Goal: Task Accomplishment & Management: Use online tool/utility

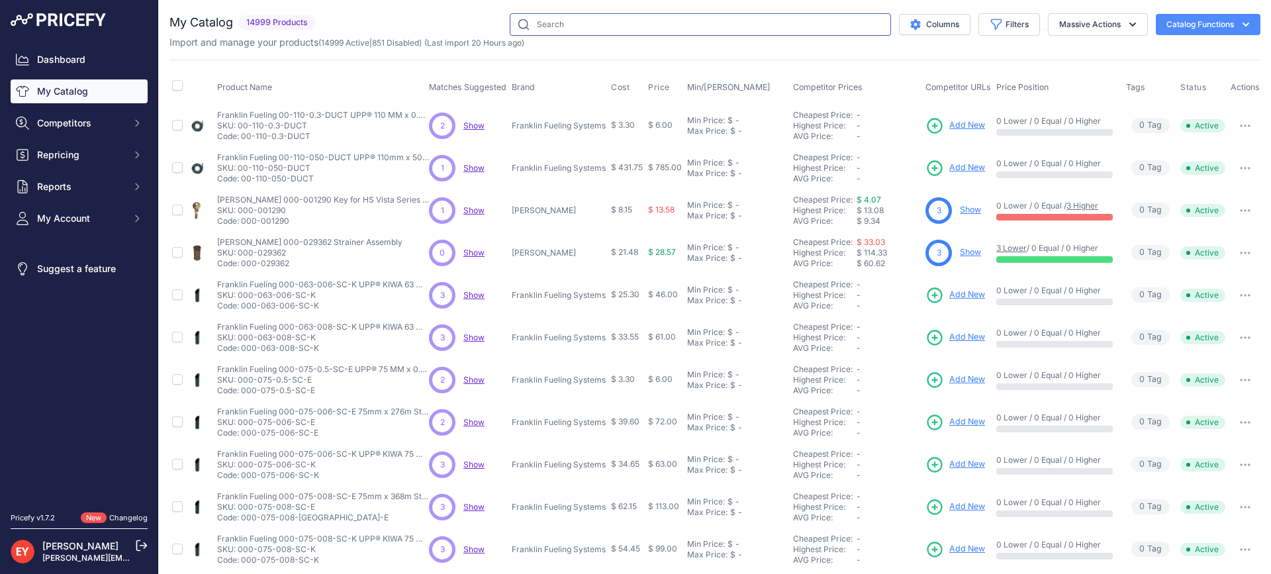
click at [585, 23] on input "text" at bounding box center [700, 24] width 381 height 23
paste input "14C-0500"
type input "14C-0500"
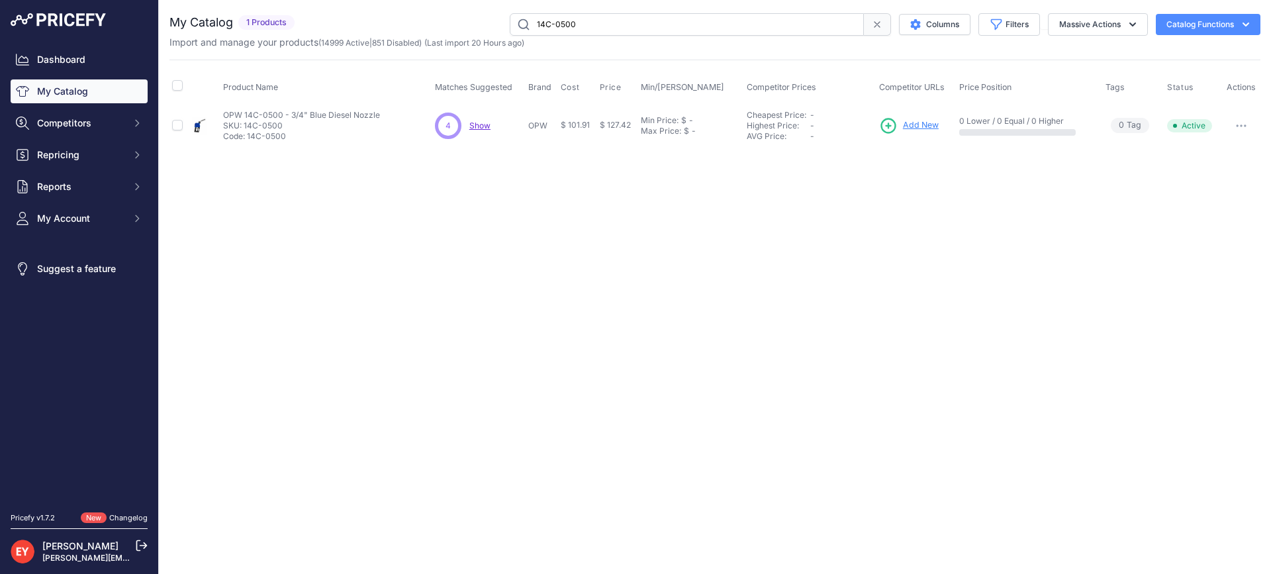
click at [915, 125] on span "Add New" at bounding box center [921, 125] width 36 height 13
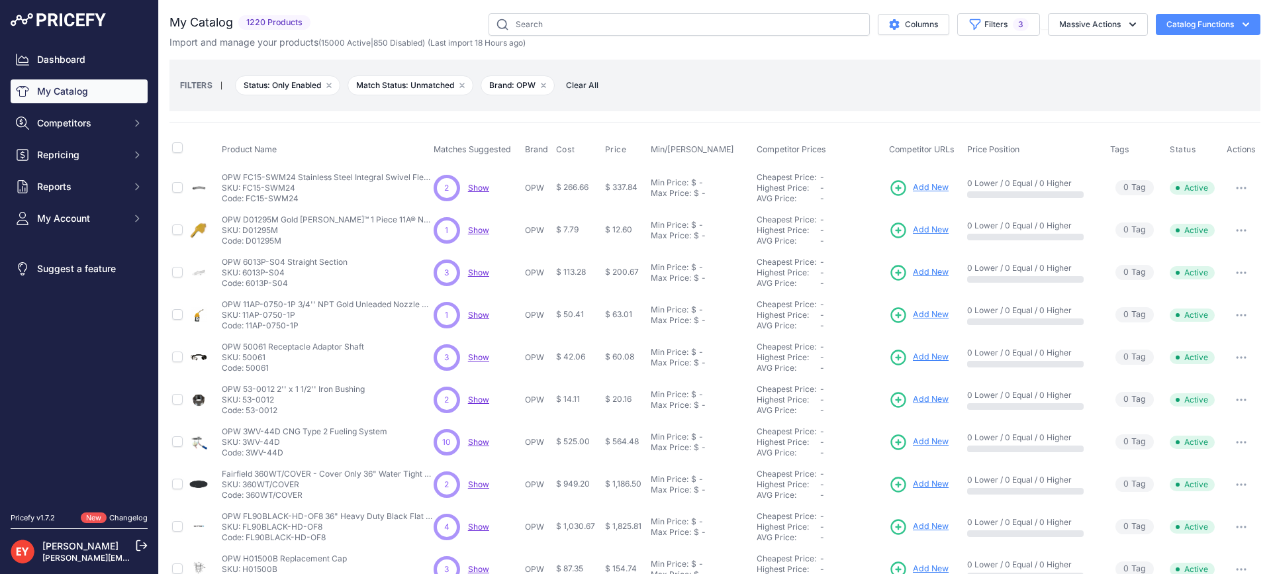
scroll to position [283, 0]
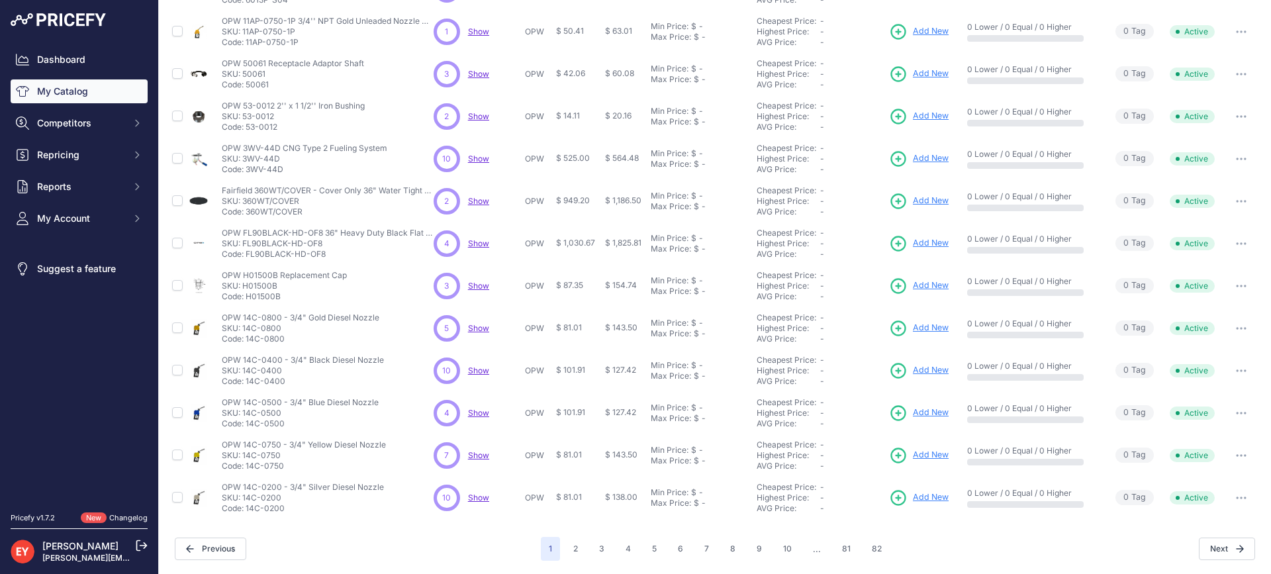
drag, startPoint x: 285, startPoint y: 428, endPoint x: 247, endPoint y: 425, distance: 37.9
click at [247, 425] on p "Code: 14C-0500" at bounding box center [300, 423] width 157 height 11
copy p "14C-0500"
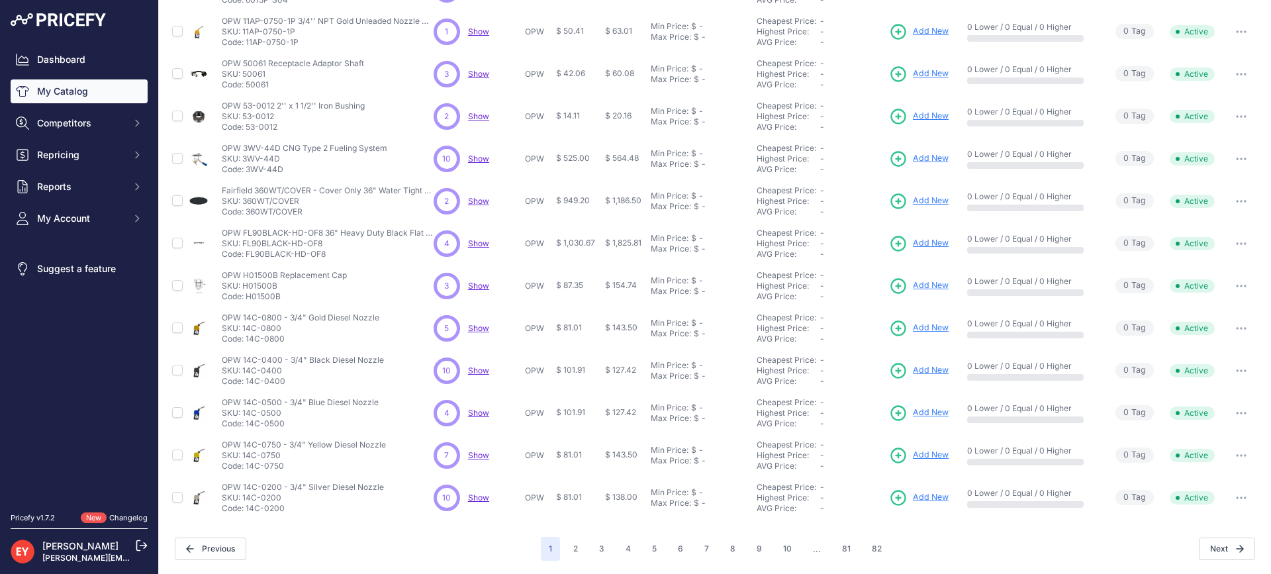
drag, startPoint x: 281, startPoint y: 467, endPoint x: 246, endPoint y: 469, distance: 35.8
click at [246, 469] on p "Code: 14C-0750" at bounding box center [304, 466] width 164 height 11
copy p "14C-0750"
drag, startPoint x: 291, startPoint y: 512, endPoint x: 249, endPoint y: 508, distance: 42.6
click at [249, 508] on p "Code: 14C-0200" at bounding box center [303, 508] width 162 height 11
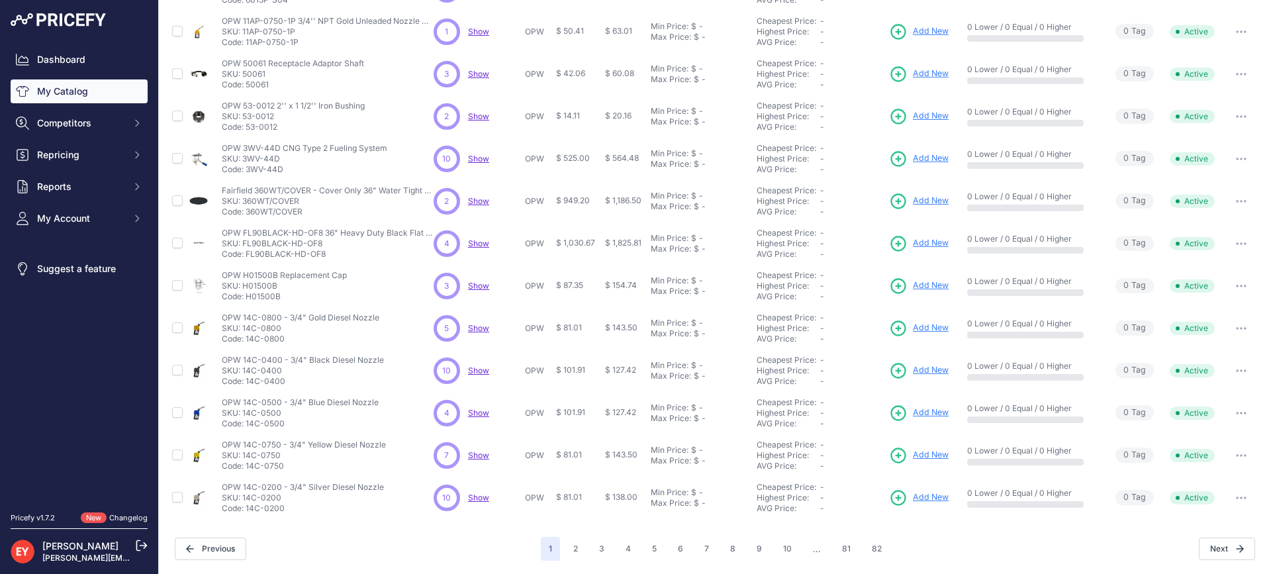
copy p "4C-0200"
click at [114, 471] on nav "Dashboard My Catalog Competitors Competitors Monitored URLs Repricing My Repric…" at bounding box center [79, 272] width 137 height 449
drag, startPoint x: 246, startPoint y: 507, endPoint x: 301, endPoint y: 507, distance: 55.0
click at [301, 507] on p "Code: 14C-0200" at bounding box center [303, 508] width 162 height 11
copy p "14C-0200"
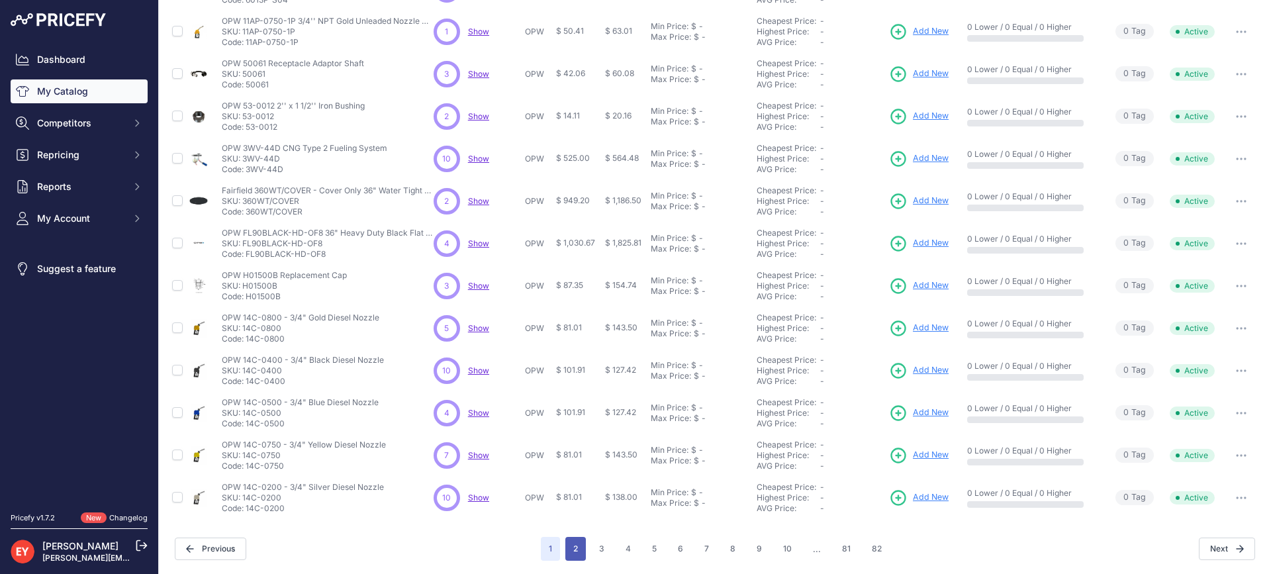
click at [570, 553] on button "2" at bounding box center [575, 549] width 21 height 24
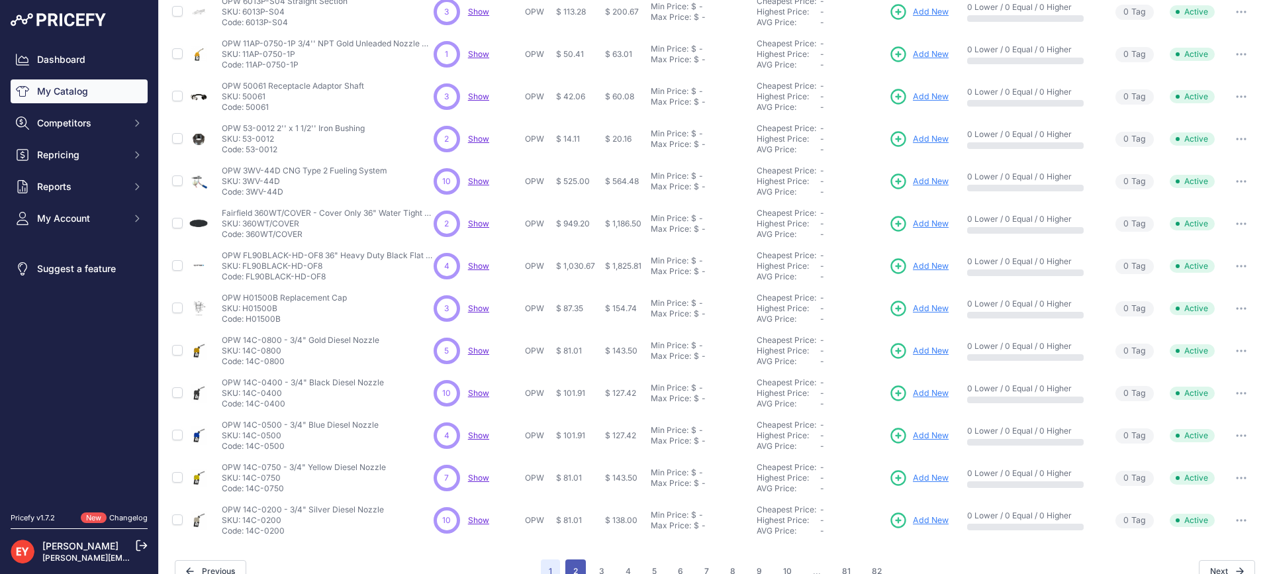
scroll to position [306, 0]
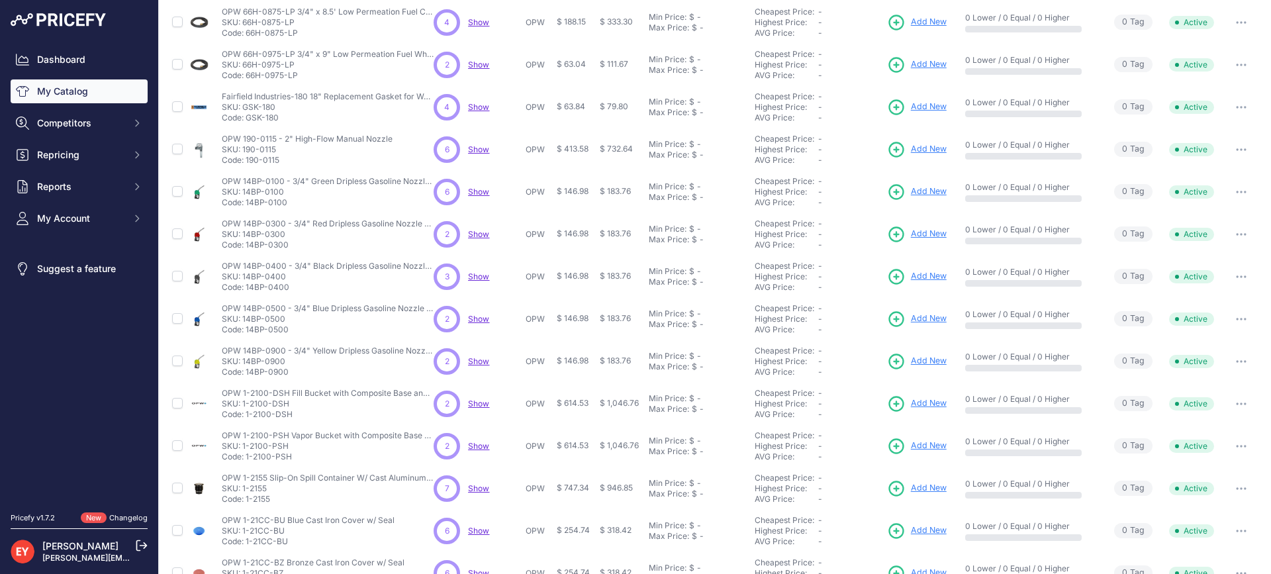
scroll to position [283, 0]
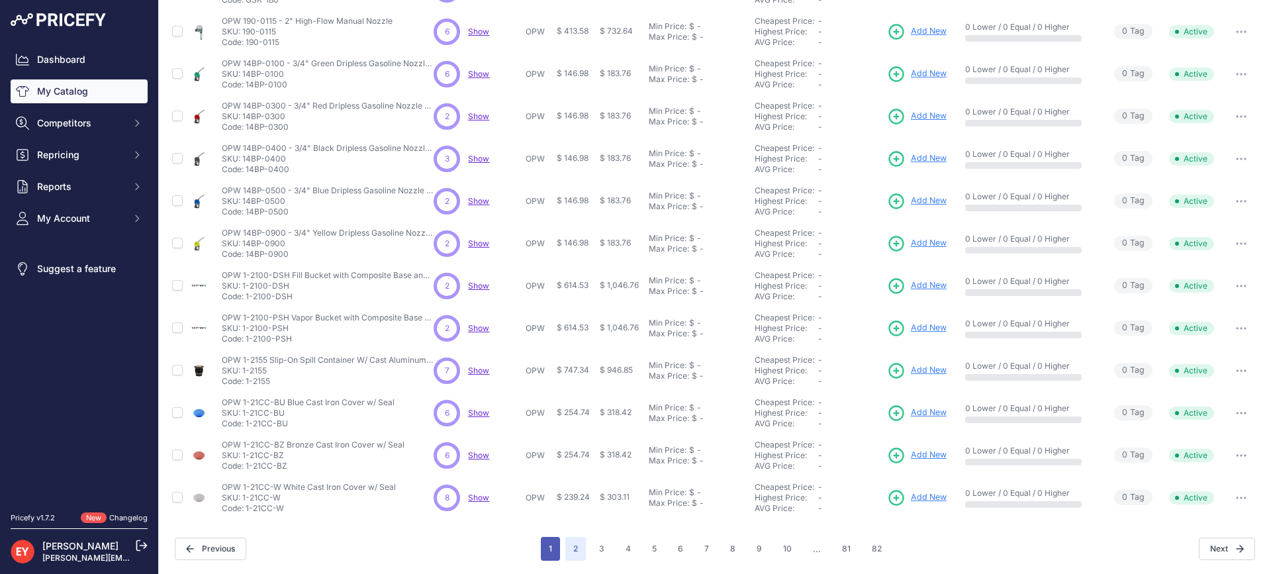
click at [551, 551] on button "1" at bounding box center [550, 549] width 19 height 24
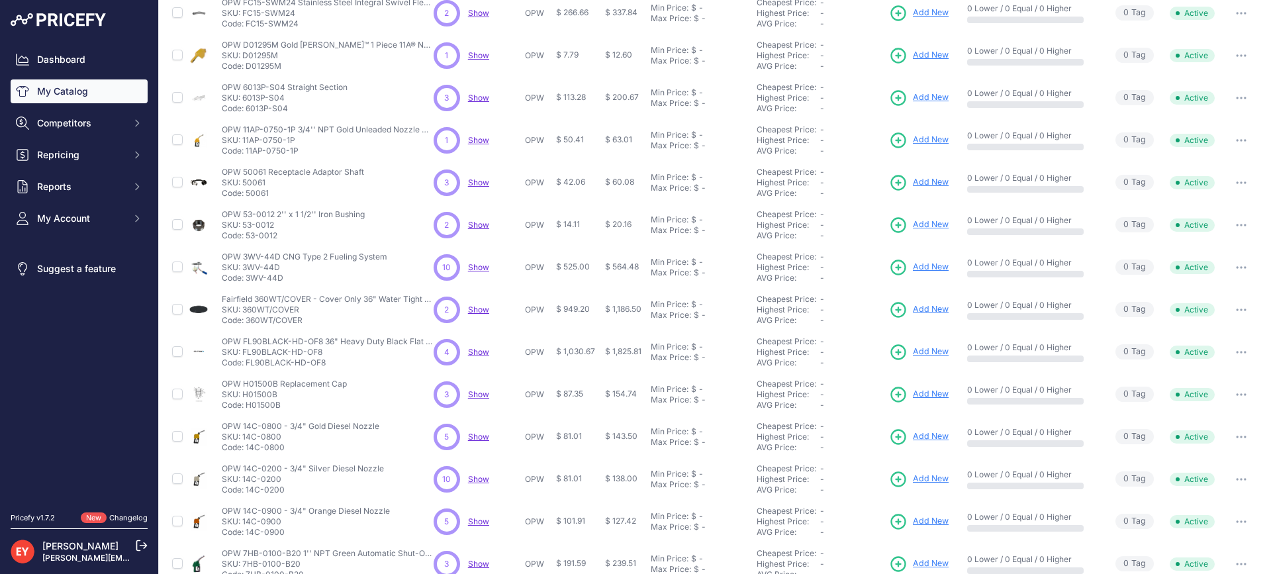
scroll to position [199, 0]
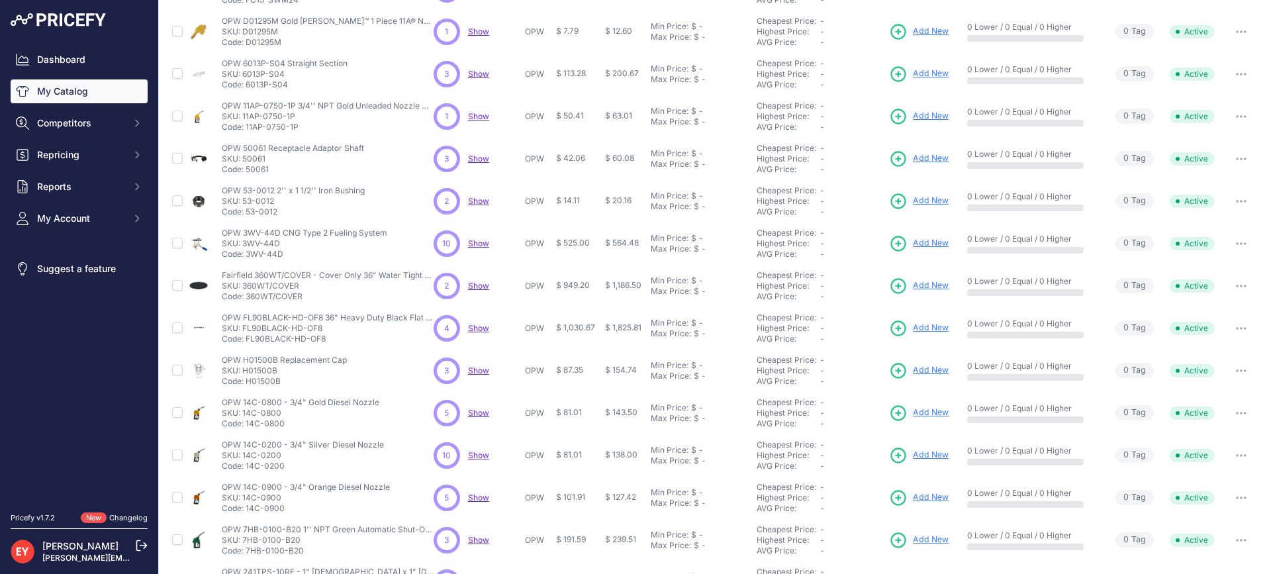
drag, startPoint x: 284, startPoint y: 425, endPoint x: 247, endPoint y: 427, distance: 37.1
click at [247, 427] on p "Code: 14C-0800" at bounding box center [301, 423] width 158 height 11
copy p "14C-0800"
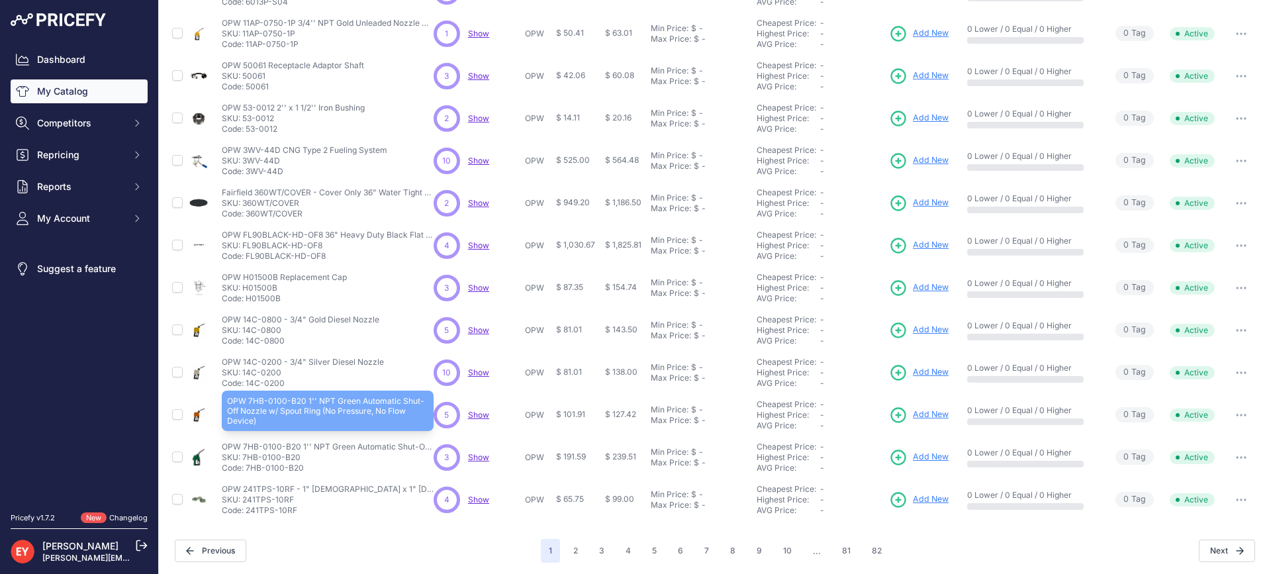
scroll to position [283, 0]
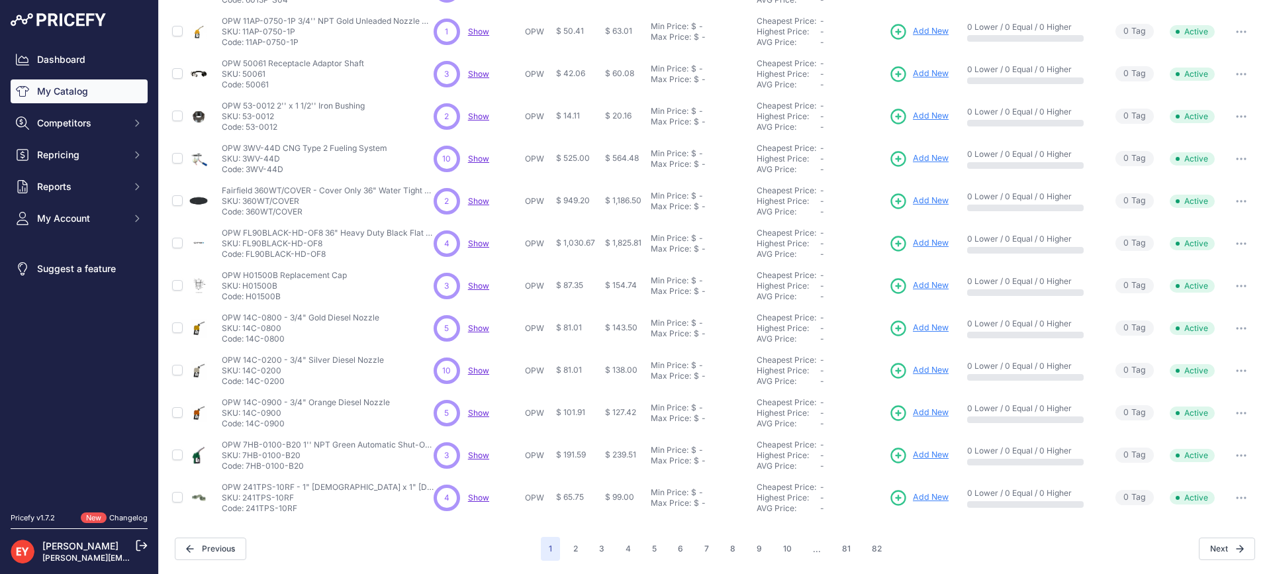
drag, startPoint x: 289, startPoint y: 428, endPoint x: 246, endPoint y: 423, distance: 42.6
click at [246, 423] on p "Code: 14C-0900" at bounding box center [306, 423] width 168 height 11
copy p "14C-0900"
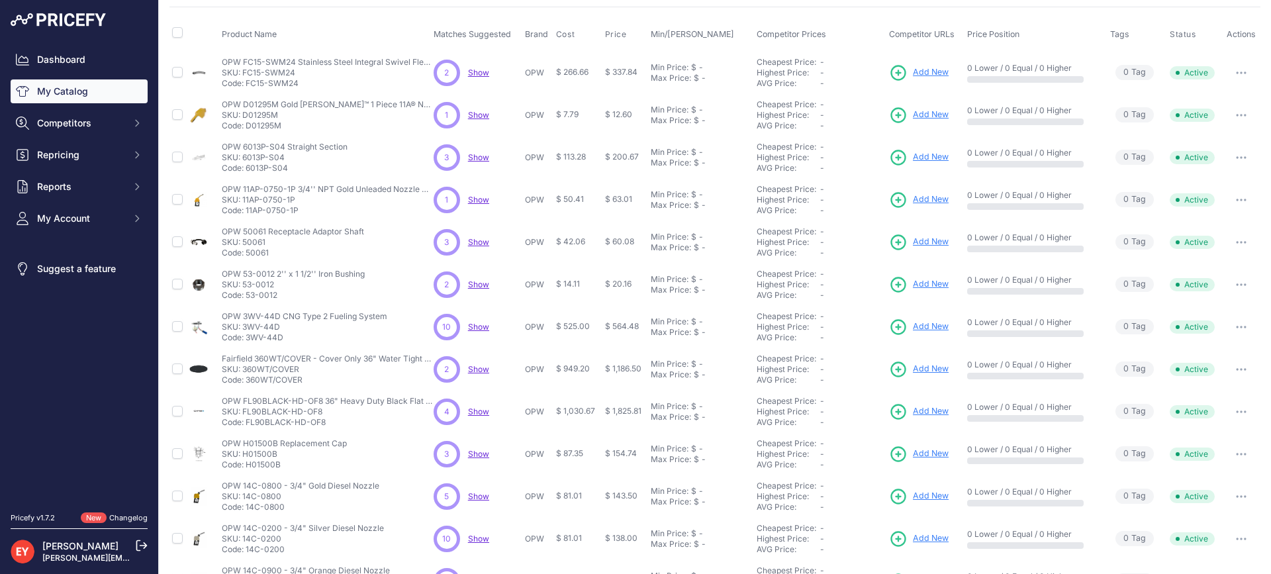
scroll to position [19, 0]
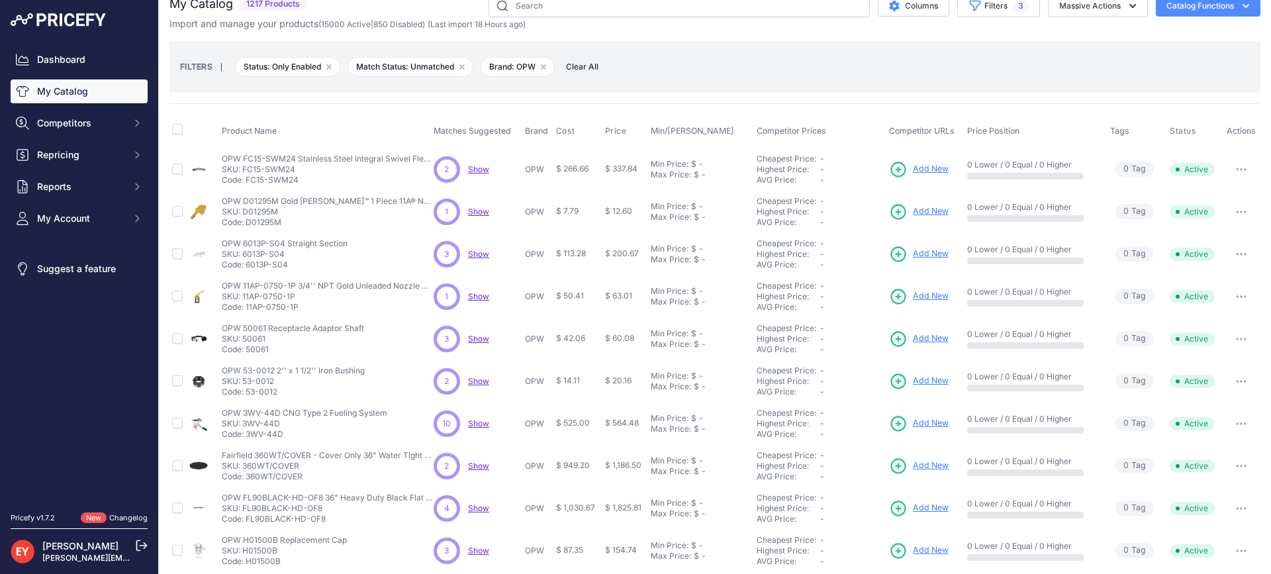
click at [84, 92] on link "My Catalog" at bounding box center [79, 91] width 137 height 24
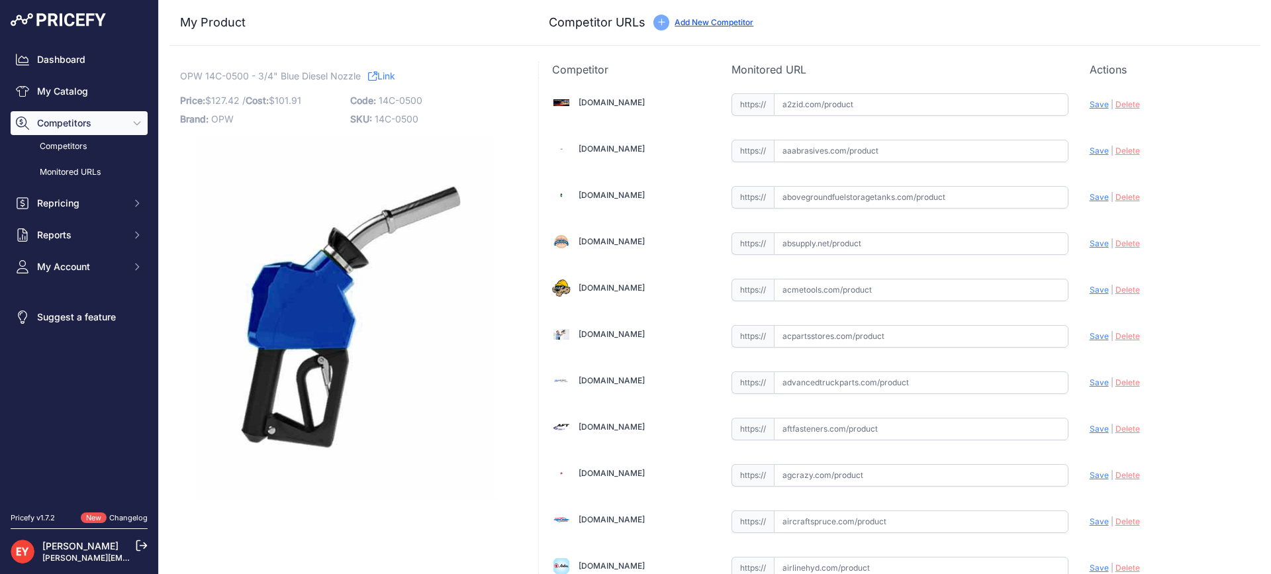
scroll to position [3986, 0]
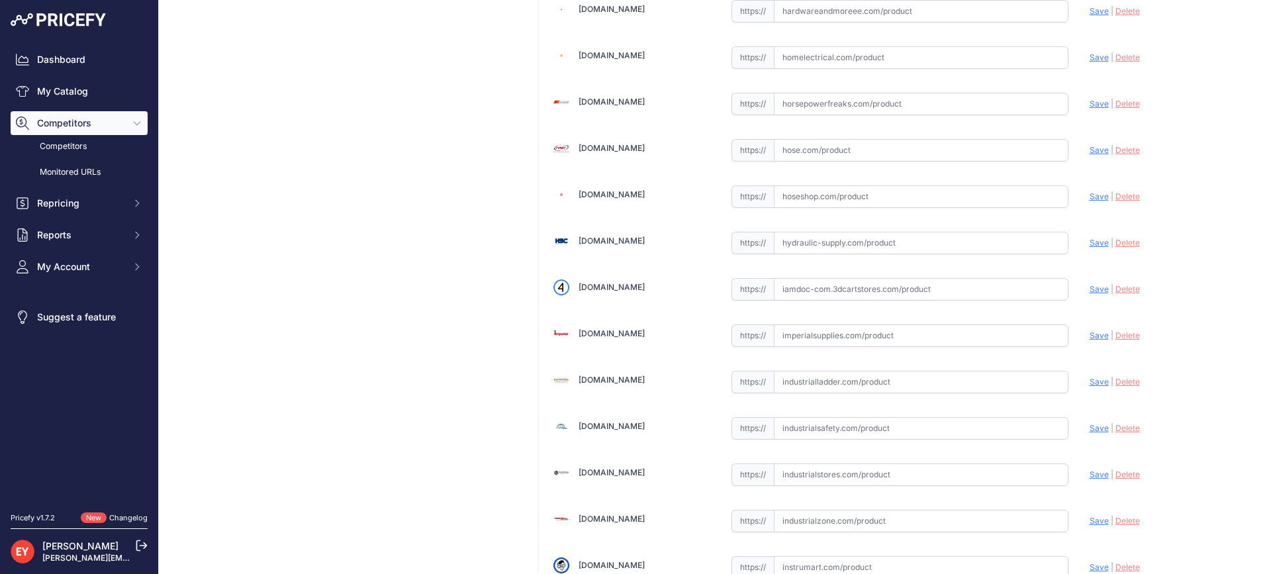
click at [805, 299] on input "text" at bounding box center [921, 289] width 295 height 23
paste input "https://iamdoc-com.3dcartstores.com/Nozzle-14C-34-Leaded-Blue-2-Pchi-2Psrk-Stan…"
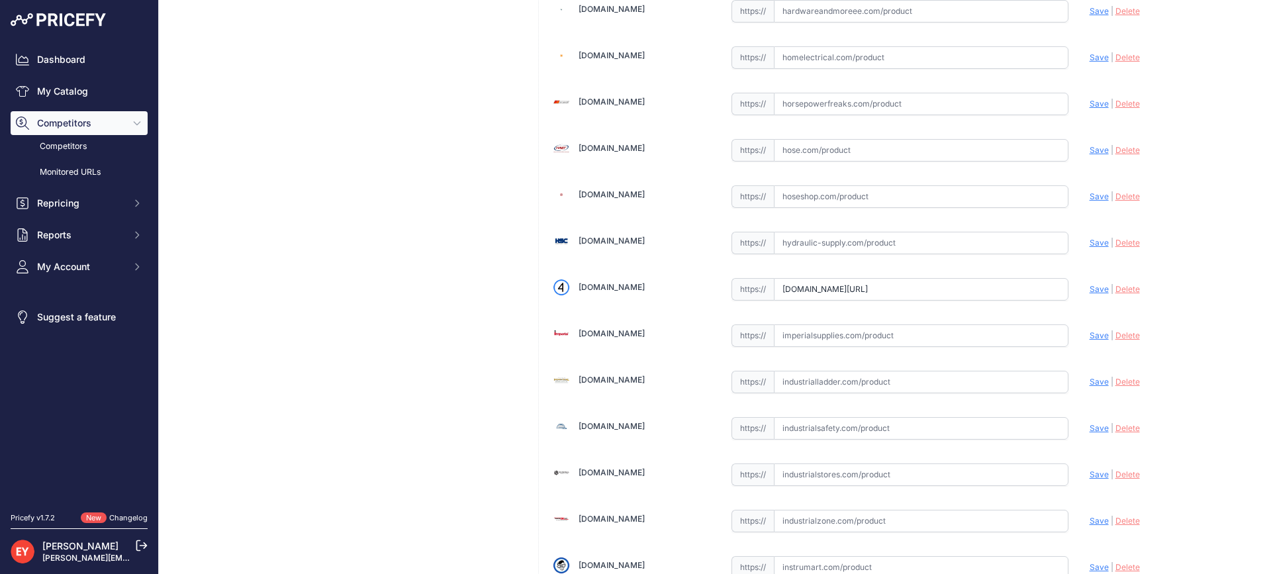
click at [1090, 287] on span "Save" at bounding box center [1099, 289] width 19 height 10
type input "https://iamdoc-com.3dcartstores.com/Nozzle-14C-34-Leaded-Blue-2-Pchi-2Psrk-Stan…"
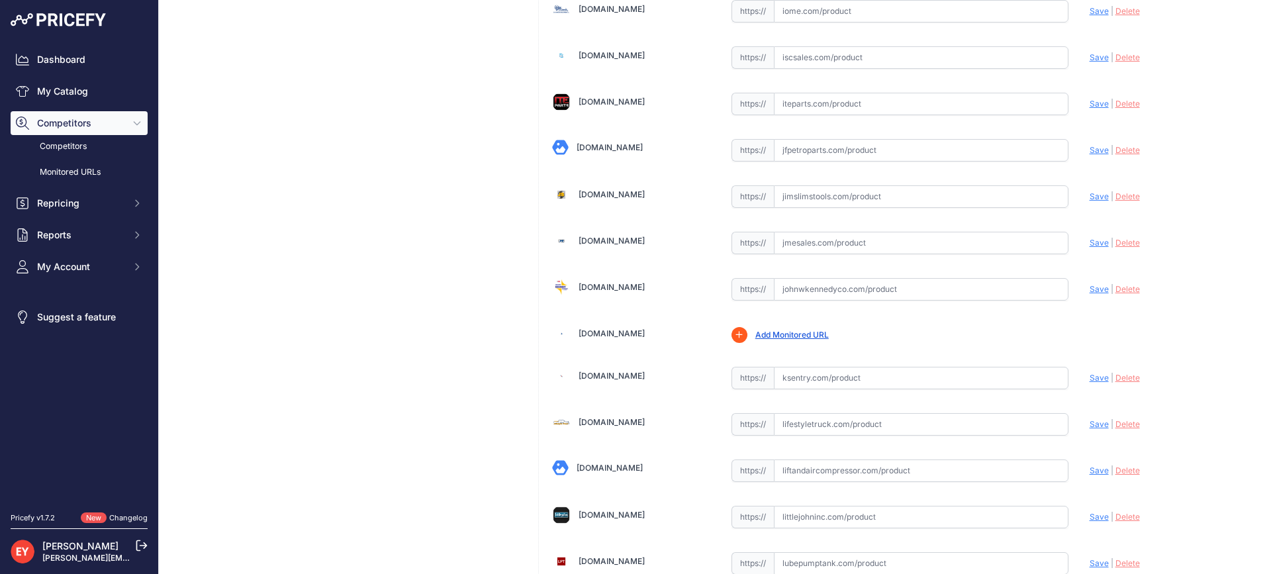
click at [807, 291] on input "text" at bounding box center [921, 289] width 295 height 23
paste input "https://www.johnwkennedyco.com/buy/product/14C-0500-OPW-91100-product-14C-0500-…"
click at [1090, 285] on span "Save" at bounding box center [1099, 289] width 19 height 10
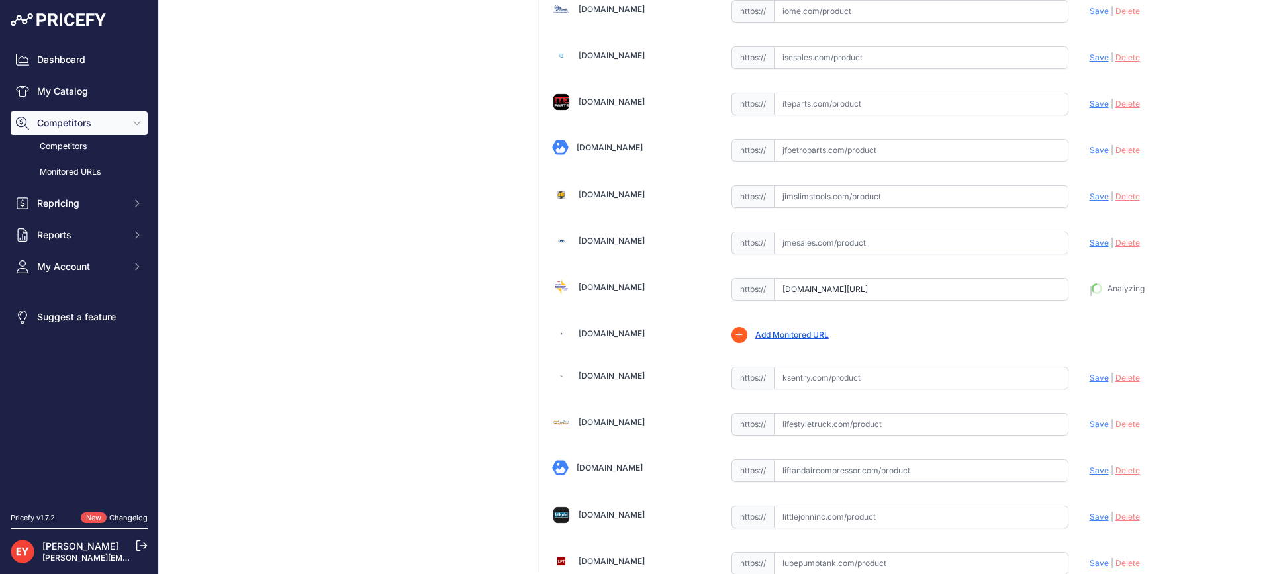
type input "https://www.johnwkennedyco.com/buy/product/14C-0500-OPW-91100-product-14C-0500-…"
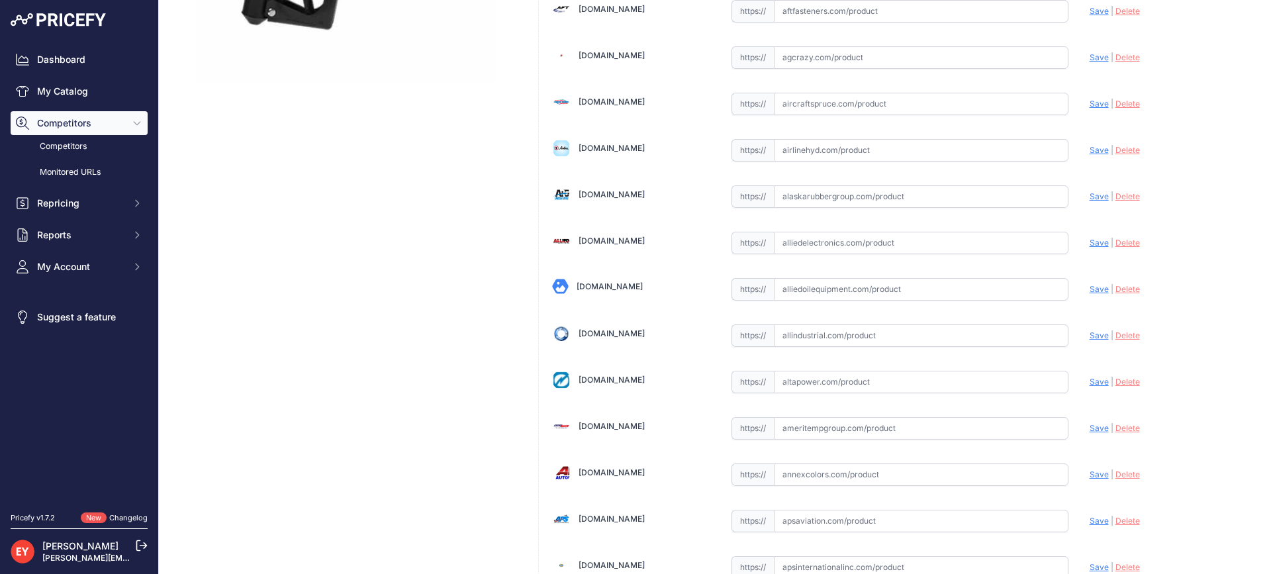
click at [950, 287] on input "text" at bounding box center [921, 289] width 295 height 23
paste input "https://alliedoilequipment.com/shop/opw-engineered-systems/14c-0500-nozzle-14c-…"
click at [1090, 291] on span "Save" at bounding box center [1099, 289] width 19 height 10
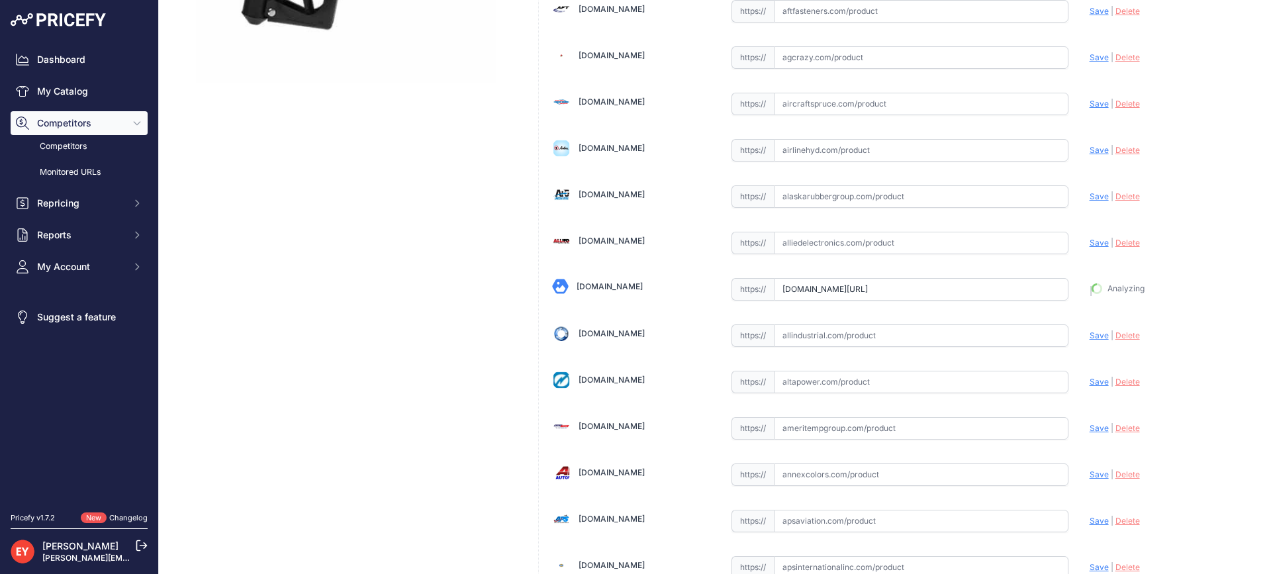
type input "https://alliedoilequipment.com/shop/opw-engineered-systems/14c-0500-nozzle-14c-…"
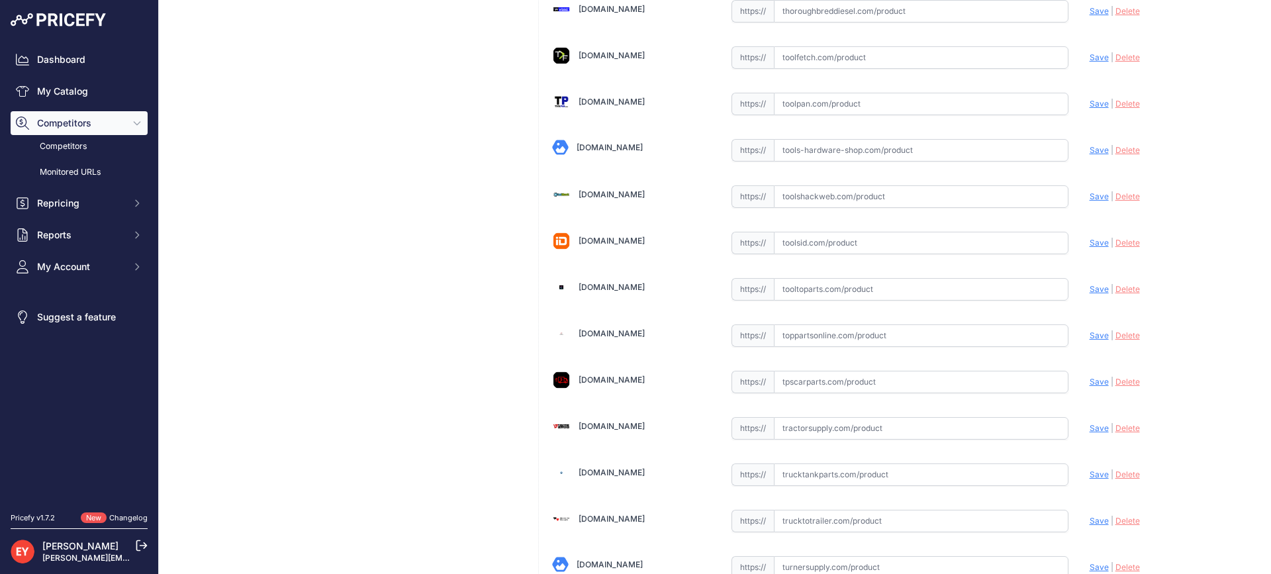
click at [792, 293] on input "text" at bounding box center [921, 289] width 295 height 23
paste input "https://www.tooltoparts.com/product/opw-14c-0500-3-4-blue-diesel-nozzle/"
click at [1093, 288] on span "Save" at bounding box center [1099, 289] width 19 height 10
type input "https://www.tooltoparts.com/product/opw-14c-0500-3-4-blue-diesel-nozzle/?prirul…"
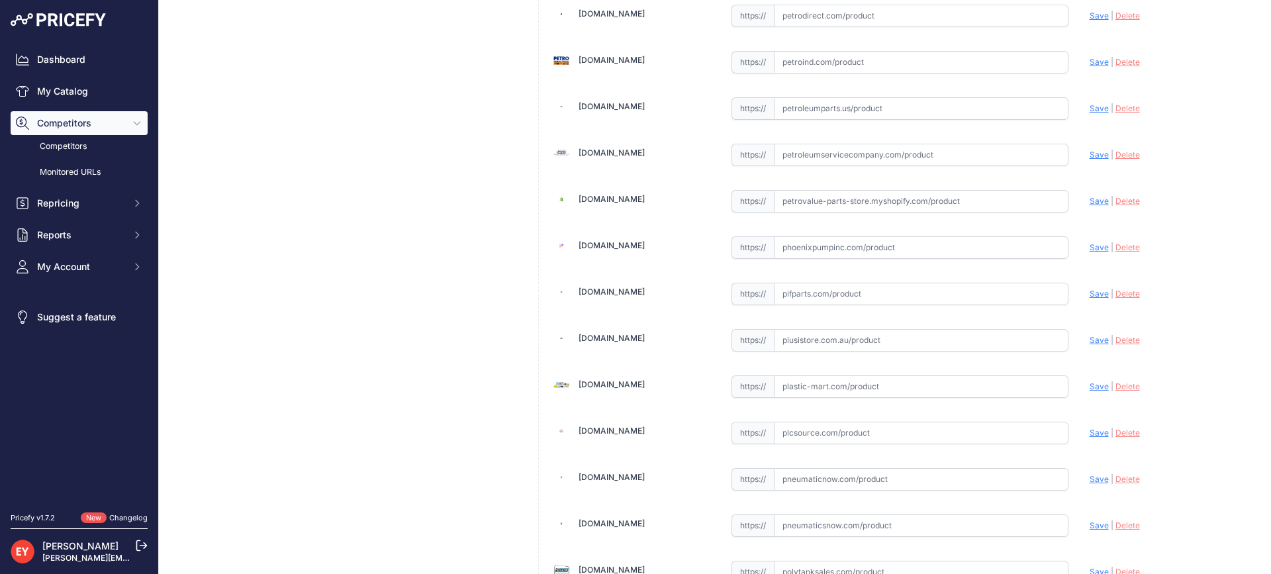
scroll to position [10015, 0]
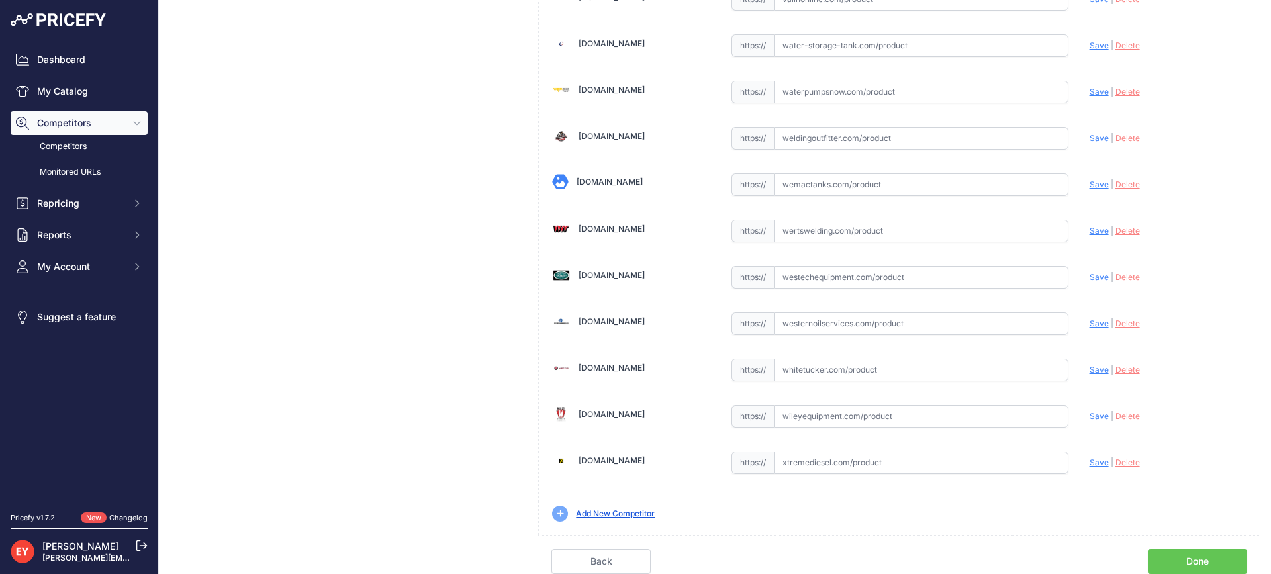
click at [1186, 557] on link "Done" at bounding box center [1197, 561] width 99 height 25
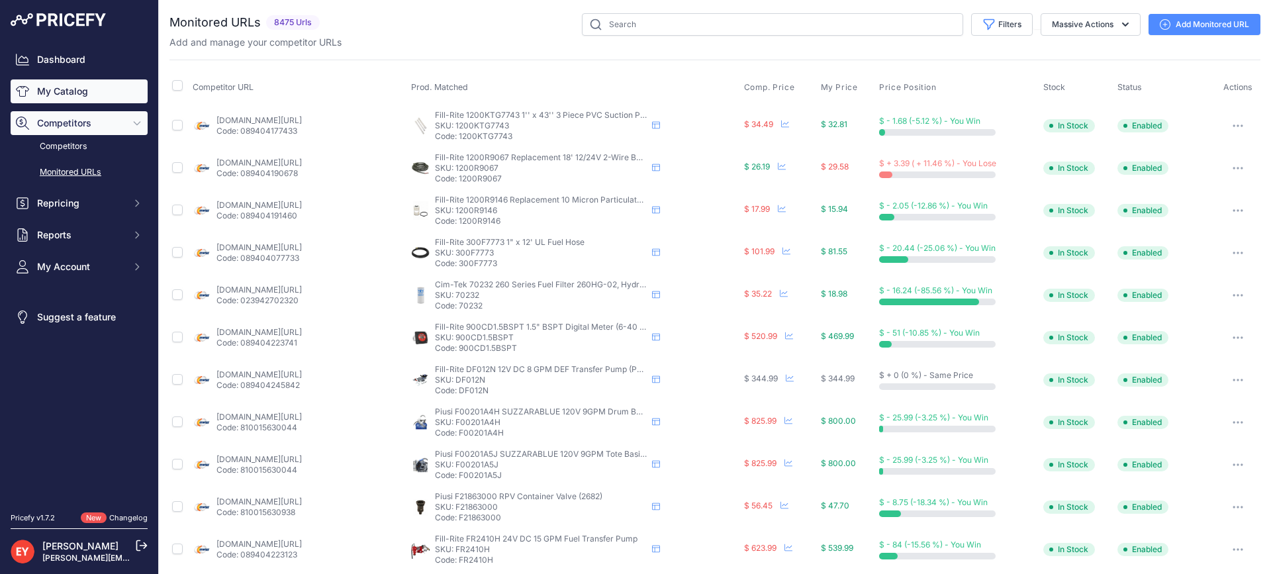
click at [76, 91] on link "My Catalog" at bounding box center [79, 91] width 137 height 24
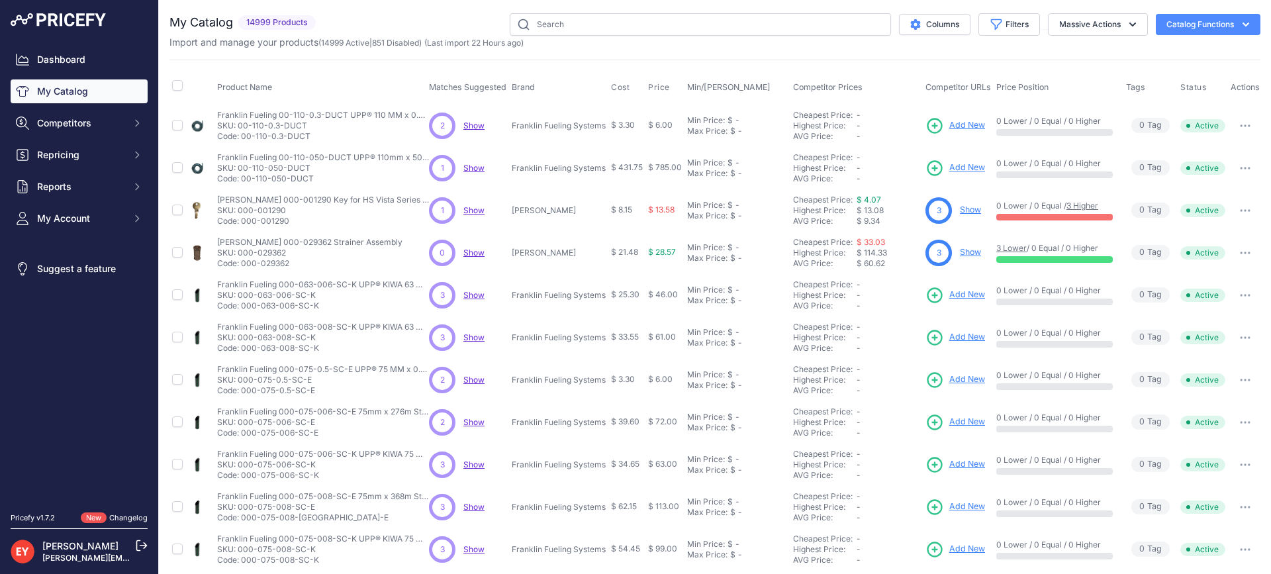
click at [561, 23] on input "text" at bounding box center [700, 24] width 381 height 23
type input "14C-0750"
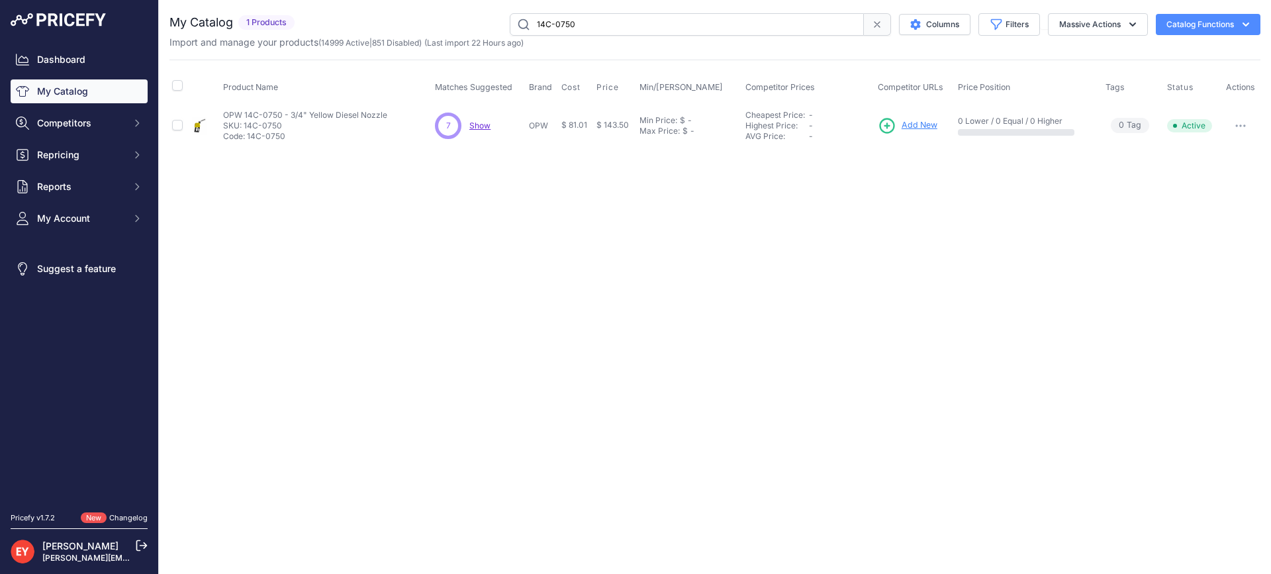
click at [910, 122] on span "Add New" at bounding box center [920, 125] width 36 height 13
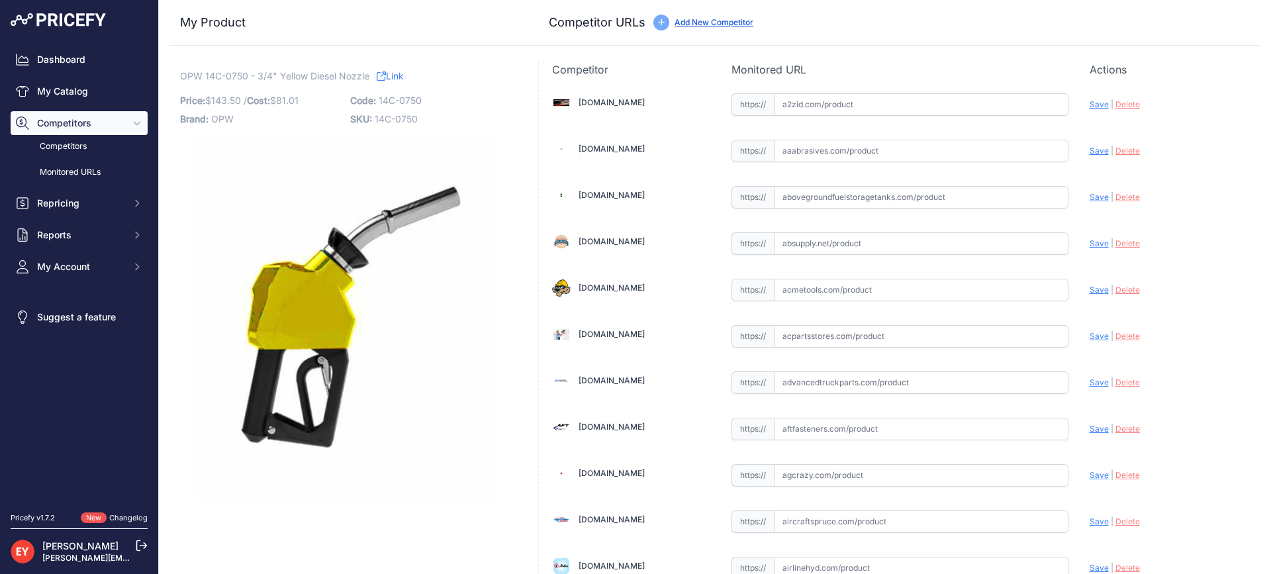
scroll to position [9261, 0]
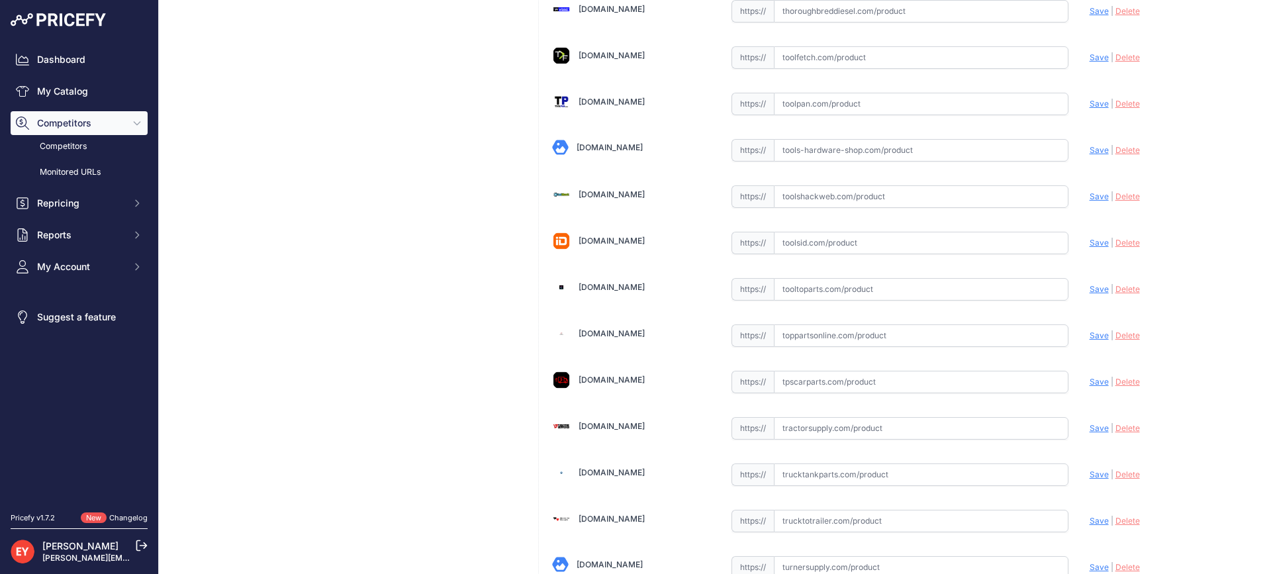
click at [817, 295] on input "text" at bounding box center [921, 289] width 295 height 23
paste input "https://www.tooltoparts.com/product/opw-14c-0750-3-4-yellow-diesel-nozzle/"
click at [1090, 295] on div "Update Profile Save | Delete Analyzing" at bounding box center [1169, 285] width 158 height 21
click at [1090, 292] on span "Save" at bounding box center [1099, 289] width 19 height 10
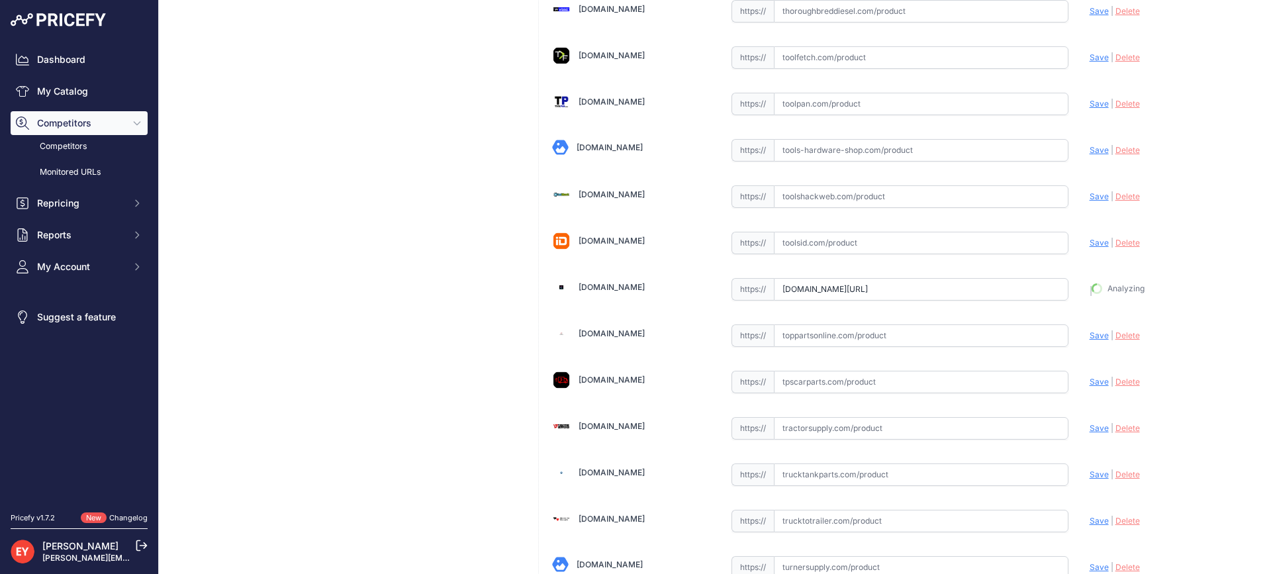
type input "https://www.tooltoparts.com/product/opw-14c-0750-3-4-yellow-diesel-nozzle/?prir…"
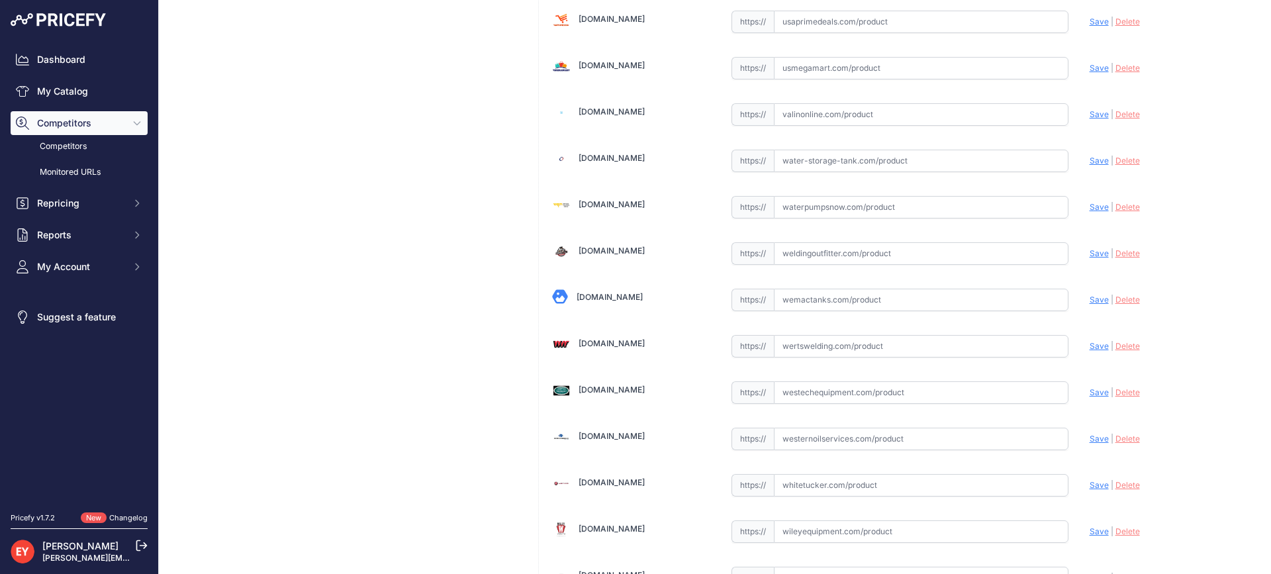
scroll to position [10045, 0]
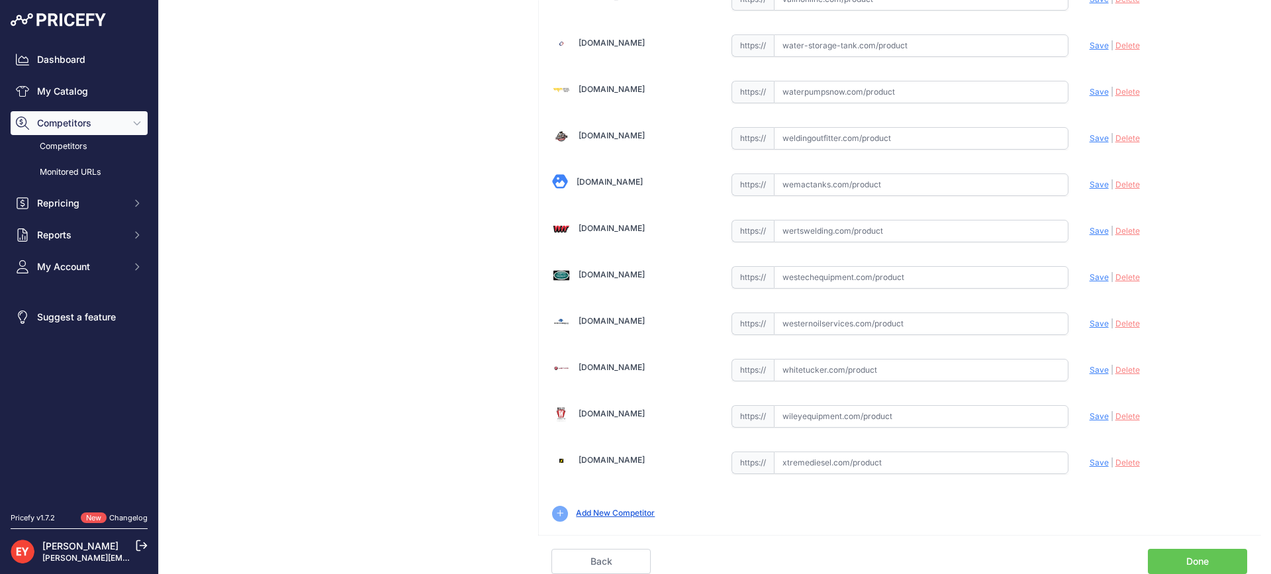
click at [1207, 561] on link "Done" at bounding box center [1197, 561] width 99 height 25
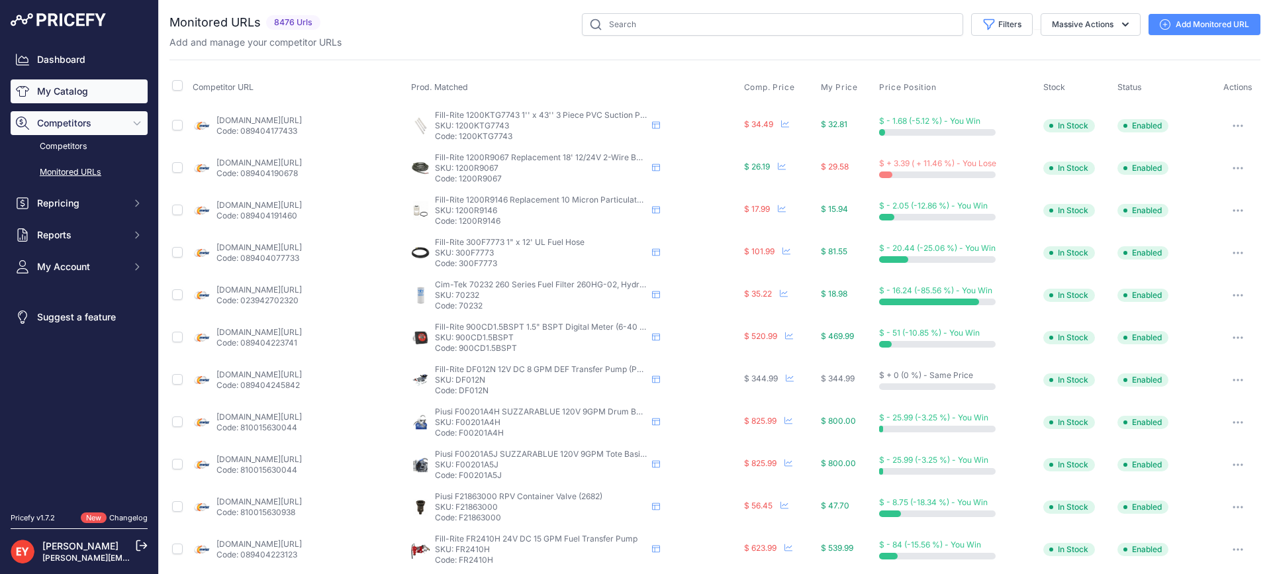
click at [69, 88] on link "My Catalog" at bounding box center [79, 91] width 137 height 24
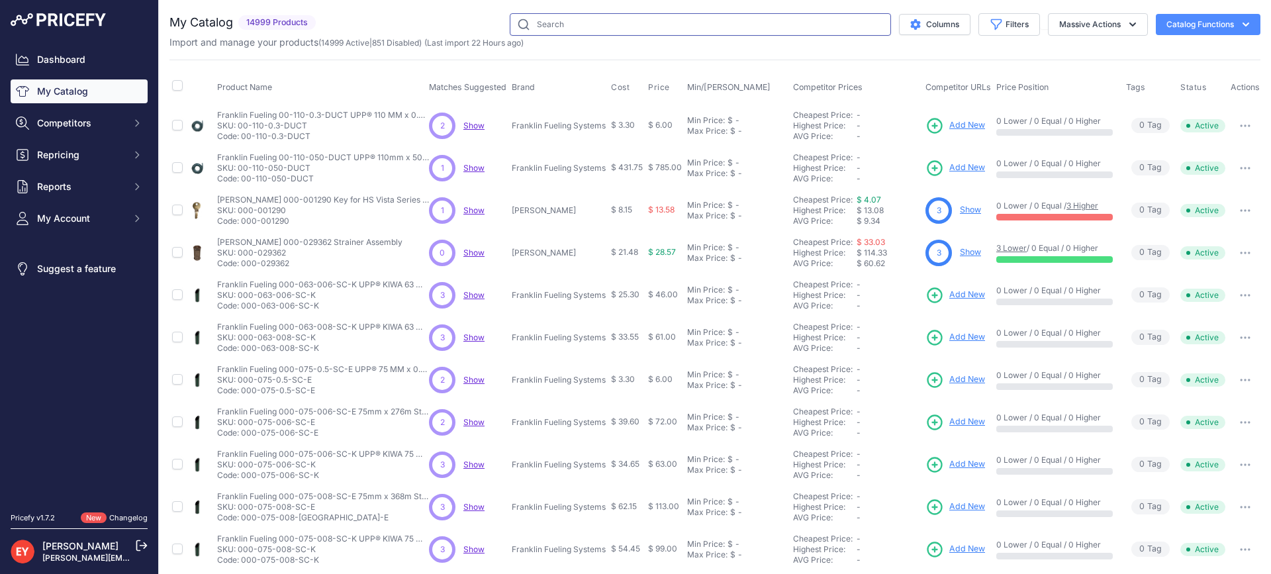
click at [569, 15] on input "text" at bounding box center [700, 24] width 381 height 23
paste input "14C-0900"
type input "14C-0900"
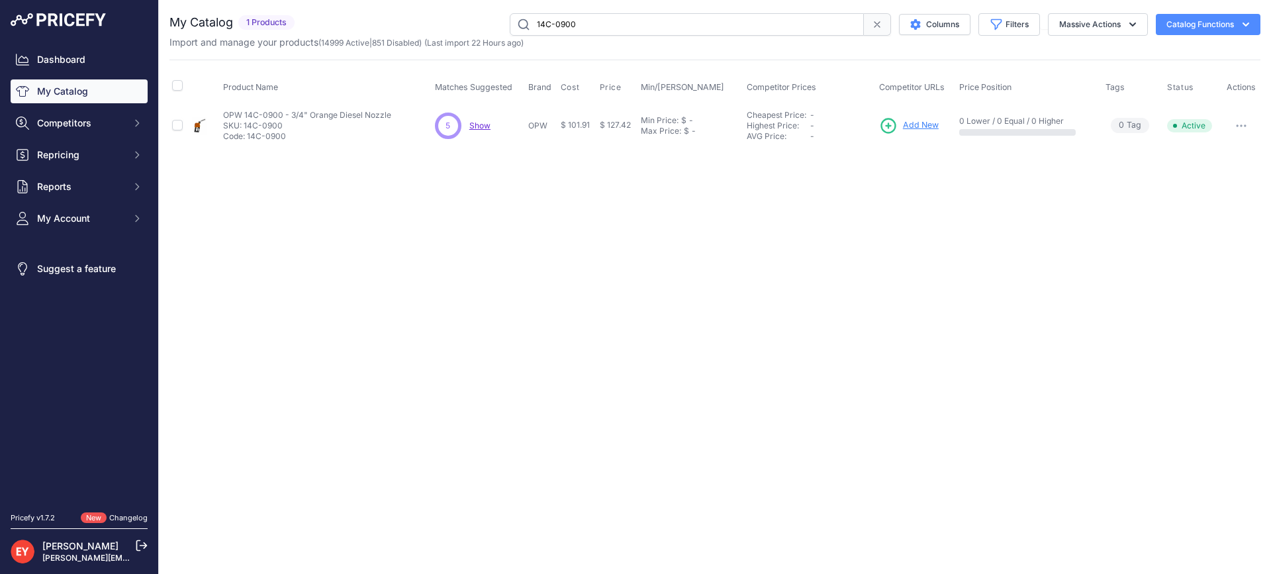
click at [909, 124] on span "Add New" at bounding box center [921, 125] width 36 height 13
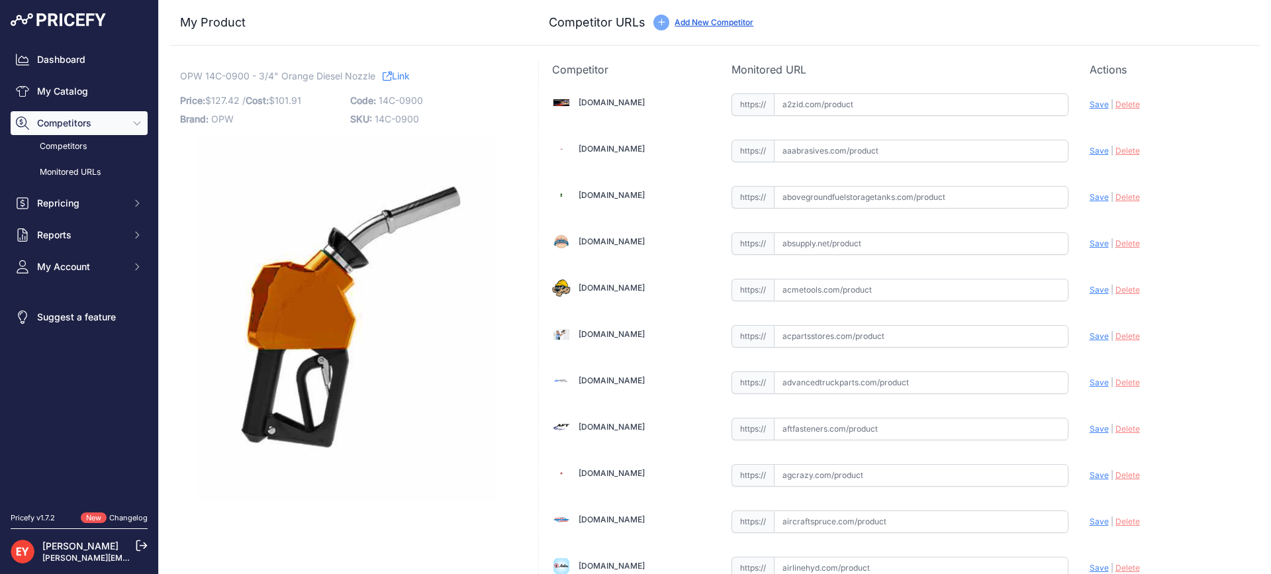
scroll to position [418, 0]
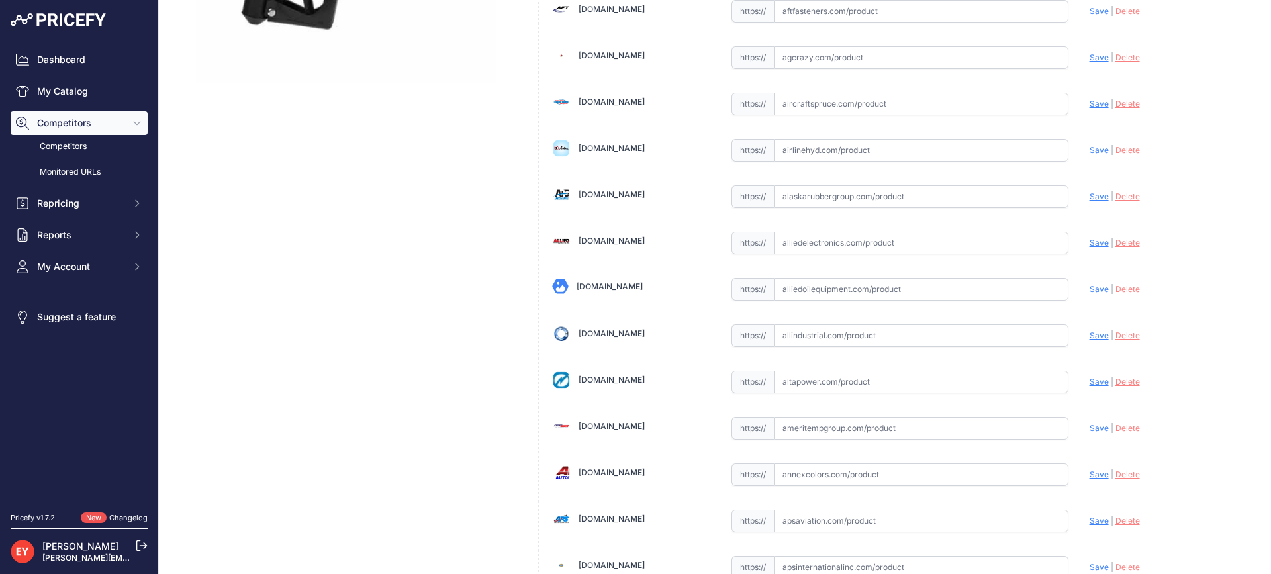
click at [801, 289] on input "text" at bounding box center [921, 289] width 295 height 23
paste input "[URL][DOMAIN_NAME]"
click at [1090, 290] on span "Save" at bounding box center [1099, 289] width 19 height 10
type input "[URL][DOMAIN_NAME]"
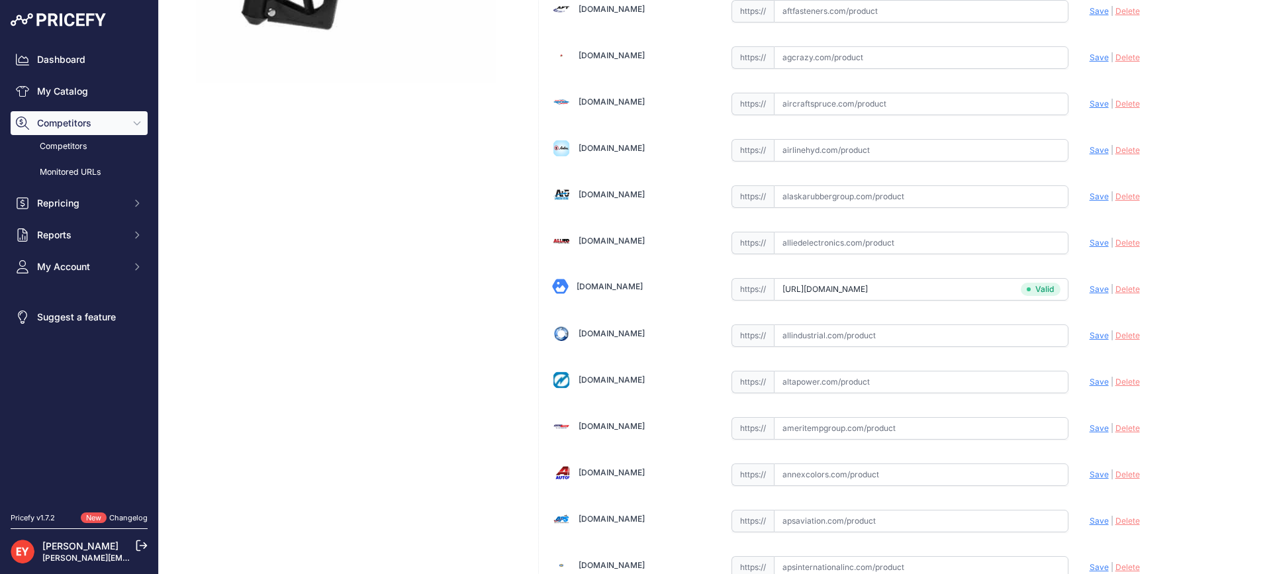
scroll to position [4635, 0]
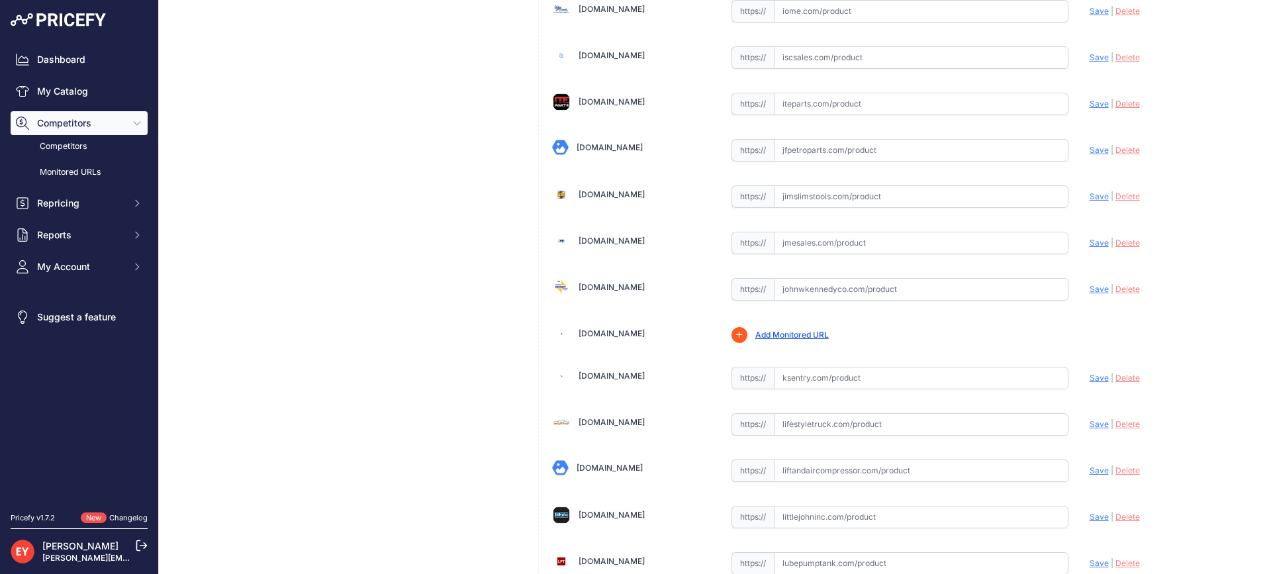
click at [809, 287] on input "text" at bounding box center [921, 289] width 295 height 23
paste input "[URL][DOMAIN_NAME]"
click at [1090, 289] on span "Save" at bounding box center [1099, 289] width 19 height 10
click at [0, 0] on icon at bounding box center [0, 0] width 0 height 0
type input "[URL][DOMAIN_NAME]"
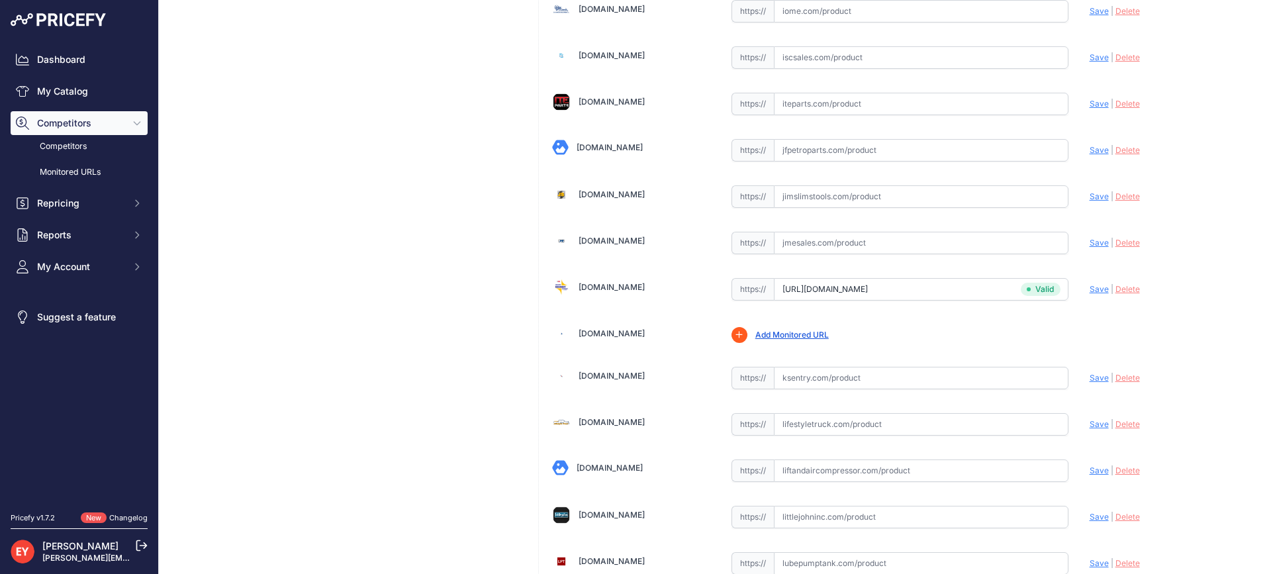
scroll to position [3986, 0]
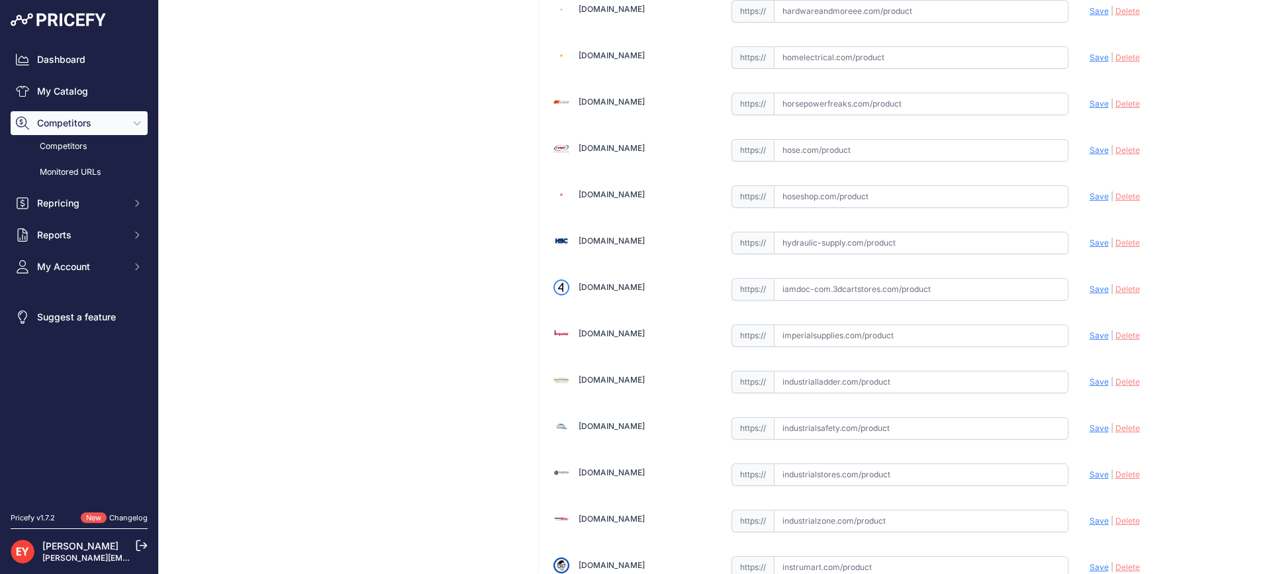
click at [849, 291] on input "text" at bounding box center [921, 289] width 295 height 23
paste input "https://iamdoc-com.3dcartstores.com/Nozzle-14C-34-Leaded-Yellow-2-Pchi-2Psrk-St…"
click at [1090, 293] on span "Save" at bounding box center [1099, 289] width 19 height 10
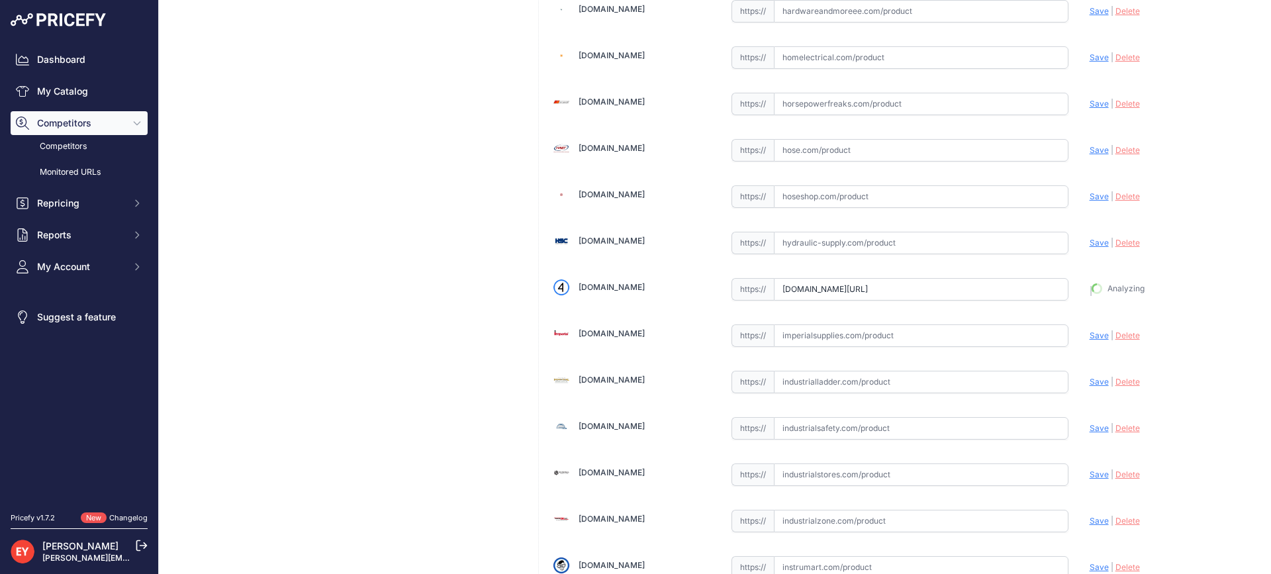
type input "https://iamdoc-com.3dcartstores.com/Nozzle-14C-34-Leaded-Yellow-2-Pchi-2Psrk-St…"
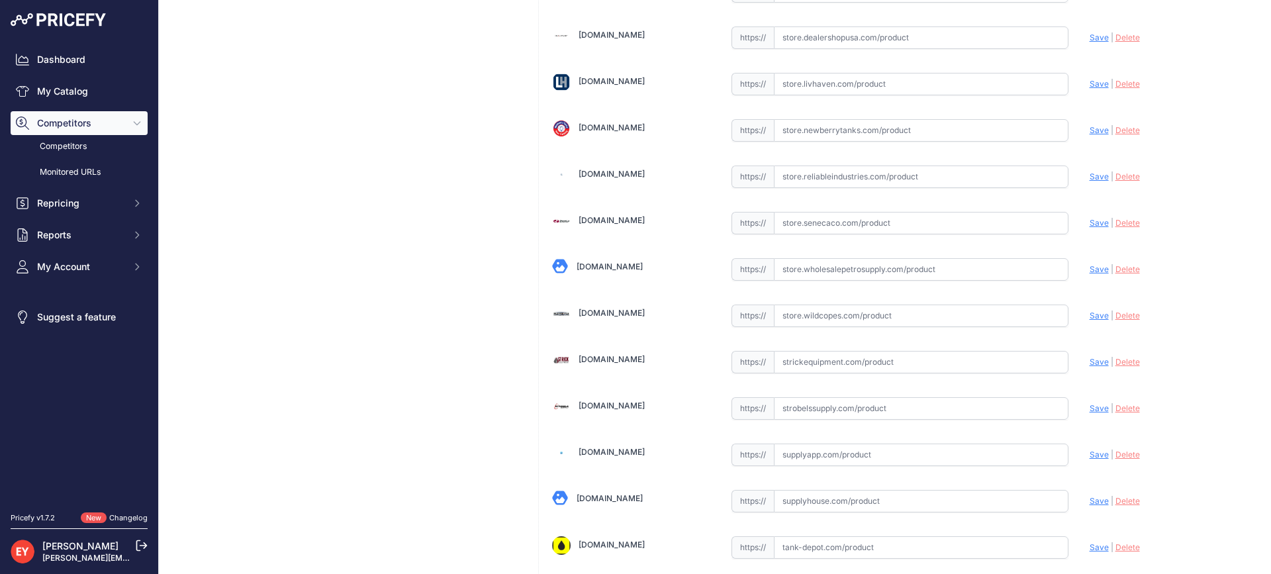
scroll to position [10045, 0]
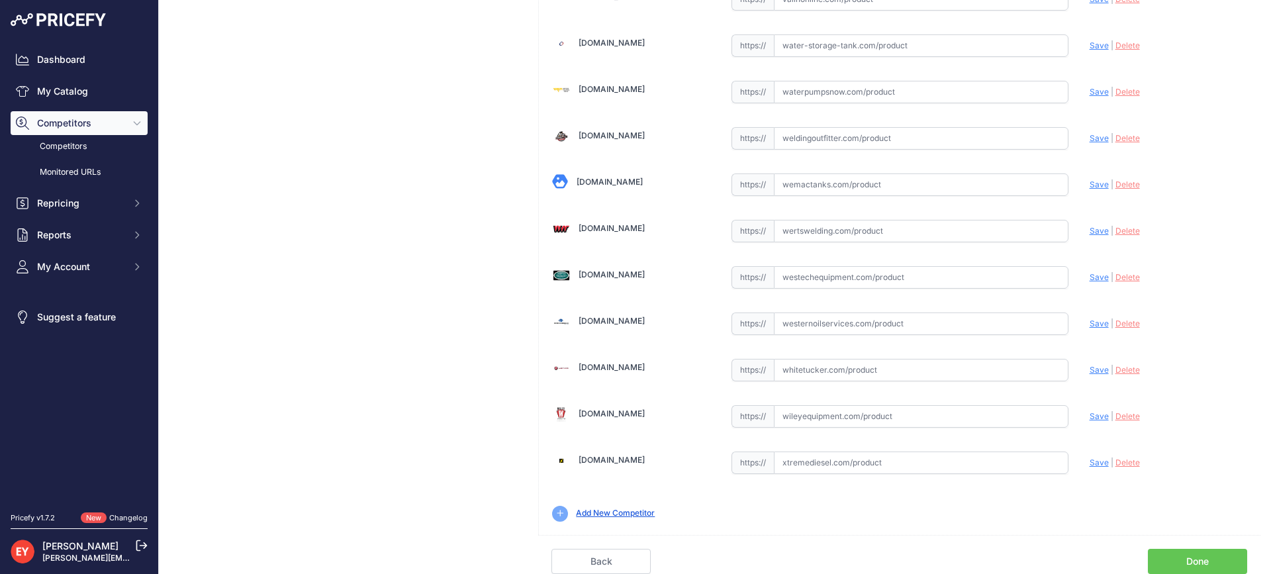
click at [1195, 557] on link "Done" at bounding box center [1197, 561] width 99 height 25
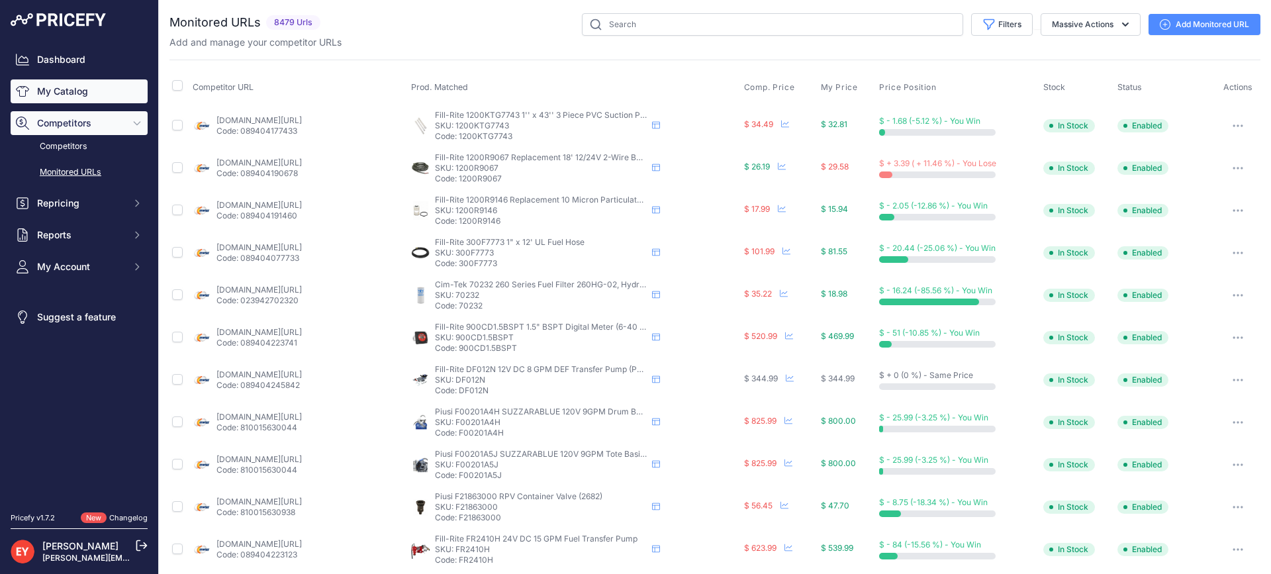
click at [79, 92] on link "My Catalog" at bounding box center [79, 91] width 137 height 24
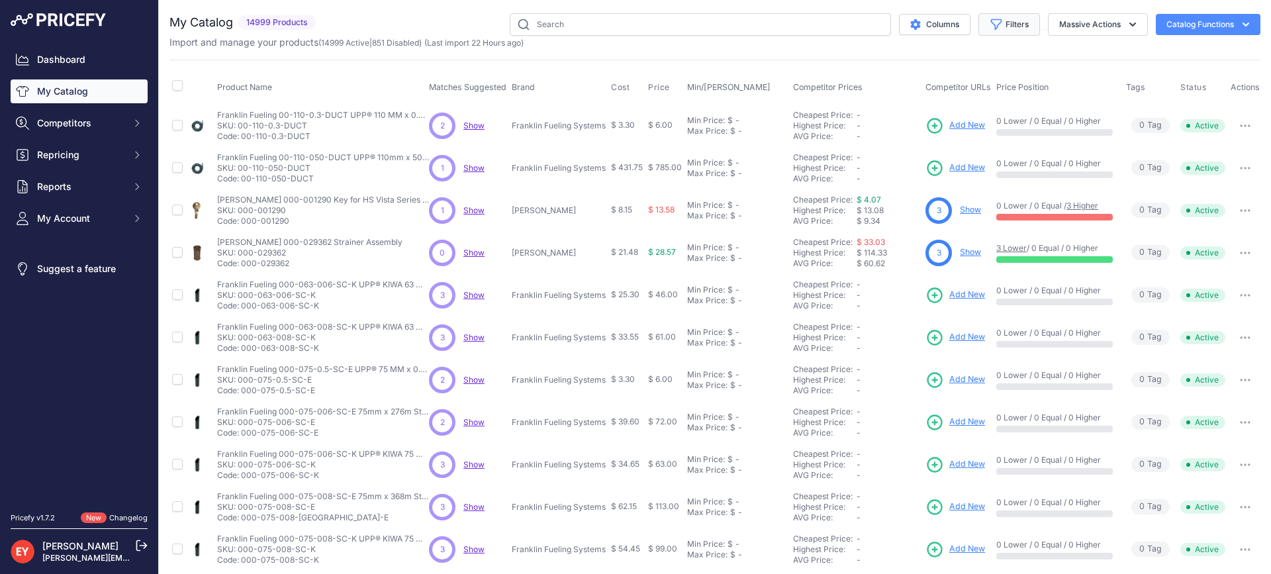
click at [1000, 26] on button "Filters" at bounding box center [1010, 24] width 62 height 23
click at [965, 78] on select "All Status Only Enabled Only Disabled" at bounding box center [965, 76] width 127 height 23
select select "1"
click at [902, 65] on select "All Status Only Enabled Only Disabled" at bounding box center [965, 76] width 127 height 23
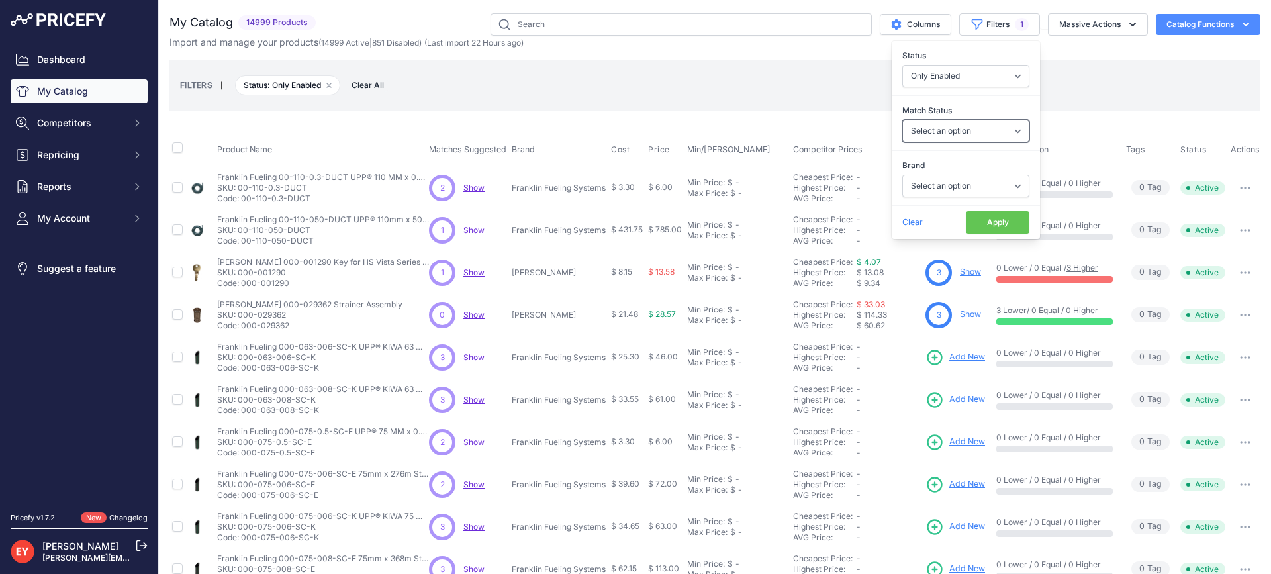
click at [934, 133] on select "Select an option Matched Unmatched" at bounding box center [965, 131] width 127 height 23
select select "1"
click at [902, 120] on select "Select an option Matched Unmatched" at bounding box center [965, 131] width 127 height 23
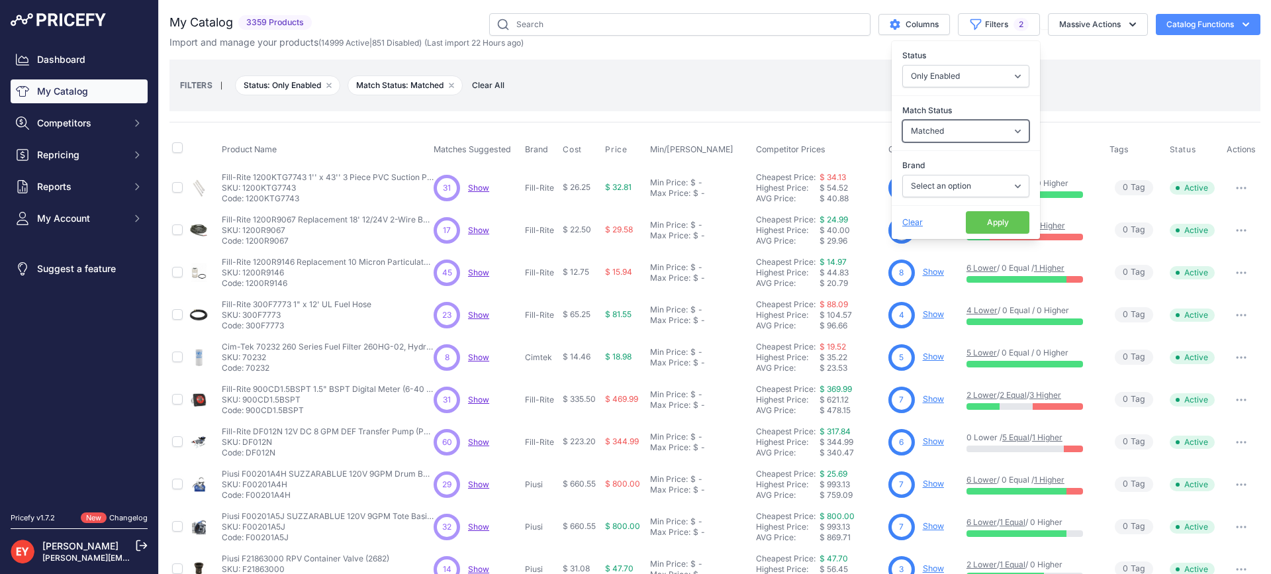
click at [968, 132] on select "Select an option Matched Unmatched" at bounding box center [965, 131] width 127 height 23
select select "0"
click at [902, 120] on select "Select an option Matched Unmatched" at bounding box center [965, 131] width 127 height 23
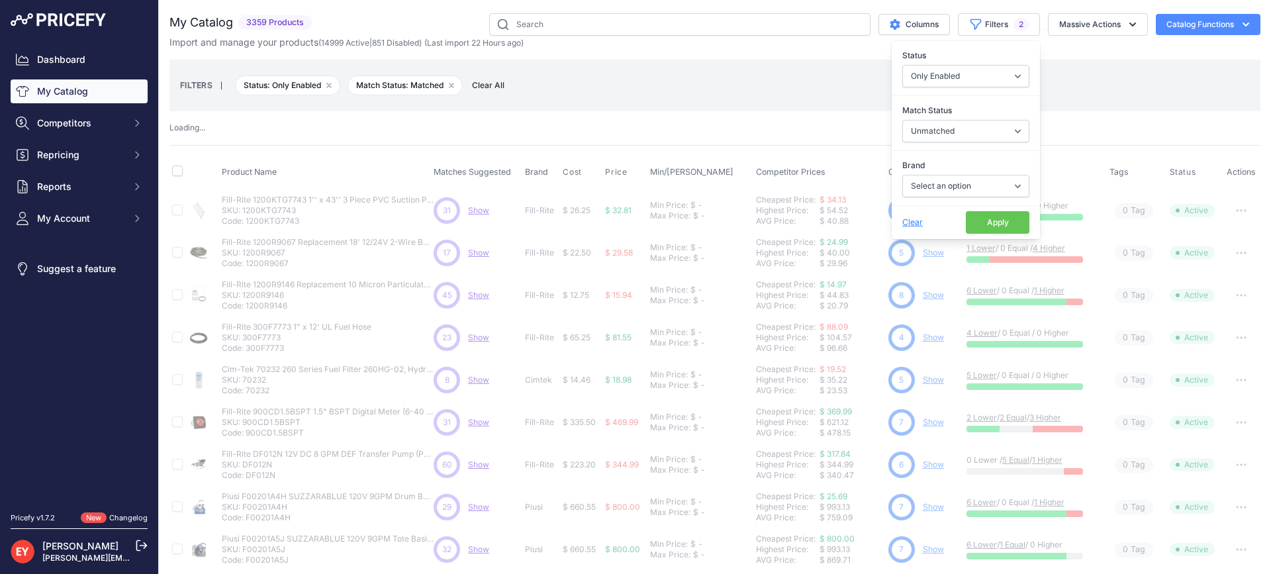
click at [970, 218] on button "Apply" at bounding box center [998, 222] width 64 height 23
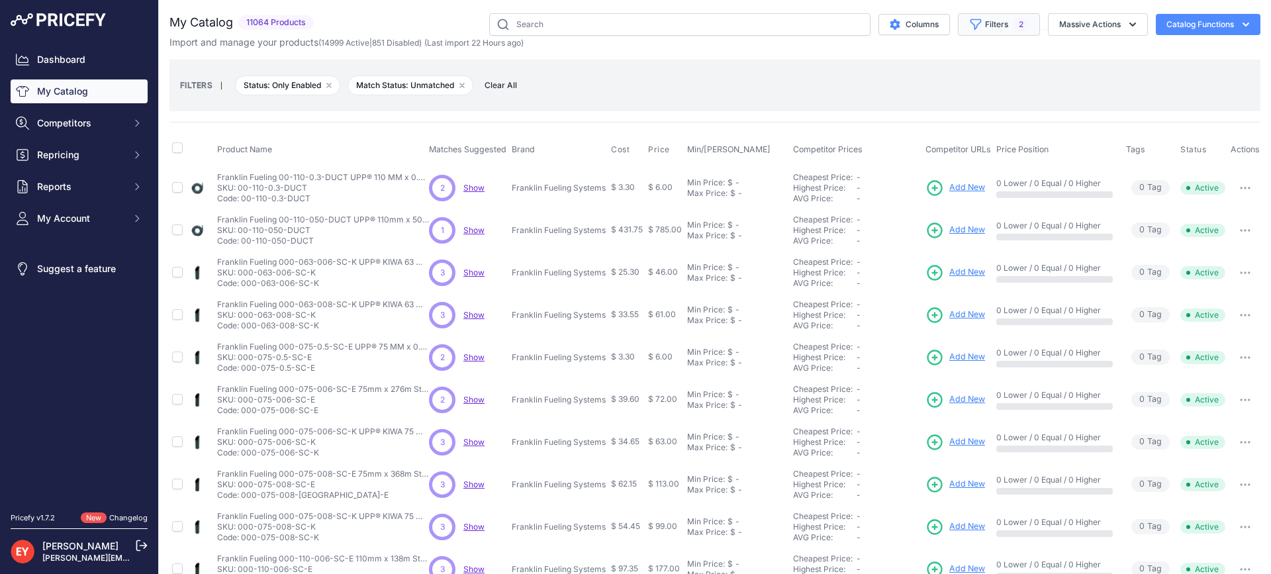
click at [975, 26] on button "Filters 2" at bounding box center [999, 24] width 82 height 23
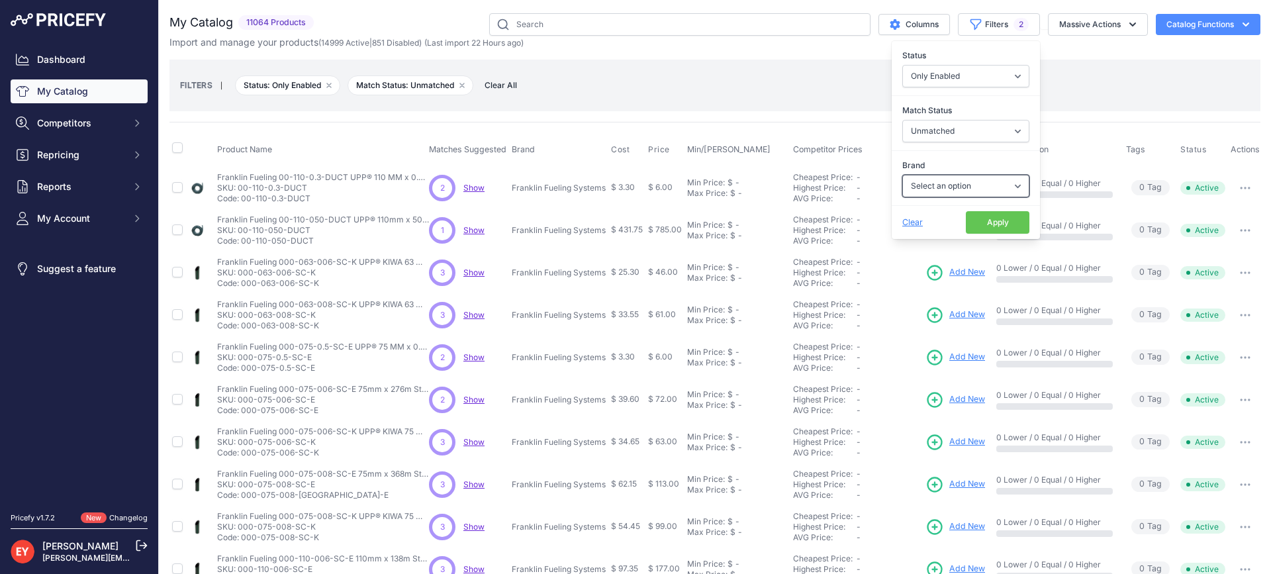
click at [957, 192] on select "Select an option Ameron ATI B&K Balcrank Beckett Catlow Cimtek CNI Manufacturin…" at bounding box center [965, 186] width 127 height 23
select select "OPW"
click at [902, 175] on select "Select an option Ameron ATI B&K Balcrank Beckett Catlow Cimtek CNI Manufacturin…" at bounding box center [965, 186] width 127 height 23
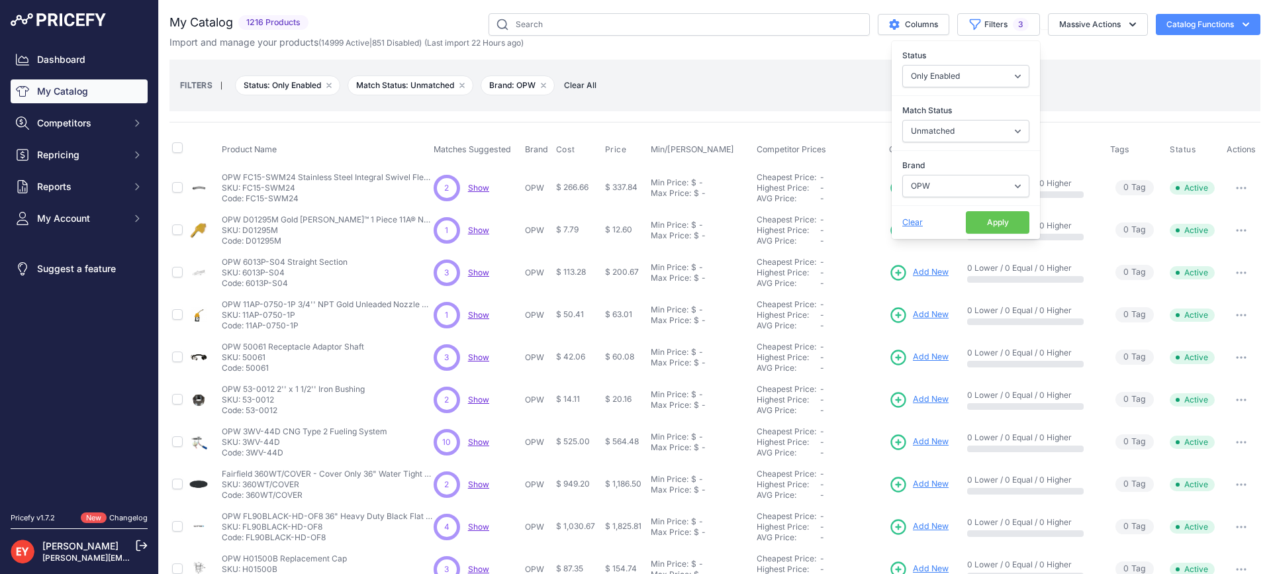
click at [979, 222] on button "Apply" at bounding box center [998, 222] width 64 height 23
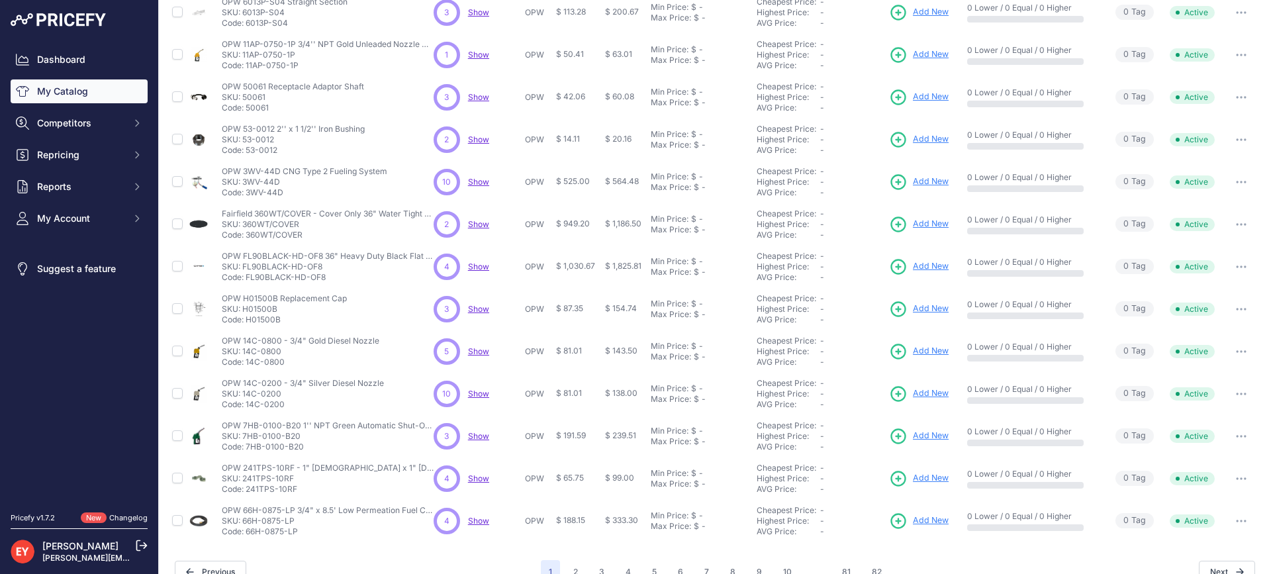
scroll to position [283, 0]
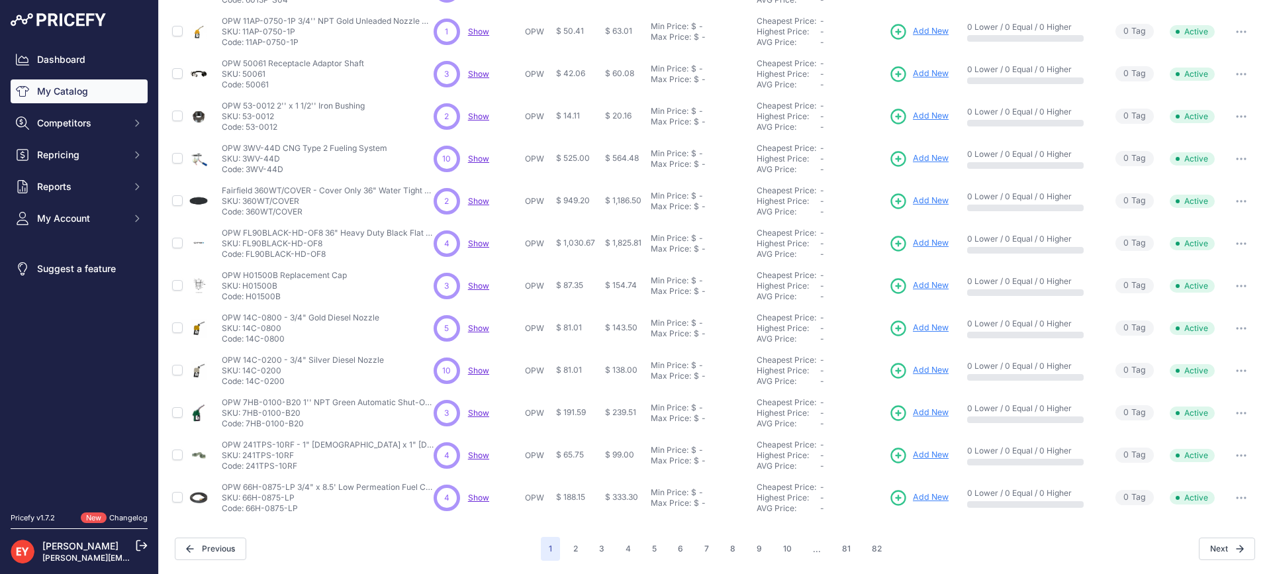
drag, startPoint x: 302, startPoint y: 423, endPoint x: 247, endPoint y: 426, distance: 55.0
click at [247, 426] on p "Code: 7HB-0100-B20" at bounding box center [328, 423] width 212 height 11
copy p "7HB-0100-B20"
drag, startPoint x: 298, startPoint y: 469, endPoint x: 248, endPoint y: 471, distance: 50.4
click at [248, 471] on td "OPW 241TPS-10RF - 1" Female x 1" Male Hose Swivel (B20) OPW 241TPS-10RF - 1" Fe…" at bounding box center [325, 455] width 212 height 42
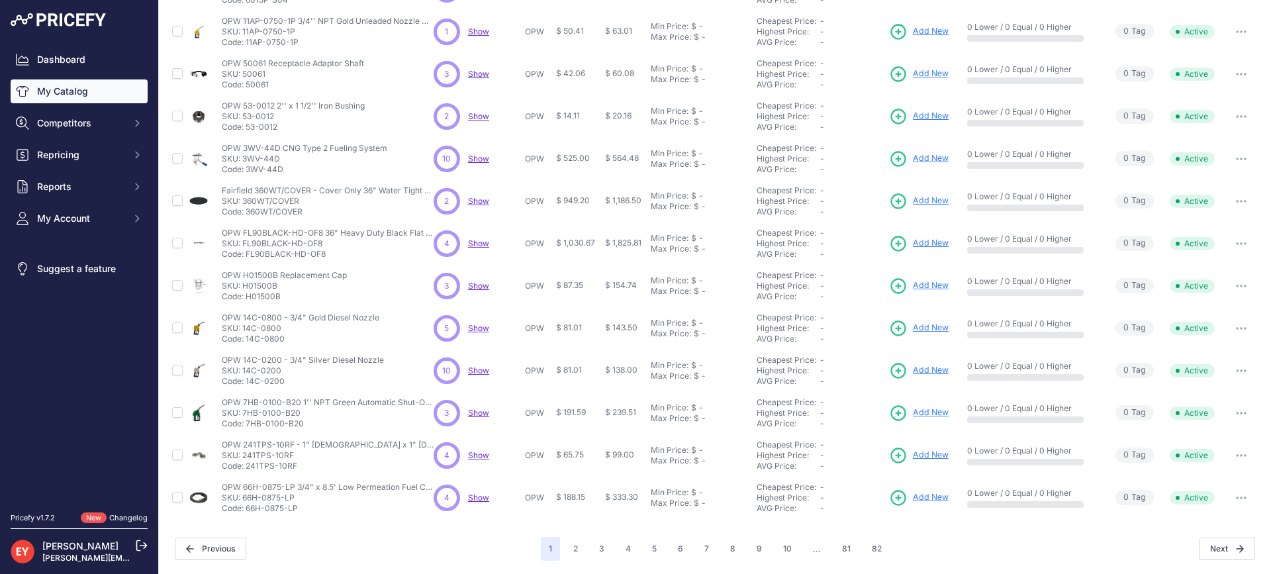
copy p "241TPS-10RF"
drag, startPoint x: 301, startPoint y: 512, endPoint x: 246, endPoint y: 510, distance: 54.3
click at [246, 510] on p "Code: 66H-0875-LP" at bounding box center [328, 508] width 212 height 11
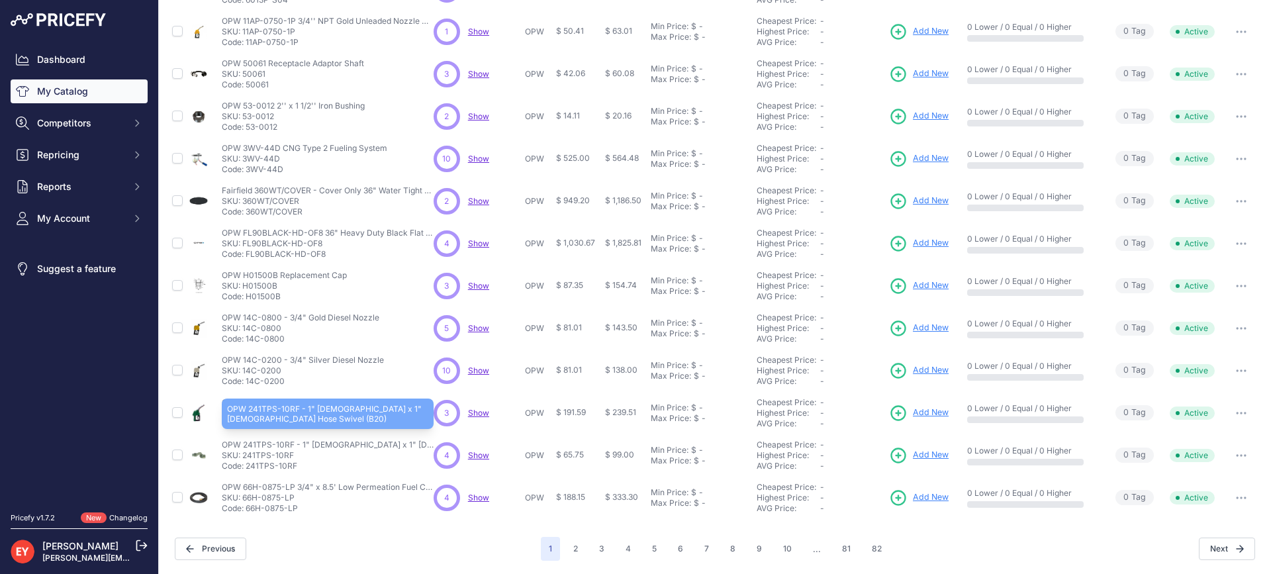
copy p "66H-0875-LP"
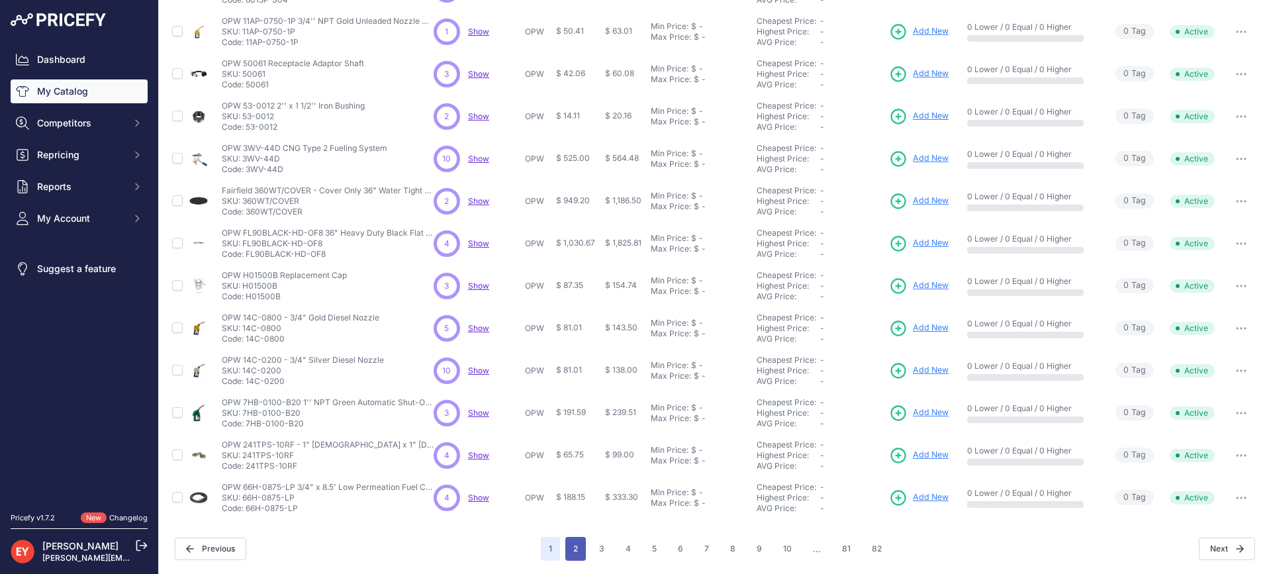
click at [571, 538] on button "2" at bounding box center [575, 549] width 21 height 24
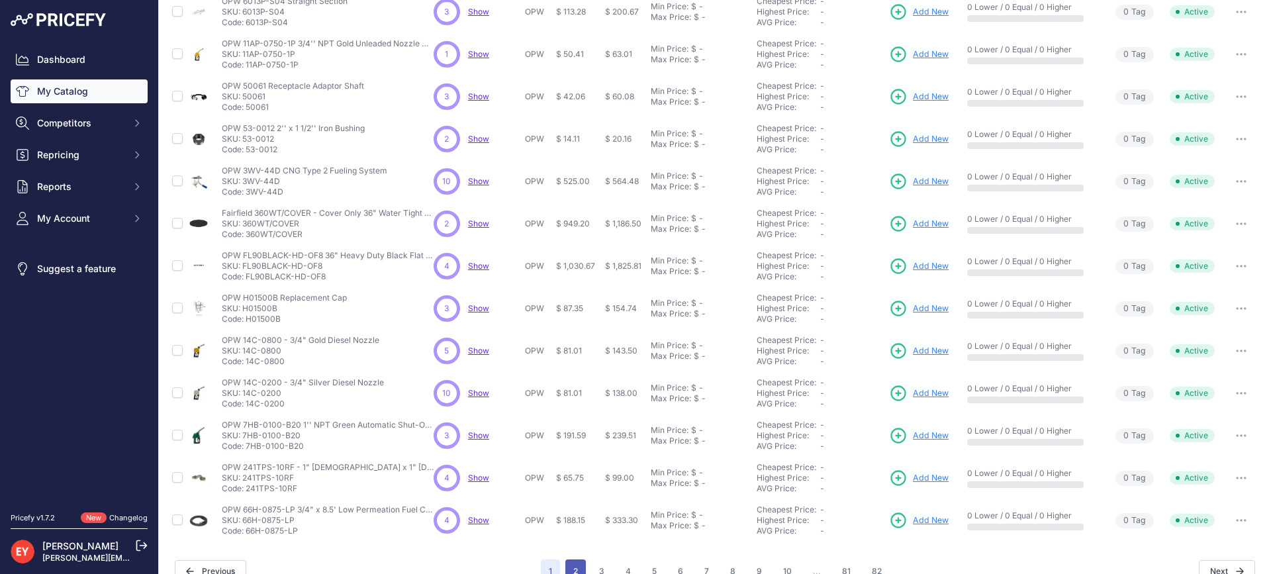
scroll to position [306, 0]
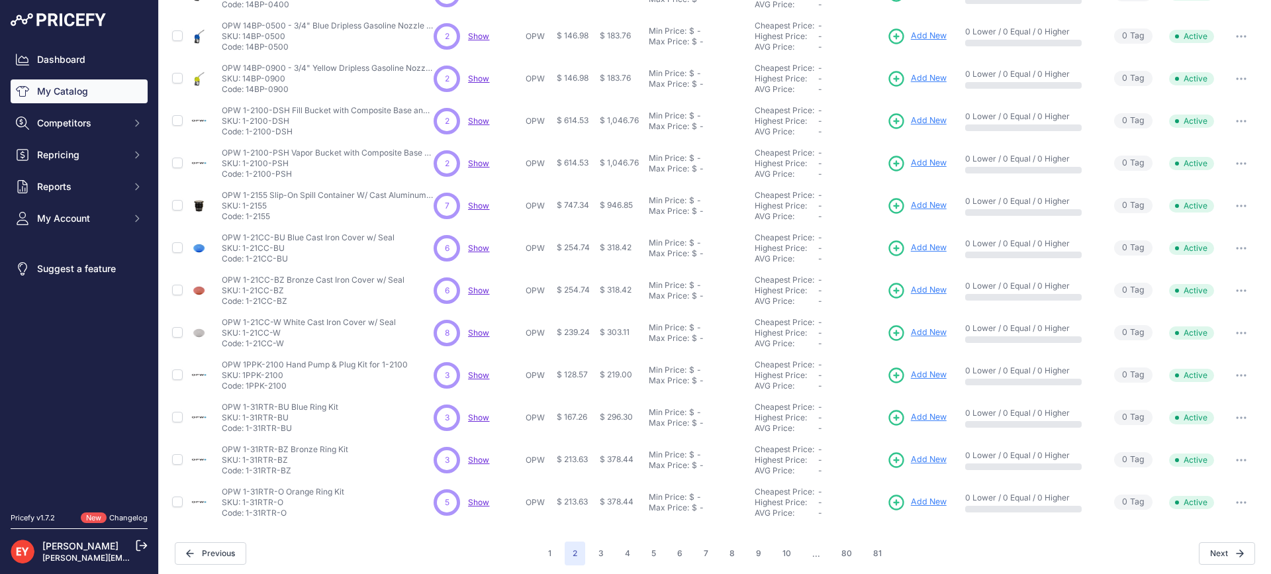
scroll to position [283, 0]
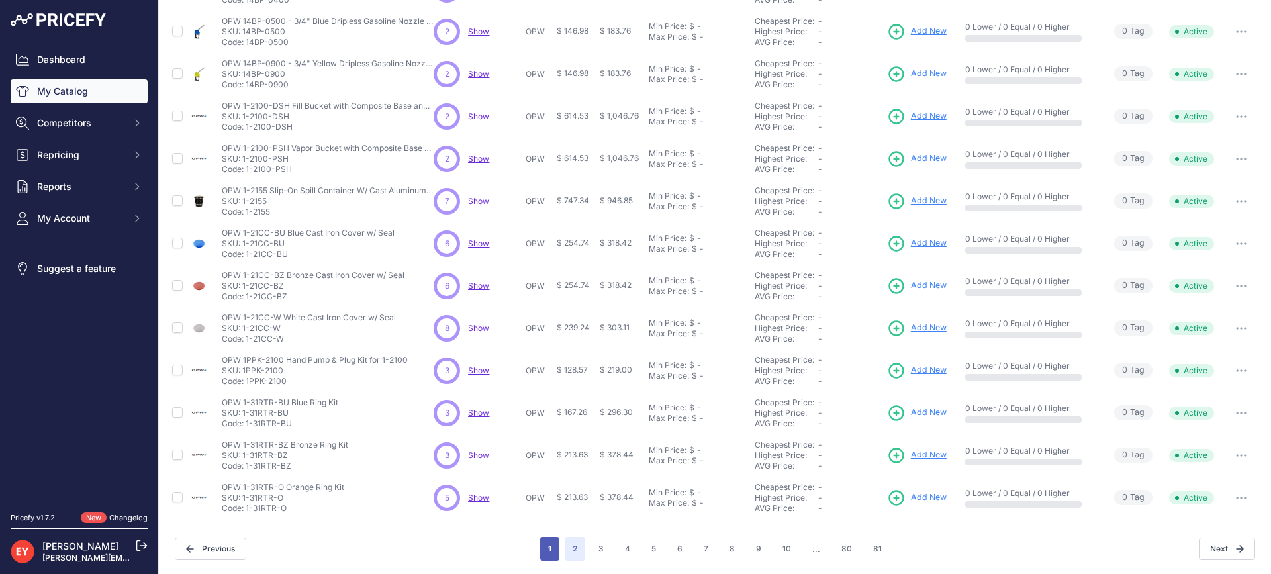
click at [544, 552] on button "1" at bounding box center [549, 549] width 19 height 24
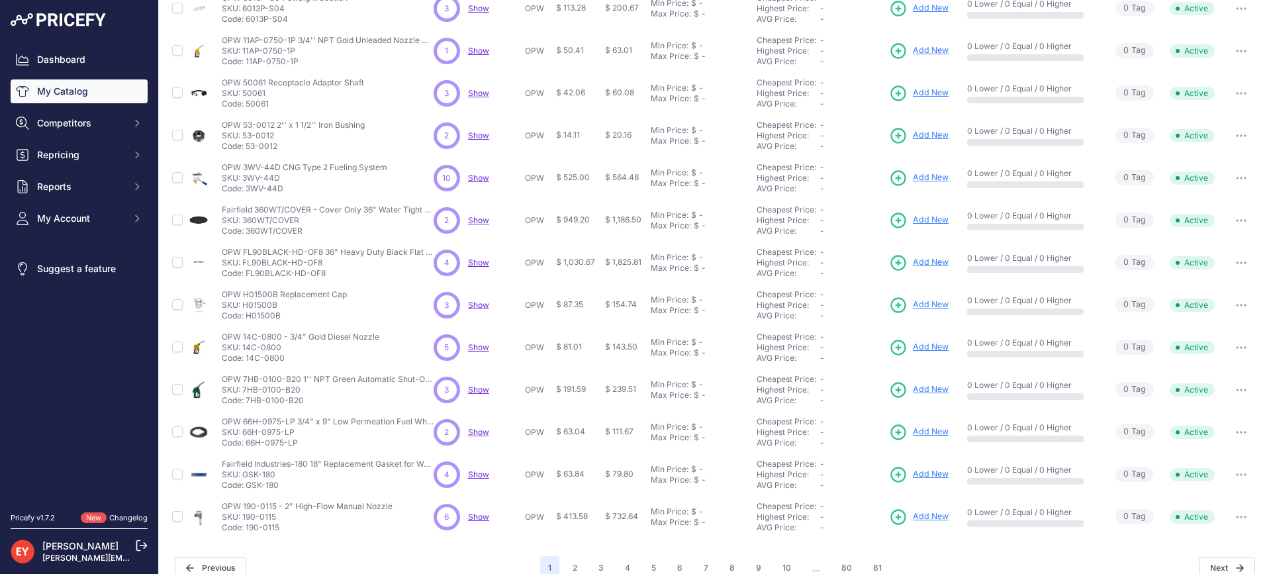
scroll to position [265, 0]
drag, startPoint x: 302, startPoint y: 405, endPoint x: 248, endPoint y: 401, distance: 54.4
click at [248, 401] on p "Code: 7HB-0100-B20" at bounding box center [328, 400] width 212 height 11
copy p "7HB-0100-B20"
drag, startPoint x: 299, startPoint y: 447, endPoint x: 248, endPoint y: 444, distance: 51.7
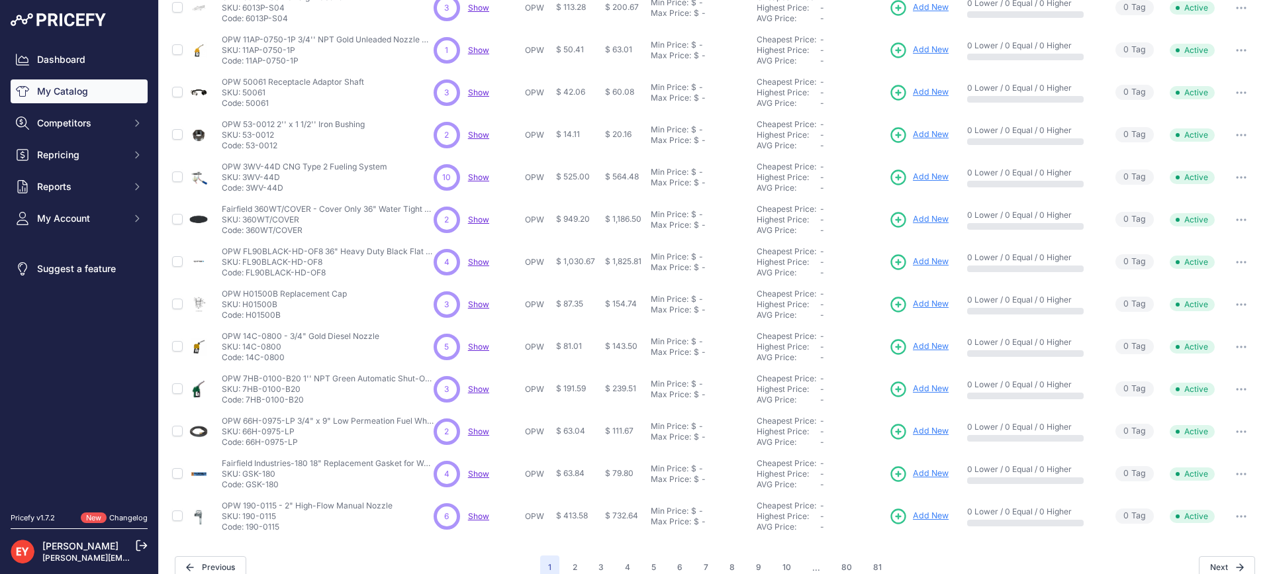
click at [248, 444] on p "Code: 66H-0975-LP" at bounding box center [328, 442] width 212 height 11
copy p "66H-0975-LP"
drag, startPoint x: 276, startPoint y: 487, endPoint x: 248, endPoint y: 483, distance: 28.1
click at [248, 483] on p "Code: GSK-180" at bounding box center [328, 484] width 212 height 11
copy p "GSK-180"
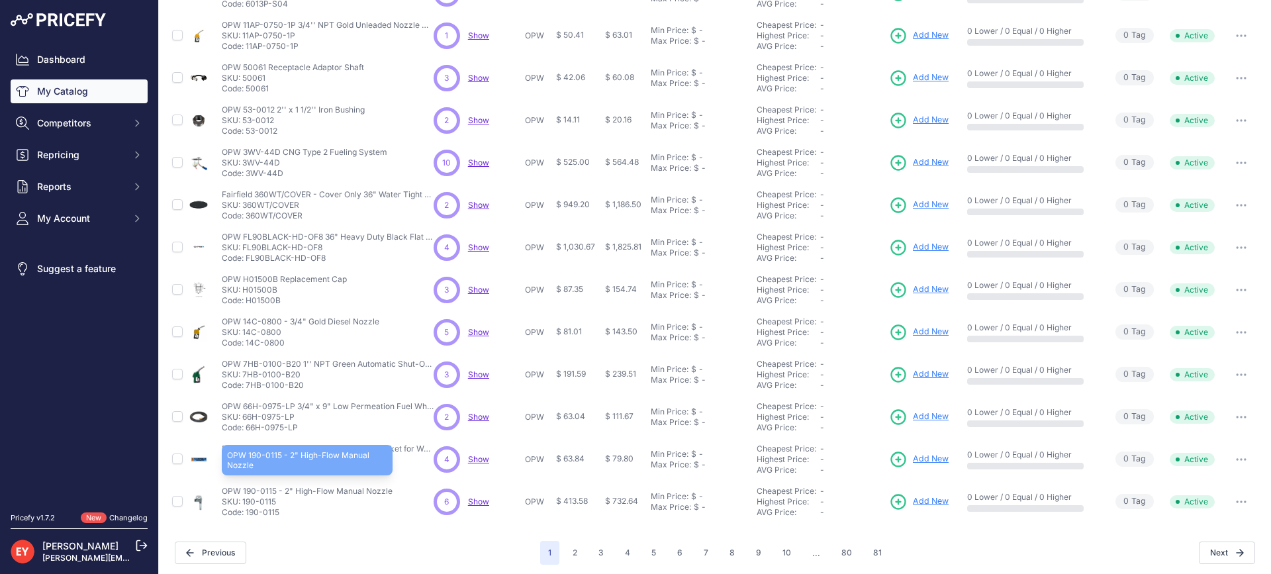
scroll to position [283, 0]
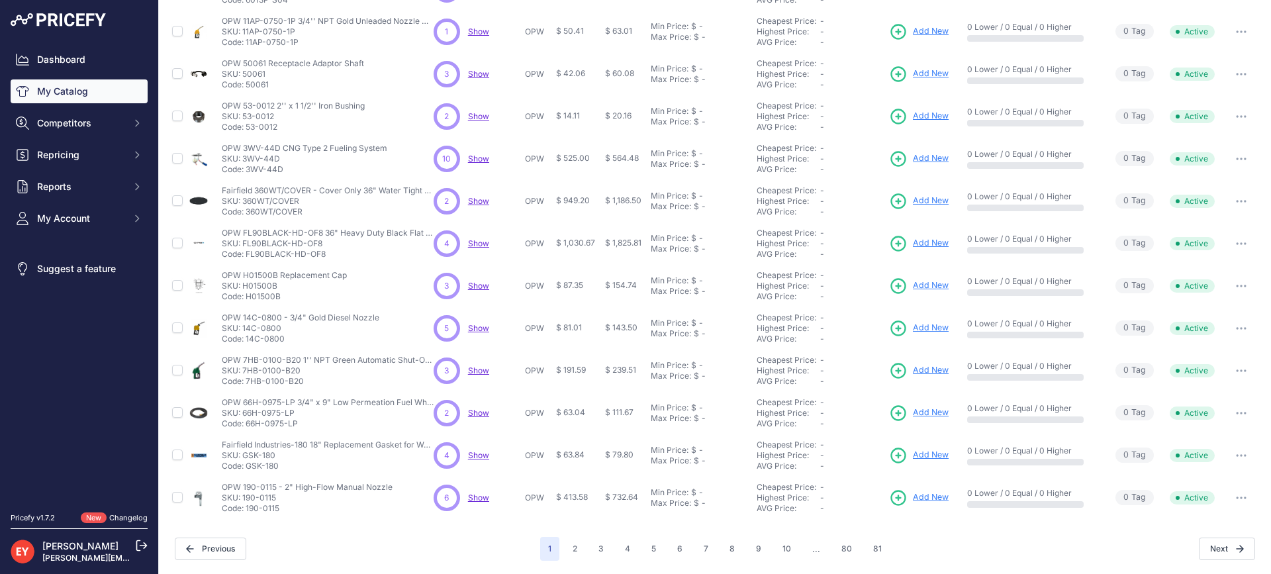
drag, startPoint x: 285, startPoint y: 507, endPoint x: 246, endPoint y: 510, distance: 39.2
click at [246, 510] on p "Code: 190-0115" at bounding box center [307, 508] width 171 height 11
copy p "190-0115"
drag, startPoint x: 572, startPoint y: 547, endPoint x: 567, endPoint y: 542, distance: 7.0
click at [573, 547] on button "2" at bounding box center [575, 549] width 21 height 24
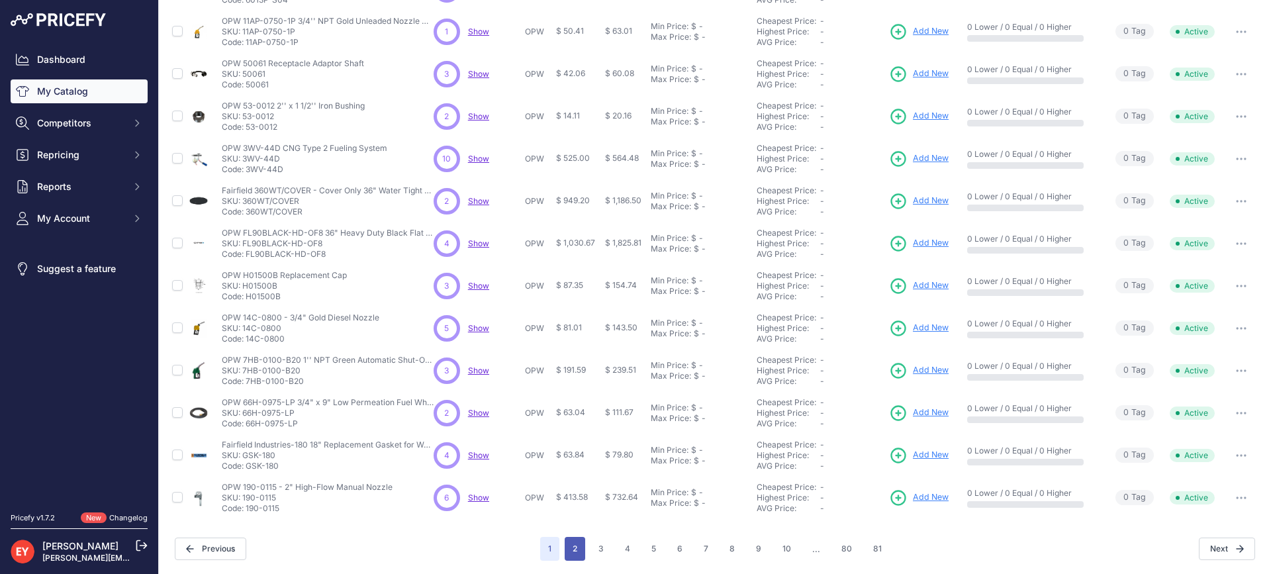
scroll to position [306, 0]
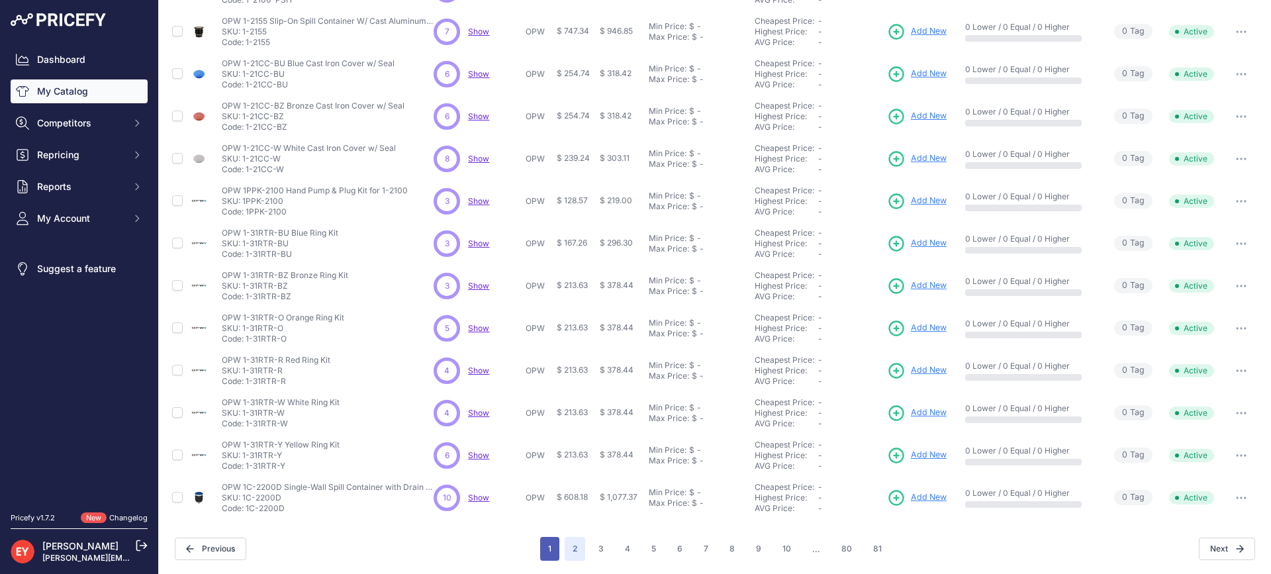
click at [548, 548] on button "1" at bounding box center [549, 549] width 19 height 24
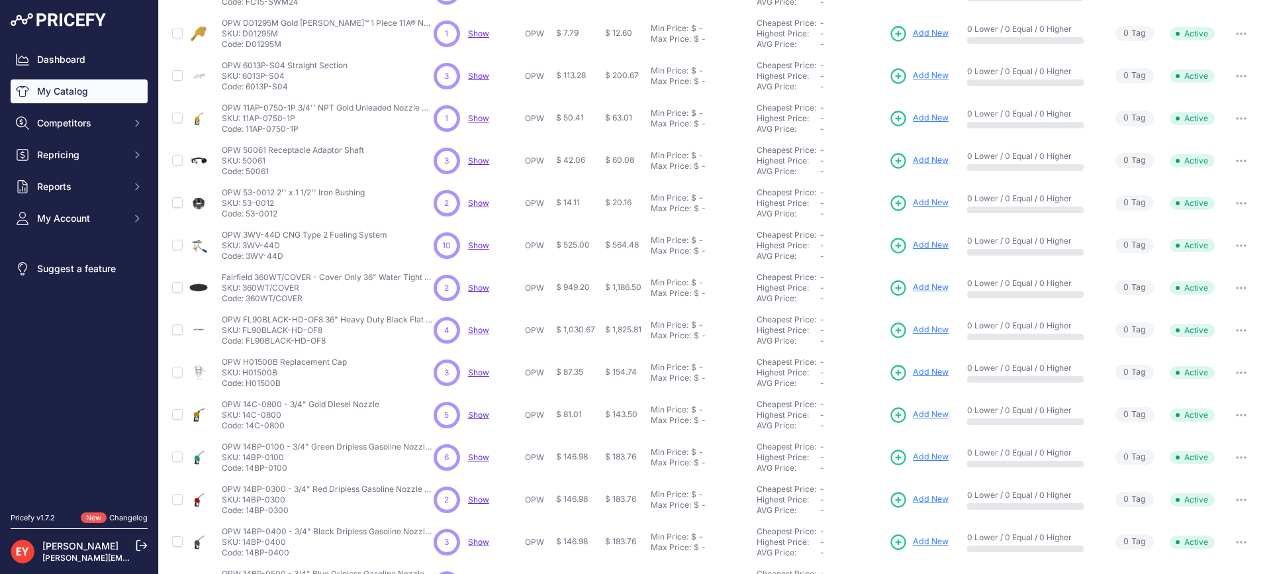
scroll to position [283, 0]
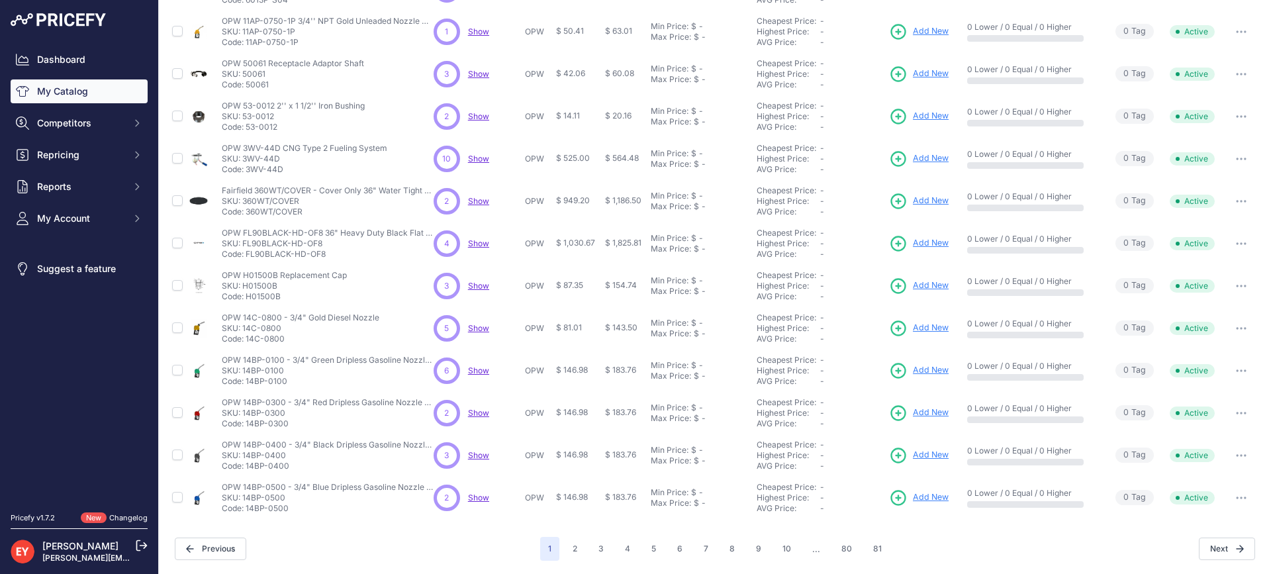
drag, startPoint x: 284, startPoint y: 384, endPoint x: 246, endPoint y: 382, distance: 37.8
click at [246, 382] on p "Code: 14BP-0100" at bounding box center [328, 381] width 212 height 11
copy p "14BP-0100"
drag, startPoint x: 289, startPoint y: 427, endPoint x: 246, endPoint y: 426, distance: 42.4
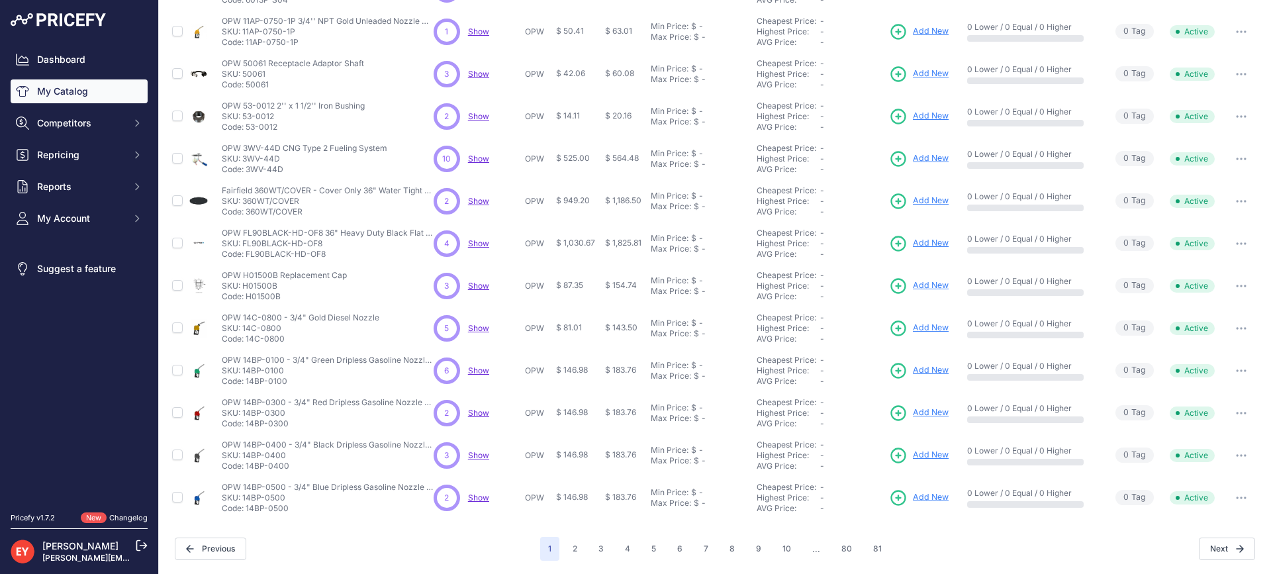
click at [246, 426] on p "Code: 14BP-0300" at bounding box center [328, 423] width 212 height 11
copy p "14BP-0300"
drag, startPoint x: 289, startPoint y: 465, endPoint x: 245, endPoint y: 470, distance: 44.7
click at [245, 470] on p "Code: 14BP-0400" at bounding box center [328, 466] width 212 height 11
drag, startPoint x: 289, startPoint y: 513, endPoint x: 246, endPoint y: 511, distance: 43.1
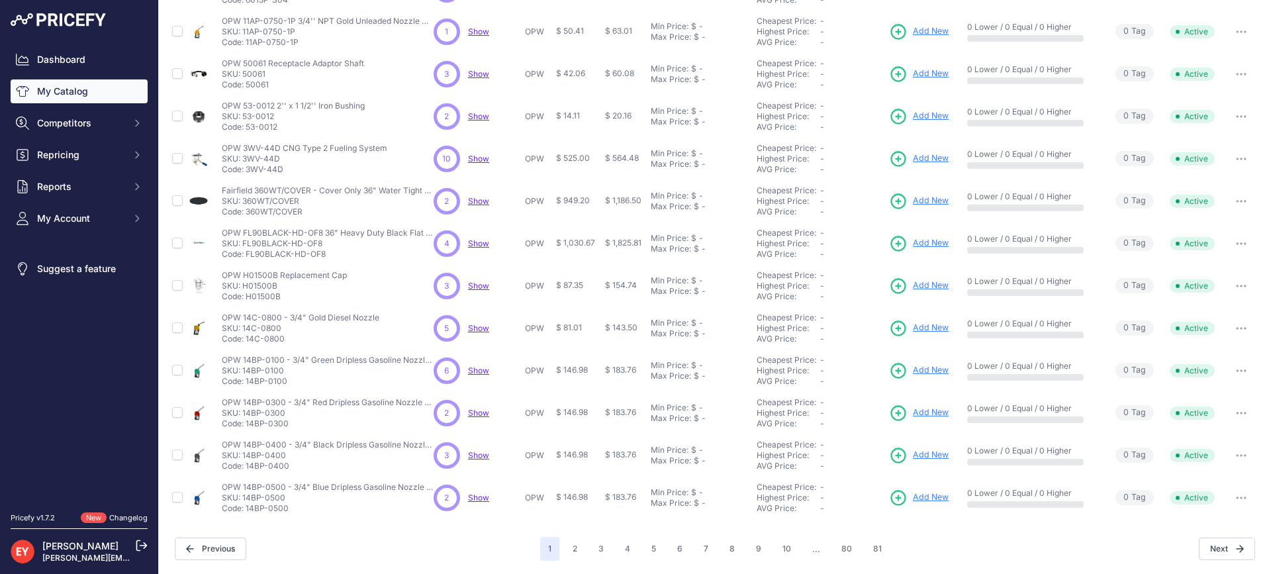
click at [246, 511] on p "Code: 14BP-0500" at bounding box center [328, 508] width 212 height 11
click at [570, 555] on button "2" at bounding box center [575, 549] width 21 height 24
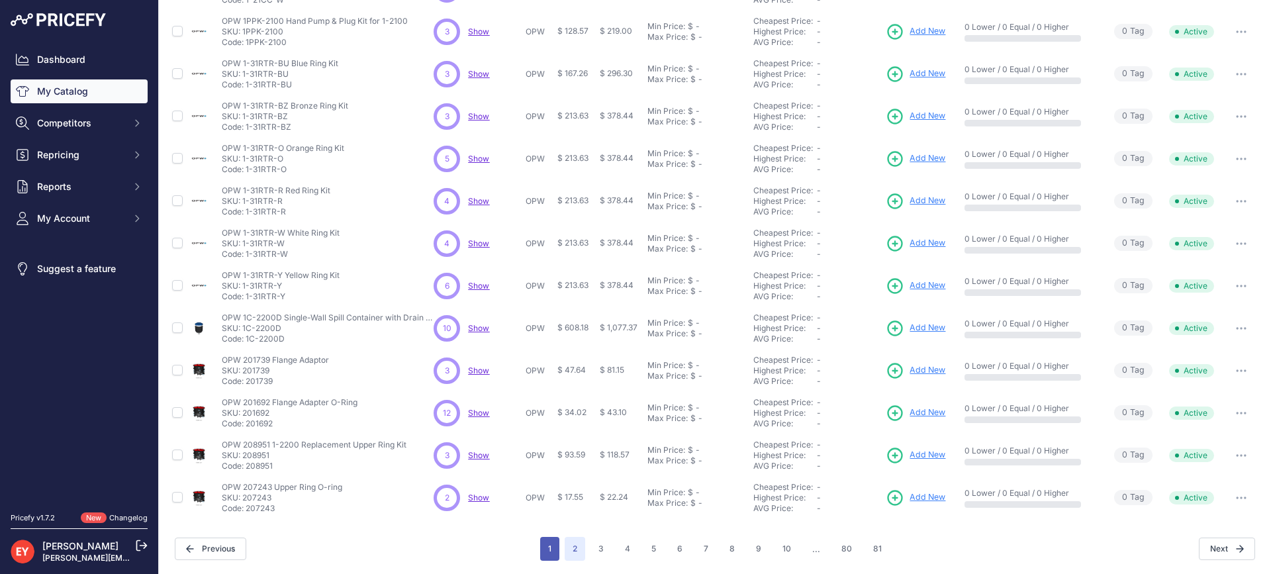
click at [546, 545] on button "1" at bounding box center [549, 549] width 19 height 24
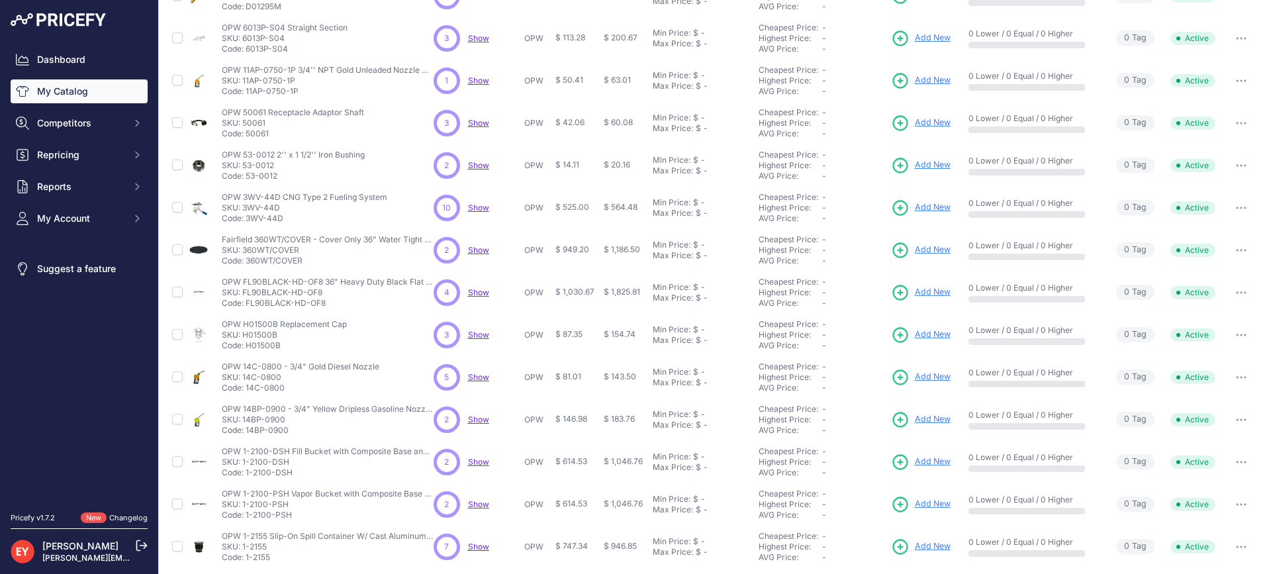
scroll to position [283, 0]
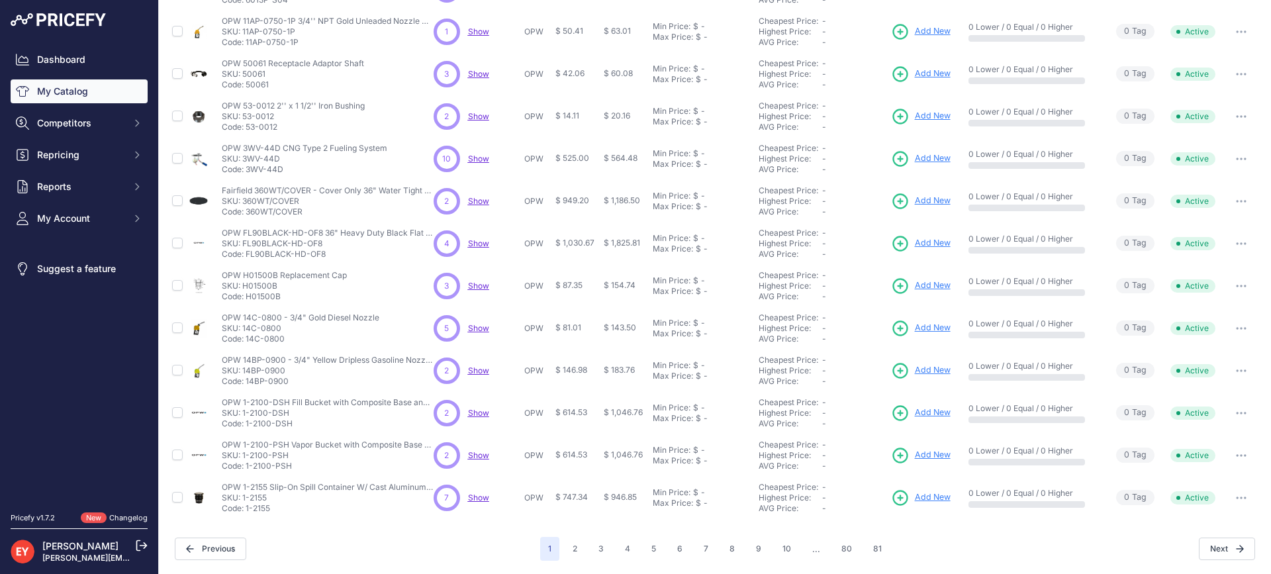
drag, startPoint x: 285, startPoint y: 387, endPoint x: 244, endPoint y: 387, distance: 40.4
click at [244, 387] on td "OPW 14BP-0900 - 3/4" Yellow Dripless Gasoline Nozzle Without Interlock OPW 14BP…" at bounding box center [325, 371] width 212 height 42
drag, startPoint x: 291, startPoint y: 428, endPoint x: 244, endPoint y: 426, distance: 47.0
click at [244, 426] on p "Code: 1-2100-DSH" at bounding box center [328, 423] width 212 height 11
drag, startPoint x: 293, startPoint y: 469, endPoint x: 246, endPoint y: 467, distance: 47.0
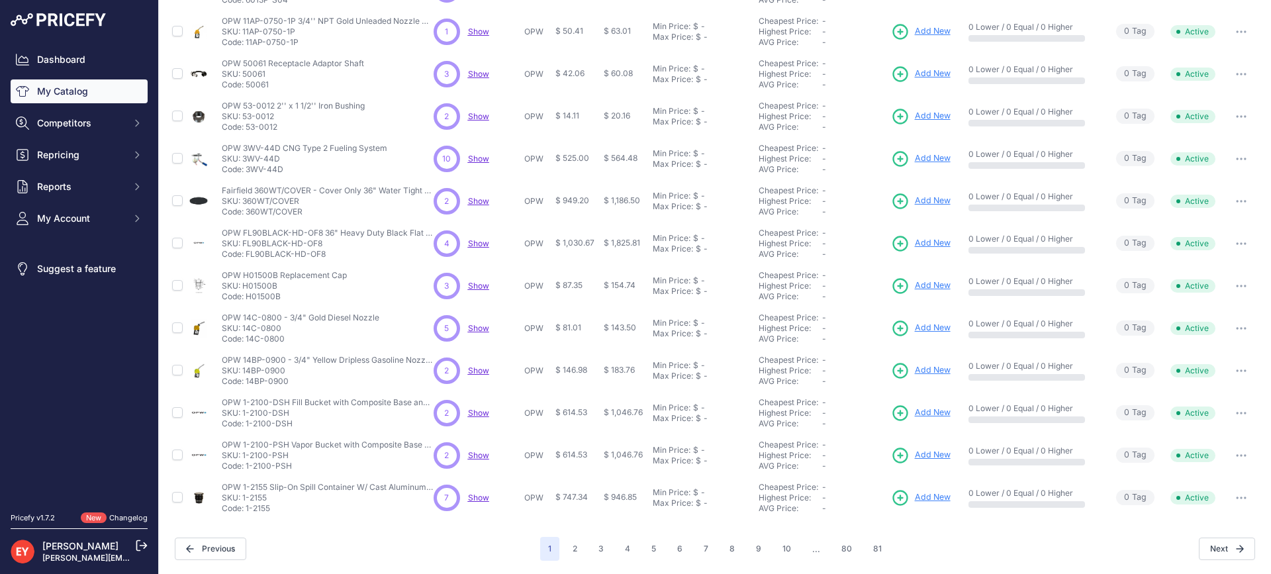
click at [246, 467] on p "Code: 1-2100-PSH" at bounding box center [328, 466] width 212 height 11
drag, startPoint x: 270, startPoint y: 516, endPoint x: 244, endPoint y: 515, distance: 25.9
click at [244, 515] on td "OPW 1-2155 Slip-On Spill Container W/ Cast Aluminum Cover (15 Gal) OPW 1-2155 S…" at bounding box center [325, 498] width 212 height 42
click at [571, 550] on button "2" at bounding box center [575, 549] width 21 height 24
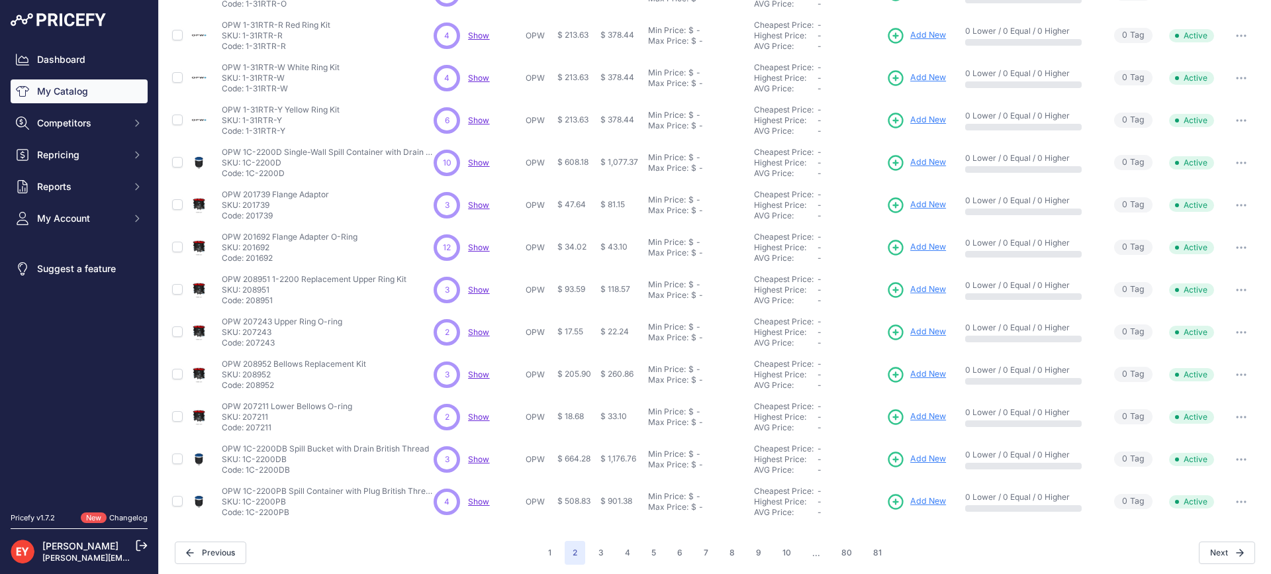
scroll to position [283, 0]
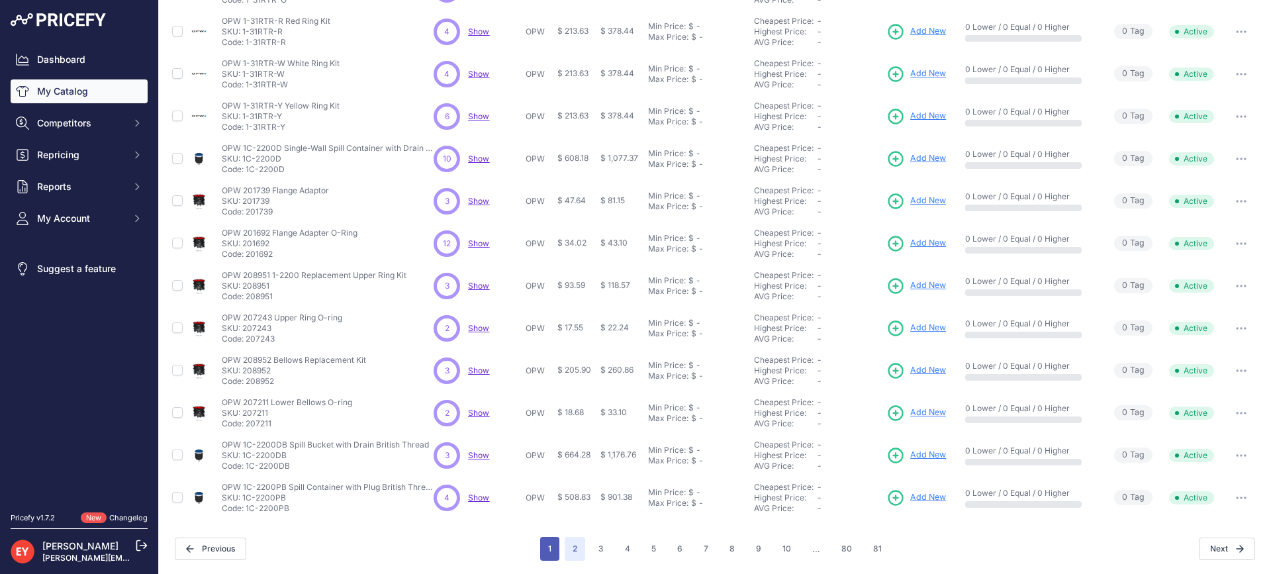
click at [548, 556] on button "1" at bounding box center [549, 549] width 19 height 24
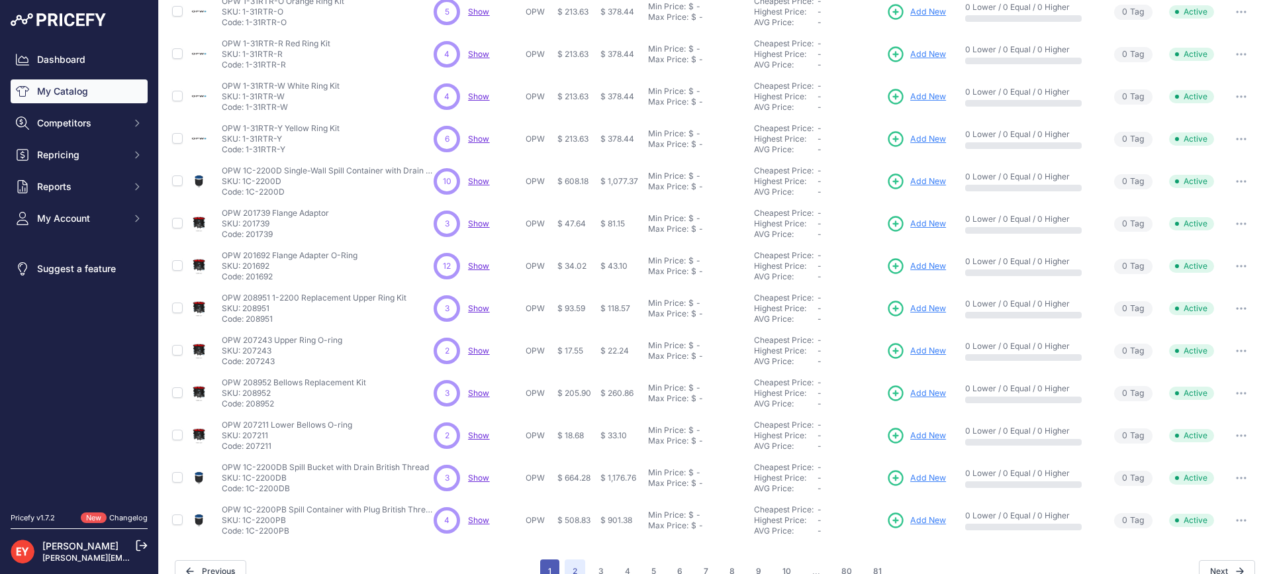
scroll to position [306, 0]
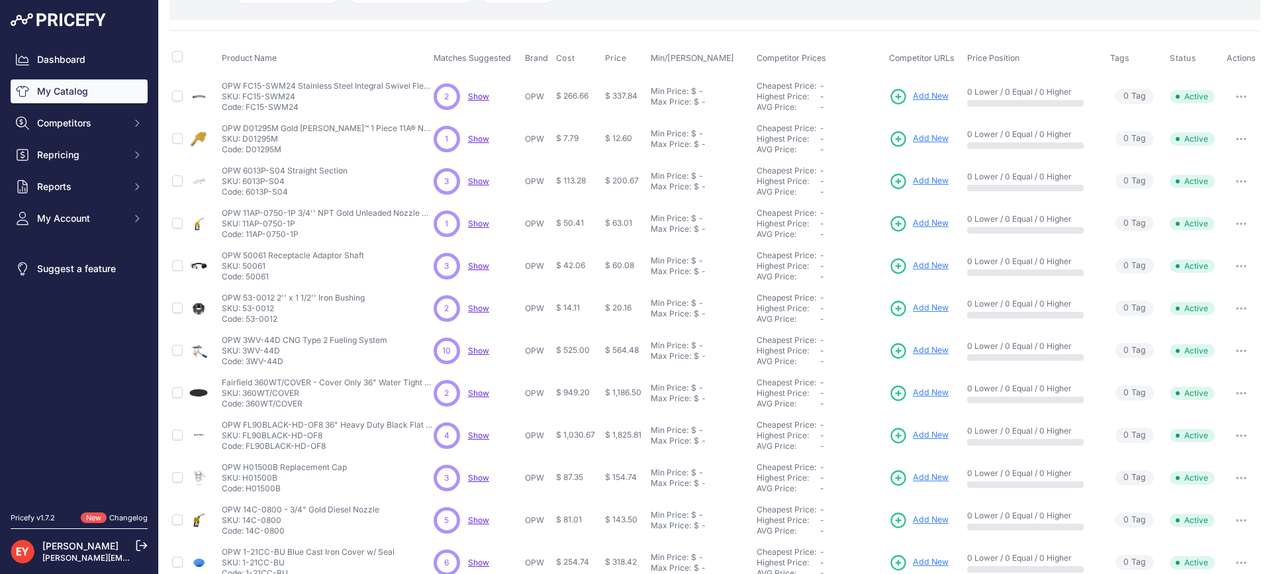
scroll to position [265, 0]
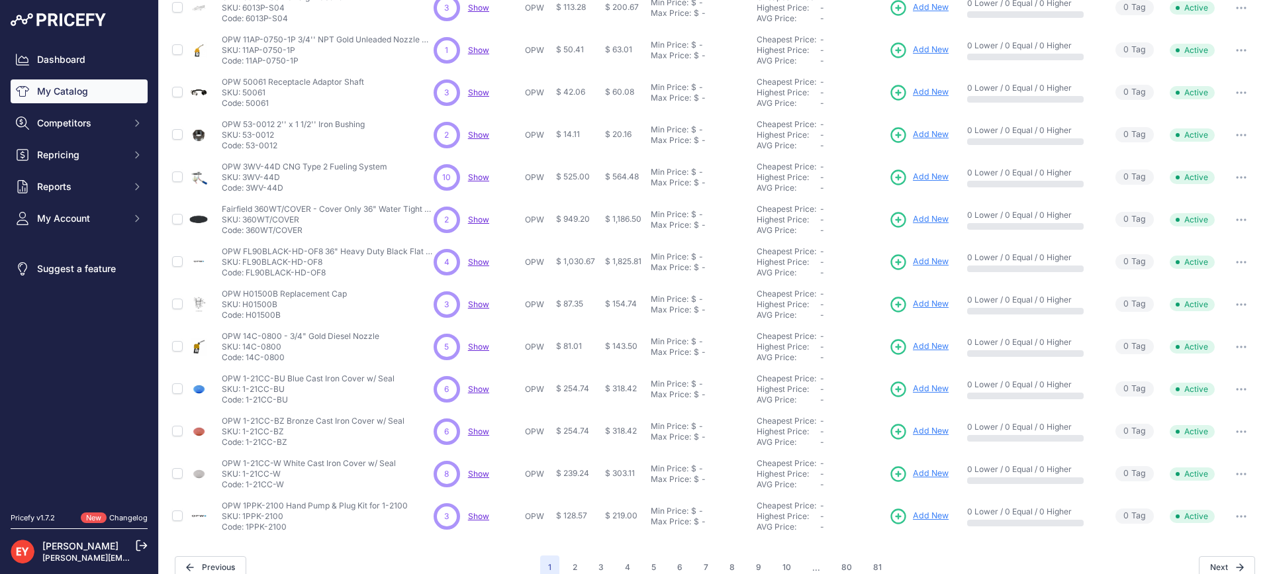
drag, startPoint x: 287, startPoint y: 403, endPoint x: 245, endPoint y: 399, distance: 41.8
click at [245, 399] on p "Code: 1-21CC-BU" at bounding box center [308, 400] width 173 height 11
drag, startPoint x: 285, startPoint y: 441, endPoint x: 246, endPoint y: 444, distance: 39.2
click at [246, 444] on p "Code: 1-21CC-BZ" at bounding box center [313, 442] width 183 height 11
drag, startPoint x: 283, startPoint y: 486, endPoint x: 246, endPoint y: 486, distance: 37.1
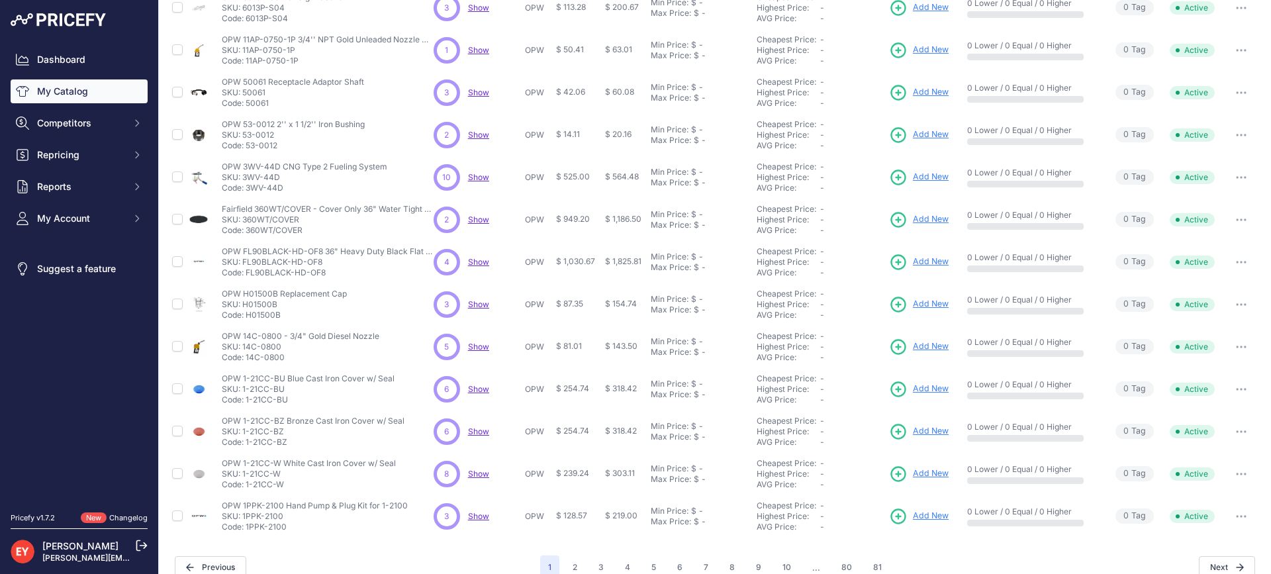
click at [246, 486] on p "Code: 1-21CC-W" at bounding box center [309, 484] width 174 height 11
drag, startPoint x: 246, startPoint y: 486, endPoint x: 292, endPoint y: 486, distance: 45.7
click at [292, 486] on p "Code: 1-21CC-W" at bounding box center [309, 484] width 174 height 11
drag, startPoint x: 285, startPoint y: 532, endPoint x: 246, endPoint y: 526, distance: 38.9
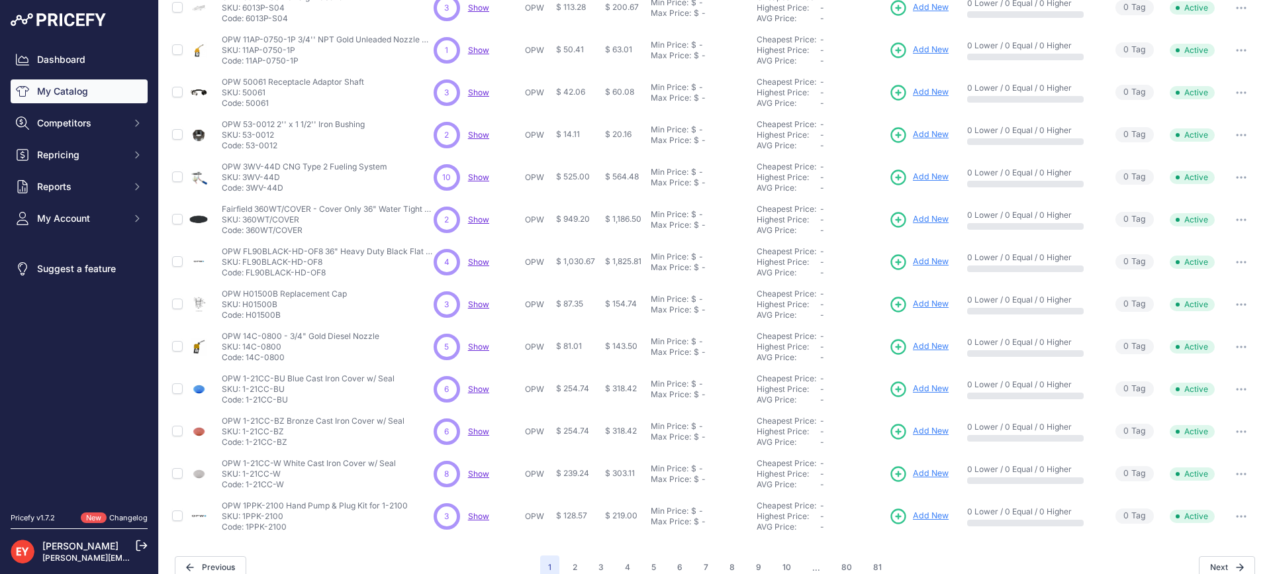
click at [246, 526] on td "OPW 1PPK-2100 Hand Pump & Plug Kit for 1-2100 OPW 1PPK-2100 Hand Pump & Plug Ki…" at bounding box center [325, 516] width 212 height 42
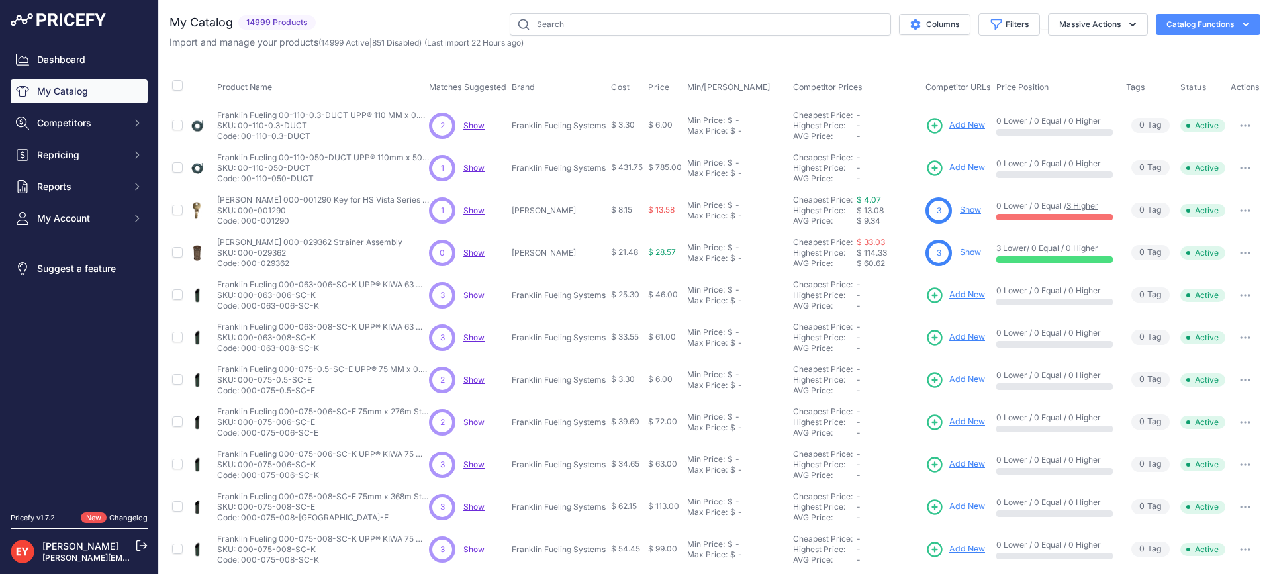
click at [679, 3] on div "You are not connected to the internet. My Catalog" at bounding box center [714, 397] width 1091 height 795
click at [677, 20] on input "text" at bounding box center [700, 24] width 381 height 23
paste input "14C-0200"
type input "14C-0200"
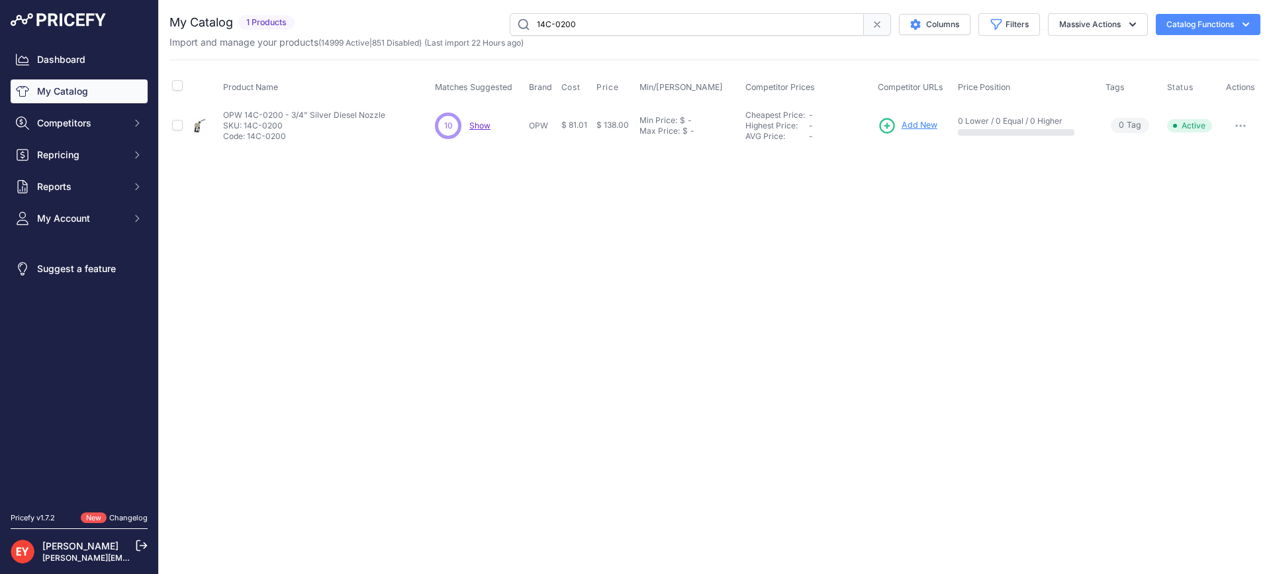
click at [929, 124] on span "Add New" at bounding box center [920, 125] width 36 height 13
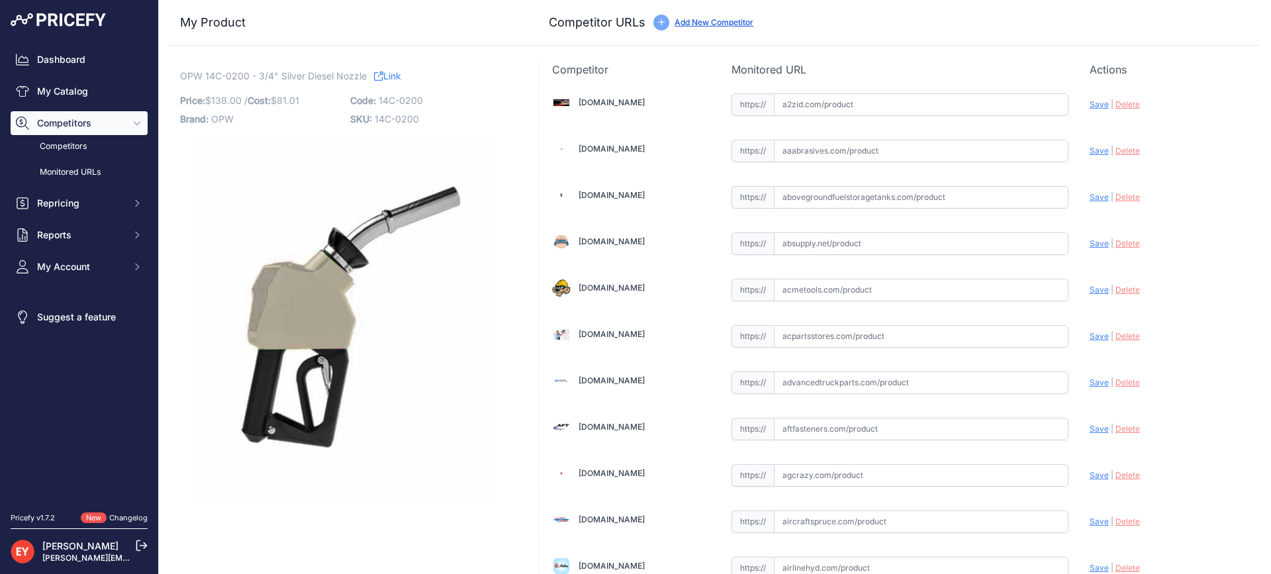
scroll to position [9261, 0]
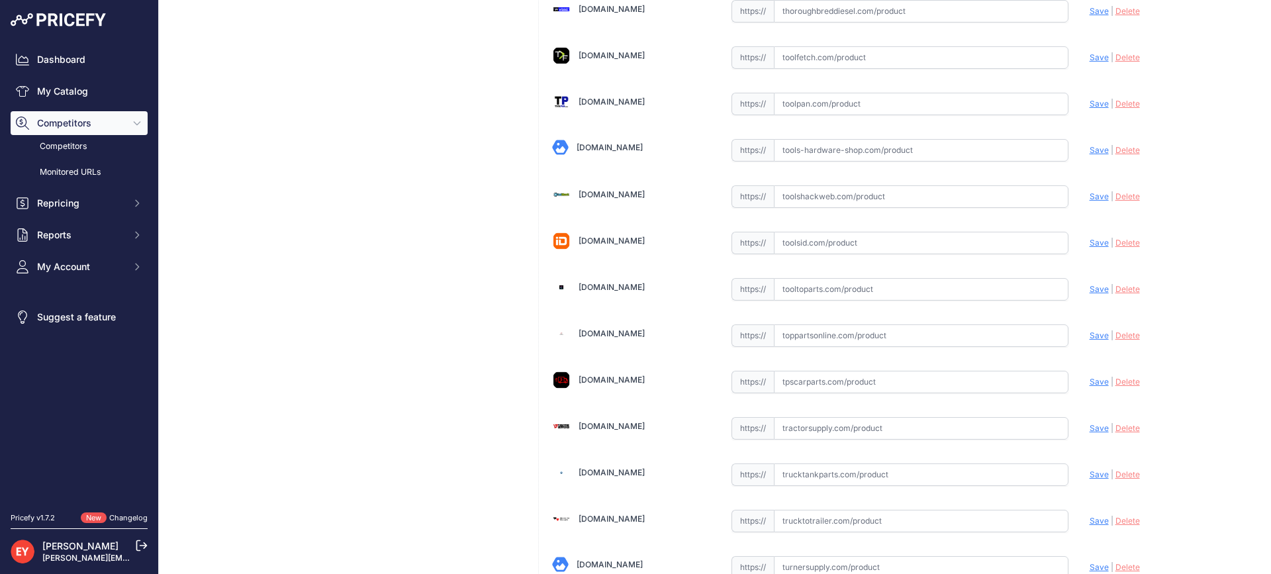
drag, startPoint x: 831, startPoint y: 291, endPoint x: 853, endPoint y: 258, distance: 40.0
click at [831, 289] on input "text" at bounding box center [921, 289] width 295 height 23
paste input "[URL][DOMAIN_NAME]"
click at [1090, 283] on div "Update Profile Save | [GEOGRAPHIC_DATA] Analyzing" at bounding box center [1169, 285] width 158 height 21
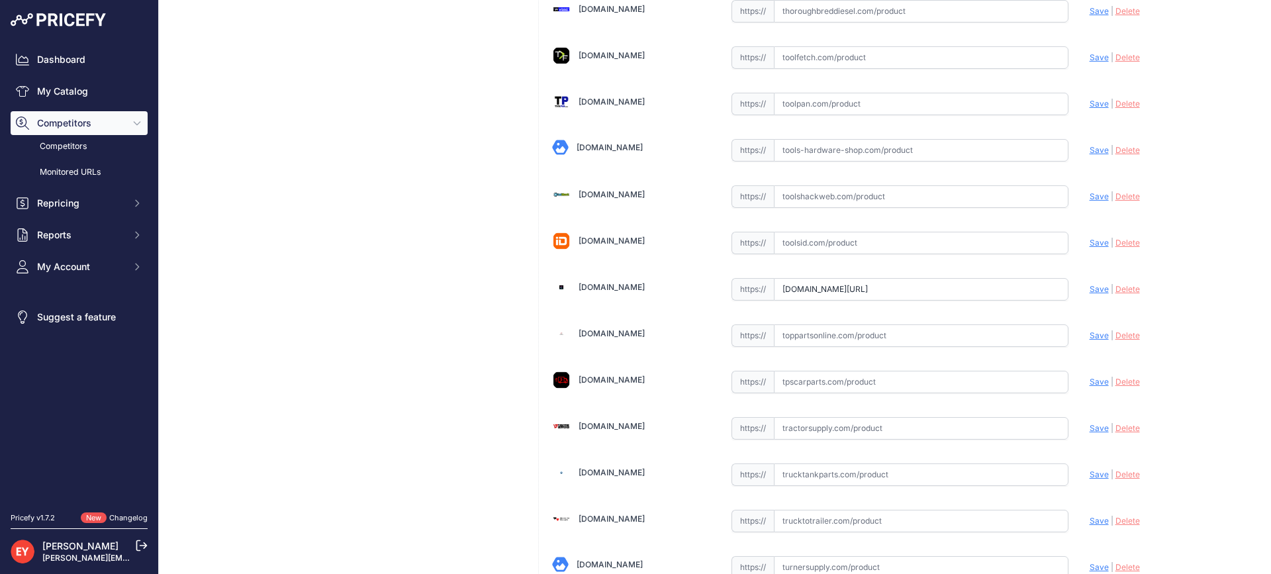
click at [1090, 286] on span "Save" at bounding box center [1099, 289] width 19 height 10
type input "[URL][DOMAIN_NAME]"
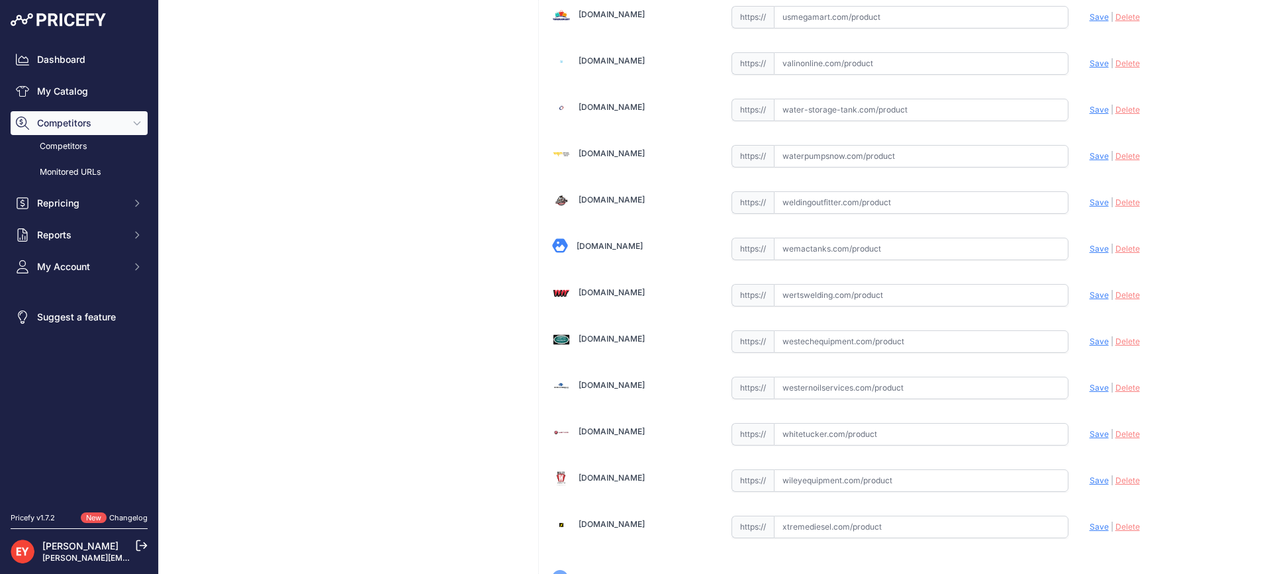
scroll to position [10045, 0]
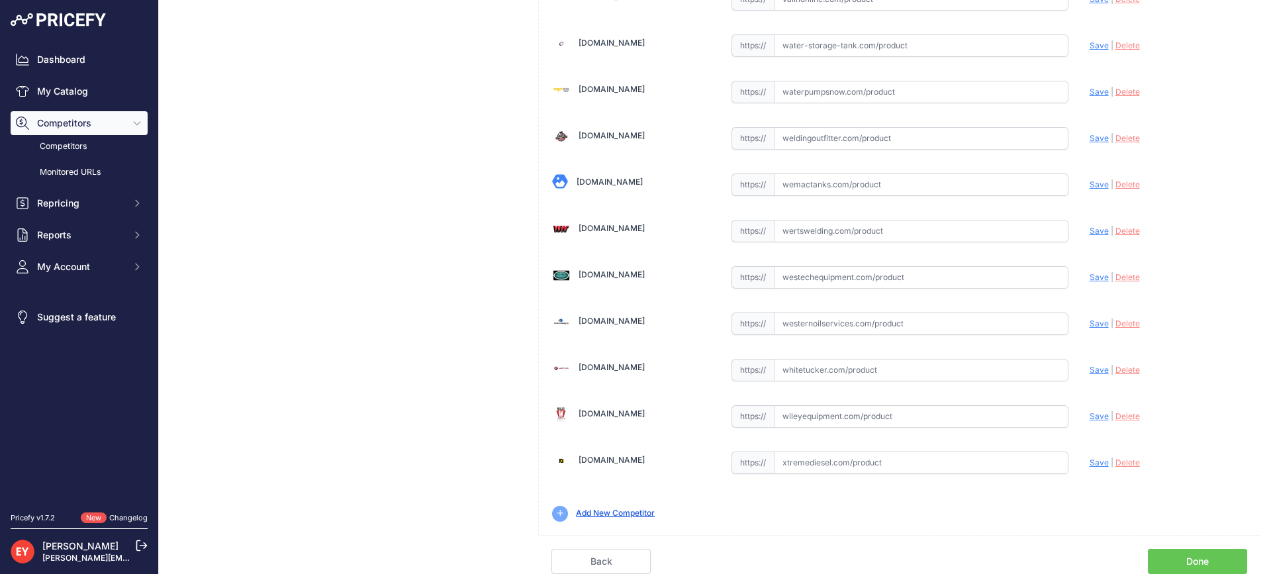
click at [1206, 561] on link "Done" at bounding box center [1197, 561] width 99 height 25
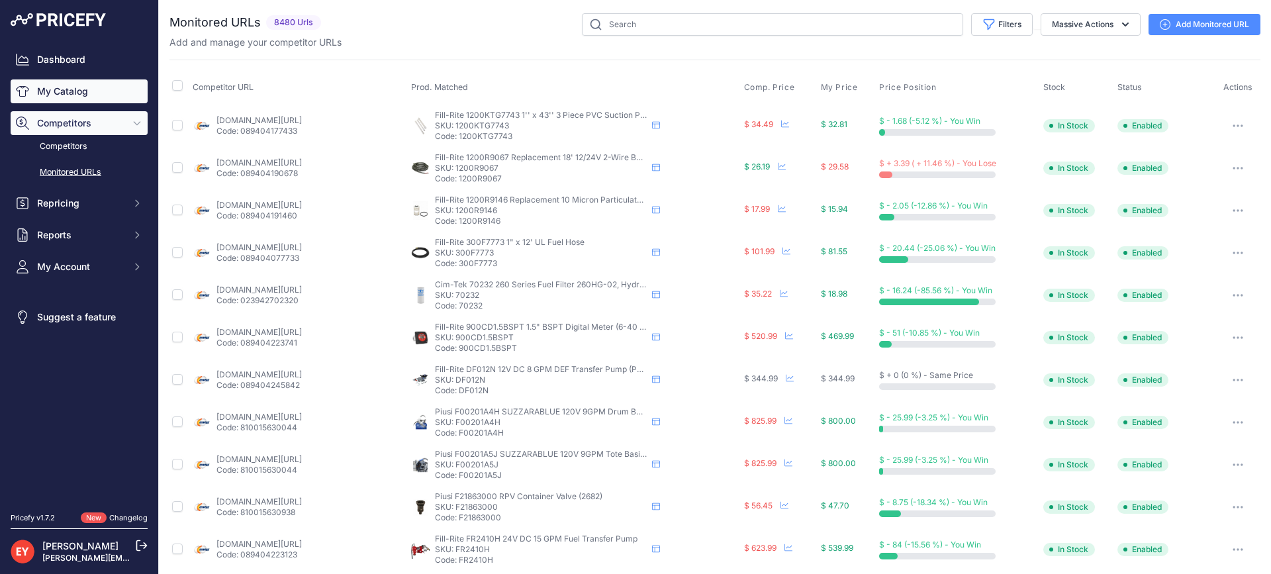
click at [99, 83] on link "My Catalog" at bounding box center [79, 91] width 137 height 24
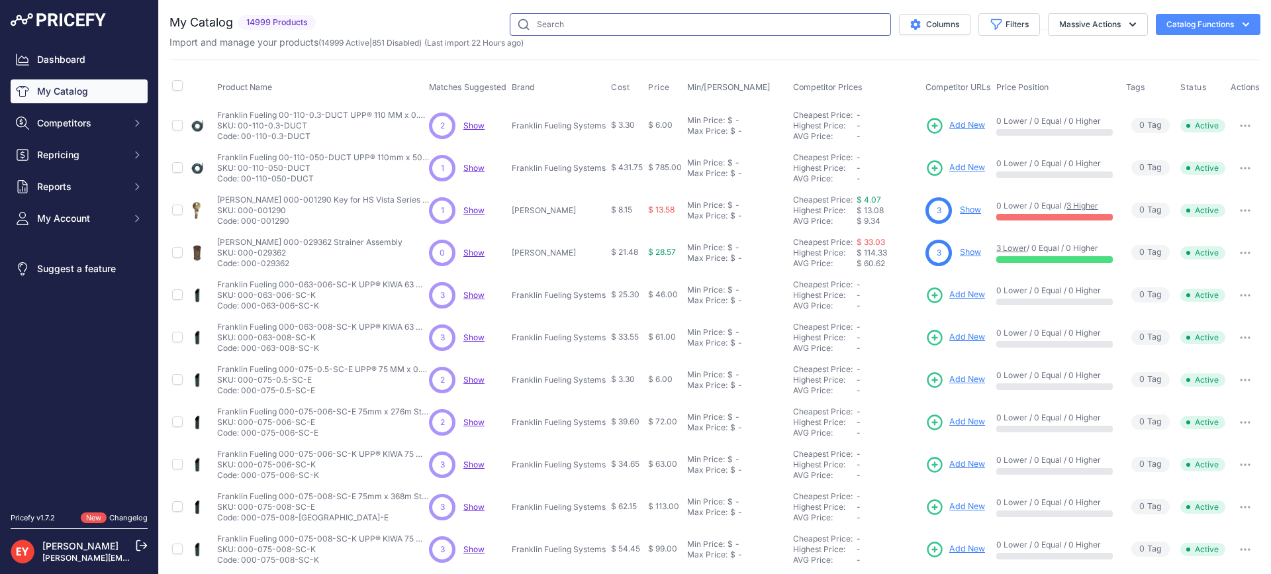
click at [554, 21] on input "text" at bounding box center [700, 24] width 381 height 23
paste input "N"
type input "N"
paste input "14C-0200"
type input "14C-0200"
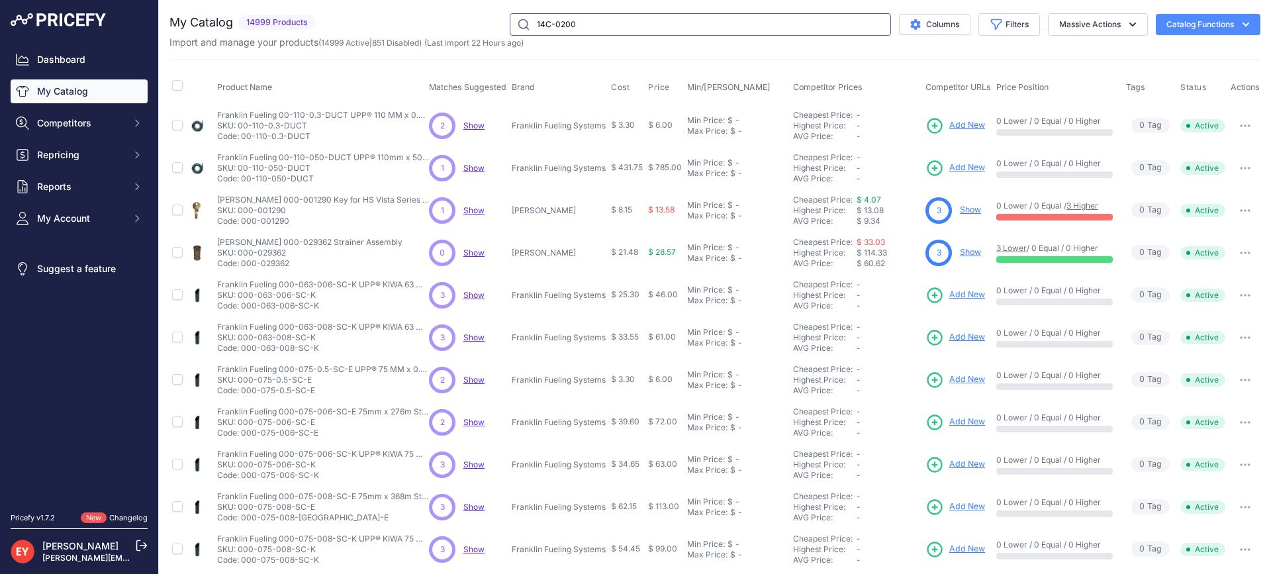
click at [657, 19] on input "14C-0200" at bounding box center [700, 24] width 381 height 23
click at [66, 85] on link "My Catalog" at bounding box center [79, 91] width 137 height 24
drag, startPoint x: 0, startPoint y: 0, endPoint x: 591, endPoint y: 27, distance: 591.8
click at [591, 27] on input "text" at bounding box center [700, 24] width 381 height 23
paste input "14C-0200"
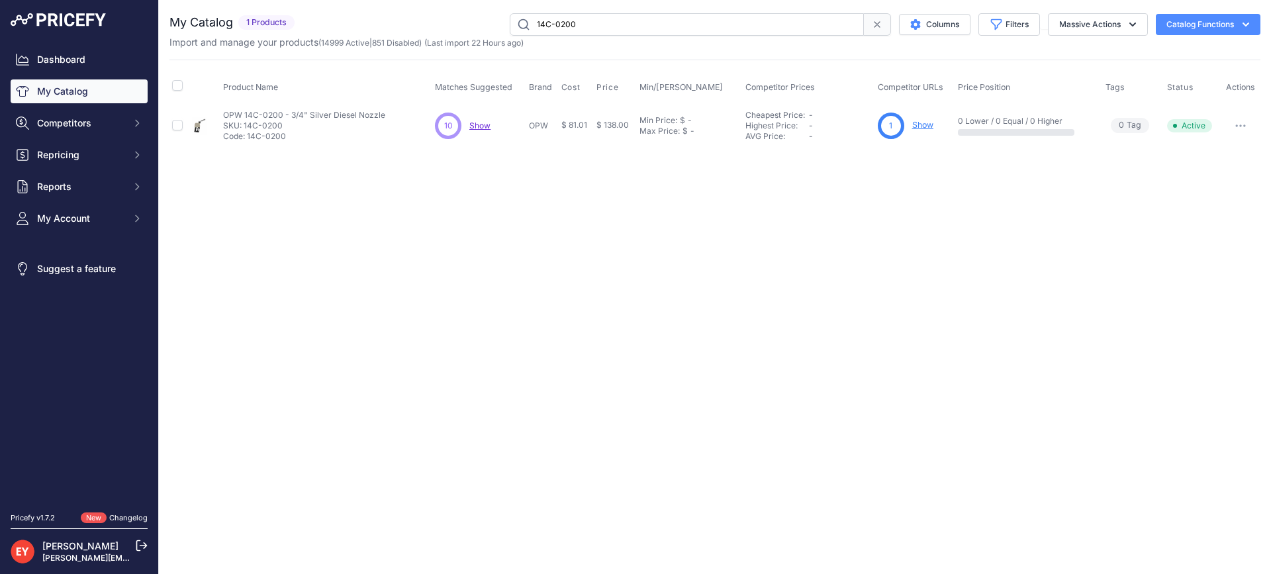
drag, startPoint x: 602, startPoint y: 24, endPoint x: 519, endPoint y: 24, distance: 82.8
click at [519, 24] on input "14C-0200" at bounding box center [687, 24] width 354 height 23
paste input "241TPS-10RF"
type input "241TPS-10RF"
click at [89, 93] on link "My Catalog" at bounding box center [79, 91] width 137 height 24
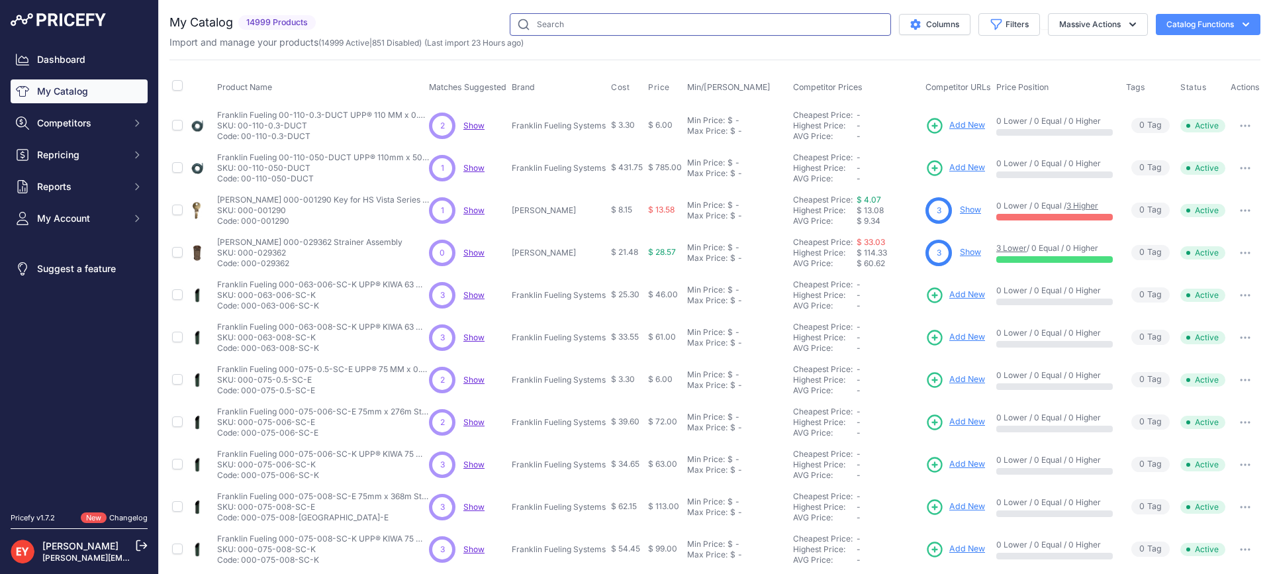
click at [551, 25] on input "text" at bounding box center [700, 24] width 381 height 23
paste input "241TPS-10RF"
type input "241TPS-10RF"
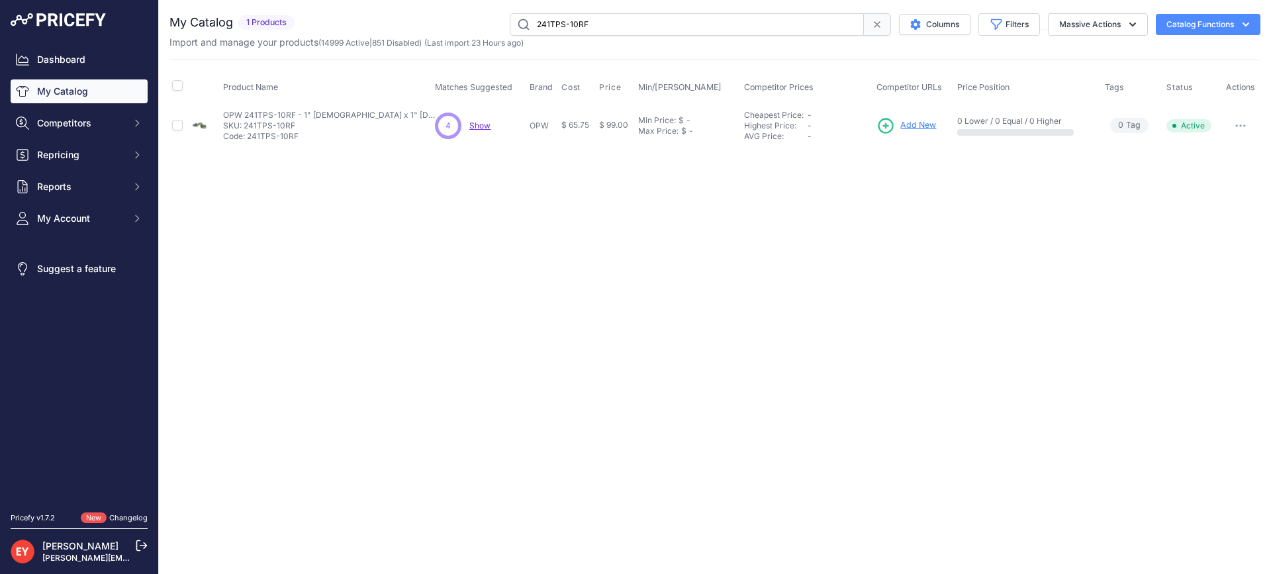
click at [917, 123] on span "Add New" at bounding box center [918, 125] width 36 height 13
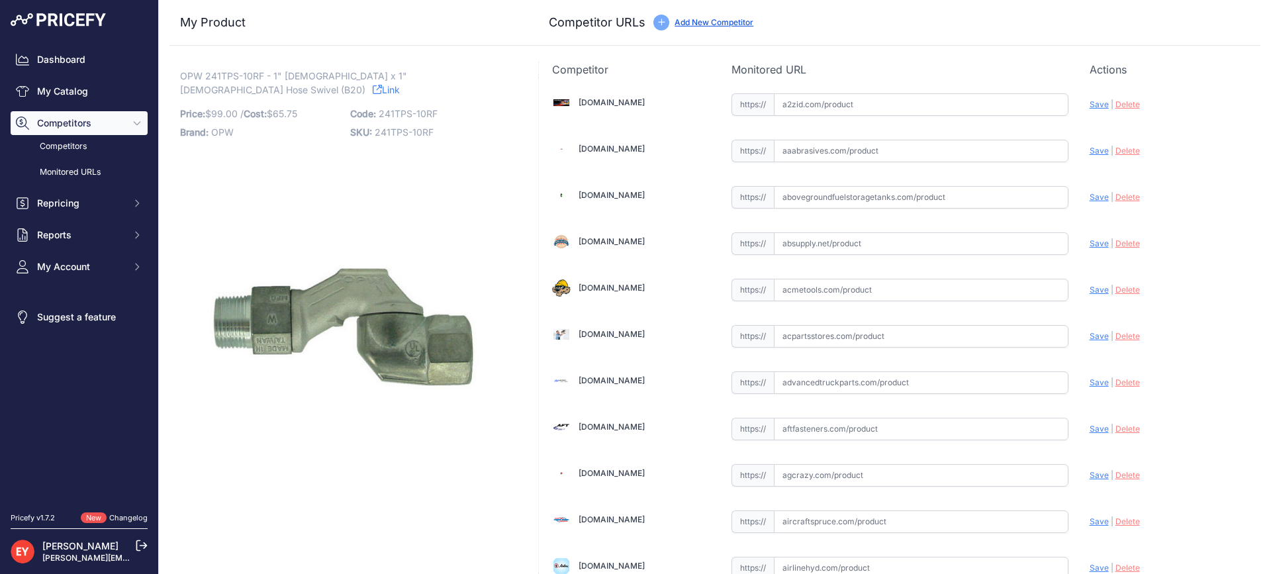
scroll to position [4589, 0]
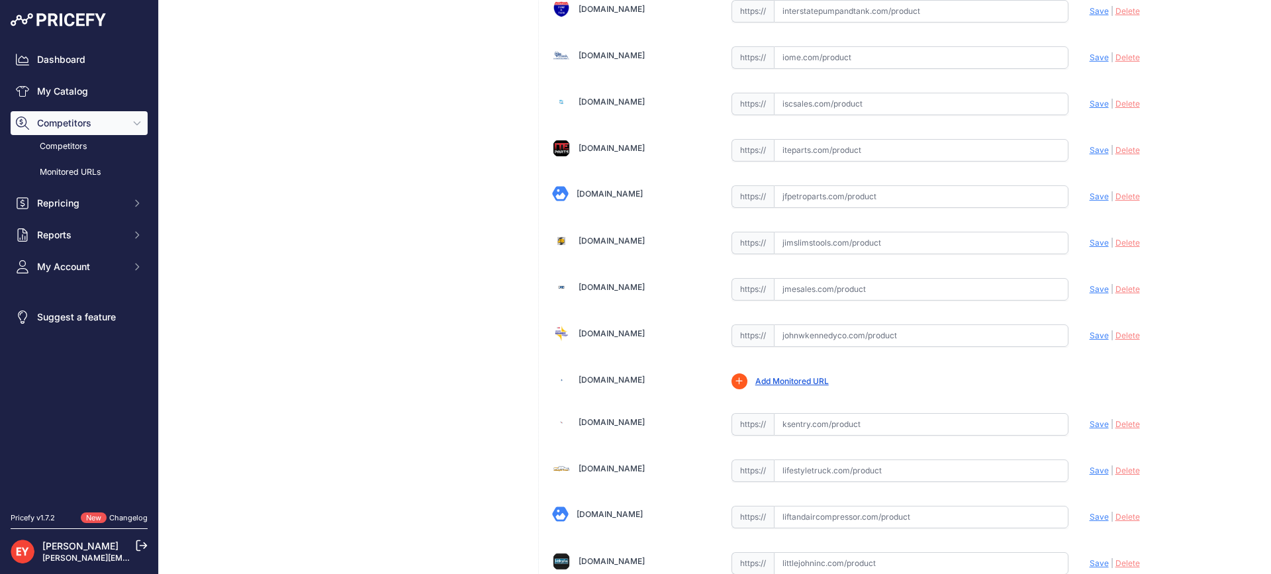
click at [808, 292] on input "text" at bounding box center [921, 289] width 295 height 23
click at [894, 291] on input "text" at bounding box center [921, 289] width 295 height 23
paste input "[URL][DOMAIN_NAME]"
click at [1090, 292] on span "Save" at bounding box center [1099, 289] width 19 height 10
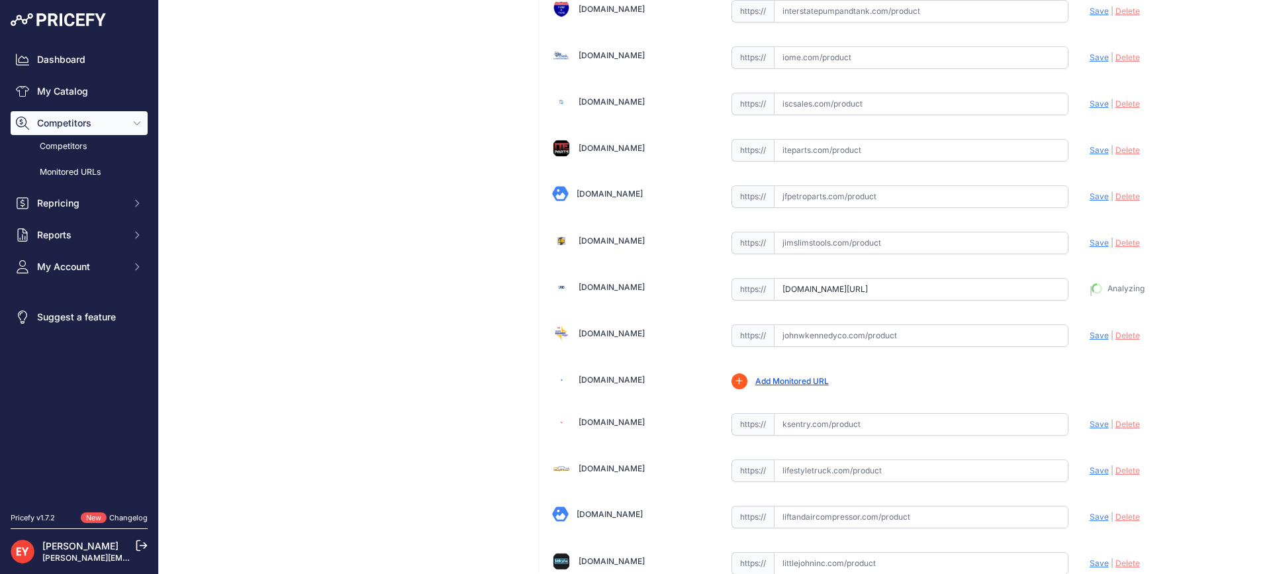
type input "[URL][DOMAIN_NAME]"
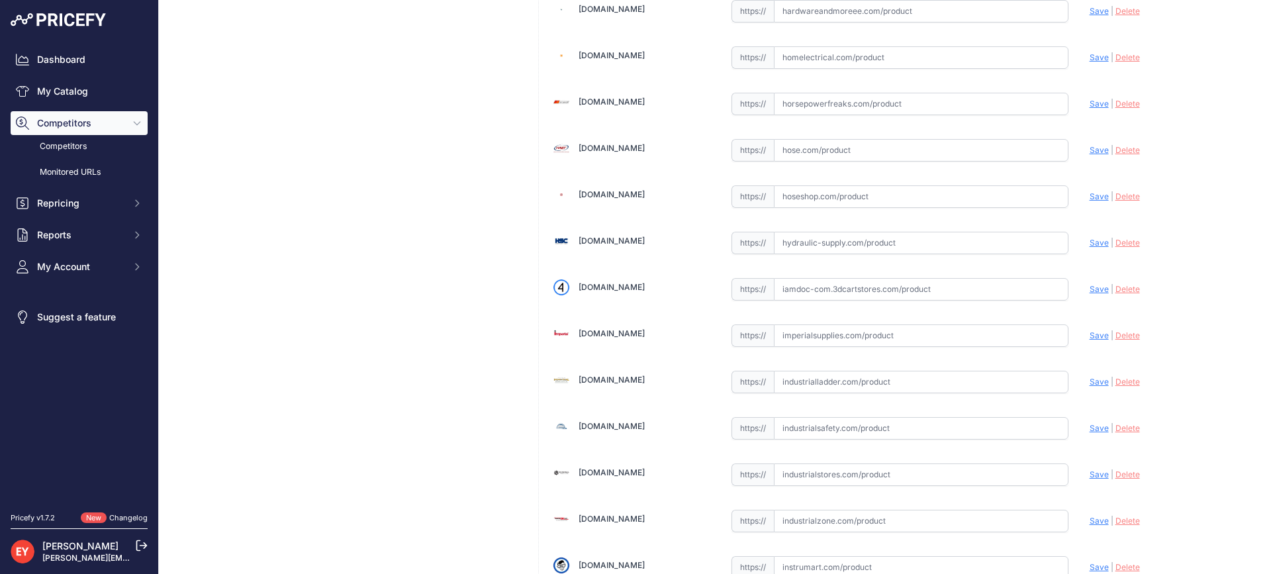
click at [850, 285] on input "text" at bounding box center [921, 289] width 295 height 23
paste input "[URL][DOMAIN_NAME]"
click at [1092, 287] on span "Save" at bounding box center [1099, 289] width 19 height 10
type input "[URL][DOMAIN_NAME]"
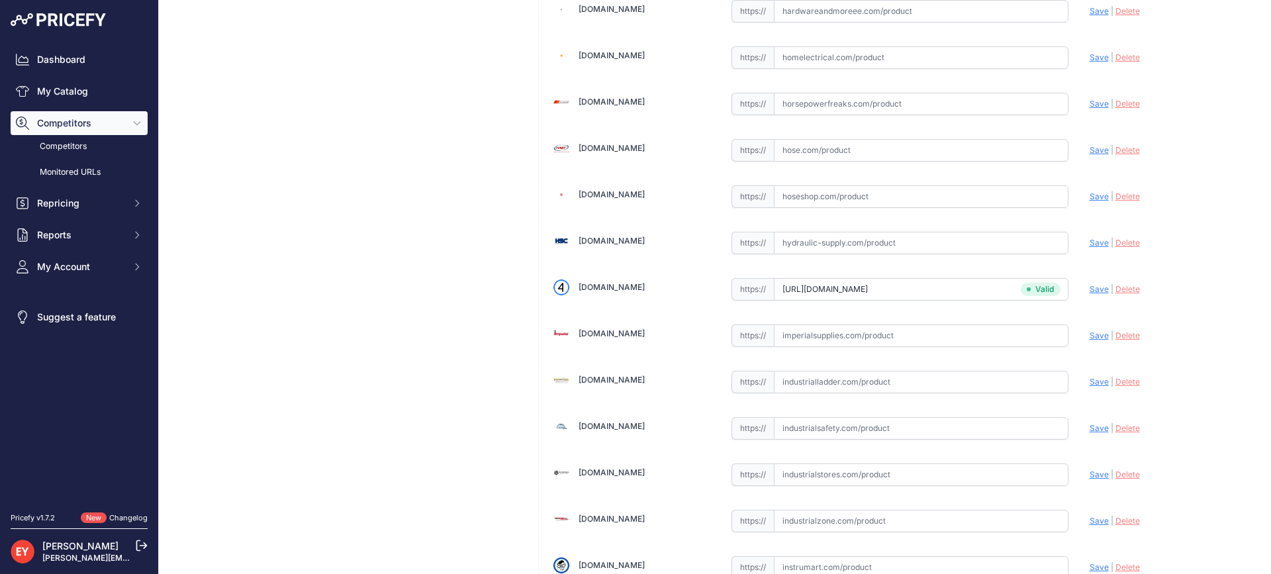
scroll to position [418, 0]
click at [796, 293] on input "text" at bounding box center [921, 289] width 295 height 23
paste input "[URL][DOMAIN_NAME]"
click at [1090, 290] on span "Save" at bounding box center [1099, 289] width 19 height 10
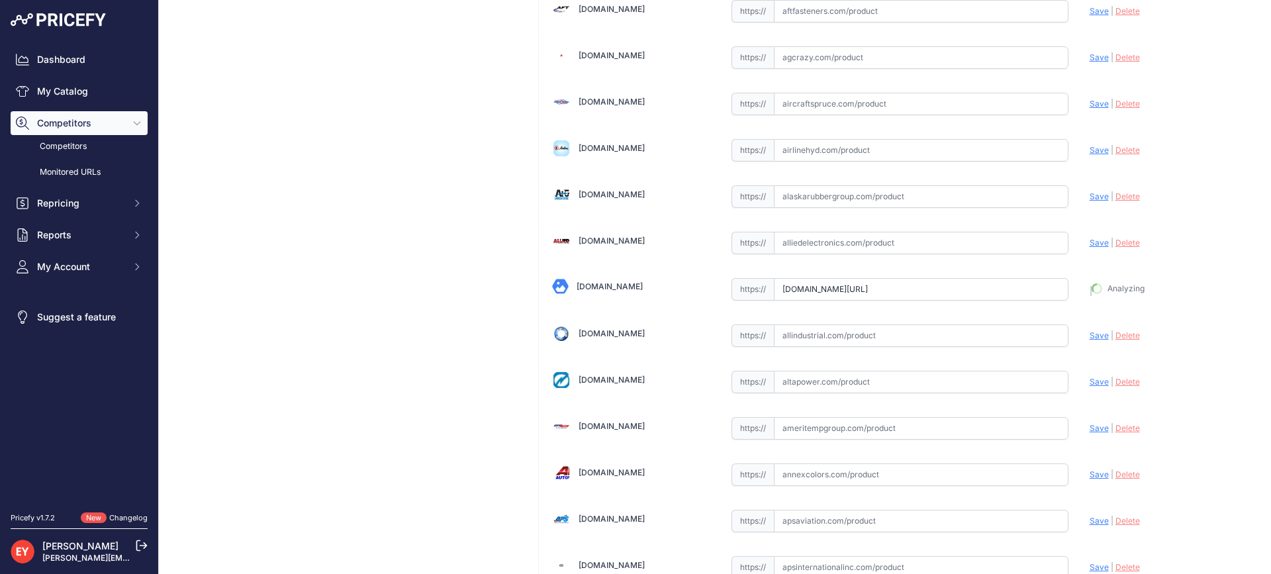
type input "https://alliedoilequipment.com/shop/opw-fueling-components/241tps-10rf-swivel-2…"
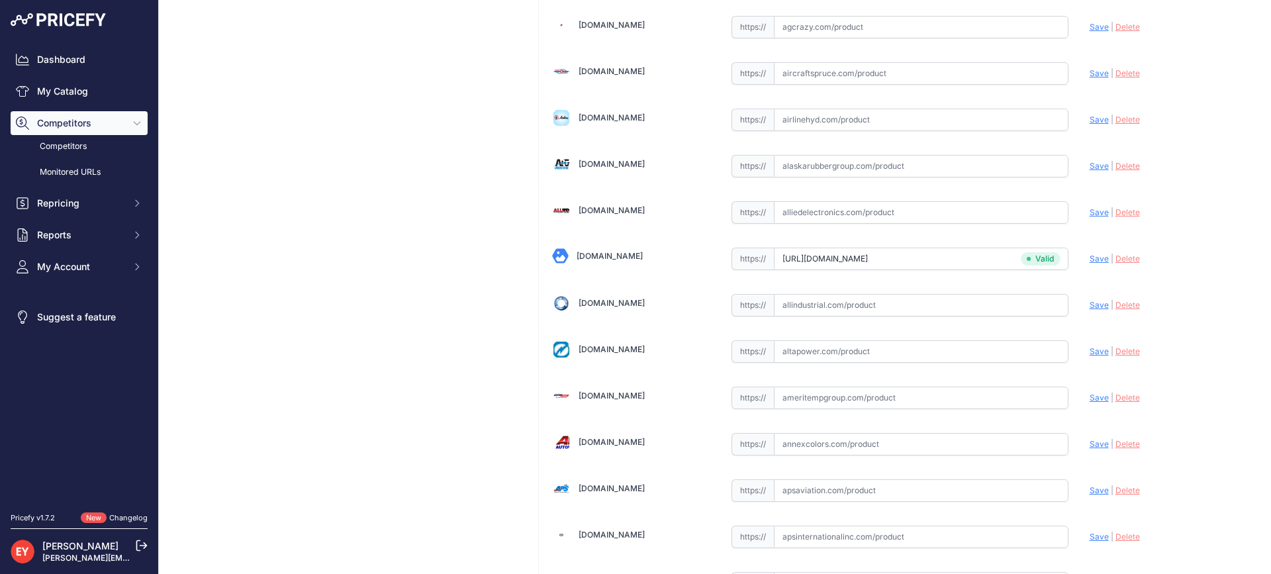
scroll to position [9262, 0]
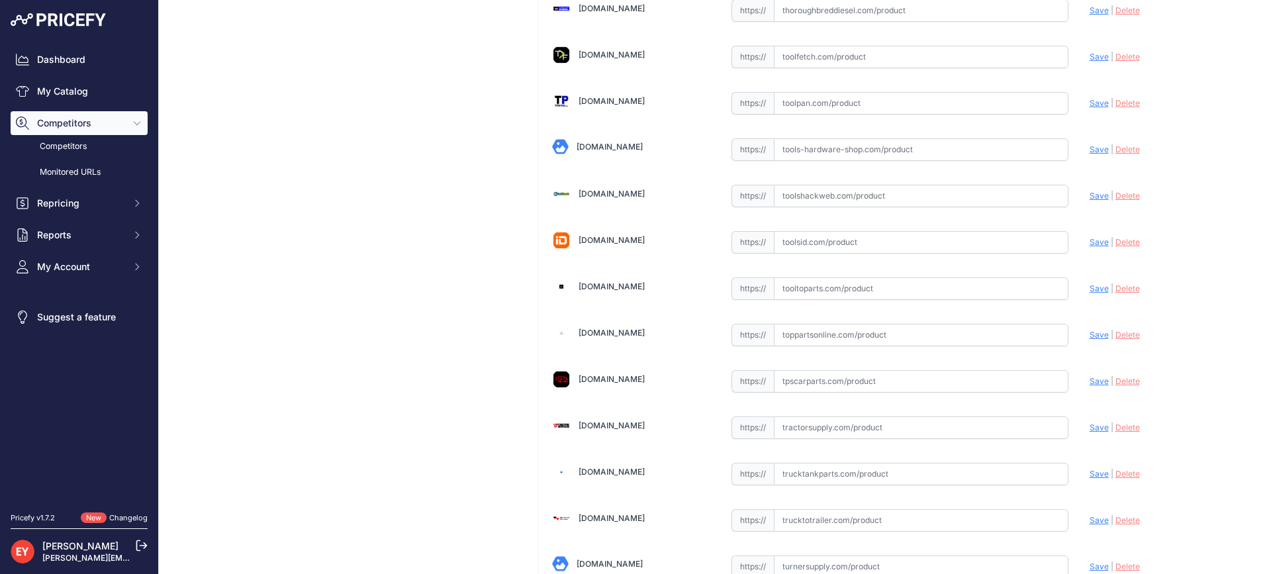
click at [804, 291] on input "text" at bounding box center [921, 288] width 295 height 23
paste input "https://www.tooltoparts.com/product/opw-241tps-10rf-1-female-x-1-male-hose-swiv…"
click at [1090, 287] on span "Save" at bounding box center [1099, 288] width 19 height 10
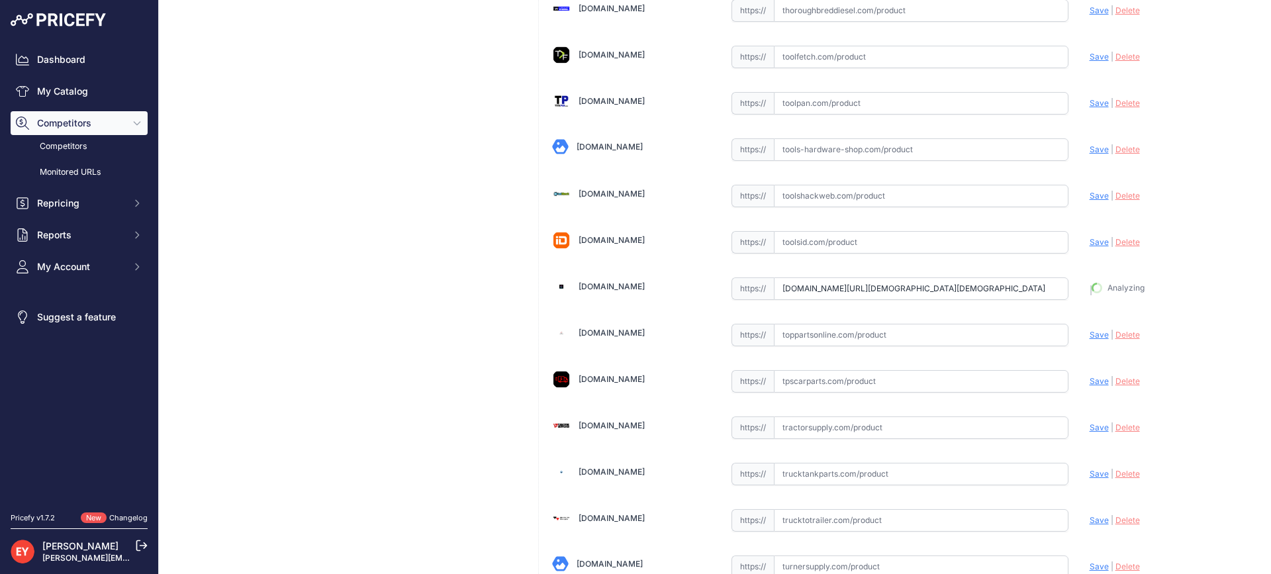
type input "https://www.tooltoparts.com/product/opw-241tps-10rf-1-female-x-1-male-hose-swiv…"
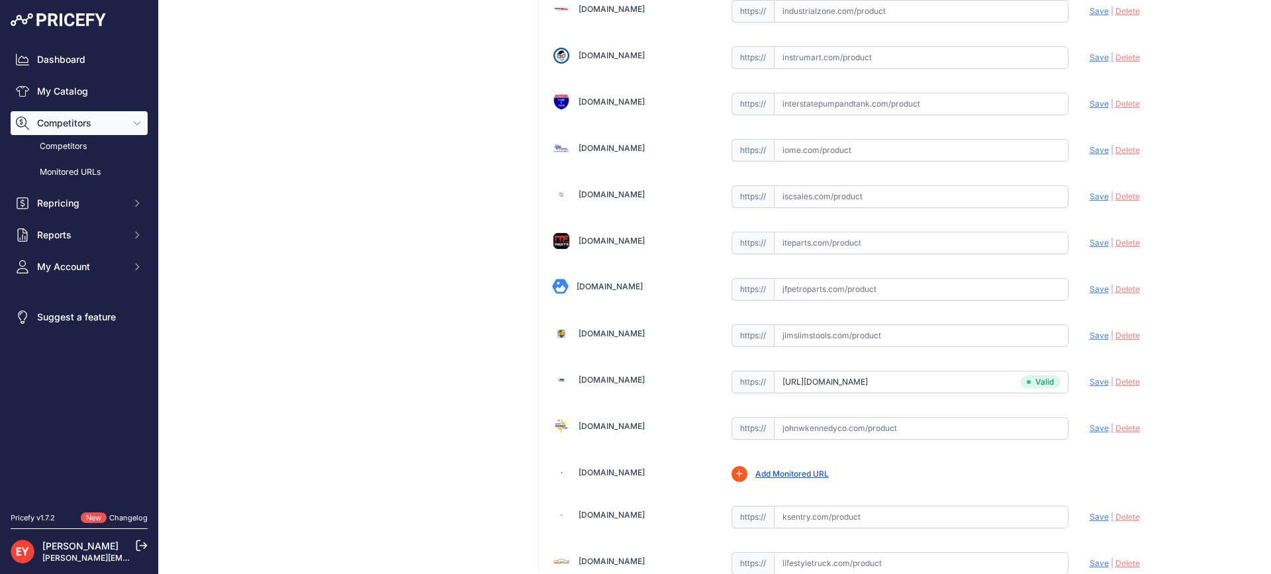
click at [819, 286] on input "text" at bounding box center [921, 289] width 295 height 23
paste input "https://www.jfpetroparts.com/products/hanging-hardware/swivels/swivel-hose-b20-…"
click at [1090, 285] on span "Save" at bounding box center [1099, 289] width 19 height 10
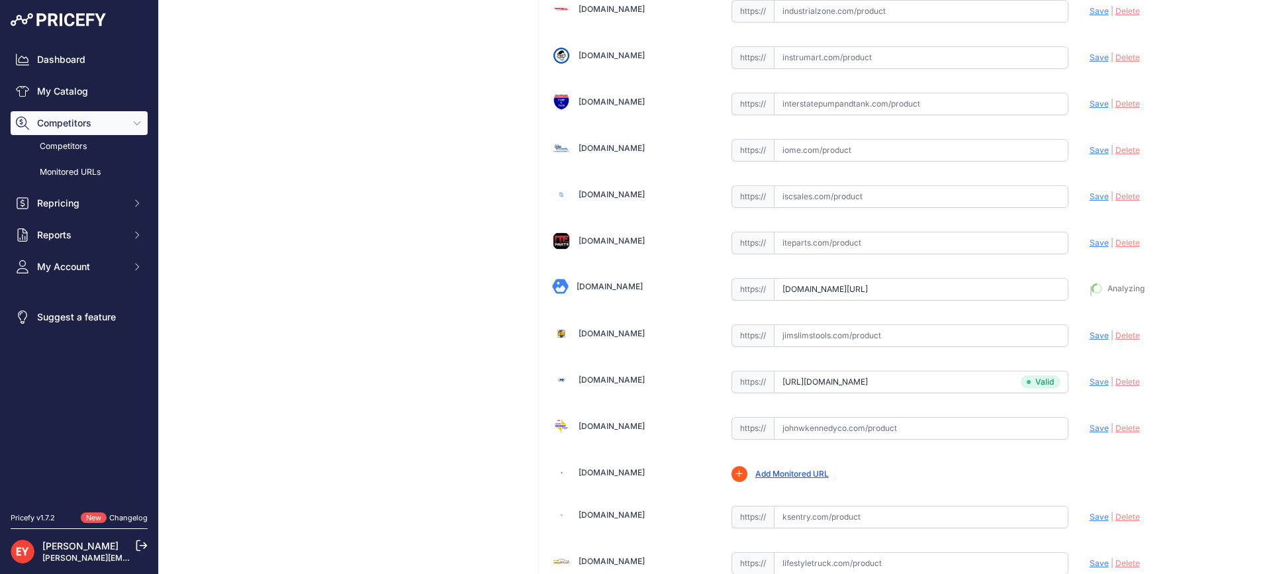
type input "https://www.jfpetroparts.com/products/hanging-hardware/swivels/swivel-hose-b20-…"
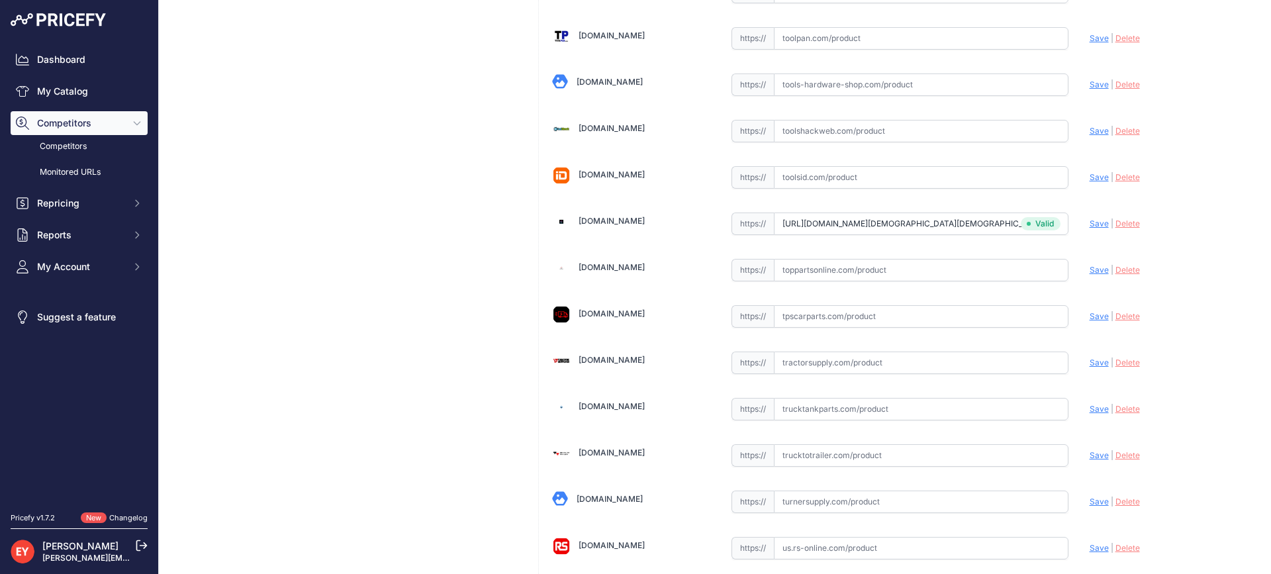
scroll to position [10045, 0]
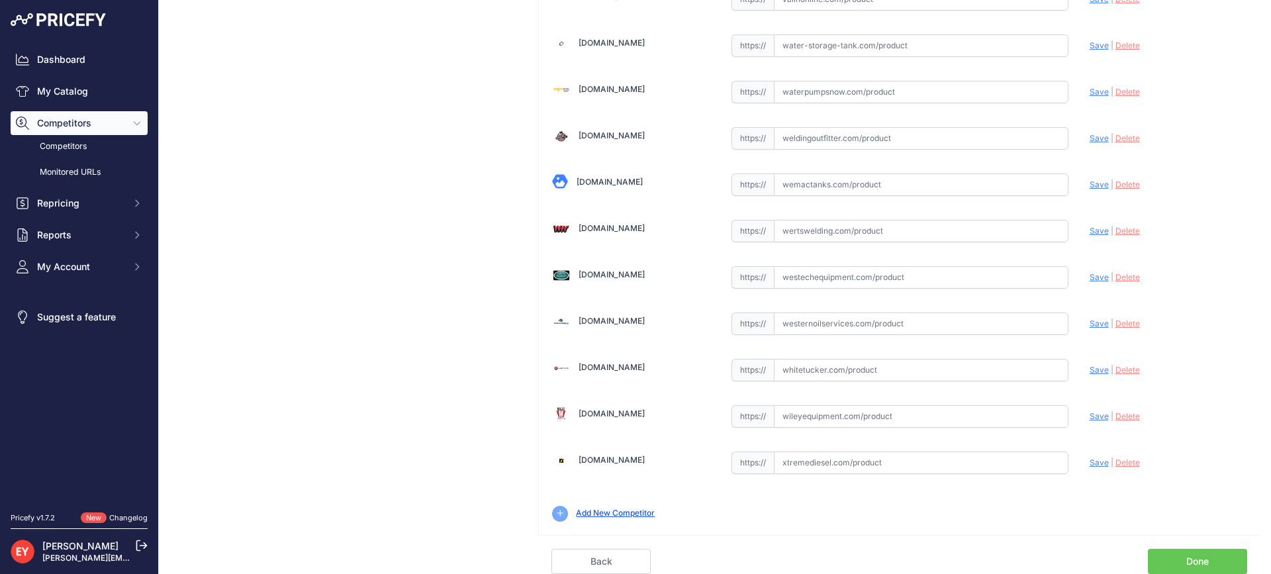
click at [1213, 555] on link "Done" at bounding box center [1197, 561] width 99 height 25
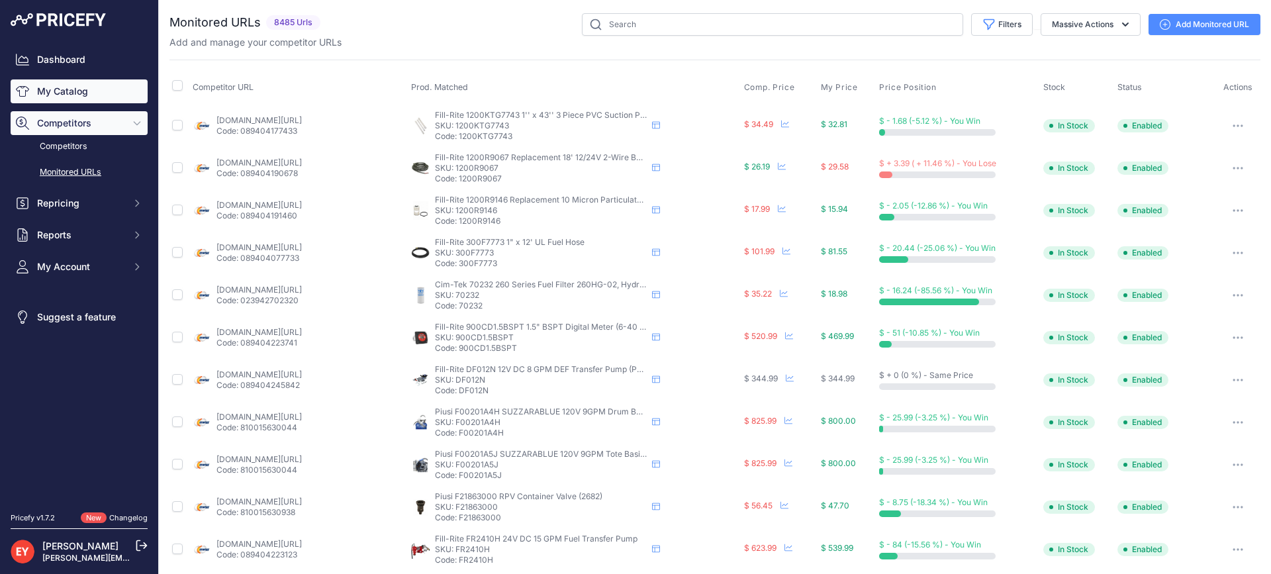
click at [76, 99] on link "My Catalog" at bounding box center [79, 91] width 137 height 24
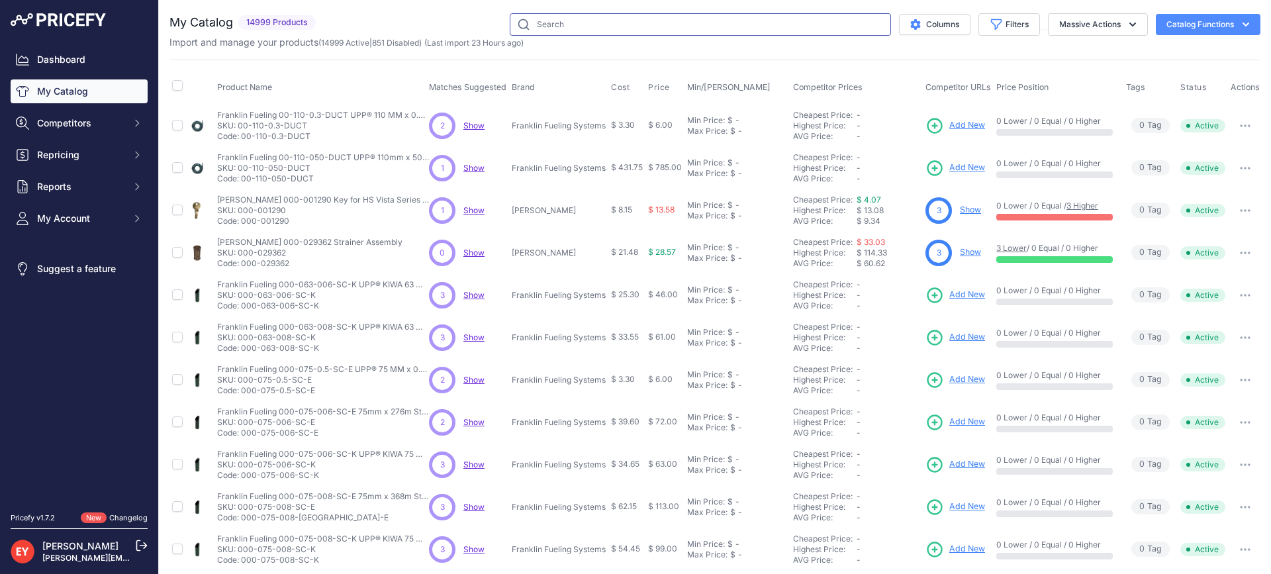
click at [592, 28] on input "text" at bounding box center [700, 24] width 381 height 23
paste input "66H-0875-LP"
type input "66H-0875-LP"
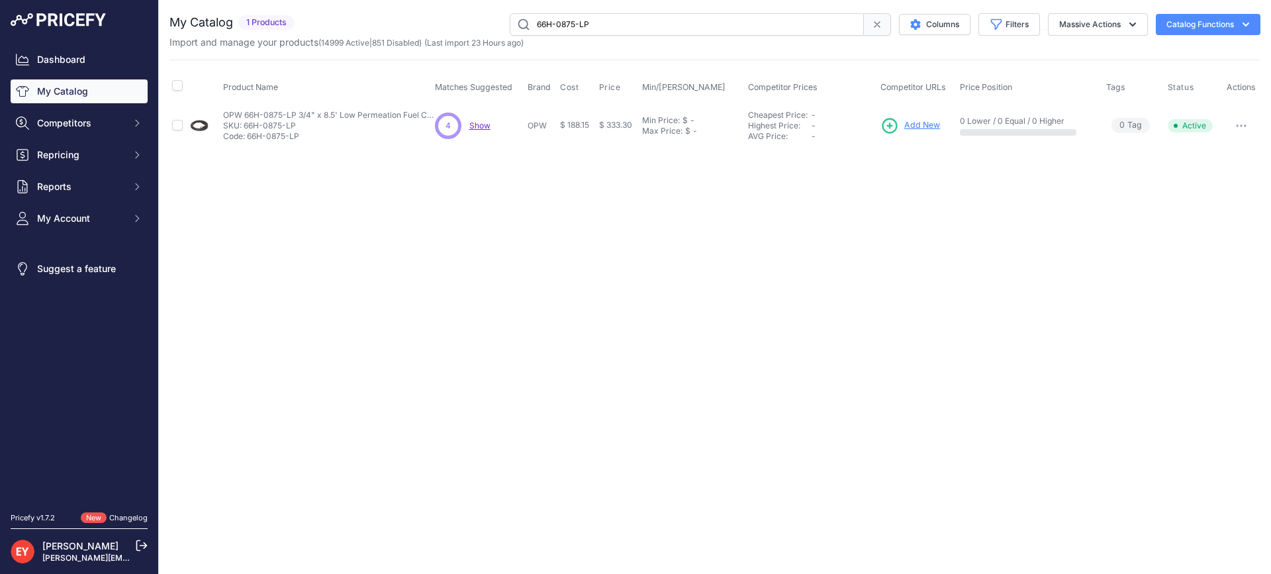
click at [909, 125] on span "Add New" at bounding box center [922, 125] width 36 height 13
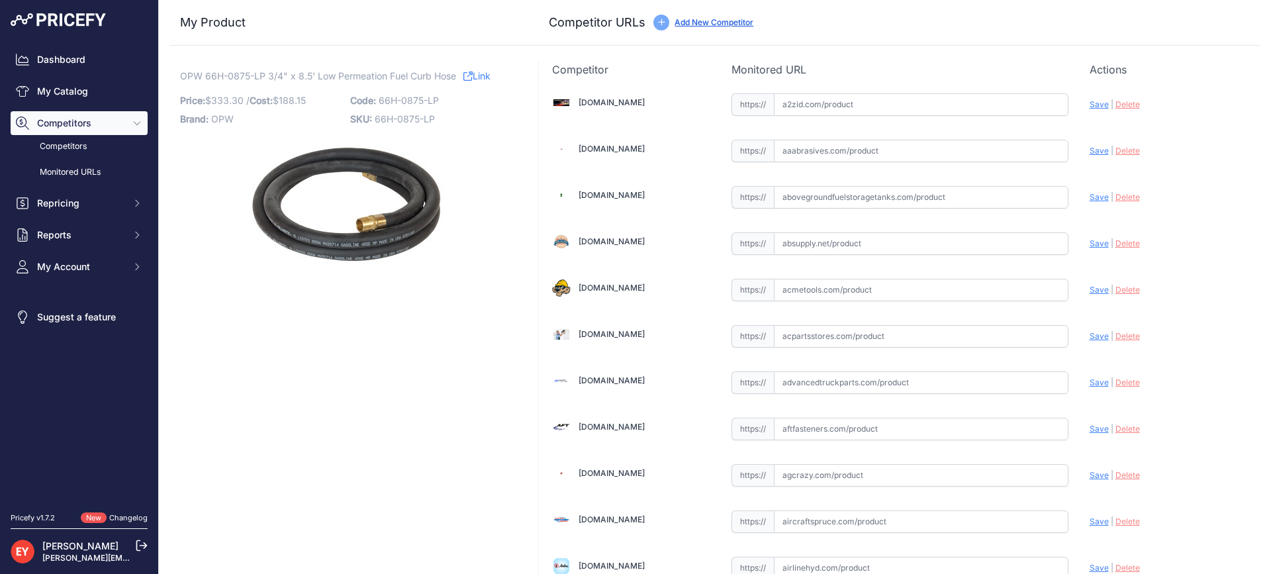
scroll to position [9261, 0]
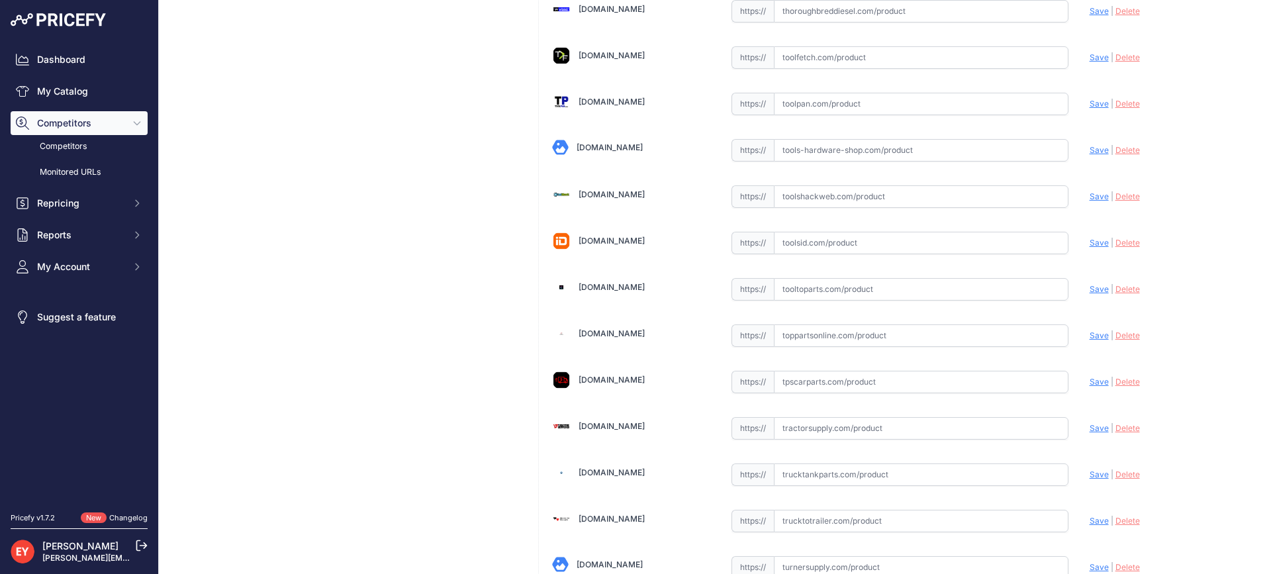
drag, startPoint x: 823, startPoint y: 294, endPoint x: 915, endPoint y: 102, distance: 212.9
click at [823, 293] on input "text" at bounding box center [921, 289] width 295 height 23
paste input "[URL][DOMAIN_NAME]"
click at [1090, 290] on span "Save" at bounding box center [1099, 289] width 19 height 10
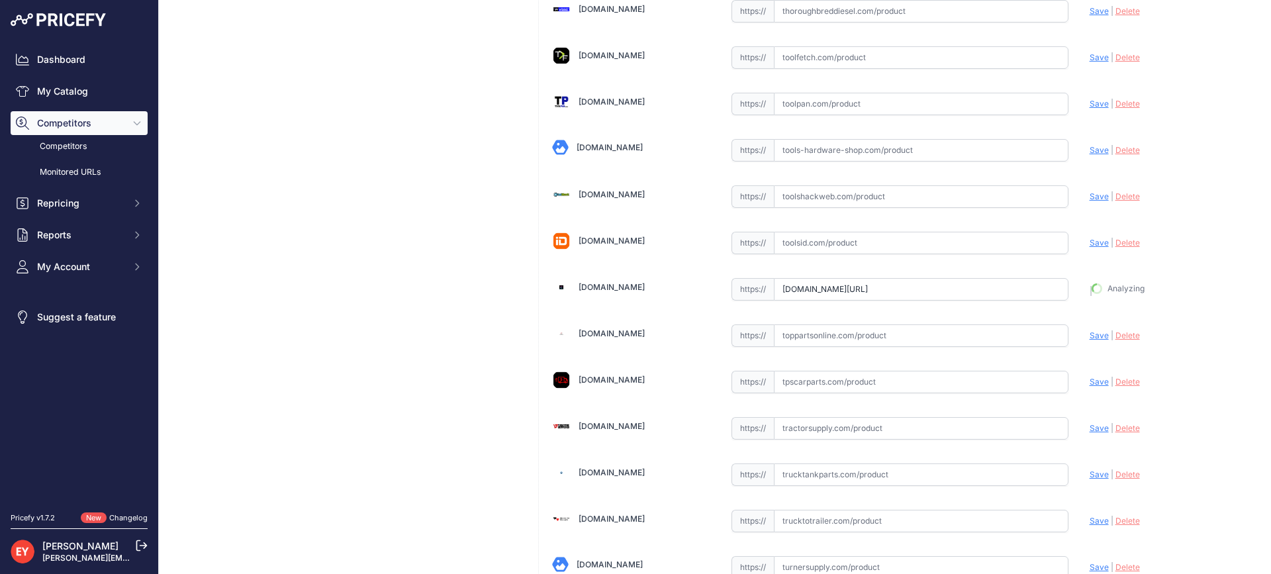
type input "[URL][DOMAIN_NAME]"
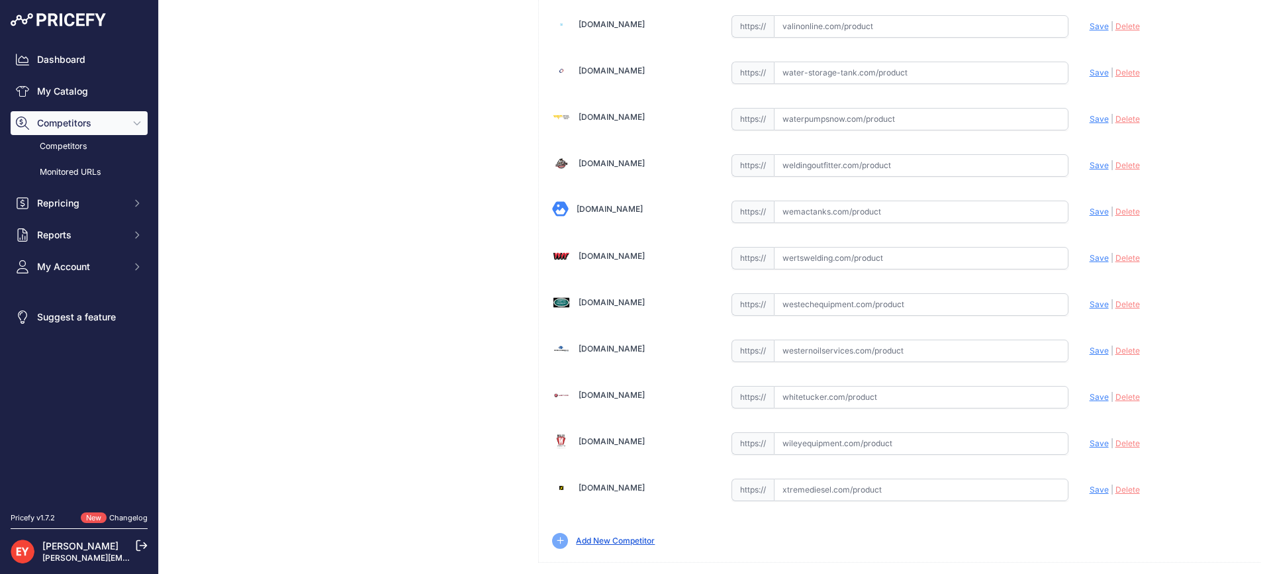
scroll to position [10015, 0]
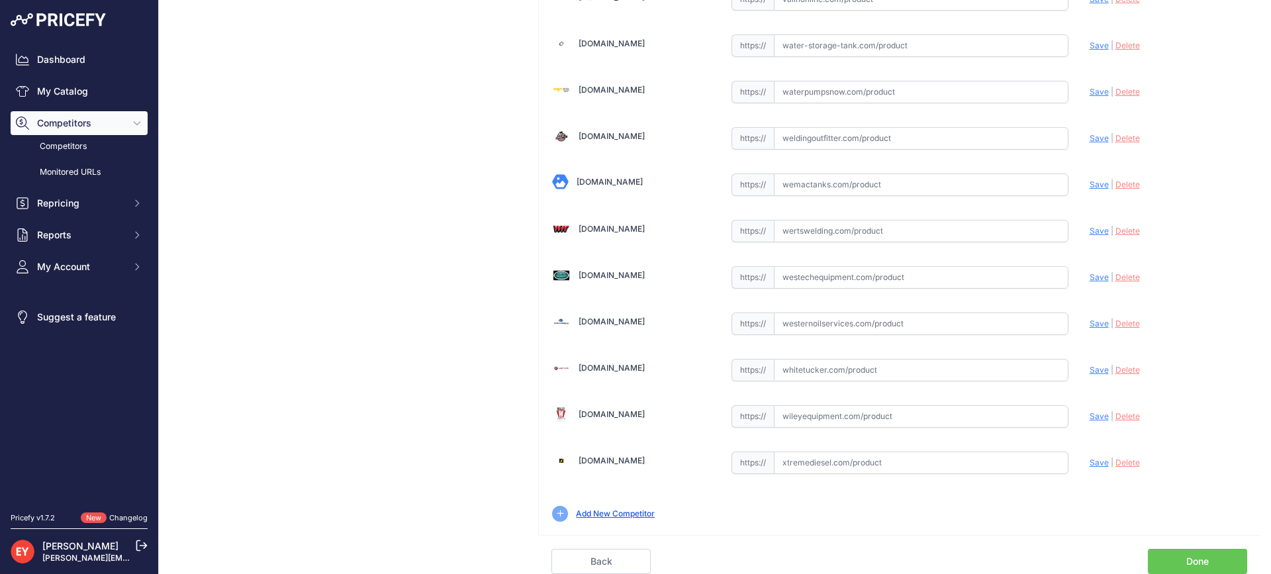
click at [1212, 558] on link "Done" at bounding box center [1197, 561] width 99 height 25
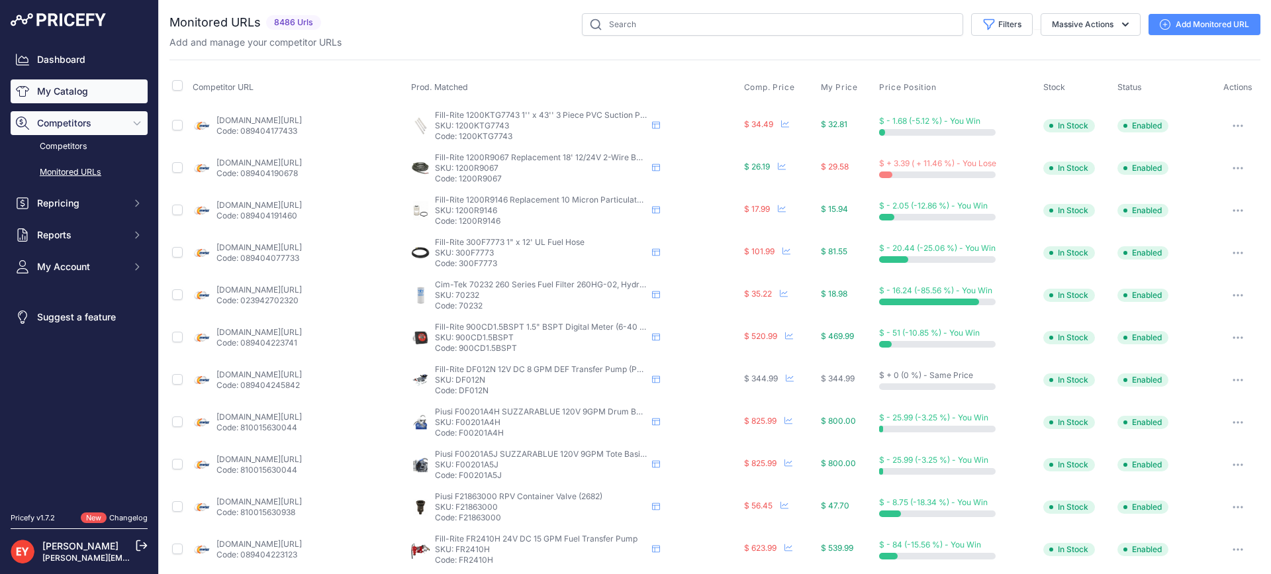
click at [113, 91] on link "My Catalog" at bounding box center [79, 91] width 137 height 24
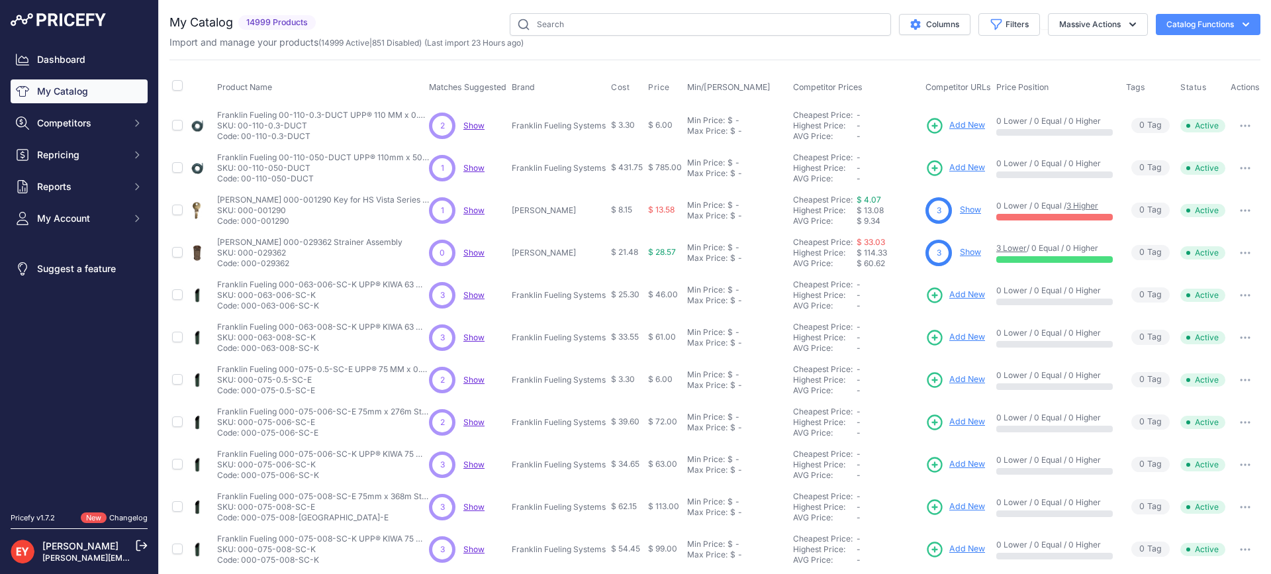
click at [569, 13] on div "You are not connected to the internet. My Catalog" at bounding box center [714, 397] width 1091 height 795
click at [569, 19] on input "text" at bounding box center [700, 24] width 381 height 23
paste input "7HB-0100-B20"
type input "7HB-0100-B20"
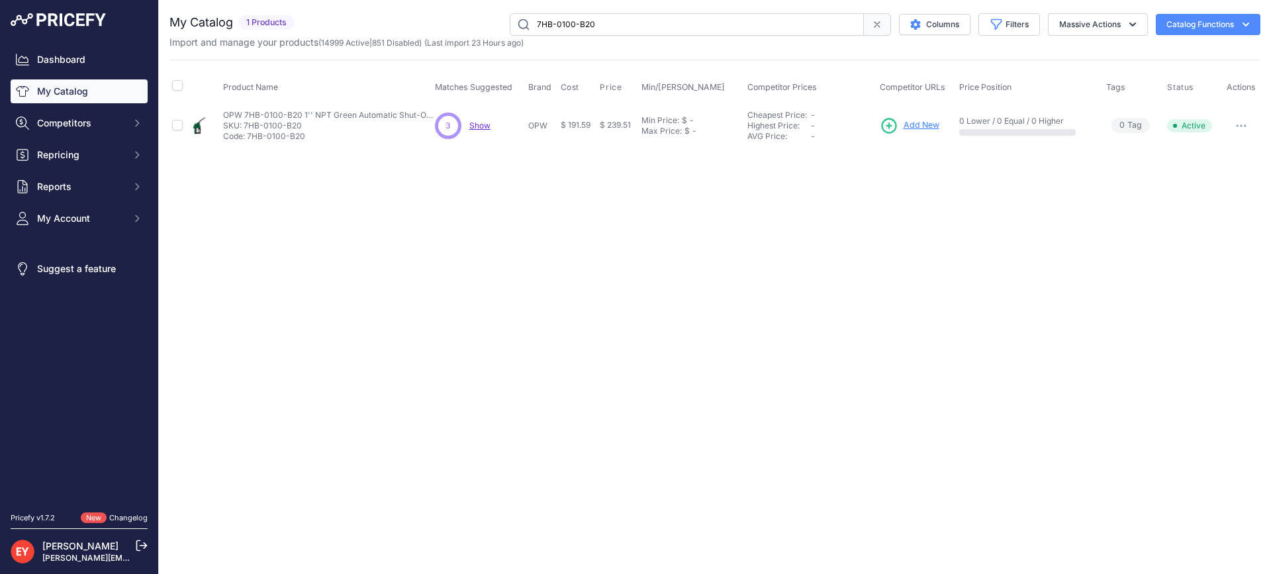
click at [916, 123] on span "Add New" at bounding box center [922, 125] width 36 height 13
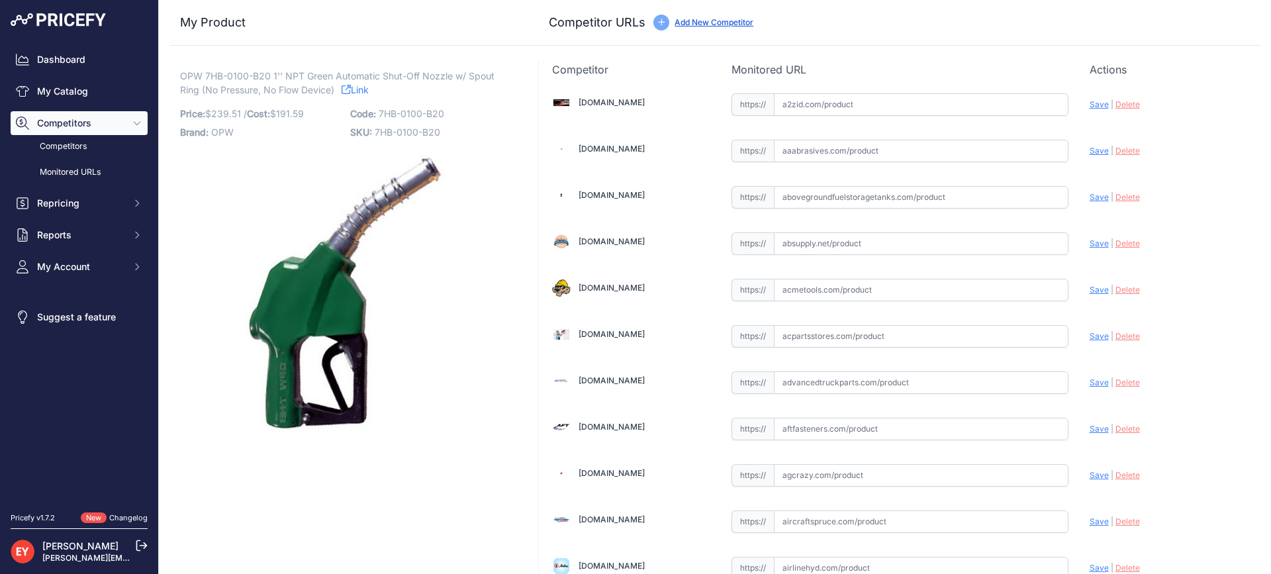
scroll to position [1252, 0]
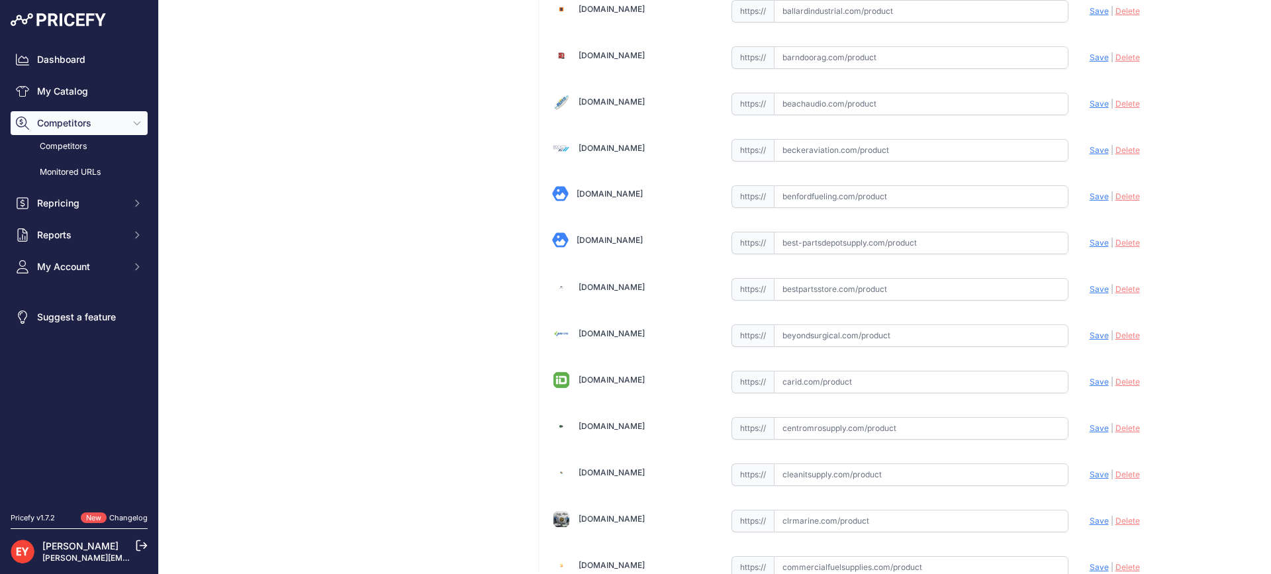
click at [812, 299] on input "text" at bounding box center [921, 289] width 295 height 23
paste input "[URL][DOMAIN_NAME]"
click at [1090, 290] on span "Save" at bounding box center [1099, 289] width 19 height 10
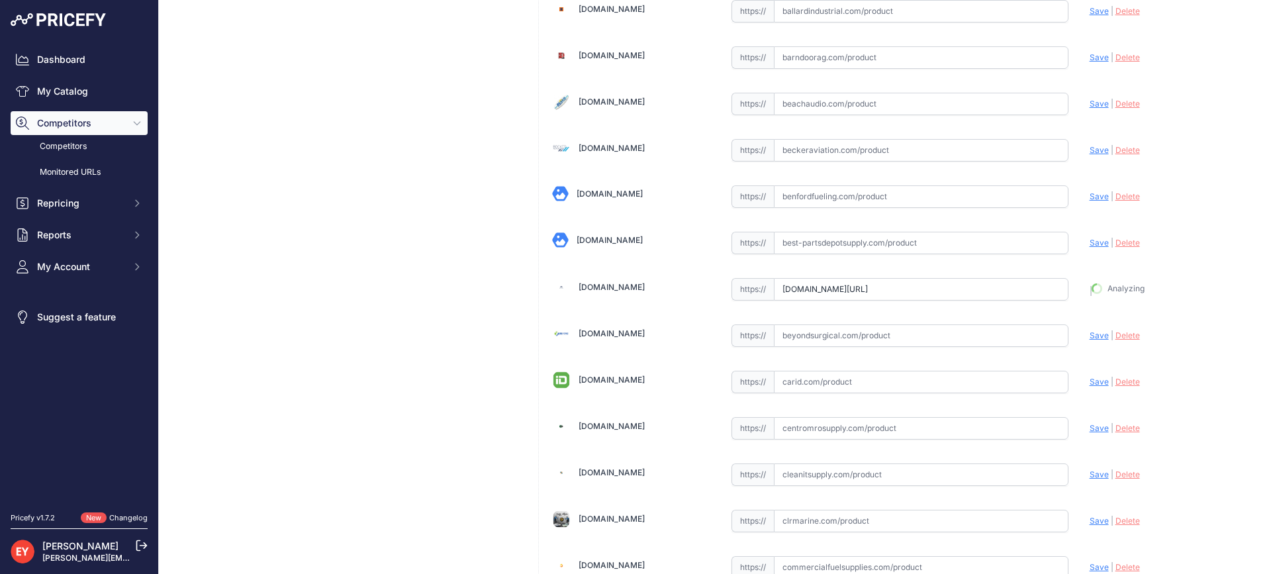
type input "[URL][DOMAIN_NAME]"
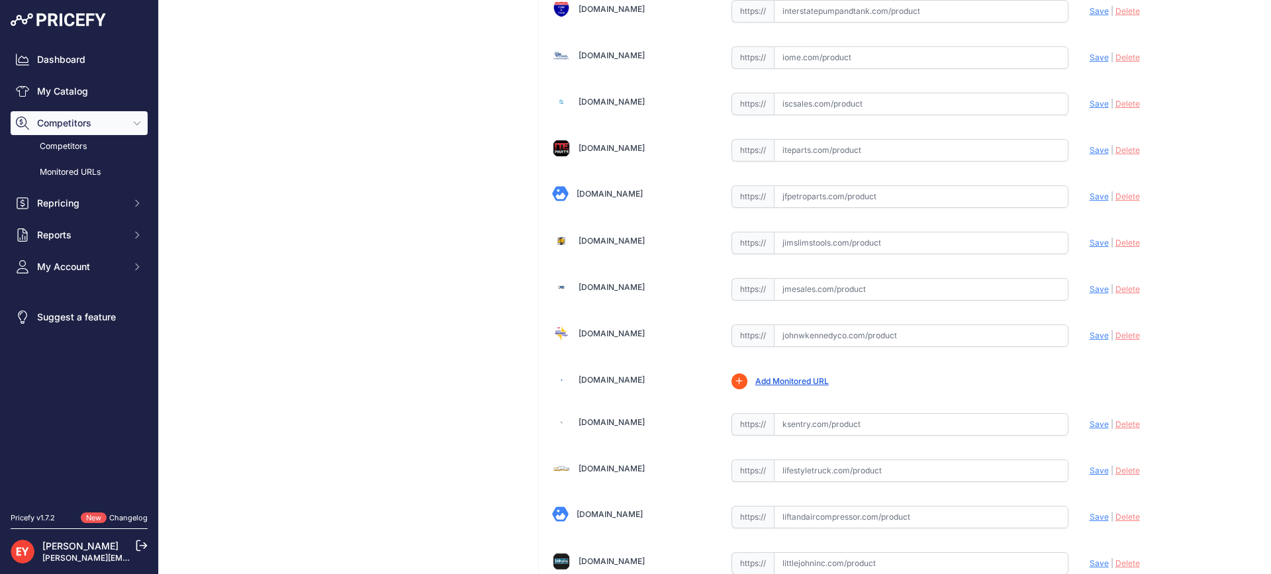
drag, startPoint x: 810, startPoint y: 299, endPoint x: 743, endPoint y: 211, distance: 110.0
click at [810, 298] on input "text" at bounding box center [921, 289] width 295 height 23
paste input "[URL][DOMAIN_NAME]"
click at [1090, 291] on span "Save" at bounding box center [1099, 289] width 19 height 10
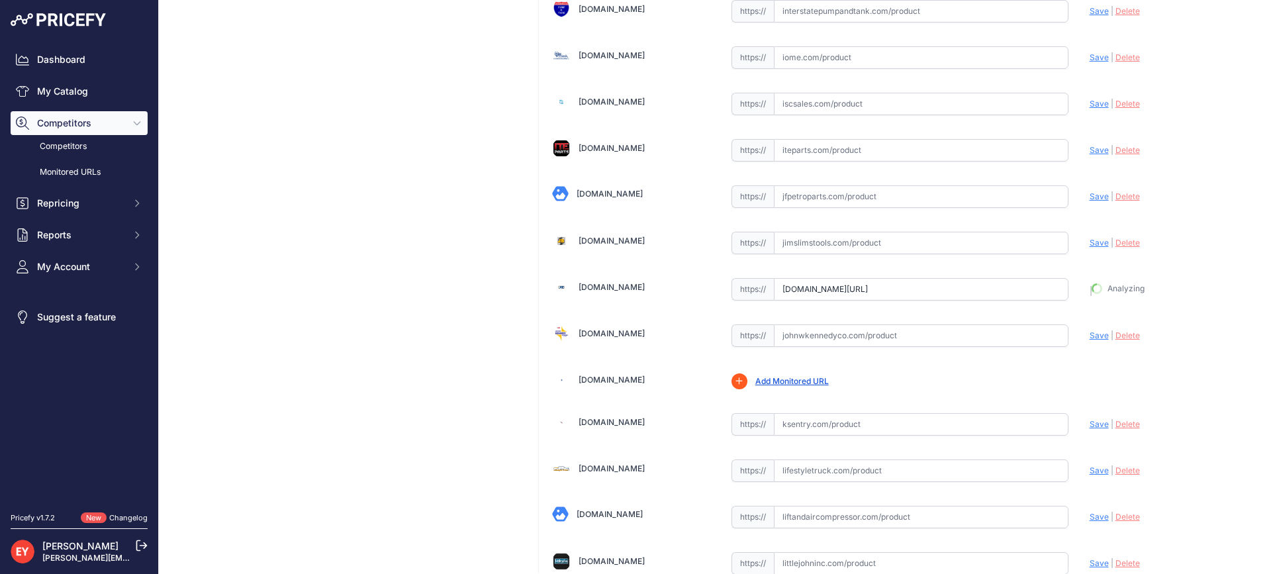
type input "[URL][DOMAIN_NAME]"
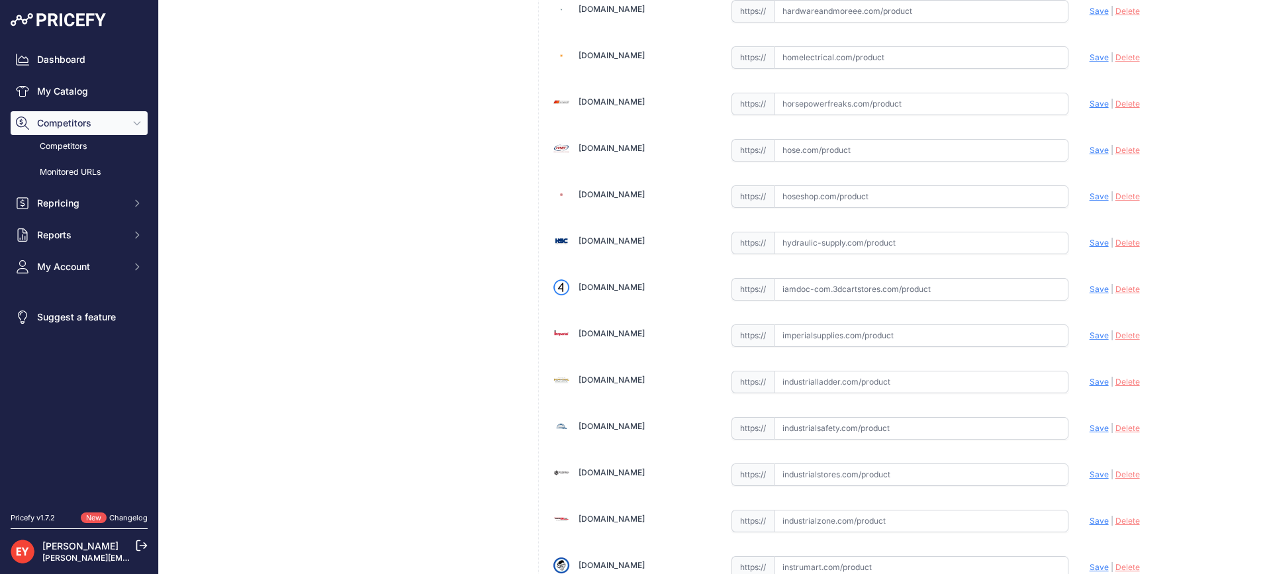
drag, startPoint x: 849, startPoint y: 292, endPoint x: 723, endPoint y: 187, distance: 164.0
click at [849, 291] on input "text" at bounding box center [921, 289] width 295 height 23
paste input "https://iamdoc-com.3dcartstores.com/Nozzle-7Hb-B20-Green-1-Pchi-3-Posrack-A-Spr…"
click at [1090, 289] on span "Save" at bounding box center [1099, 289] width 19 height 10
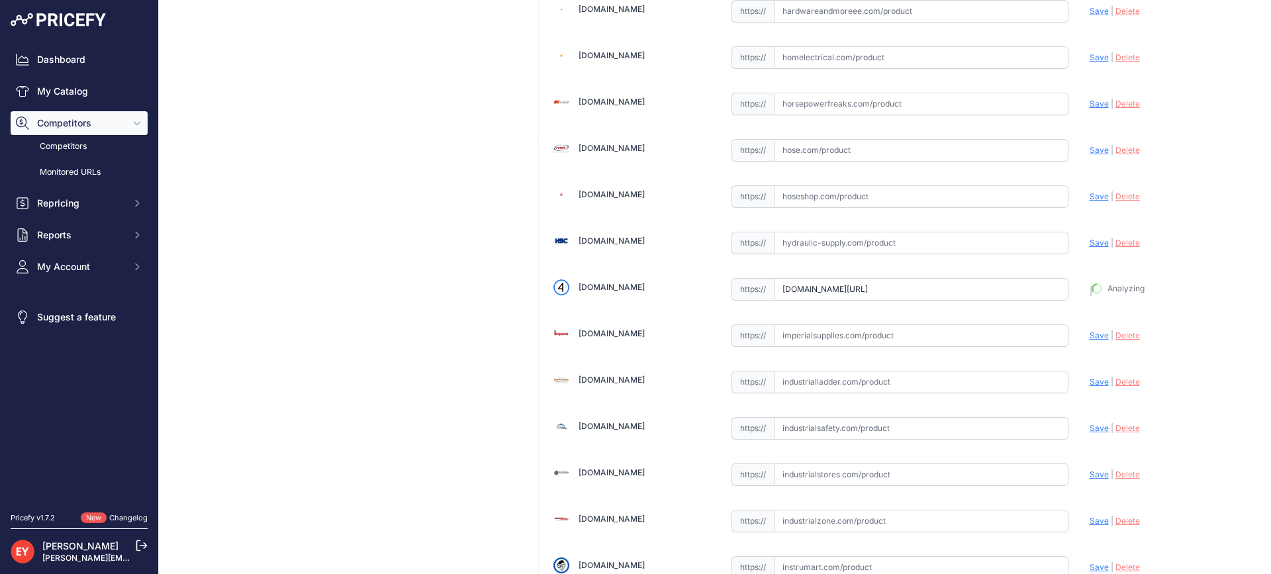
type input "https://iamdoc-com.3dcartstores.com/Nozzle-7Hb-B20-Green-1-Pchi-3-Posrack-A-Spr…"
click at [805, 289] on input "text" at bounding box center [921, 289] width 295 height 23
paste input "https://store.senecaco.com/store/c72/service-station-nozzles/p906/opw-7hb-0100-…"
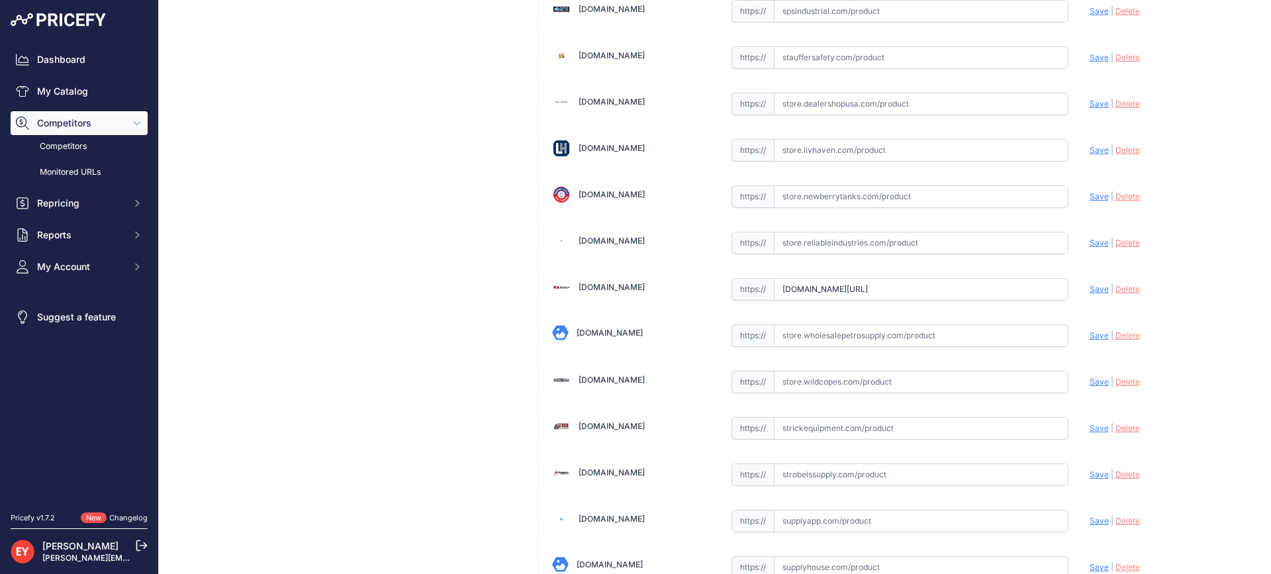
click at [1090, 291] on span "Save" at bounding box center [1099, 289] width 19 height 10
type input "https://store.senecaco.com/store/c72/service-station-nozzles/p906/opw-7hb-0100-…"
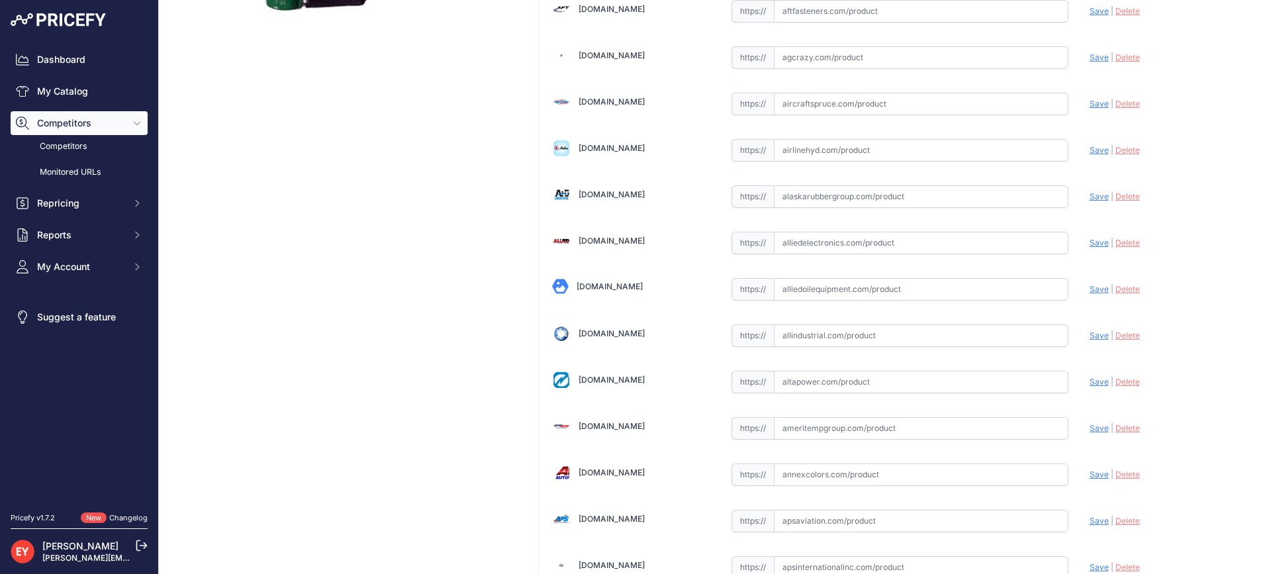
click at [810, 293] on input "text" at bounding box center [921, 289] width 295 height 23
paste input "https://alliedoilequipment.com/shop/opw-fueling-components/7hb-0100-b20-nozzle-…"
click at [1090, 289] on span "Save" at bounding box center [1099, 289] width 19 height 10
type input "https://alliedoilequipment.com/shop/opw-fueling-components/7hb-0100-b20-nozzle-…"
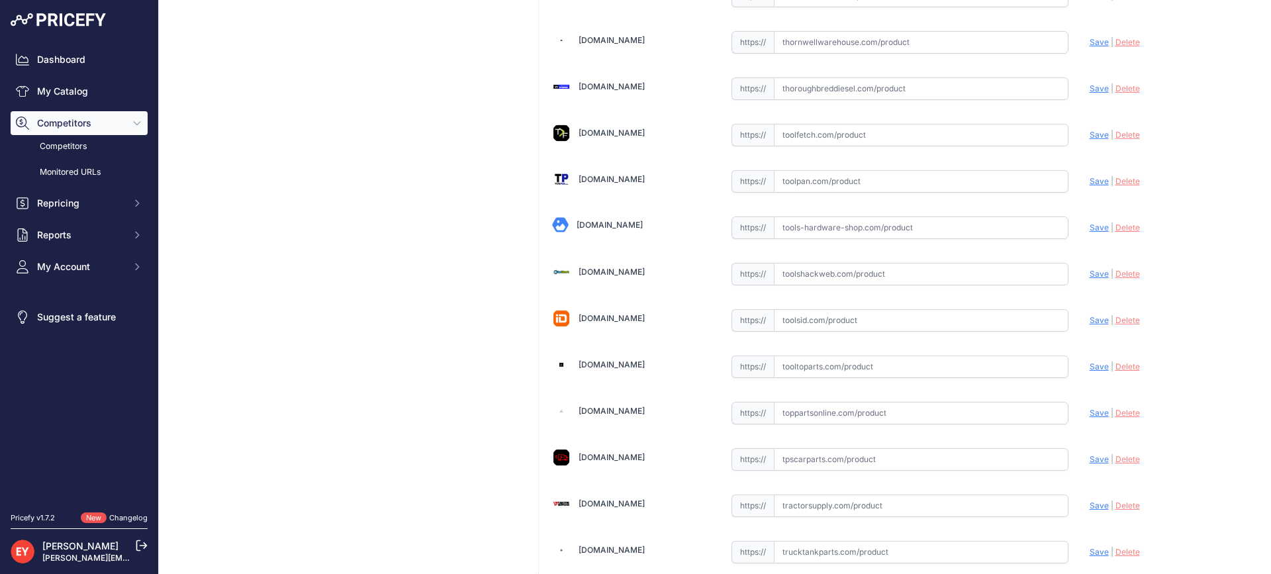
scroll to position [10015, 0]
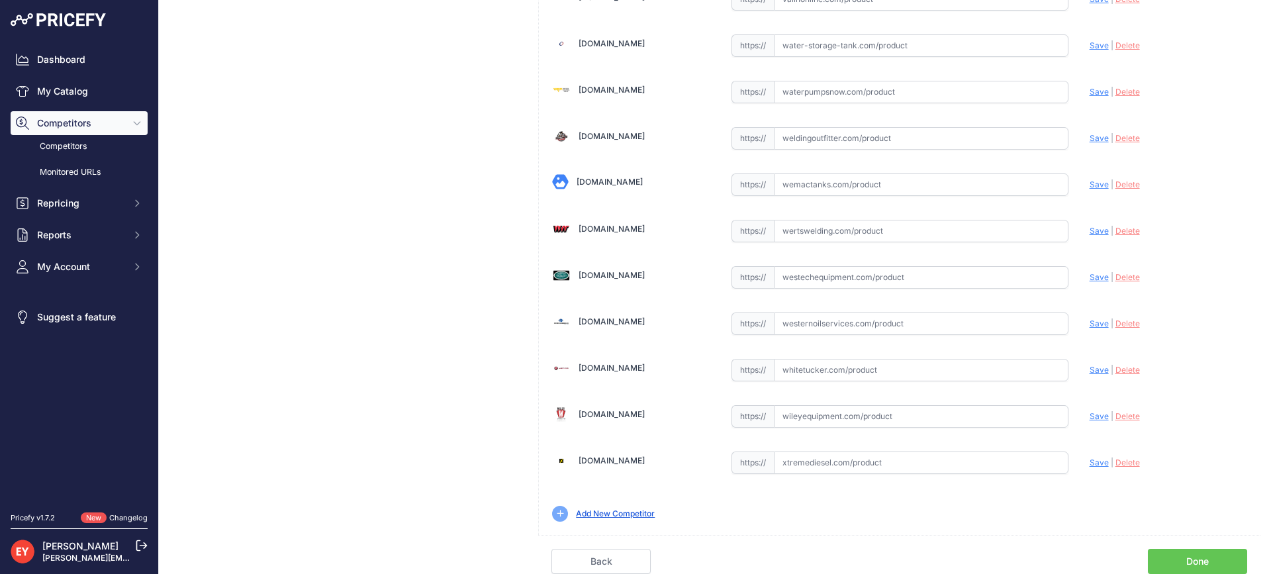
click at [1193, 559] on link "Done" at bounding box center [1197, 561] width 99 height 25
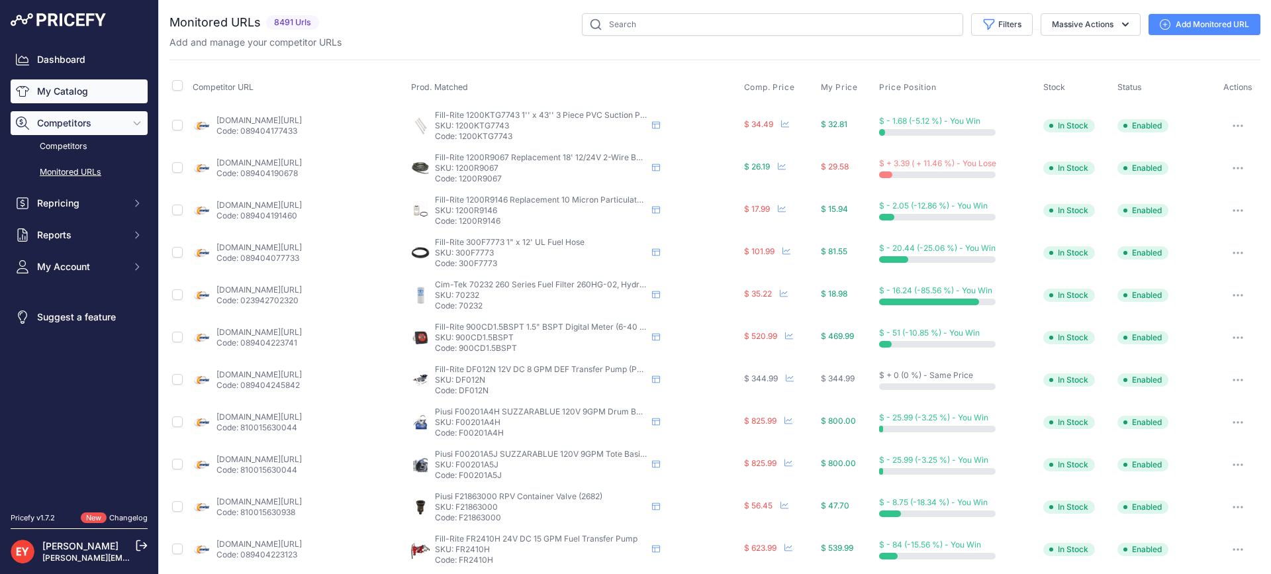
click at [56, 87] on link "My Catalog" at bounding box center [79, 91] width 137 height 24
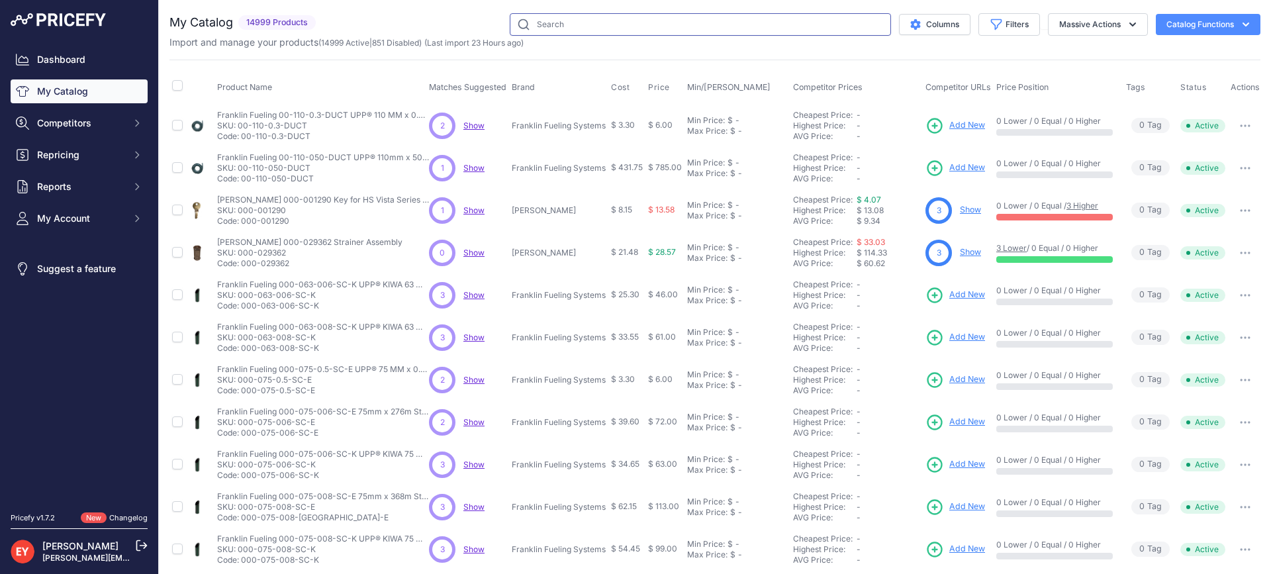
click at [557, 18] on input "text" at bounding box center [700, 24] width 381 height 23
paste input "66H-0975-LP"
type input "66H-0975-LP"
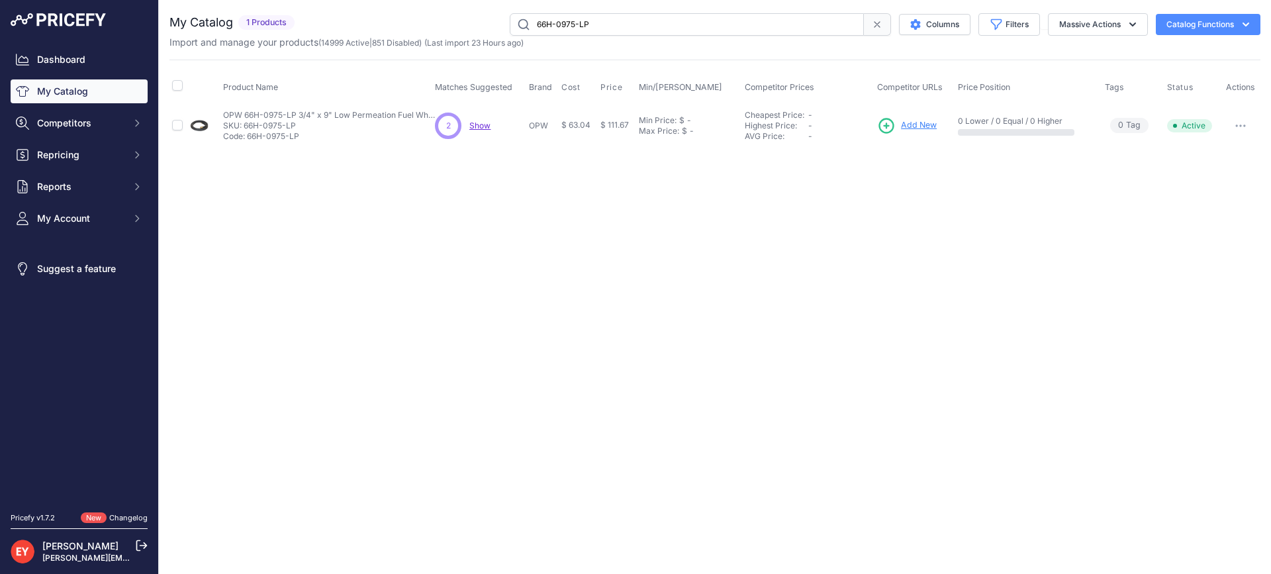
click at [1242, 122] on button "button" at bounding box center [1240, 126] width 26 height 19
click at [1227, 147] on button "Disable" at bounding box center [1215, 153] width 85 height 21
drag, startPoint x: 626, startPoint y: 25, endPoint x: 459, endPoint y: 16, distance: 167.1
click at [459, 16] on div "66H-0975-LP Columns Filters Status All Status Only Enabled Only Disabled" at bounding box center [780, 24] width 961 height 23
paste input "GSK-180"
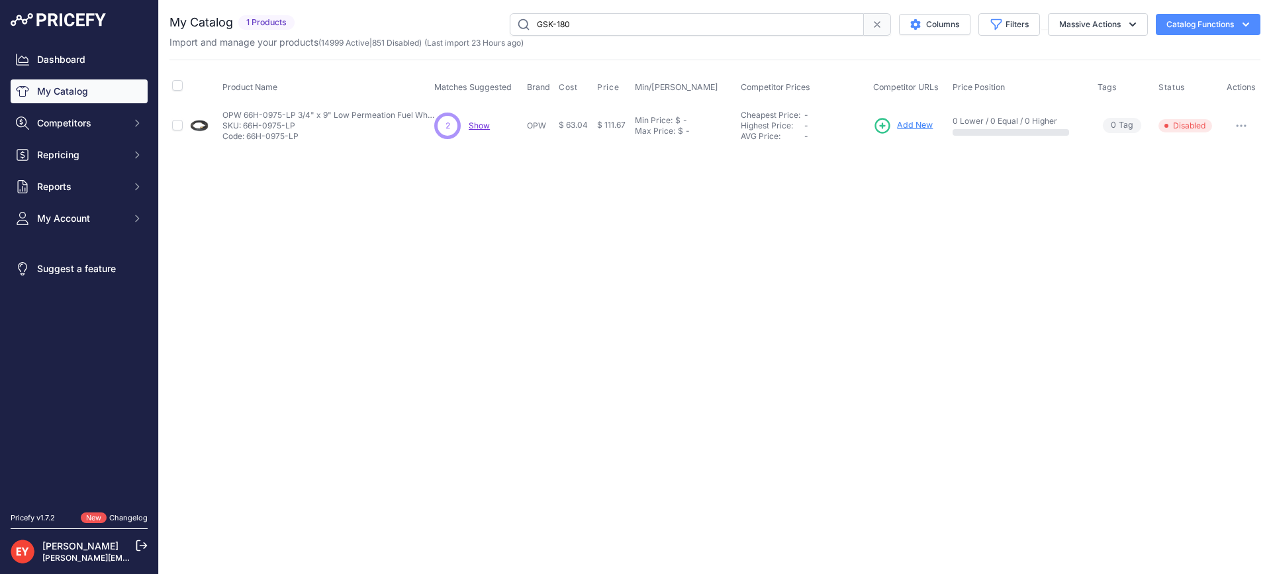
type input "GSK-180"
click at [922, 128] on span "Add New" at bounding box center [918, 125] width 36 height 13
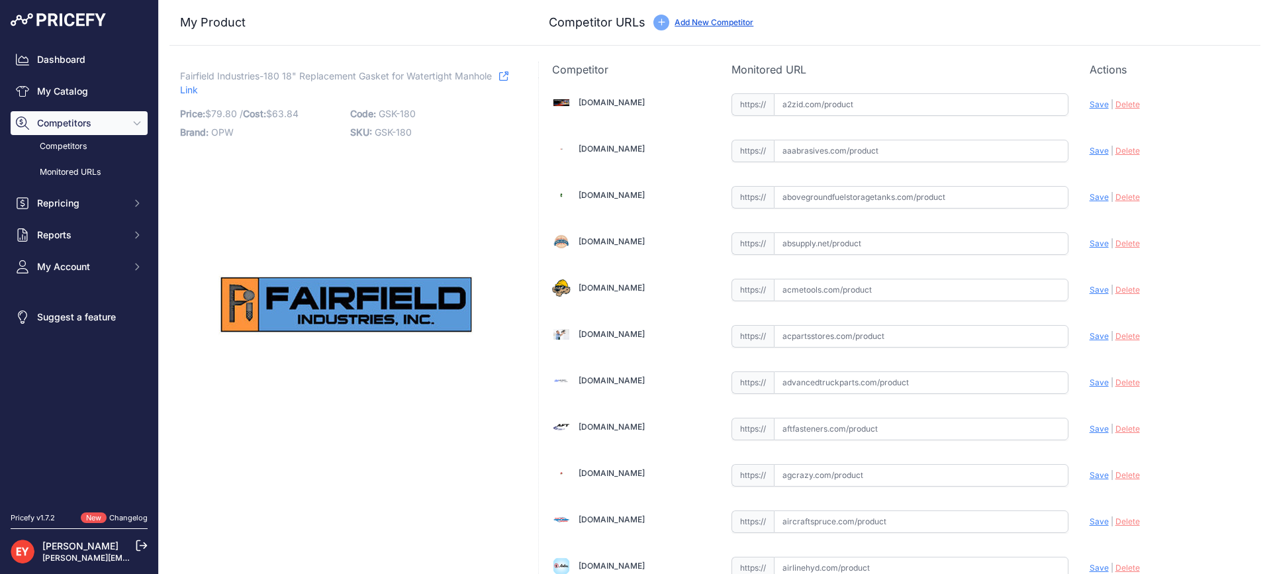
scroll to position [9261, 0]
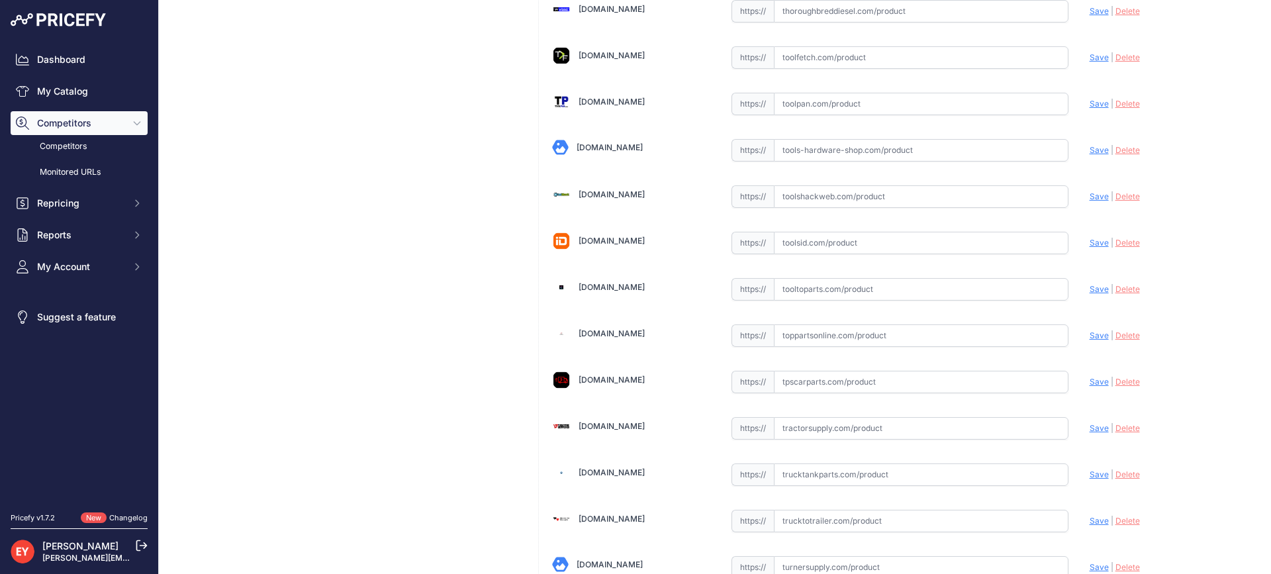
click at [833, 284] on input "text" at bounding box center [921, 289] width 295 height 23
paste input "[URL][DOMAIN_NAME]"
click at [1090, 289] on span "Save" at bounding box center [1099, 289] width 19 height 10
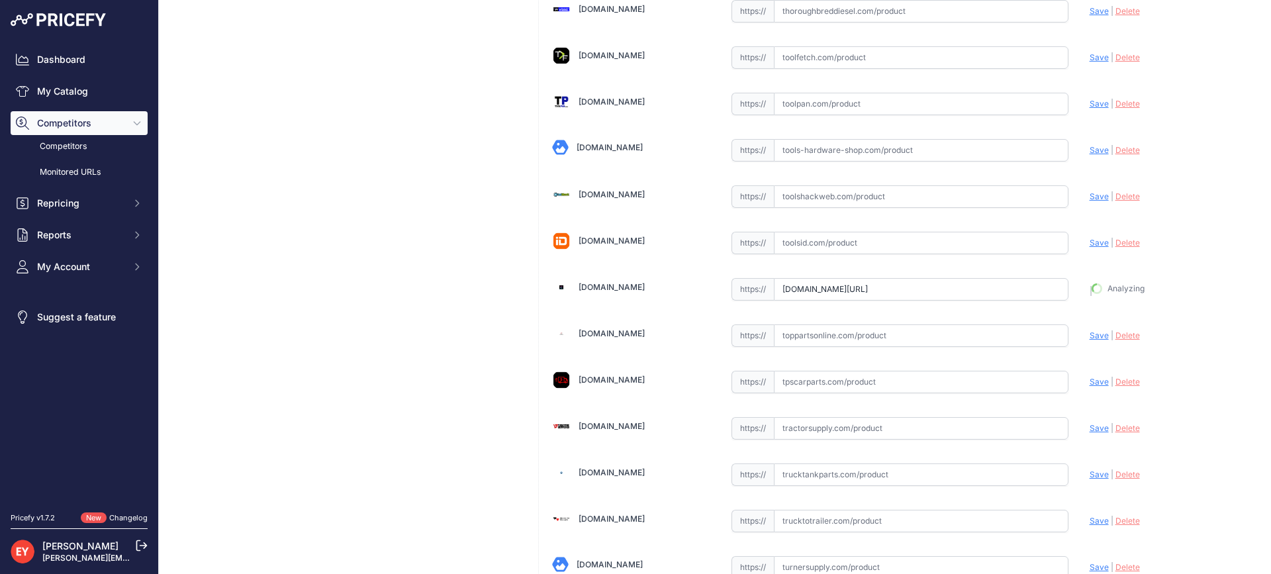
type input "https://www.tooltoparts.com/product/fairfield-industries-180-18-replacement-gas…"
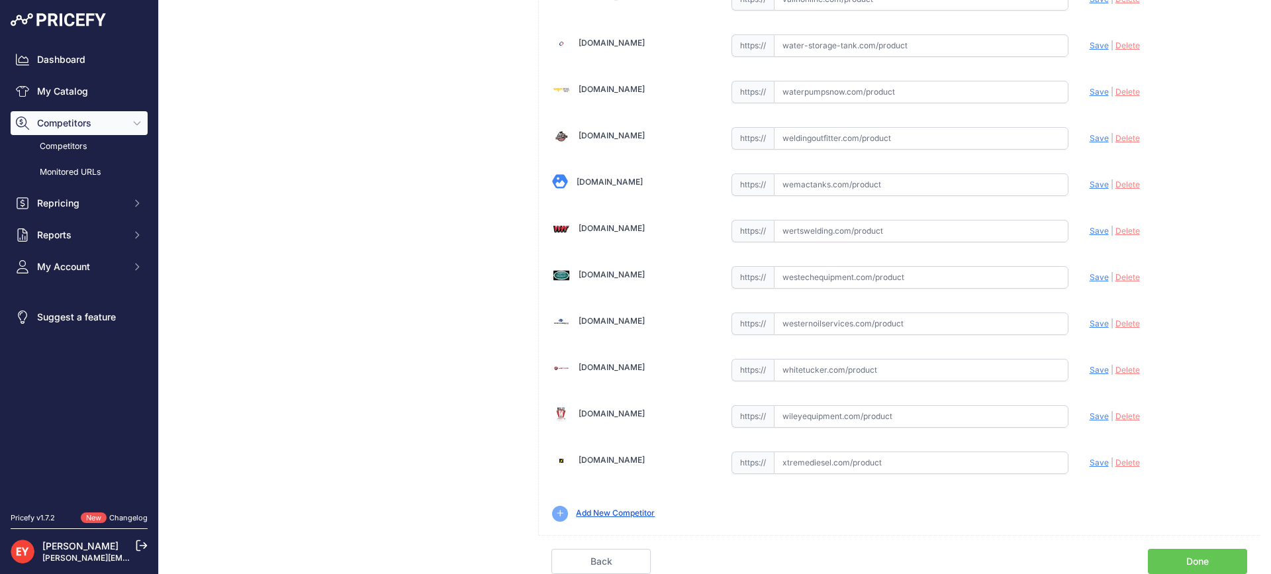
drag, startPoint x: 1184, startPoint y: 557, endPoint x: 939, endPoint y: 455, distance: 264.7
click at [1184, 558] on link "Done" at bounding box center [1197, 561] width 99 height 25
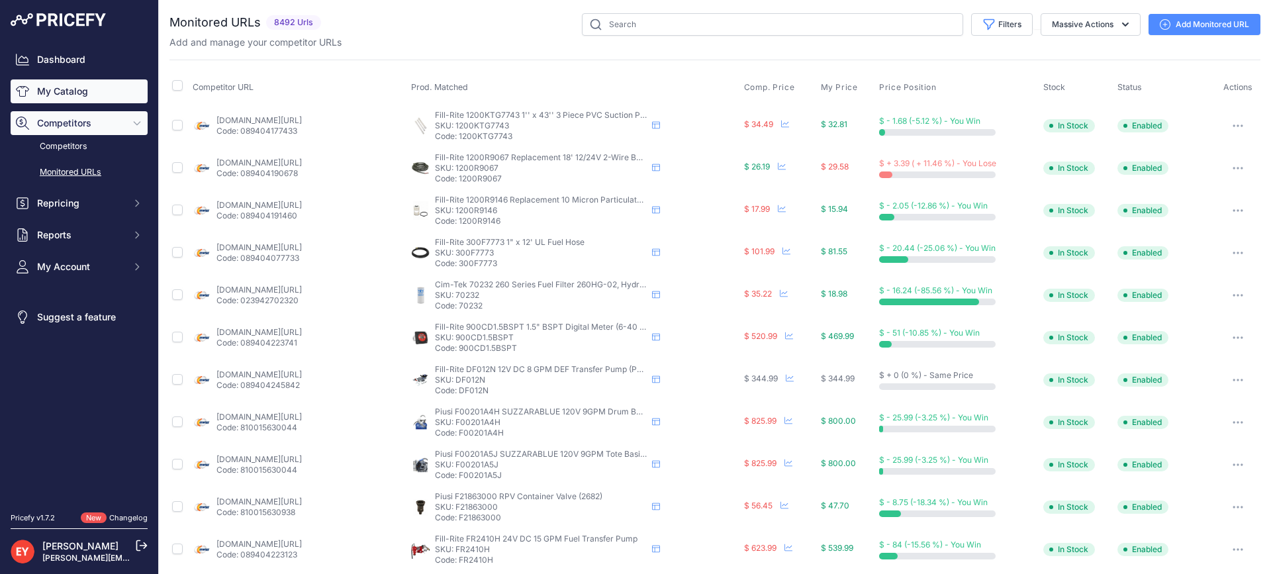
click at [70, 97] on link "My Catalog" at bounding box center [79, 91] width 137 height 24
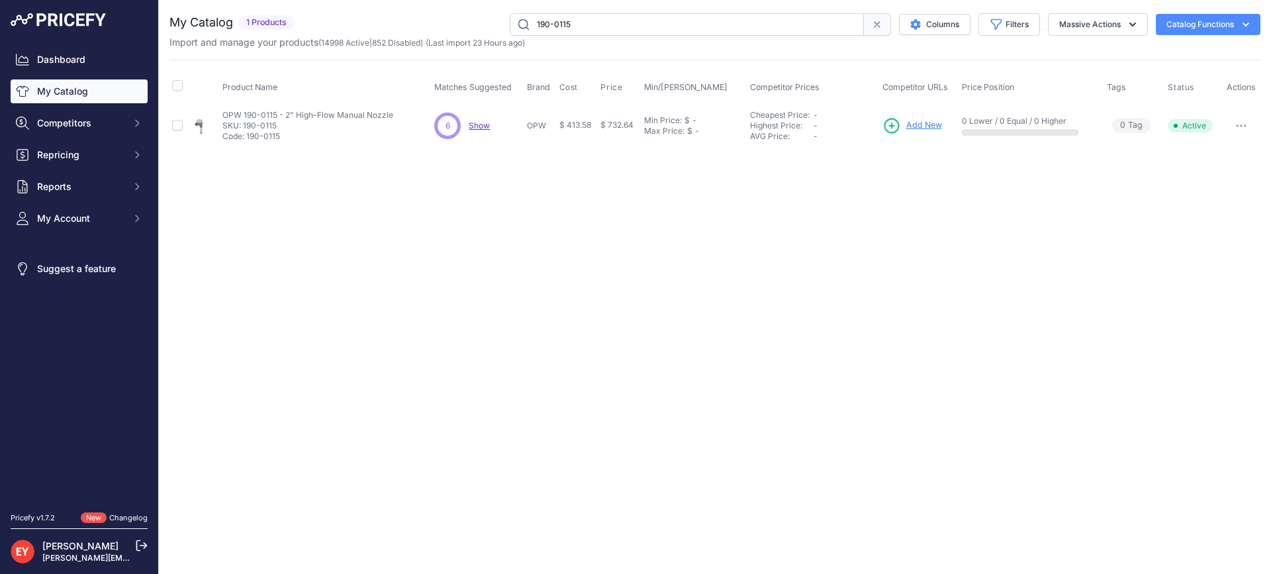
click at [932, 125] on span "Add New" at bounding box center [924, 125] width 36 height 13
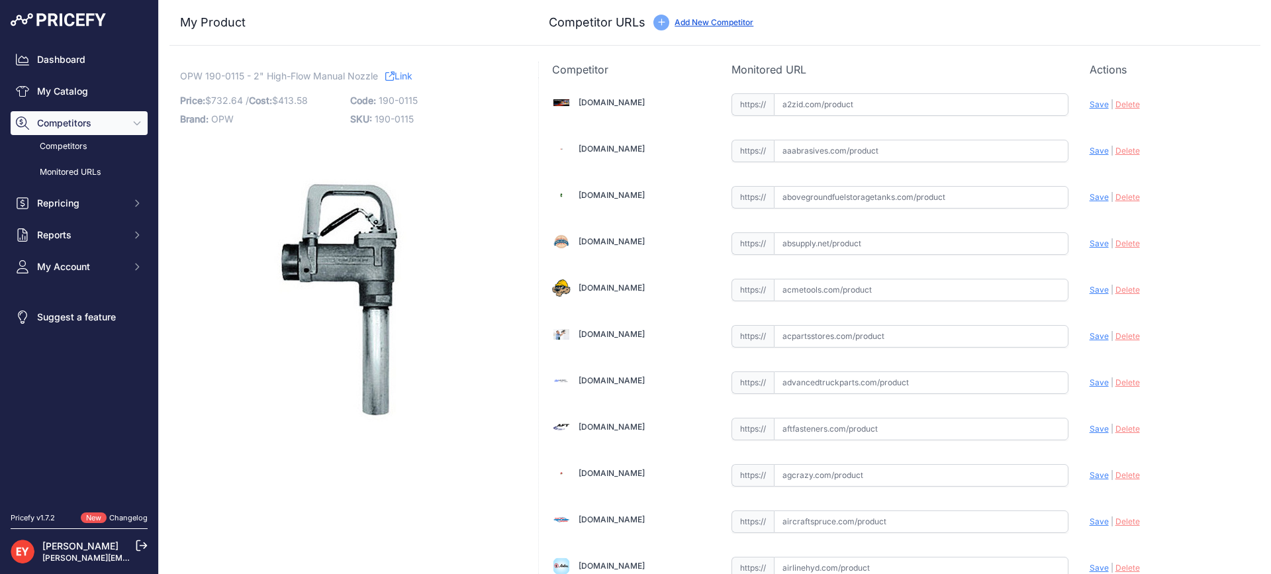
scroll to position [3986, 0]
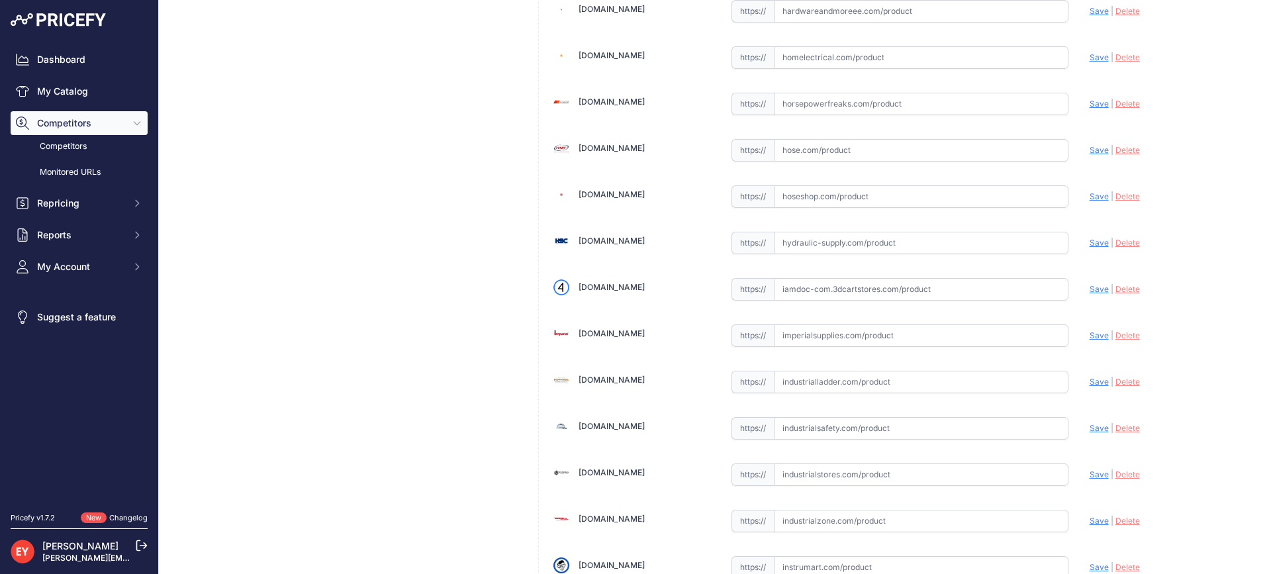
click at [818, 278] on input "text" at bounding box center [921, 289] width 295 height 23
paste input "[URL][DOMAIN_NAME]"
click at [1090, 292] on span "Save" at bounding box center [1099, 289] width 19 height 10
click at [1111, 292] on span "|" at bounding box center [1112, 289] width 3 height 10
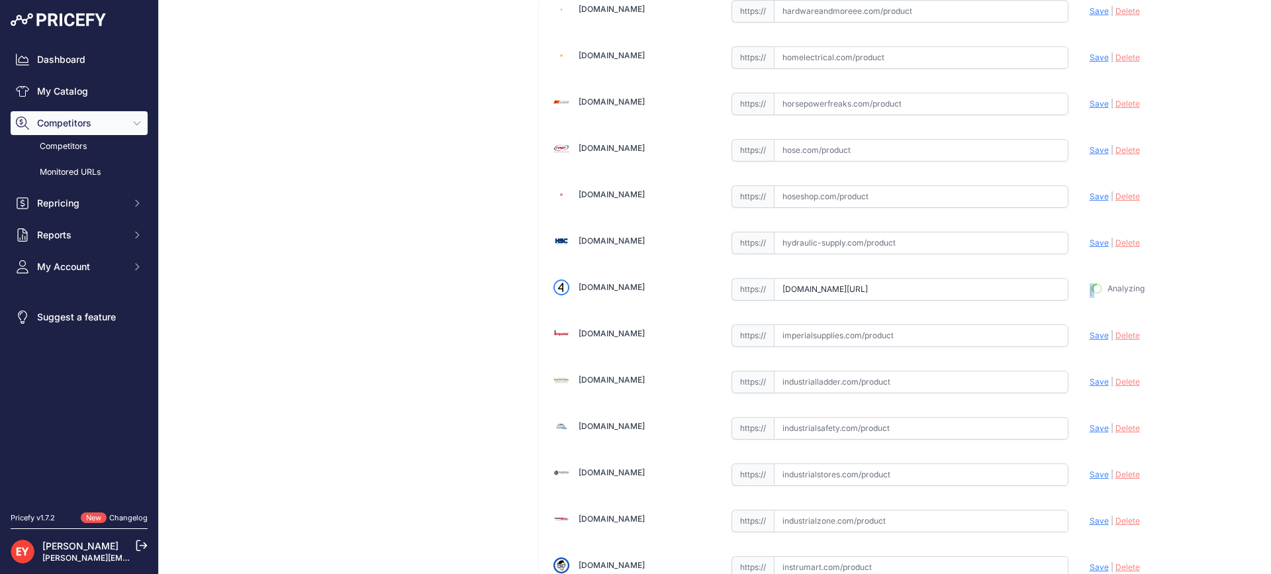
type input "https://iamdoc-com.3dcartstores.com/Nozzle-20-NPT-Fuel-Oil-Alum_p_10574696.html…"
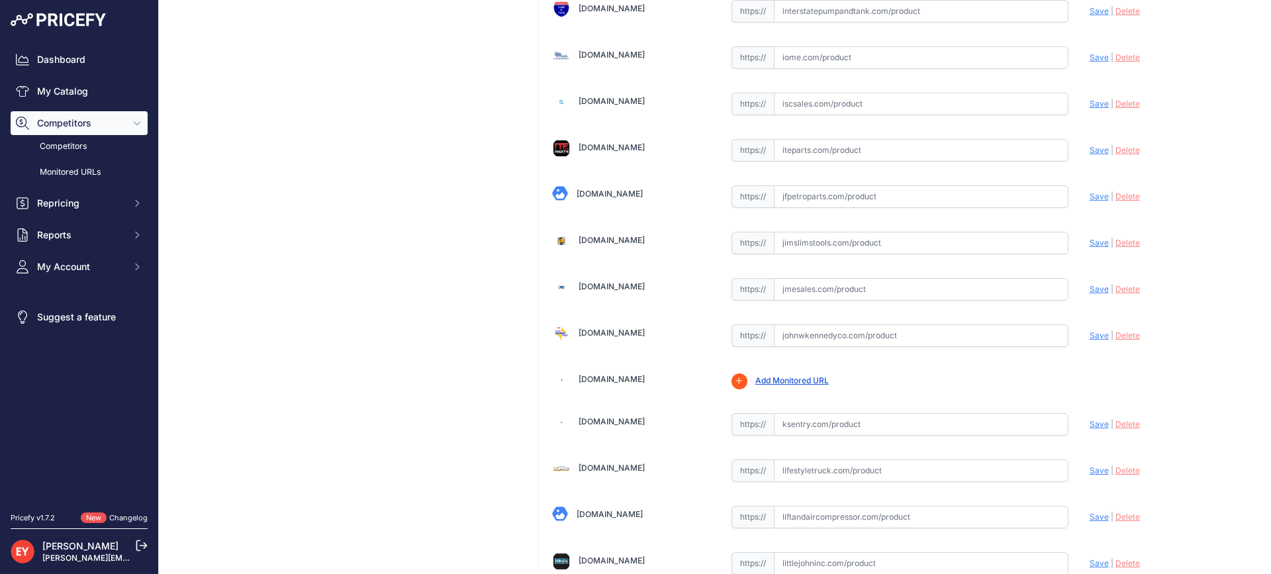
scroll to position [4589, 0]
click at [822, 285] on input "text" at bounding box center [921, 288] width 295 height 23
paste input "https://www.jmesales.com/opw-190-high-flow-nozzles/?srsltid=AfmBOopvirM64H96XDZ…"
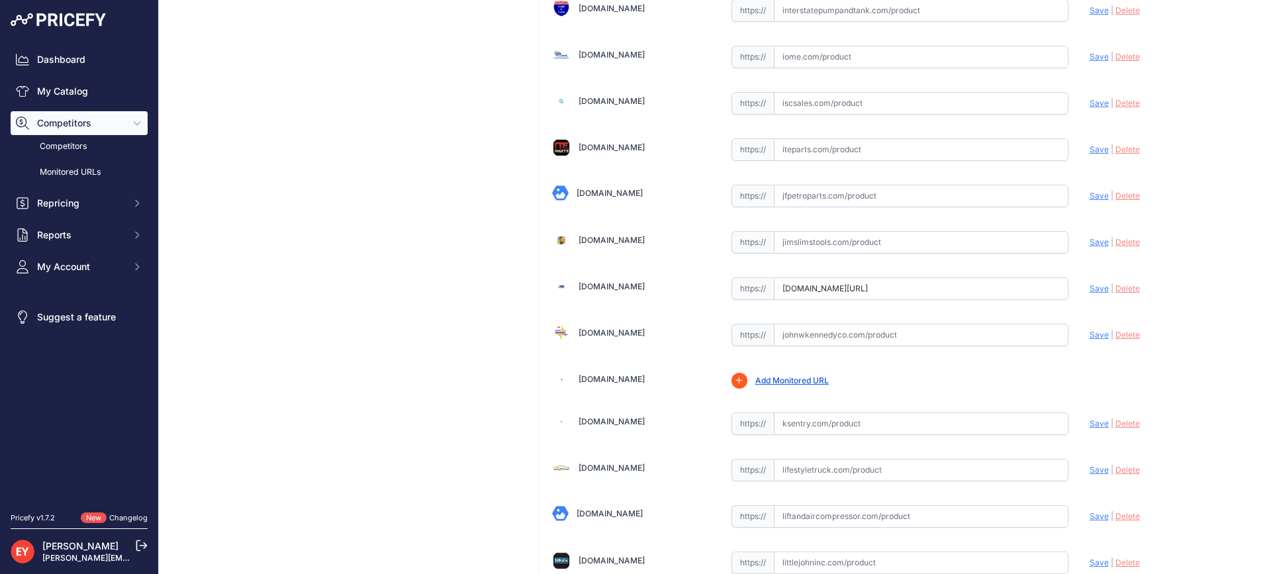
click at [1090, 289] on span "Save" at bounding box center [1099, 288] width 19 height 10
type input "https://www.jmesales.com/opw-190-high-flow-nozzles/?prirule_jdsnikfkfjsd=3888"
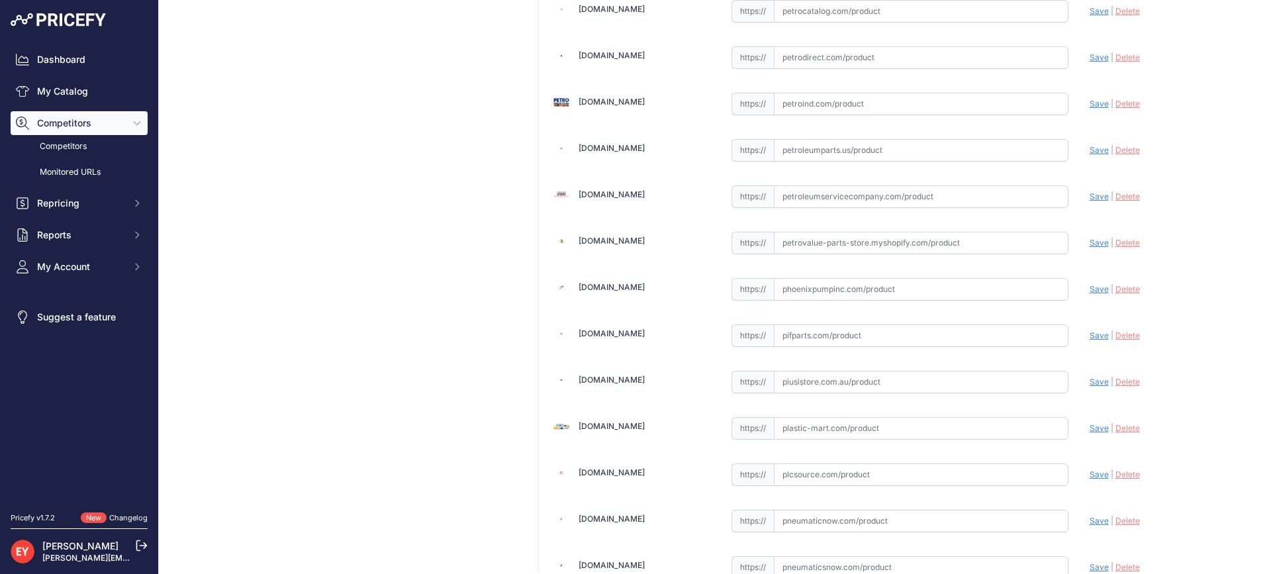
click at [826, 285] on input "text" at bounding box center [921, 289] width 295 height 23
paste input "https://phoenixpumpinc.com/product/bulk-manual-nozzle-2-less-spout/"
click at [1090, 288] on span "Save" at bounding box center [1099, 289] width 19 height 10
type input "https://phoenixpumpinc.com/product/bulk-manual-nozzle-2-less-spout/?prirule_jds…"
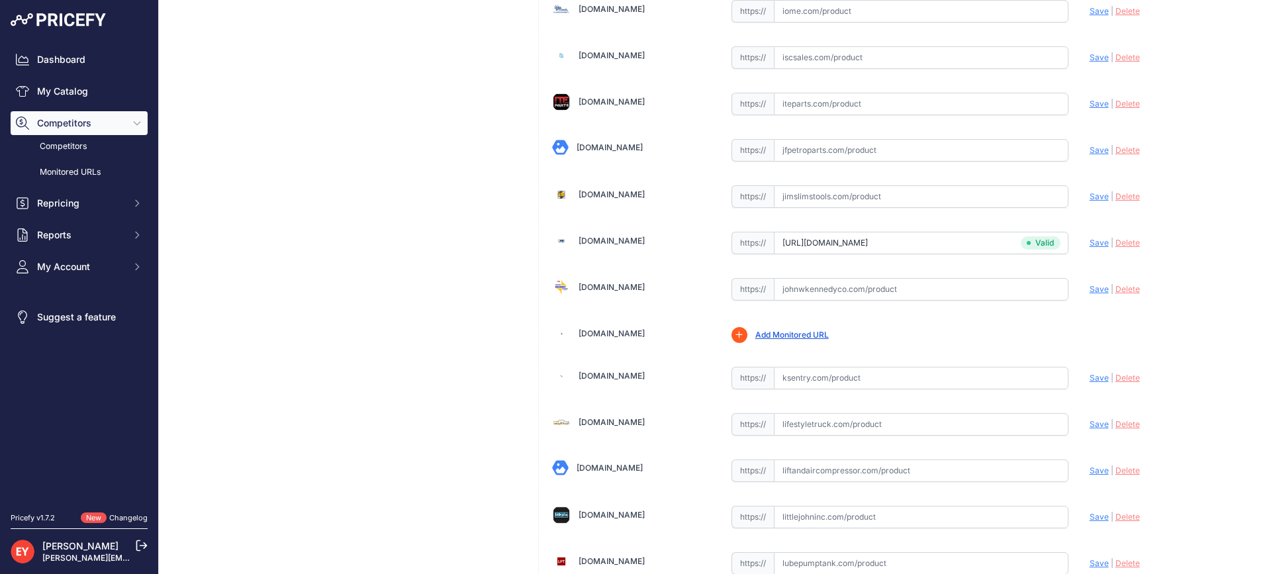
click at [851, 292] on input "text" at bounding box center [921, 289] width 295 height 23
paste input "https://www.johnwkennedyco.com/buy/product/190-0115-OPW-653-product-190-0115-OP…"
click at [1092, 287] on span "Save" at bounding box center [1099, 289] width 19 height 10
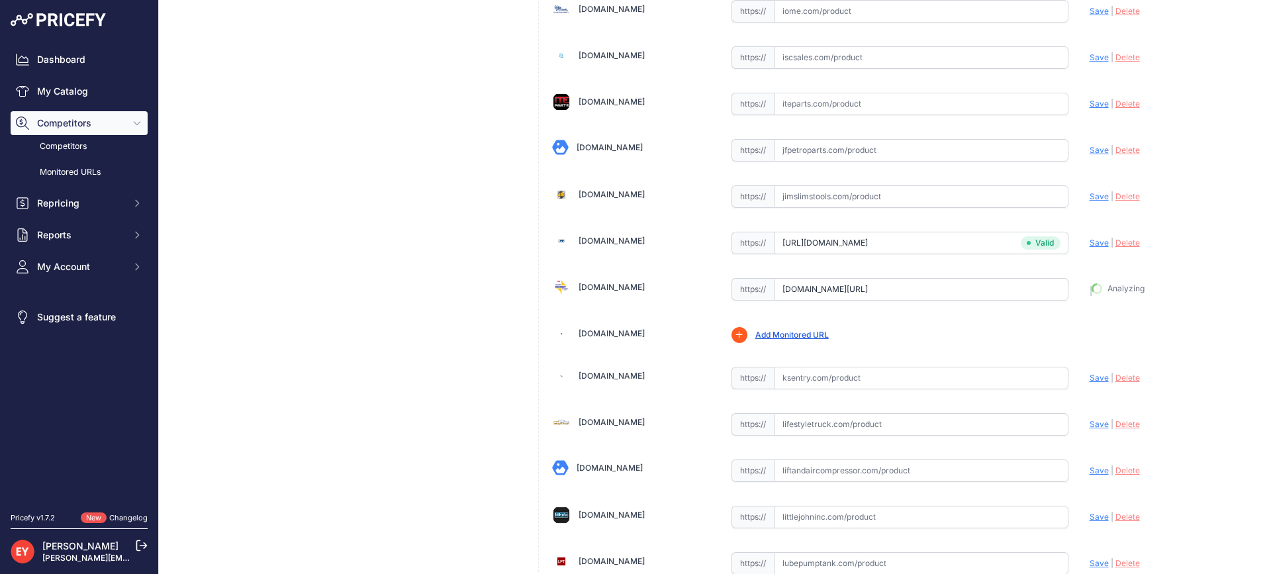
type input "https://www.johnwkennedyco.com/buy/product/190-0115-OPW-653-product-190-0115-OP…"
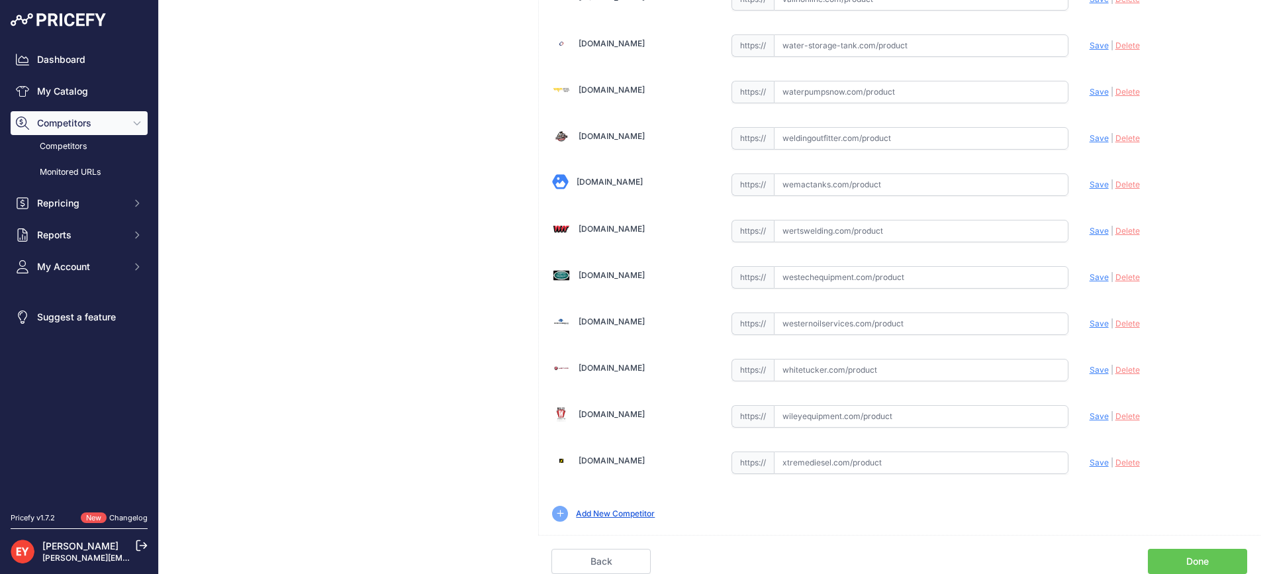
scroll to position [10004, 0]
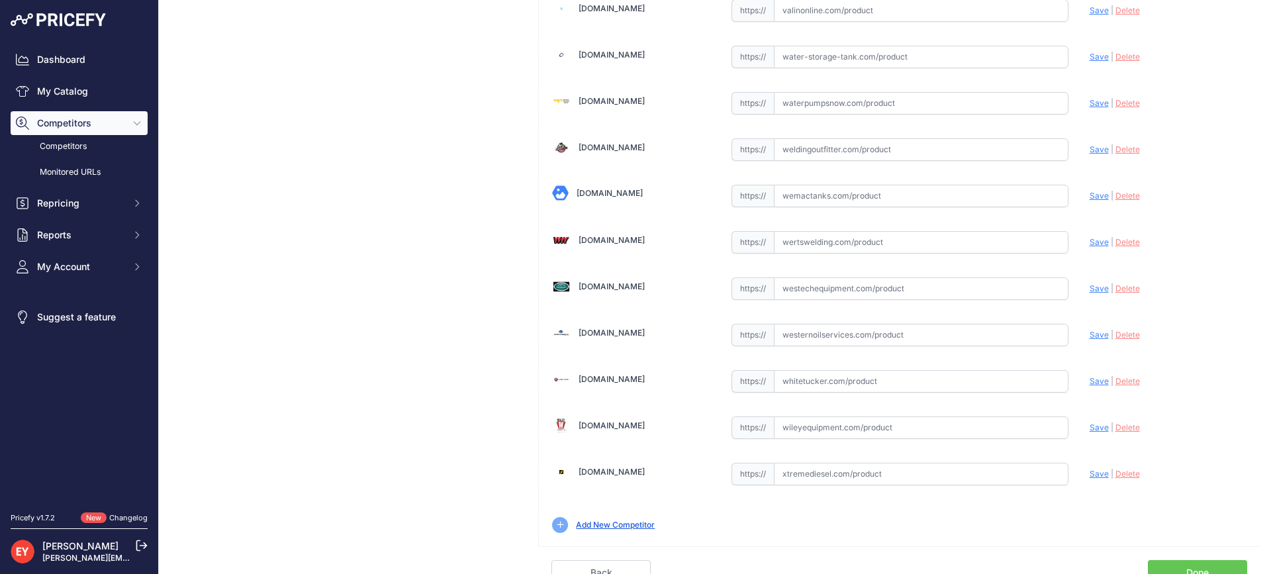
drag, startPoint x: 836, startPoint y: 290, endPoint x: 843, endPoint y: 276, distance: 16.0
click at [836, 289] on input "text" at bounding box center [921, 288] width 295 height 23
paste input "https://westechequipment.com/product/190-0115-2-in.-bulk-oil-delivery-nozzle?sr…"
click at [1090, 283] on span "Save" at bounding box center [1099, 288] width 19 height 10
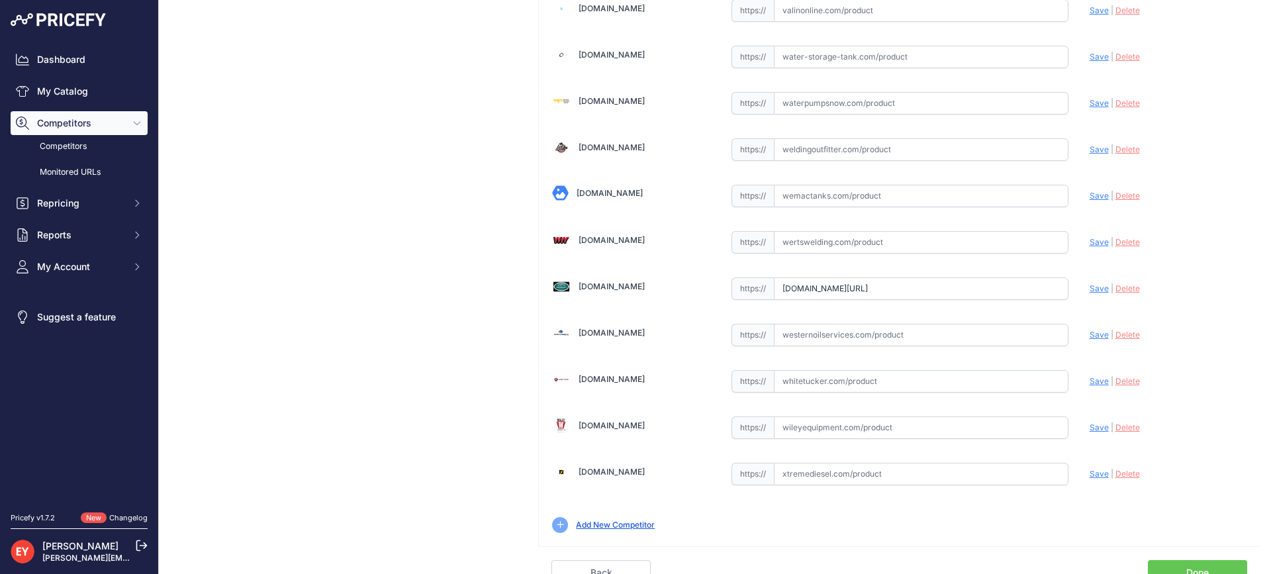
click at [1090, 283] on div "Update Profile Save | Delete Analyzing" at bounding box center [1169, 285] width 158 height 21
type input "https://westechequipment.com/product/190-0115-2-in.-bulk-oil-delivery-nozzle?pr…"
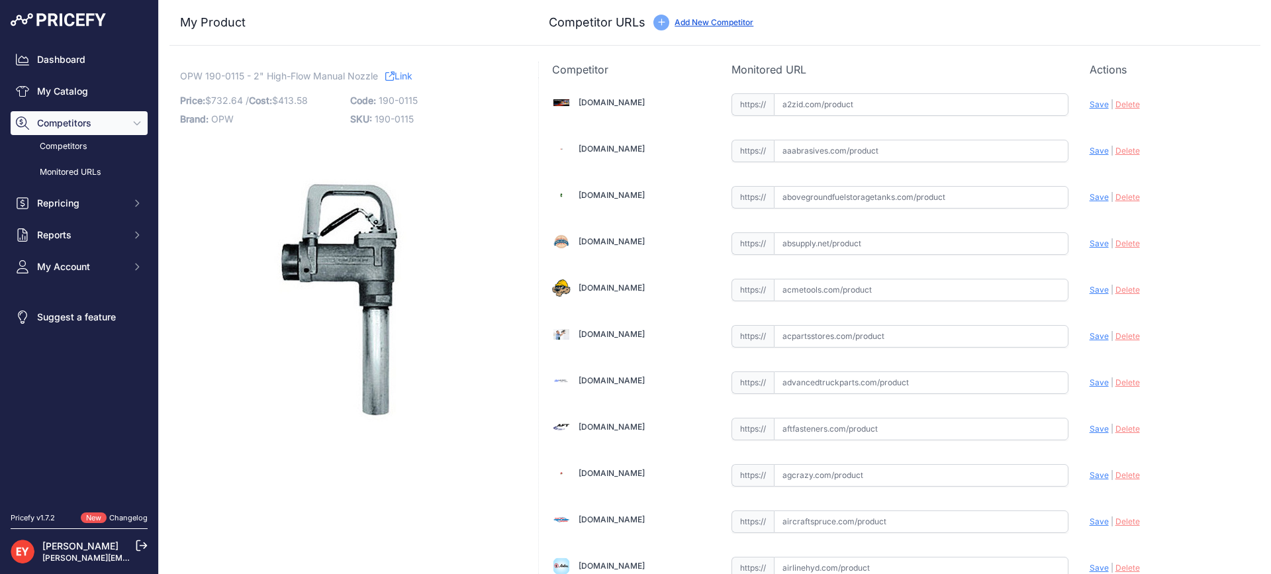
click at [669, 21] on div "Competitor URLs Add New Competitor" at bounding box center [899, 22] width 701 height 19
click at [675, 23] on link "Add New Competitor" at bounding box center [714, 22] width 79 height 10
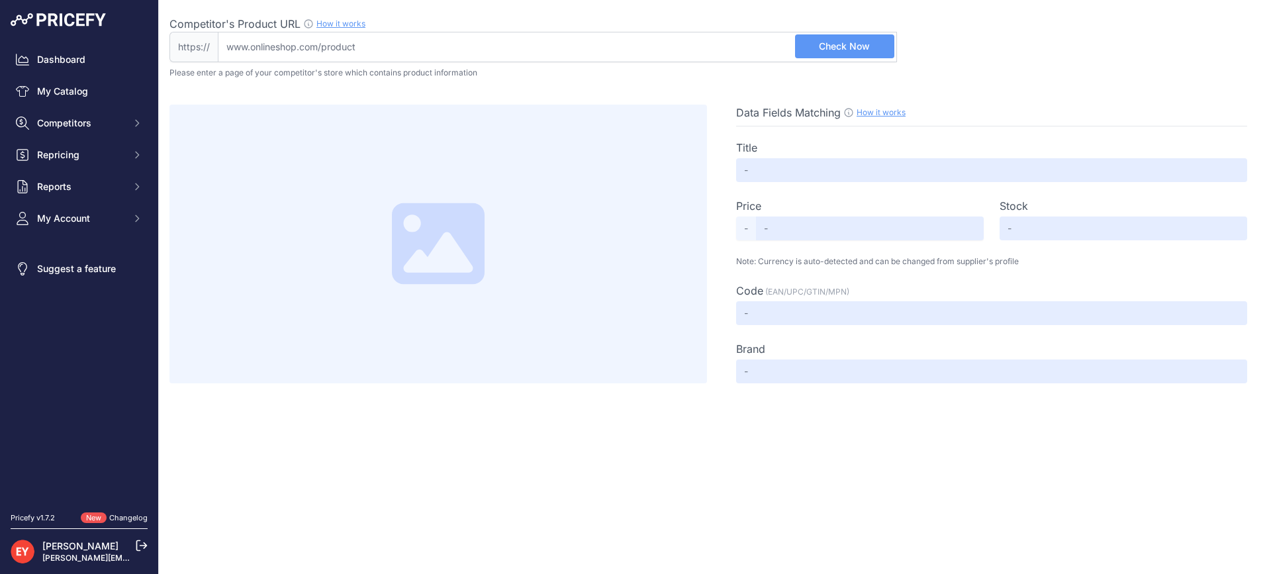
click at [462, 56] on input "Competitor's Product URL How it works In order to create your competitor's extr…" at bounding box center [557, 47] width 679 height 30
paste input "[URL][DOMAIN_NAME]"
type input "[DOMAIN_NAME][URL]"
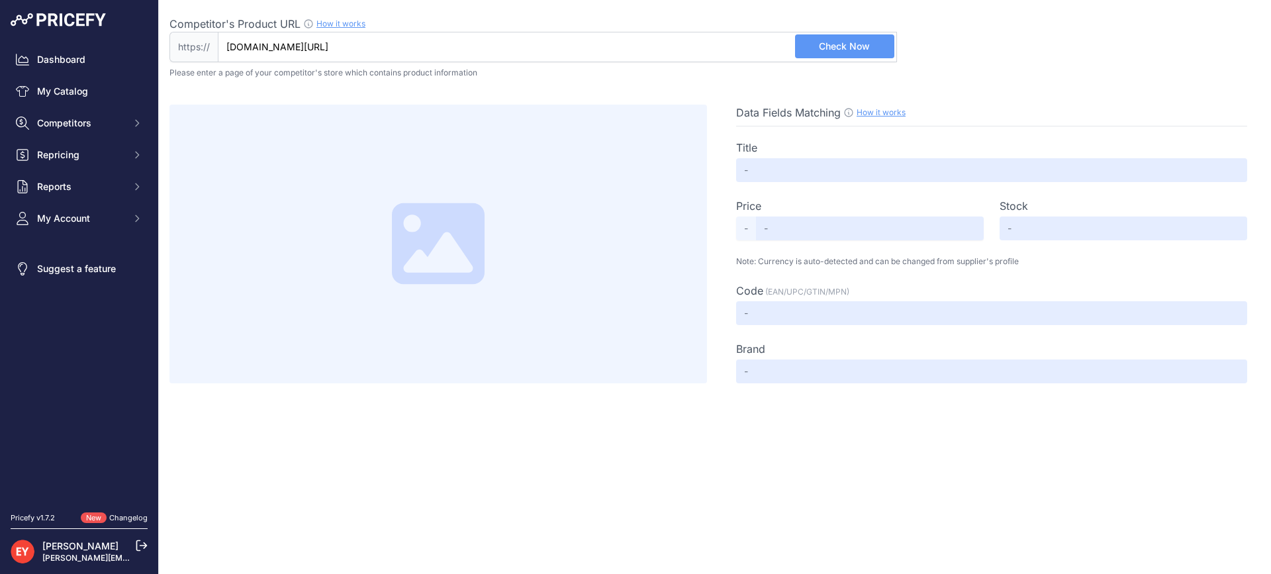
click at [837, 50] on span "Check Now" at bounding box center [844, 46] width 51 height 13
type input "OPW® 190-0115 190-0115 | ARG Industrial"
type input "Not Found"
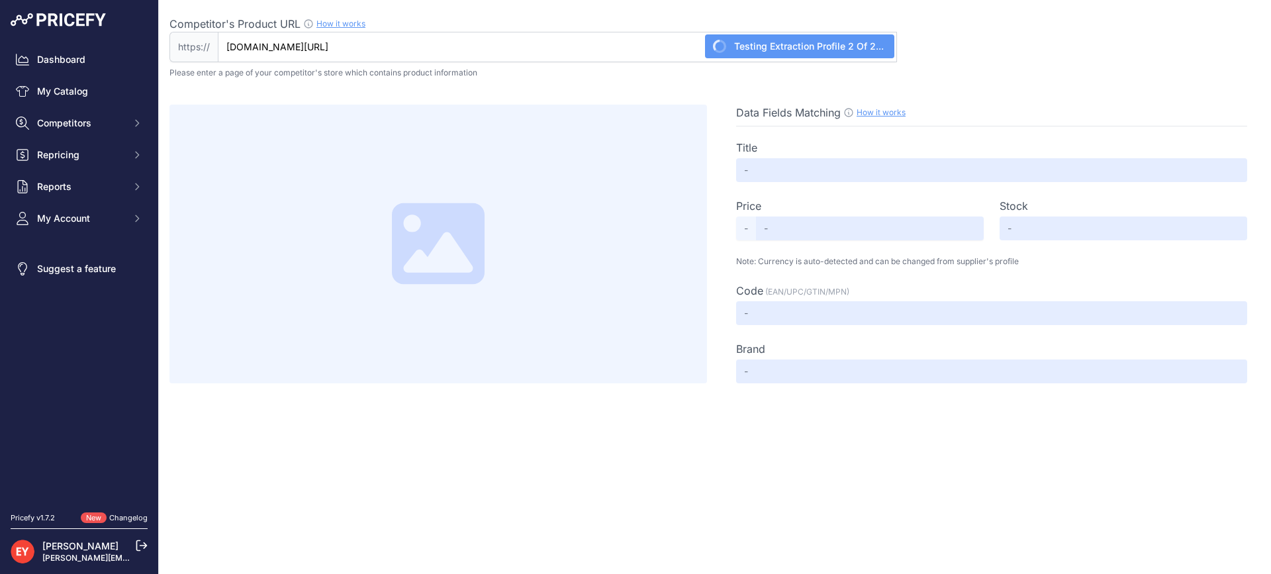
type input "Not Found"
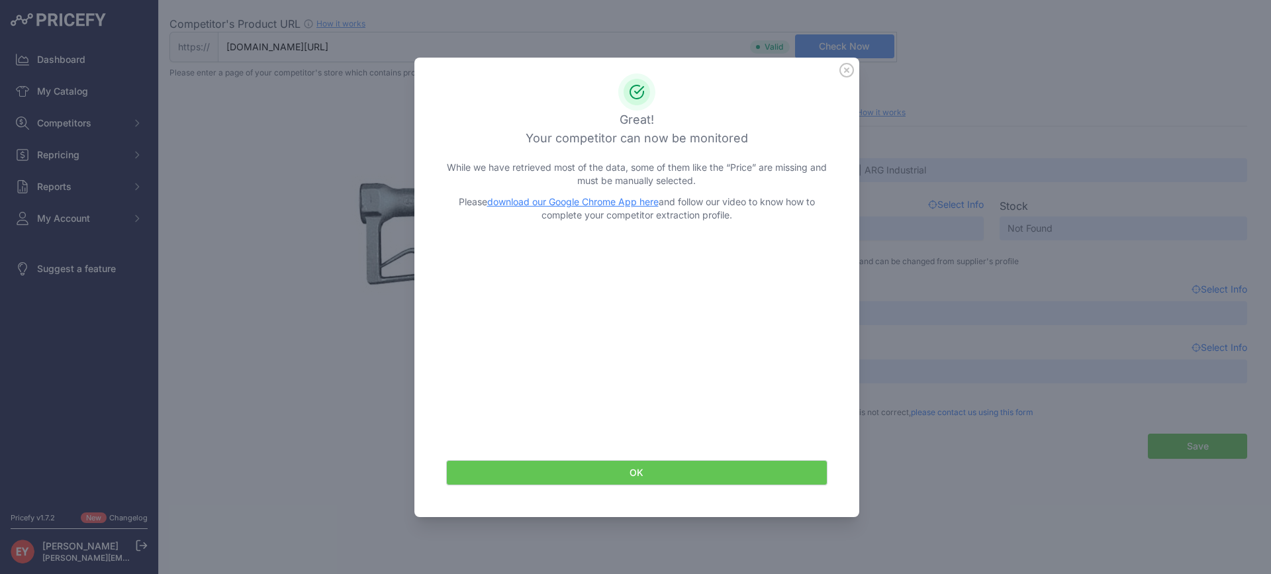
click at [640, 479] on button "OK" at bounding box center [636, 472] width 381 height 25
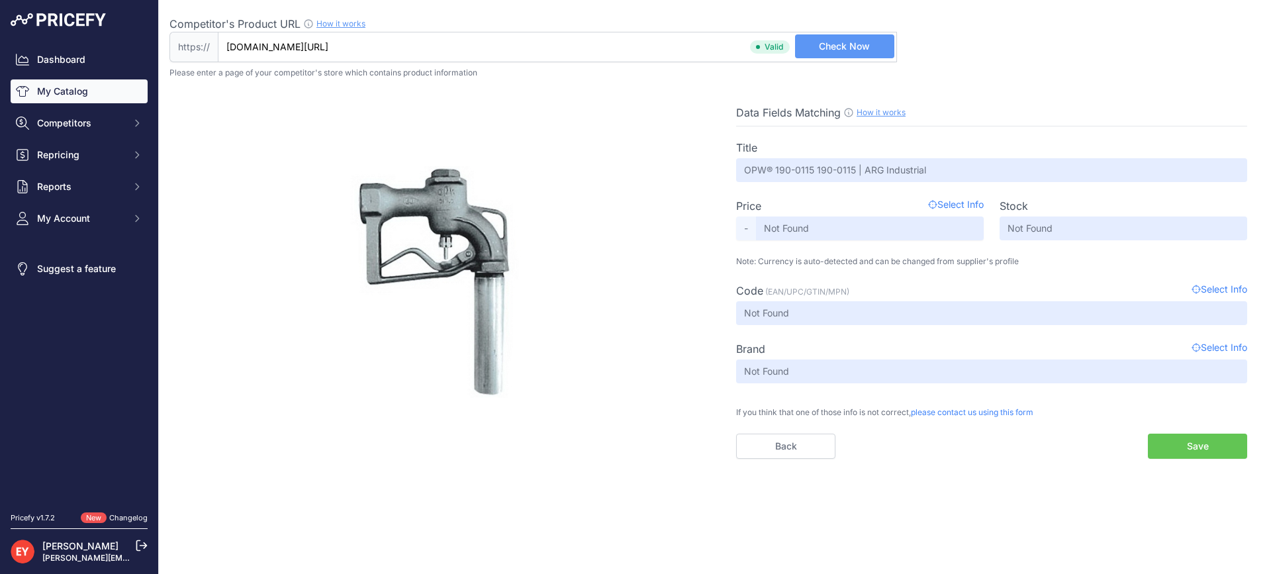
click at [52, 91] on link "My Catalog" at bounding box center [79, 91] width 137 height 24
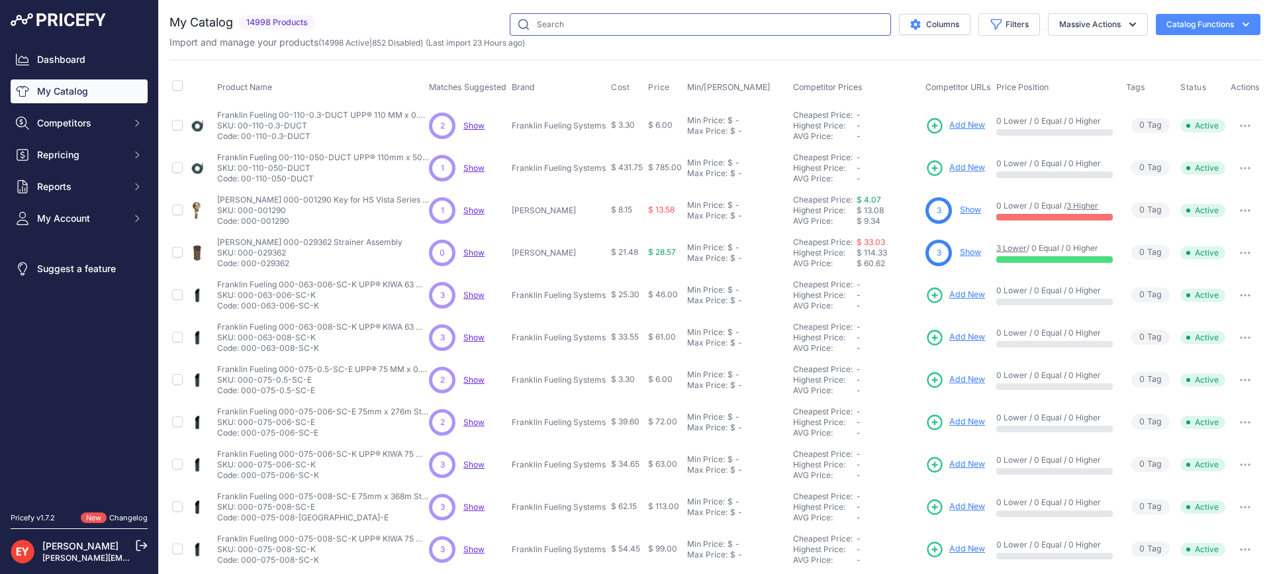
click at [550, 24] on input "text" at bounding box center [700, 24] width 381 height 23
paste input "14BP-0100"
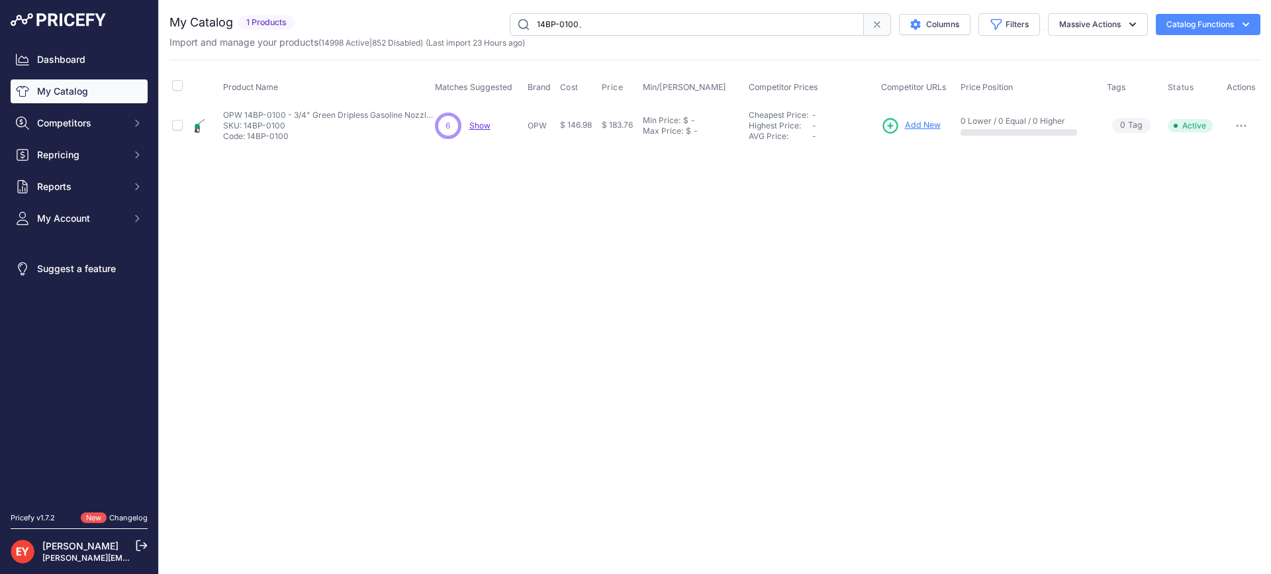
type input "14BP-0100"
click at [922, 126] on span "Add New" at bounding box center [923, 125] width 36 height 13
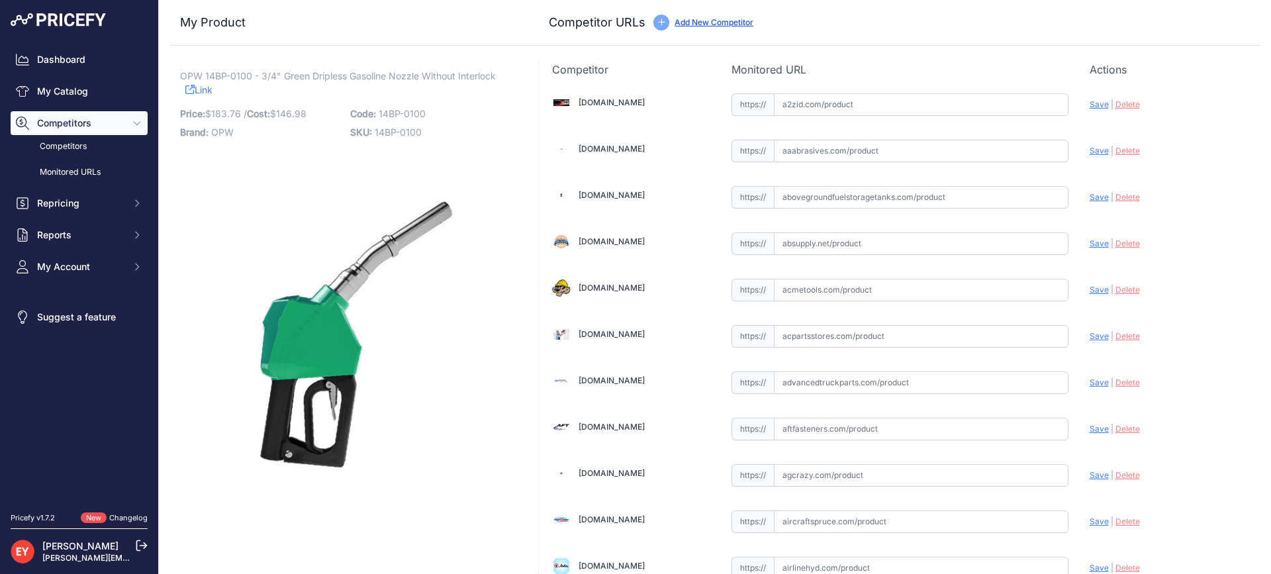
scroll to position [1252, 0]
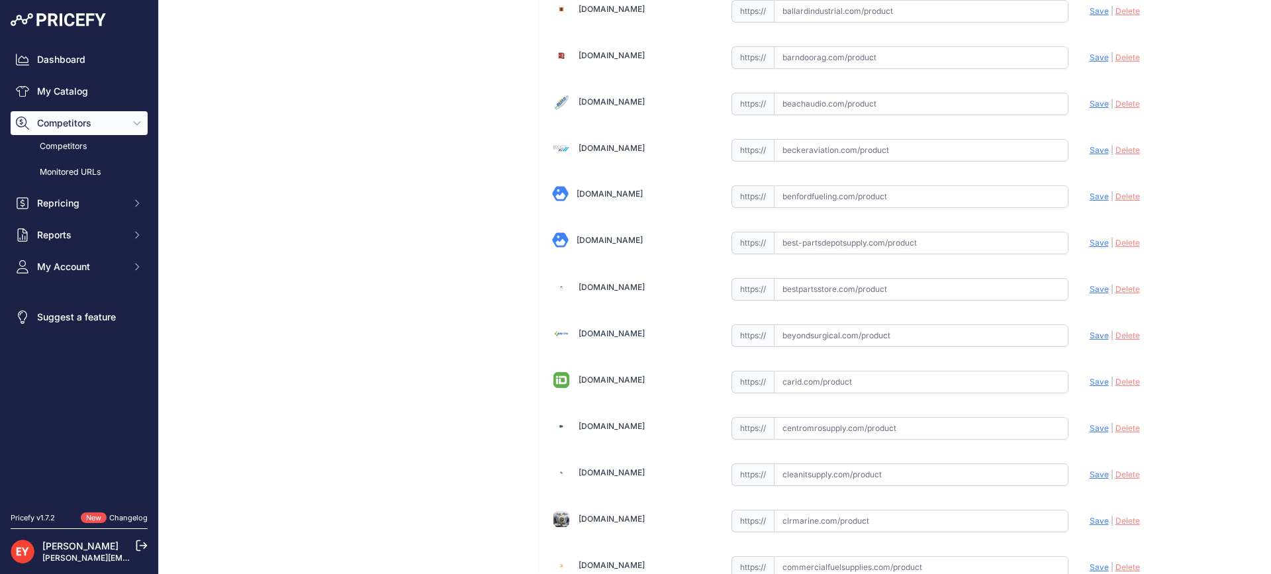
click at [806, 290] on input "text" at bounding box center [921, 289] width 295 height 23
paste input "[URL][DOMAIN_NAME]"
click at [1090, 289] on span "Save" at bounding box center [1099, 289] width 19 height 10
type input "[URL][DOMAIN_NAME]"
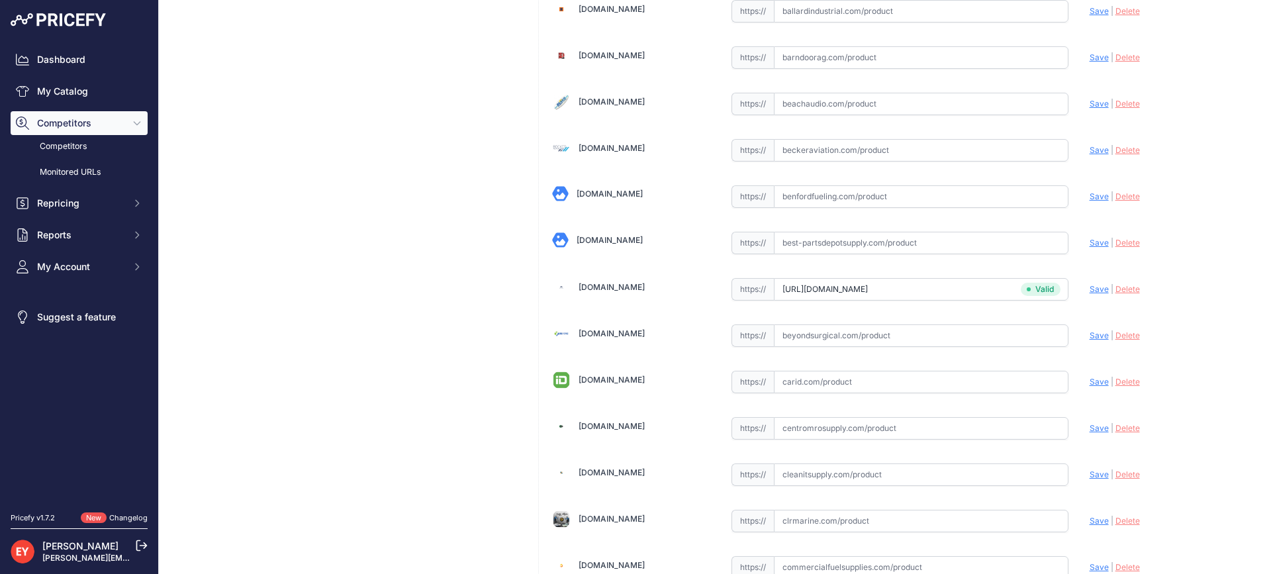
scroll to position [4589, 0]
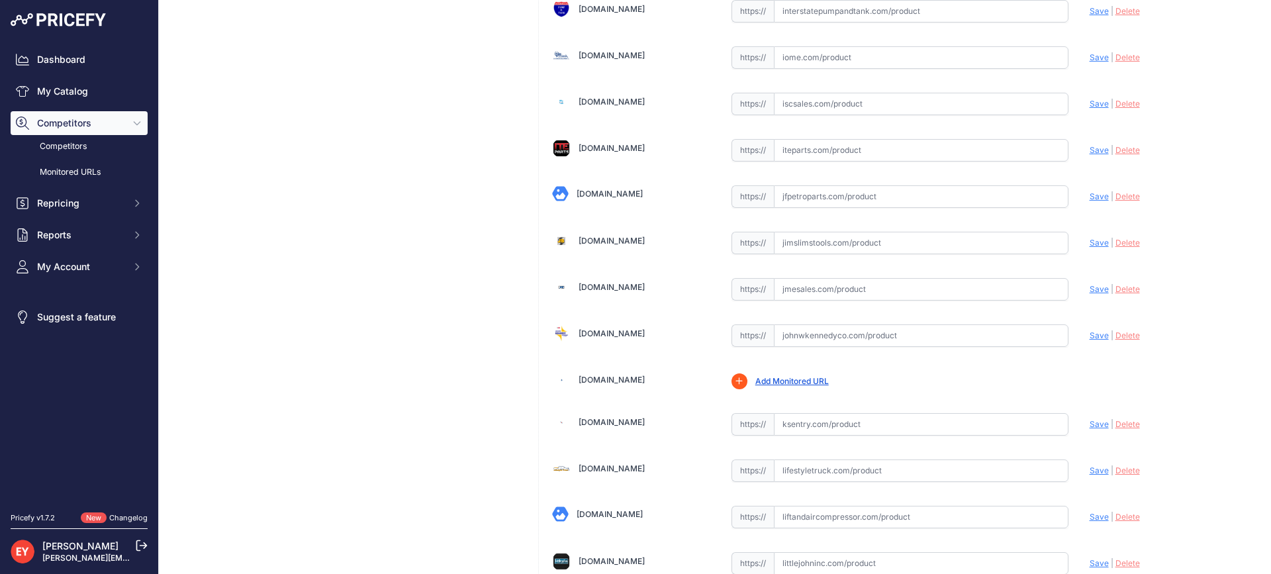
click at [813, 288] on input "text" at bounding box center [921, 289] width 295 height 23
paste input "https://www.jmesales.com/opw-14bp-prepay-unleaded-nozzle-ul-listed/"
click at [1090, 288] on span "Save" at bounding box center [1099, 289] width 19 height 10
type input "https://www.jmesales.com/opw-14bp-prepay-unleaded-nozzle-ul-listed/?prirule_jds…"
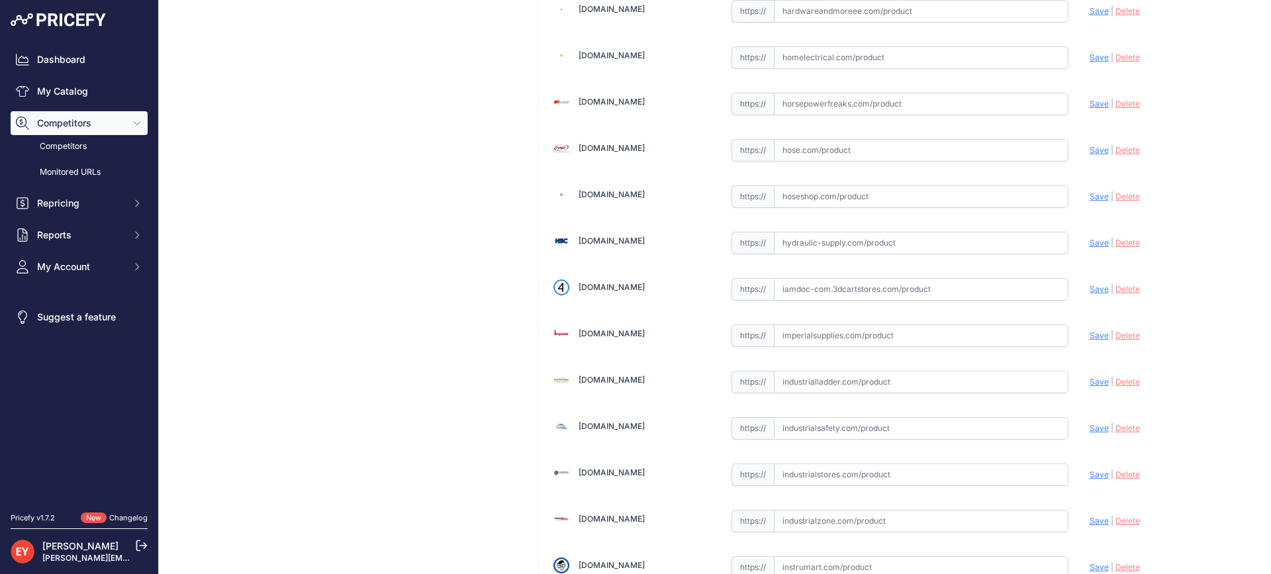
click at [811, 283] on input "text" at bounding box center [921, 289] width 295 height 23
paste input "https://iamdoc-com.3dcartstores.com/Nozzle-14Bp-34-Unleaded-Green-2Pchi-2Posrac…"
click at [1090, 290] on span "Save" at bounding box center [1099, 289] width 19 height 10
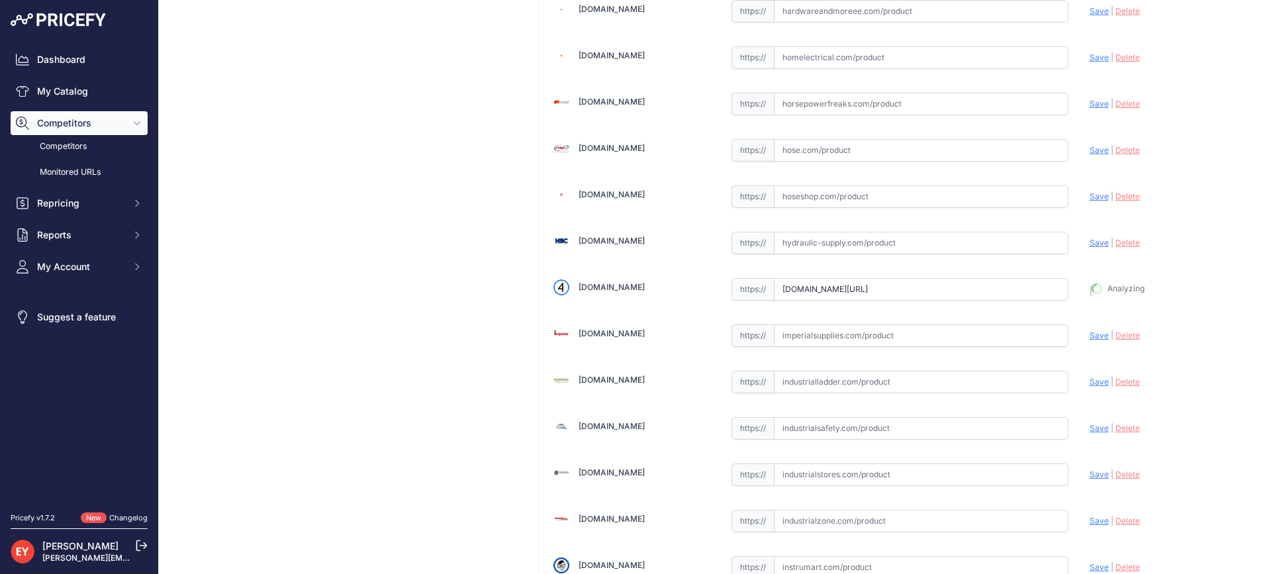
type input "https://iamdoc-com.3dcartstores.com/Nozzle-14Bp-34-Unleaded-Green-2Pchi-2Posrac…"
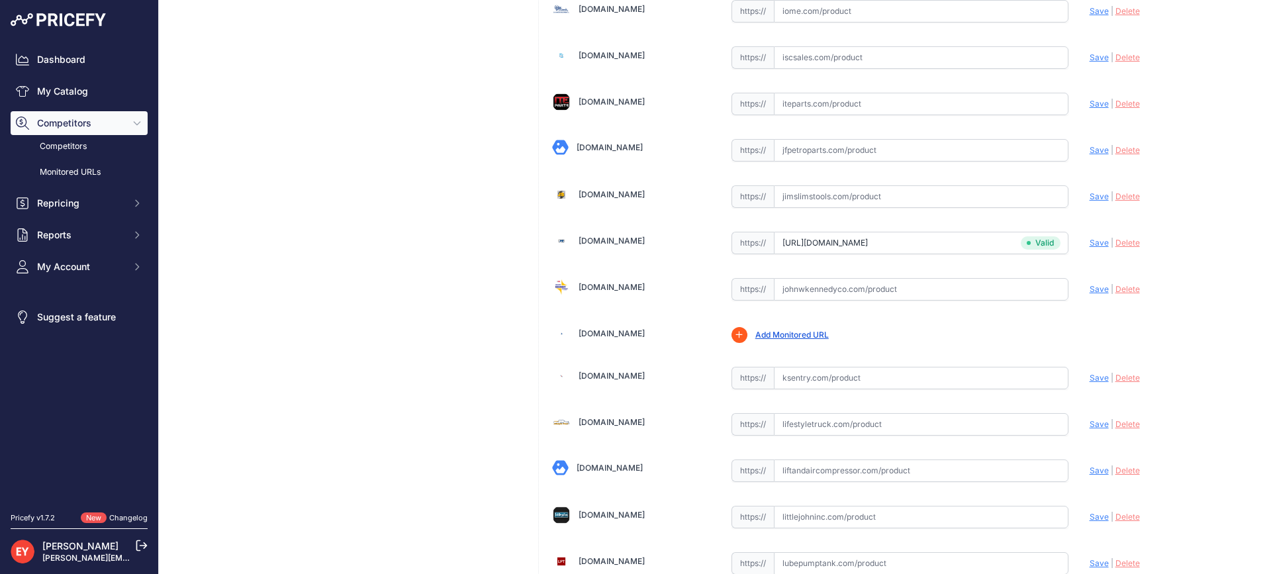
click at [810, 286] on input "text" at bounding box center [921, 289] width 295 height 23
paste input "https://www.johnwkennedyco.com/buy/product/14BP-0100-OPW/92111"
click at [1090, 286] on span "Save" at bounding box center [1099, 289] width 19 height 10
type input "https://www.johnwkennedyco.com/buy/product/14BP-0100-OPW/92111?prirule_jdsnikfk…"
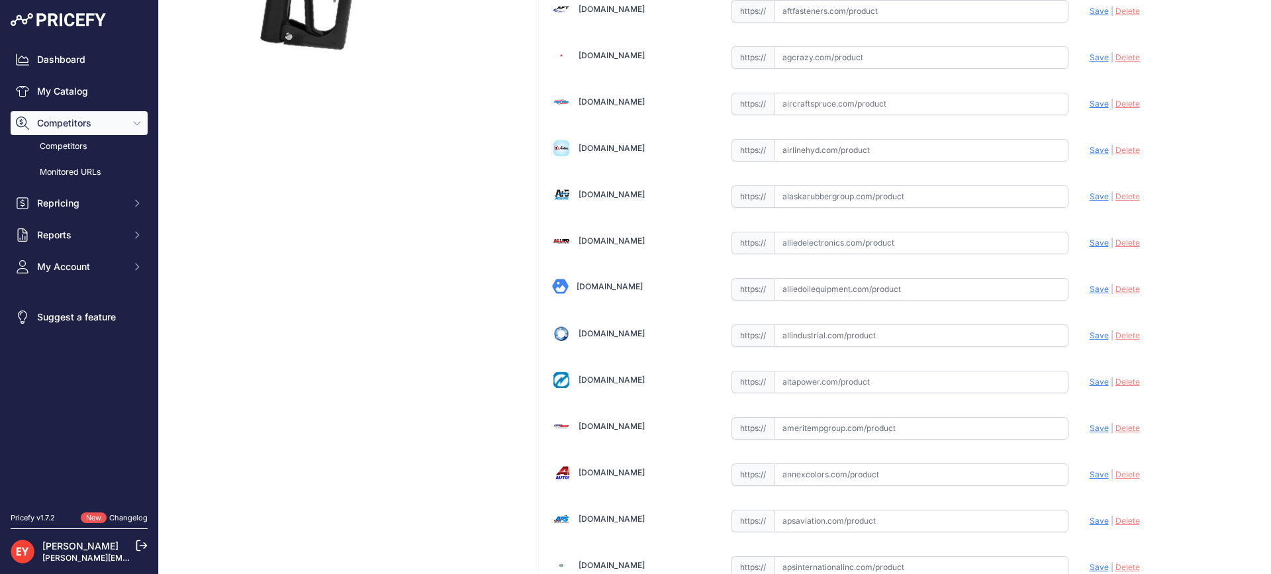
click at [900, 293] on input "text" at bounding box center [921, 289] width 295 height 23
paste input "https://alliedoilequipment.com/shop/opw-fueling-components/14bp-0100-nozzle-14b…"
click at [1091, 287] on span "Save" at bounding box center [1099, 289] width 19 height 10
type input "https://alliedoilequipment.com/shop/opw-fueling-components/14bp-0100-nozzle-14b…"
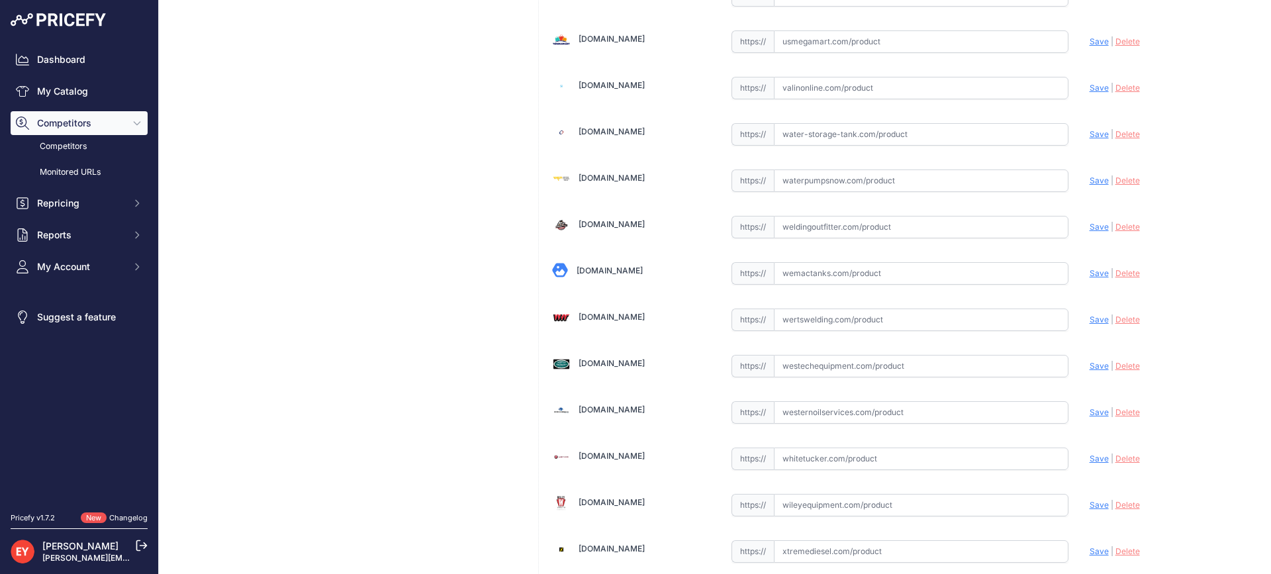
scroll to position [10045, 0]
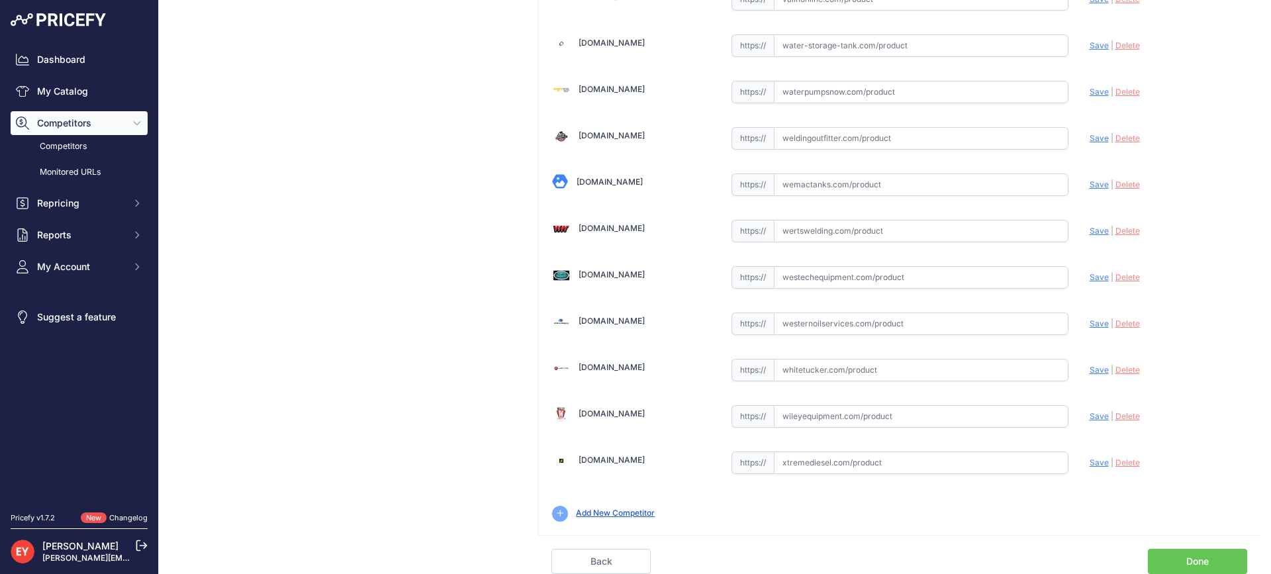
click at [1192, 554] on link "Done" at bounding box center [1197, 561] width 99 height 25
drag, startPoint x: 1192, startPoint y: 554, endPoint x: 1181, endPoint y: 552, distance: 10.8
click at [1192, 554] on link "Done" at bounding box center [1197, 561] width 99 height 25
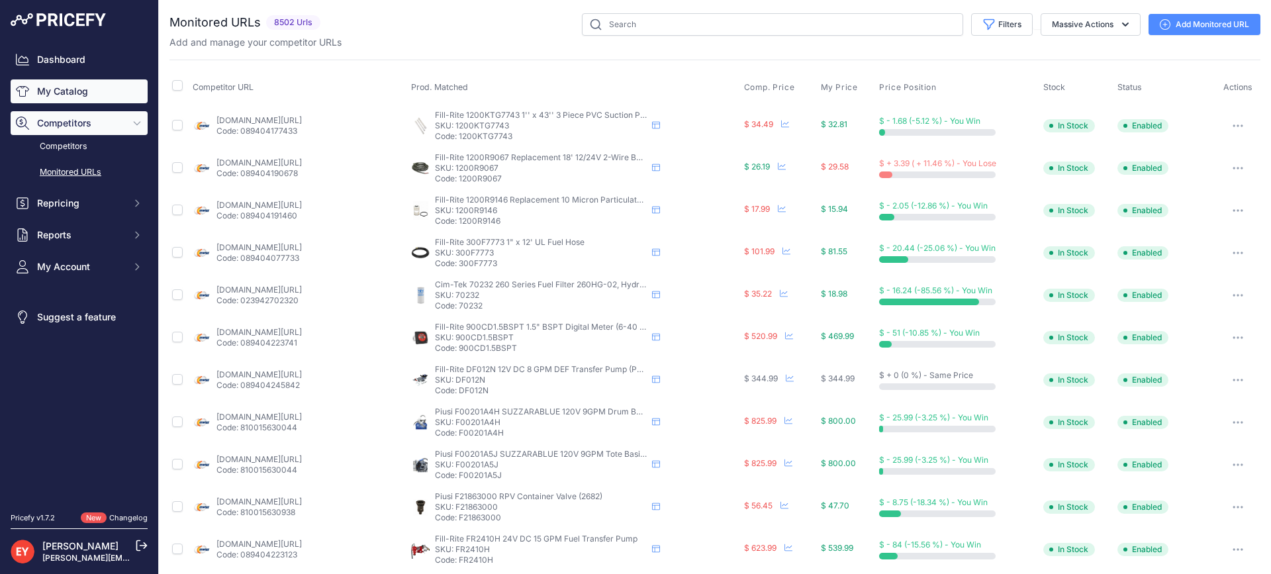
click at [70, 91] on link "My Catalog" at bounding box center [79, 91] width 137 height 24
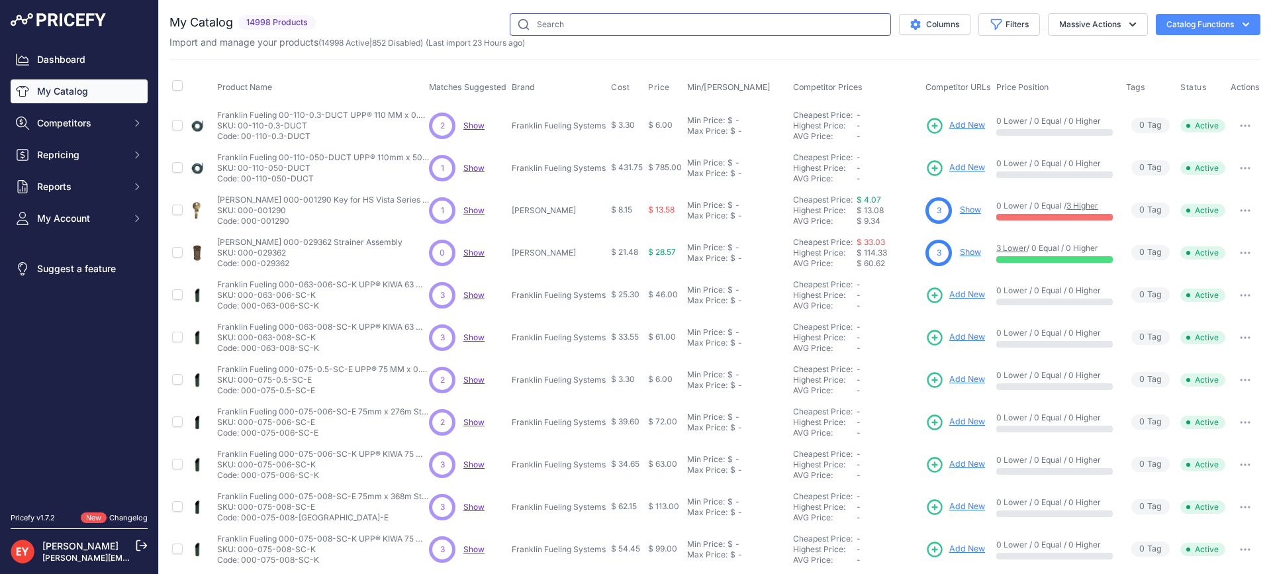
click at [553, 26] on input "text" at bounding box center [700, 24] width 381 height 23
paste input "14BP-0300"
type input "14BP-0300"
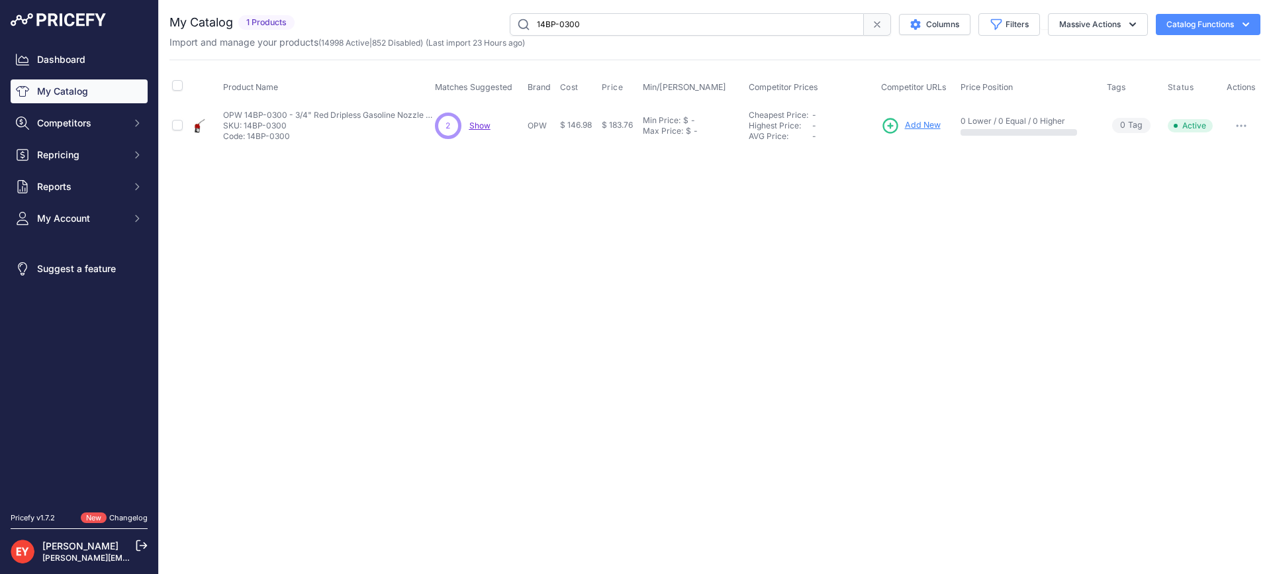
click at [911, 123] on span "Add New" at bounding box center [923, 125] width 36 height 13
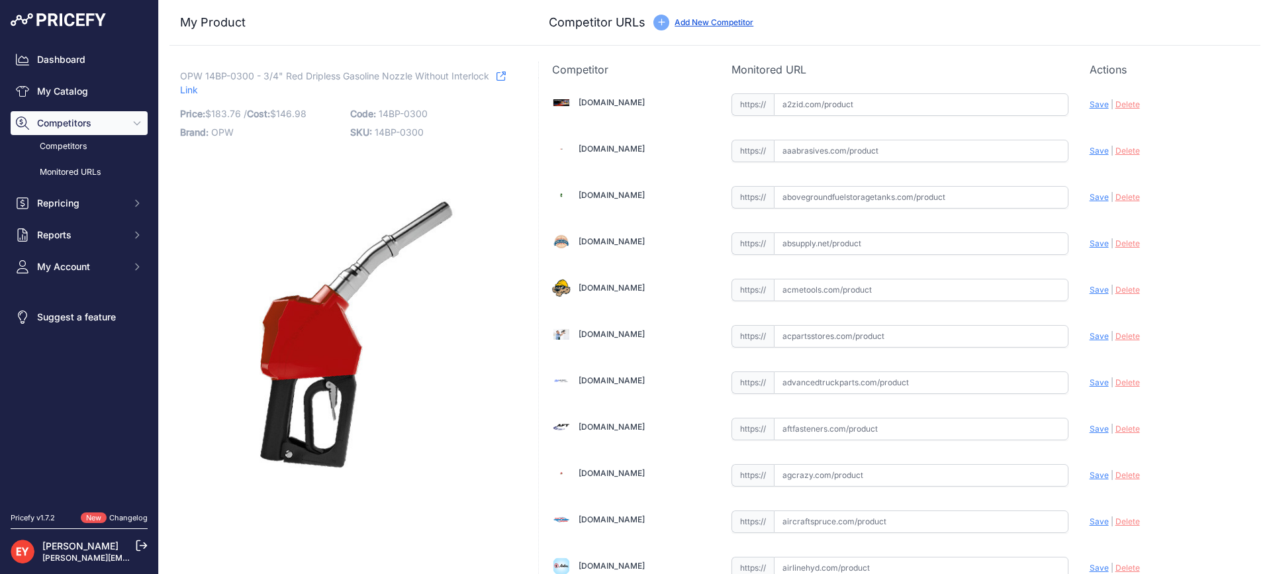
scroll to position [1252, 0]
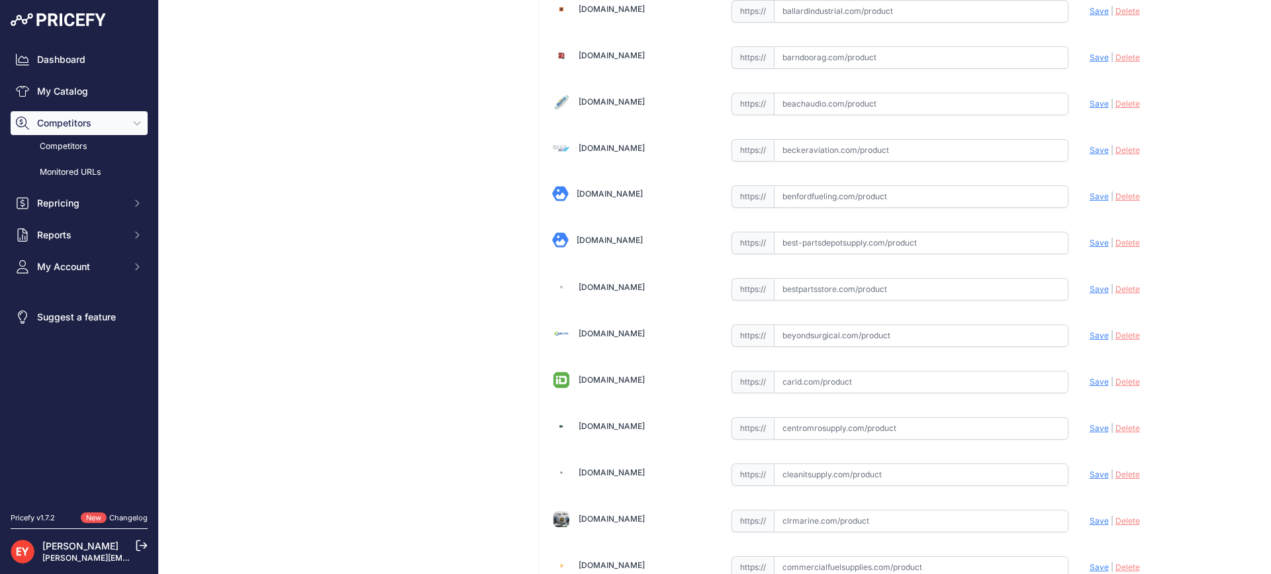
click at [809, 285] on input "text" at bounding box center [921, 289] width 295 height 23
paste input "https://www.bestpartsstore.com/product/opw-14bp-0300-3-4-red-dripless-gasoline-…"
click at [1090, 290] on span "Save" at bounding box center [1099, 289] width 19 height 10
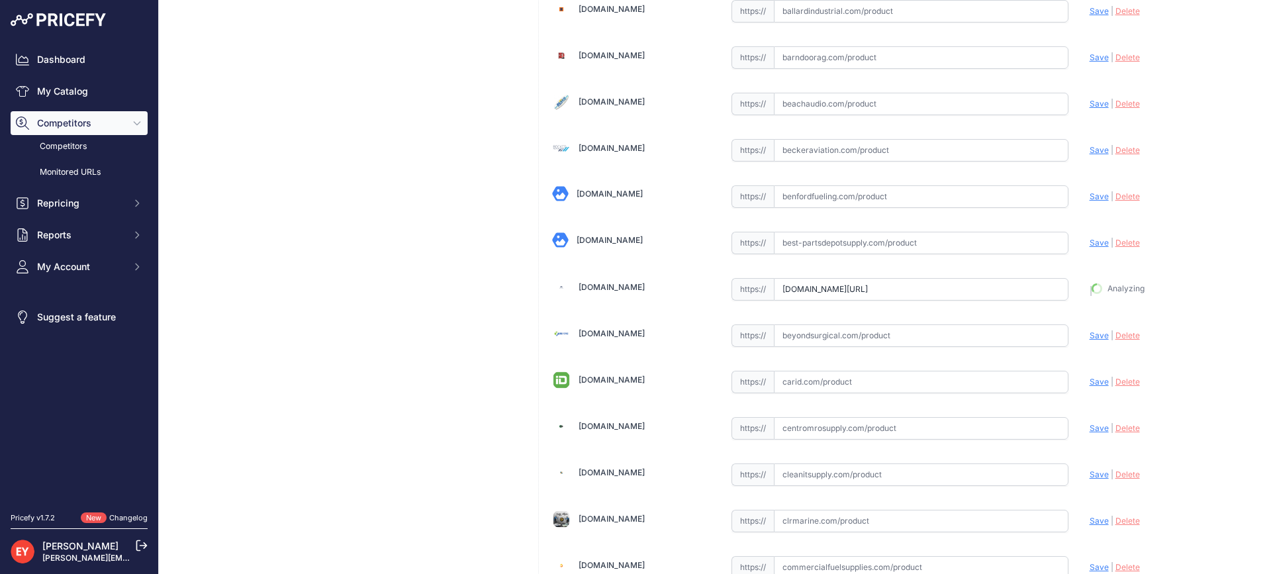
type input "https://www.bestpartsstore.com/product/opw-14bp-0300-3-4-red-dripless-gasoline-…"
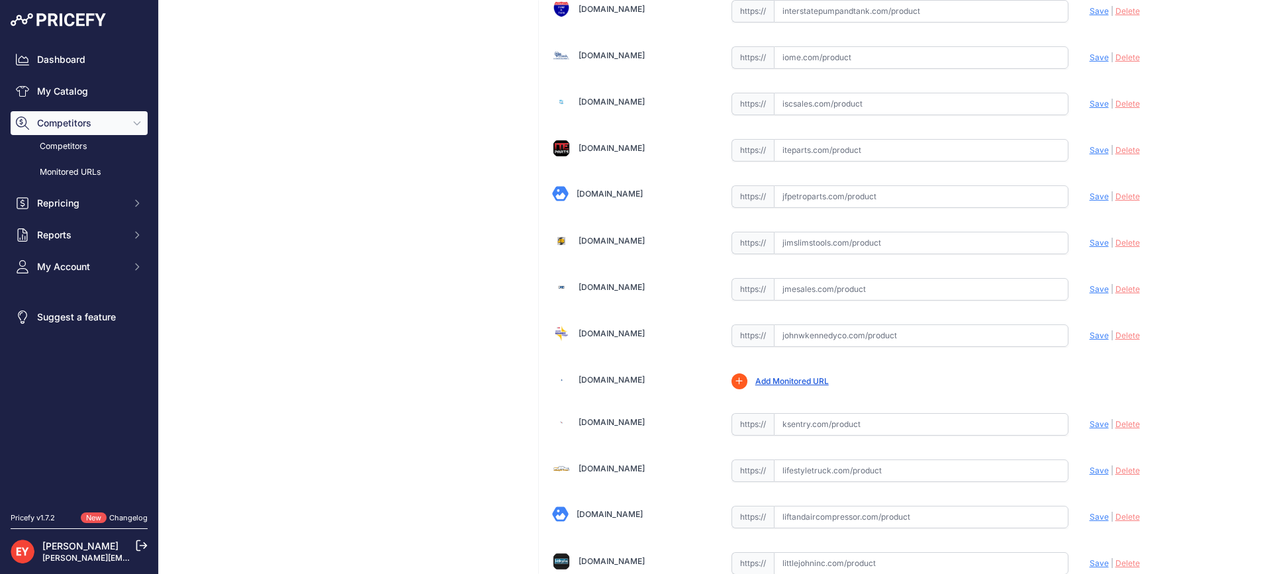
click at [829, 297] on input "text" at bounding box center [921, 289] width 295 height 23
paste input "[URL][DOMAIN_NAME]"
click at [1096, 287] on span "Save" at bounding box center [1099, 289] width 19 height 10
type input "[URL][DOMAIN_NAME]"
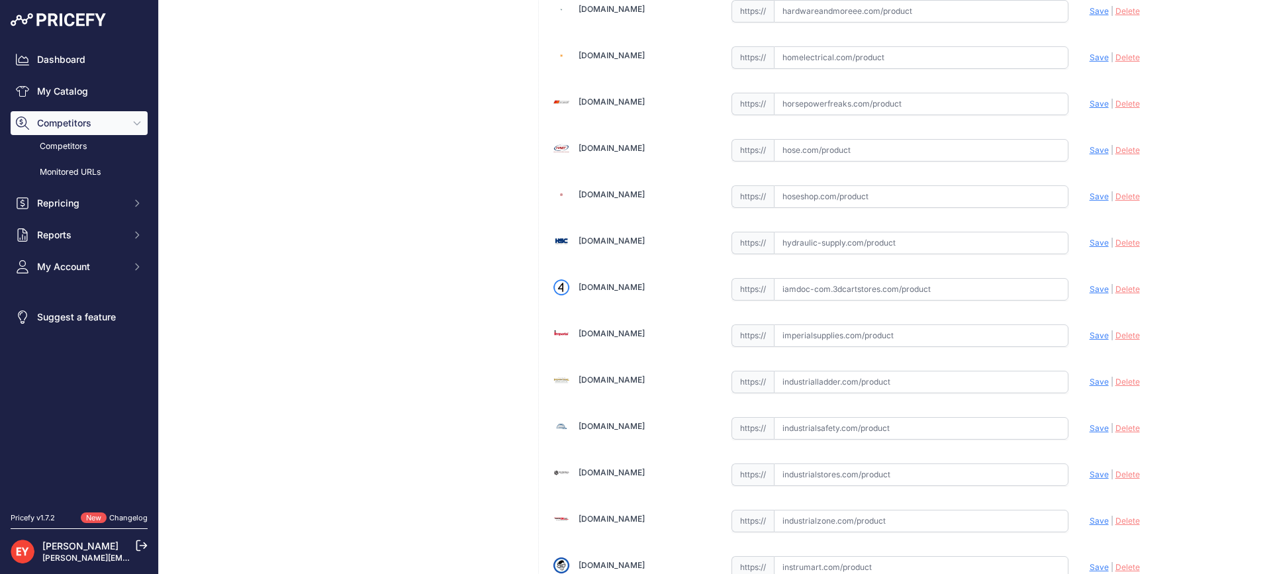
click at [798, 287] on input "text" at bounding box center [921, 289] width 295 height 23
paste input "https://iamdoc-com.3dcartstores.com/Nozzle-14Bp-34-Unleaded-Red-2Pchi-2Posrack-…"
click at [1090, 284] on span "Save" at bounding box center [1099, 289] width 19 height 10
type input "https://iamdoc-com.3dcartstores.com/Nozzle-14Bp-34-Unleaded-Red-2Pchi-2Posrack-…"
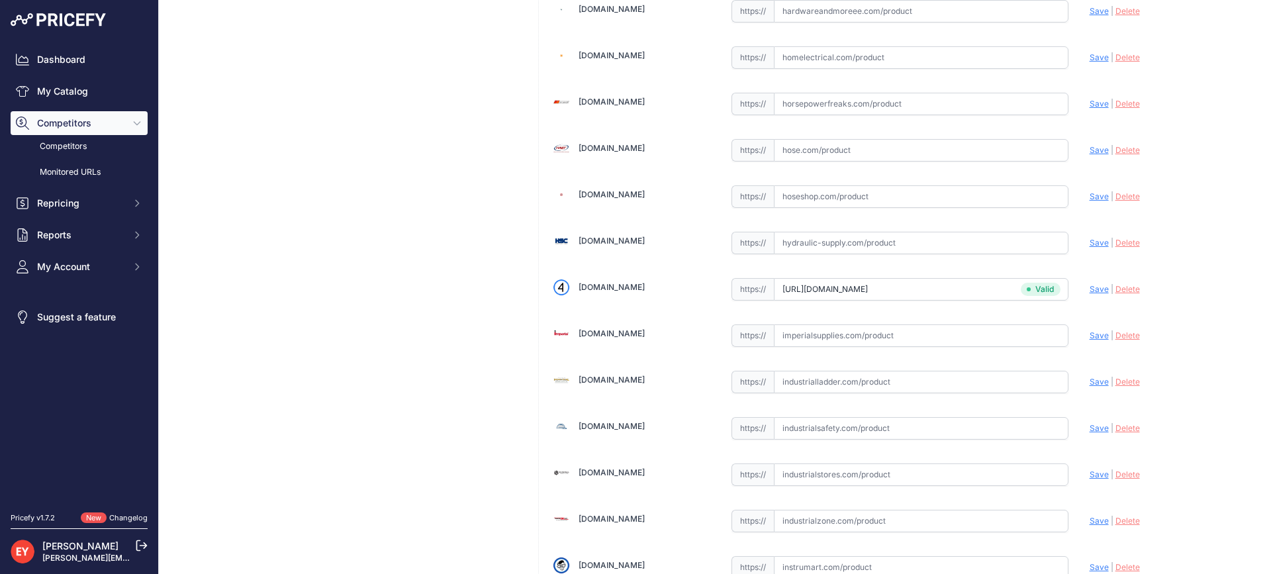
scroll to position [4635, 0]
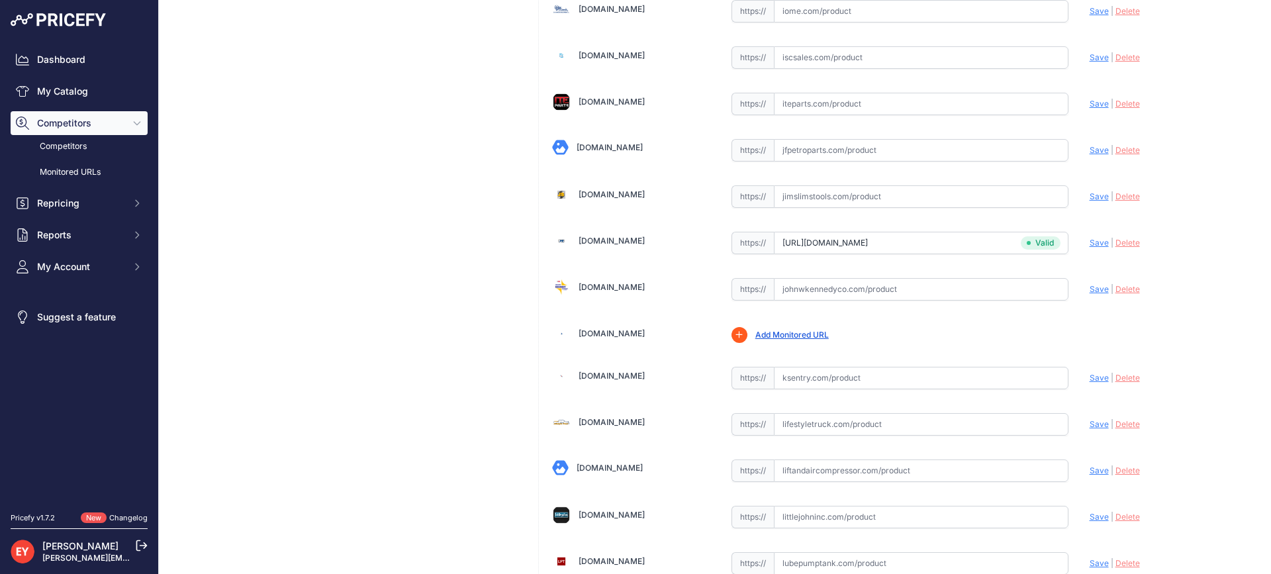
click at [930, 296] on input "text" at bounding box center [921, 289] width 295 height 23
paste input "https://www.johnwkennedyco.com/buy/product/14bp-0300-opw/92109"
click at [1095, 289] on span "Save" at bounding box center [1099, 289] width 19 height 10
type input "https://www.johnwkennedyco.com/buy/product/14bp-0300-opw/92109?prirule_jdsnikfk…"
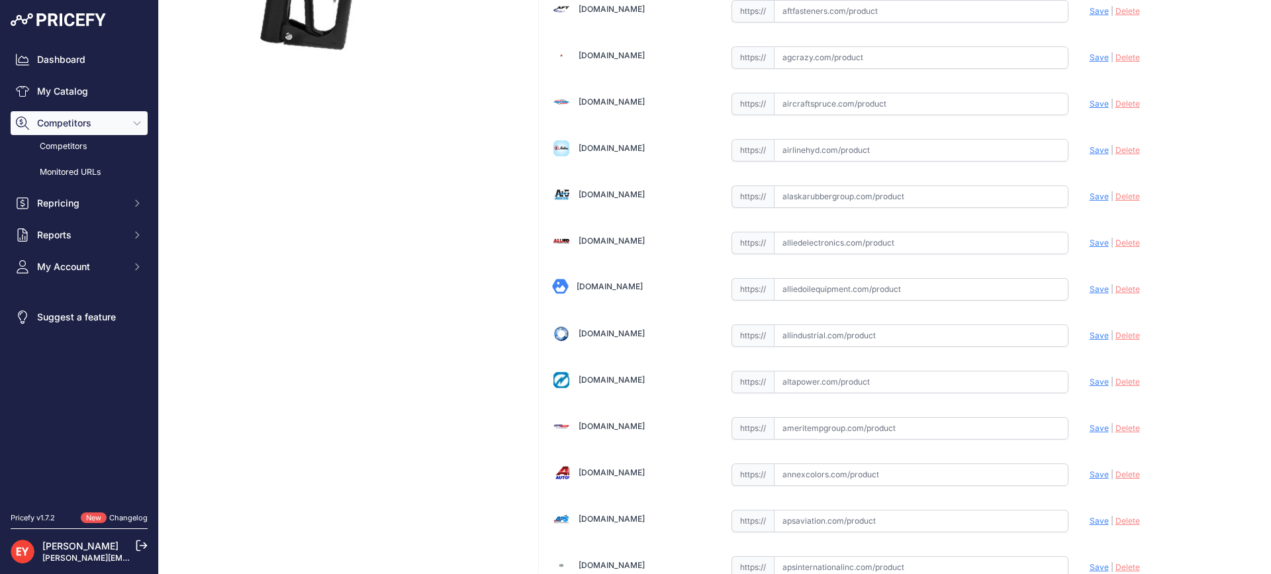
click at [797, 294] on input "text" at bounding box center [921, 289] width 295 height 23
paste input "https://alliedoilequipment.com/shop/opw-fueling-components/14bp-0300-nozzle-14b…"
click at [1090, 291] on span "Save" at bounding box center [1099, 289] width 19 height 10
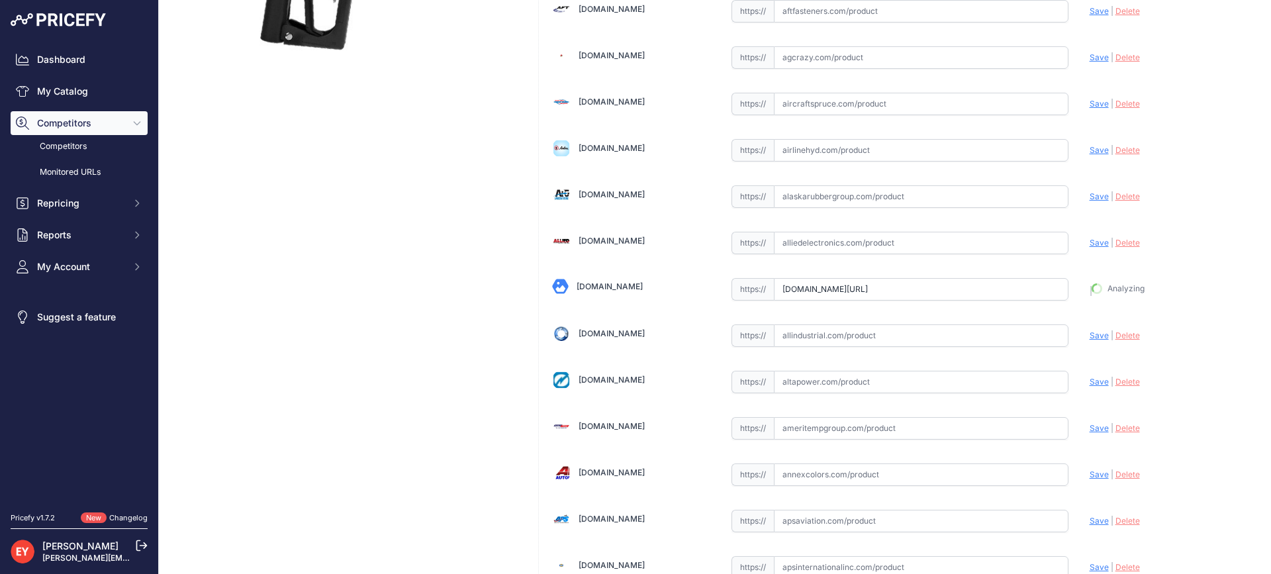
type input "https://alliedoilequipment.com/shop/opw-fueling-components/14bp-0300-nozzle-14b…"
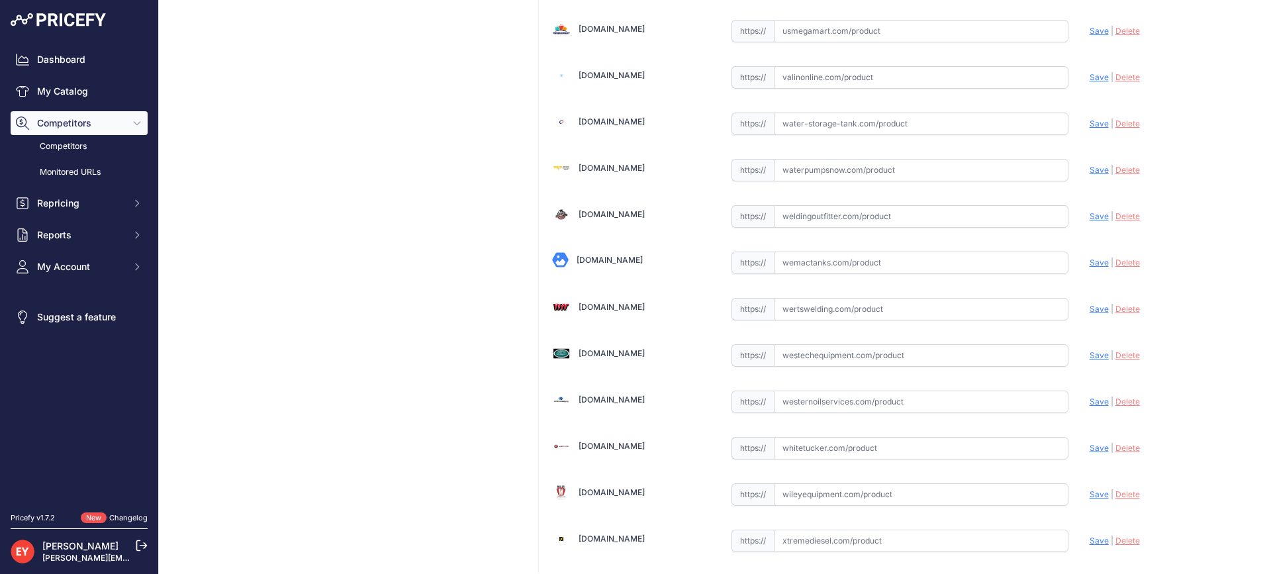
scroll to position [10015, 0]
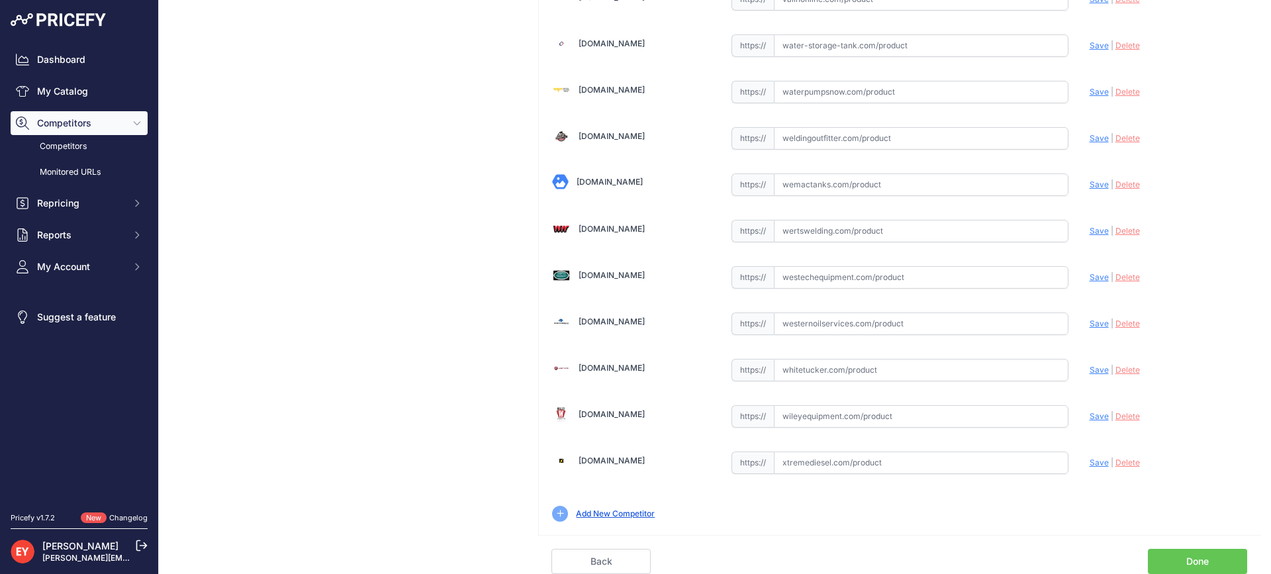
drag, startPoint x: 1199, startPoint y: 553, endPoint x: 1026, endPoint y: 504, distance: 180.2
click at [1197, 553] on link "Done" at bounding box center [1197, 561] width 99 height 25
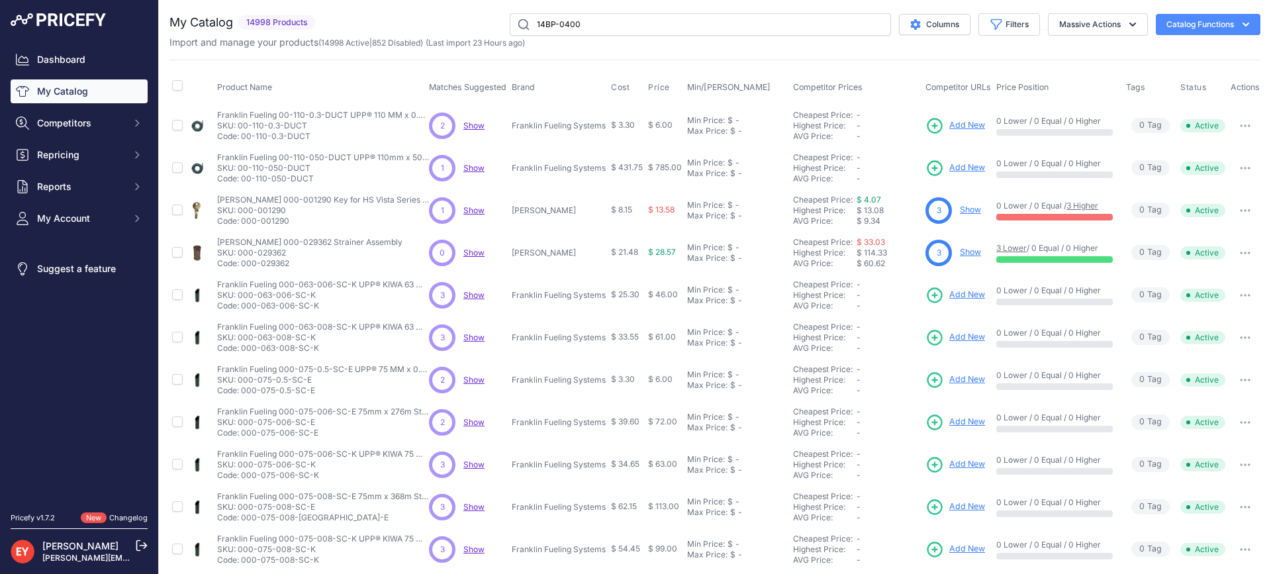
type input "14BP-0400"
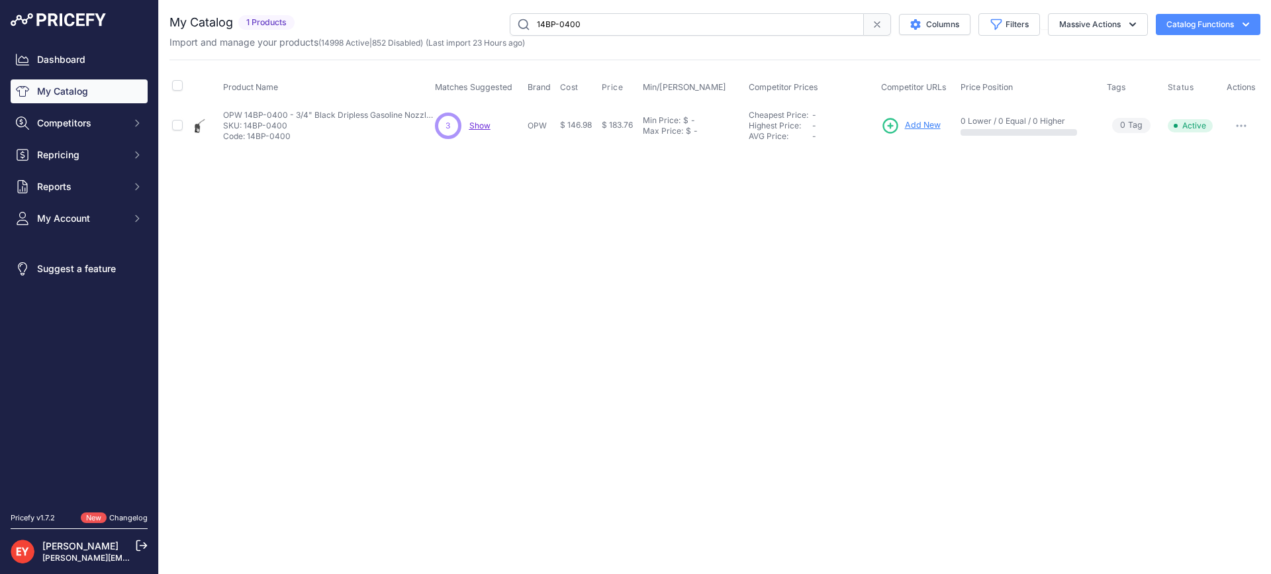
click at [916, 127] on span "Add New" at bounding box center [923, 125] width 36 height 13
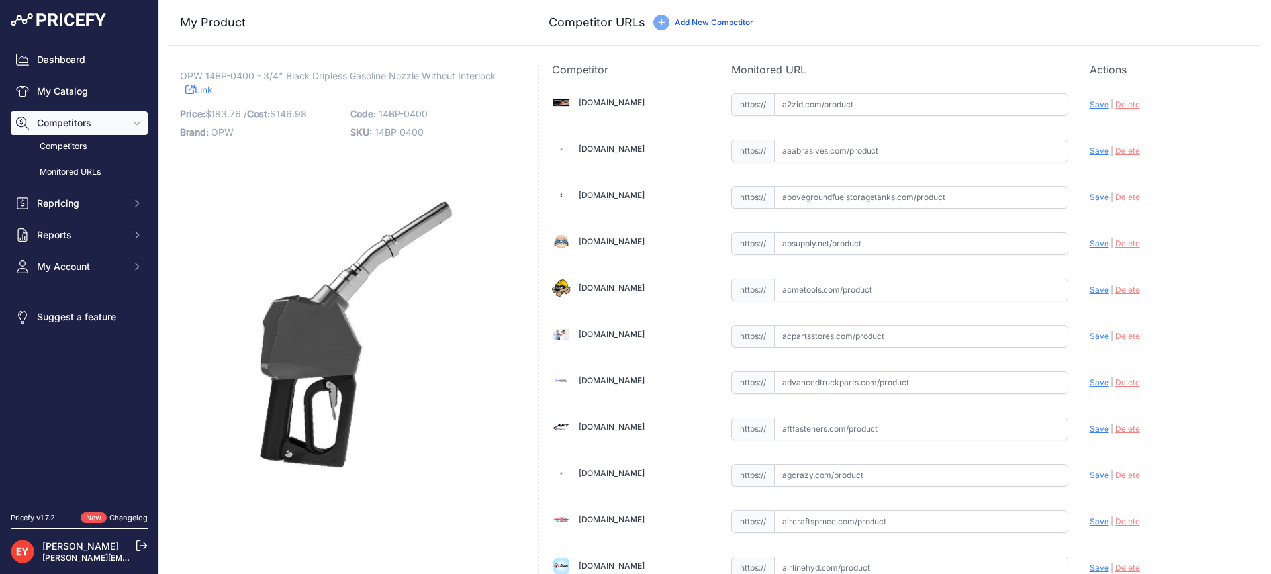
scroll to position [9261, 0]
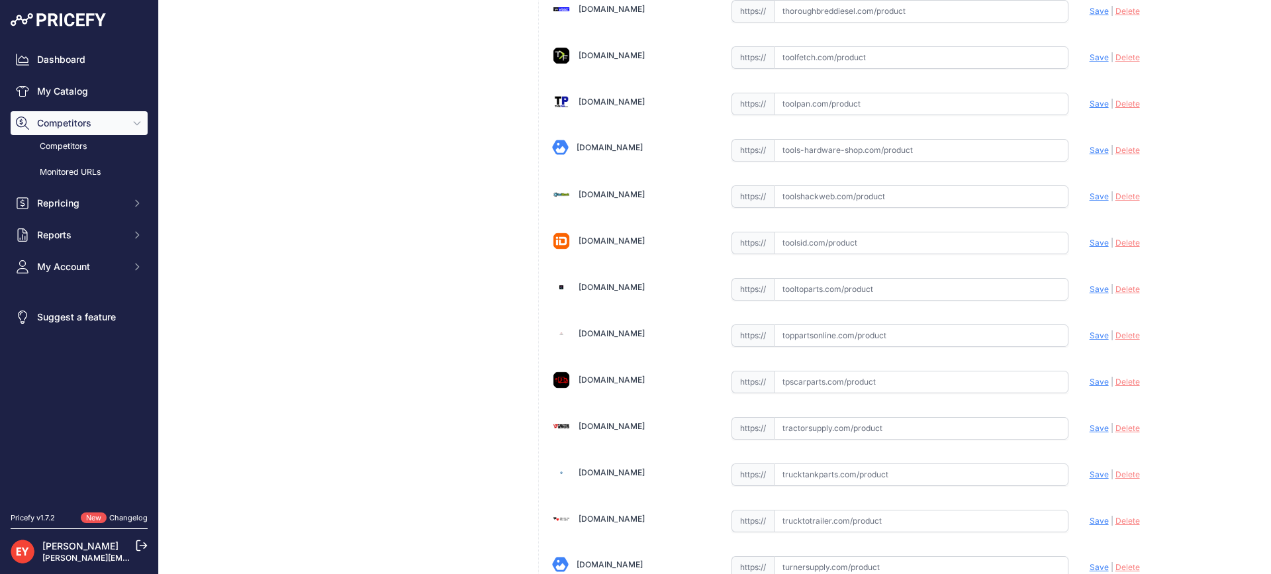
click at [826, 288] on input "text" at bounding box center [921, 289] width 295 height 23
paste input "[URL][DOMAIN_NAME]"
click at [1090, 287] on span "Save" at bounding box center [1099, 289] width 19 height 10
type input "[URL][DOMAIN_NAME]"
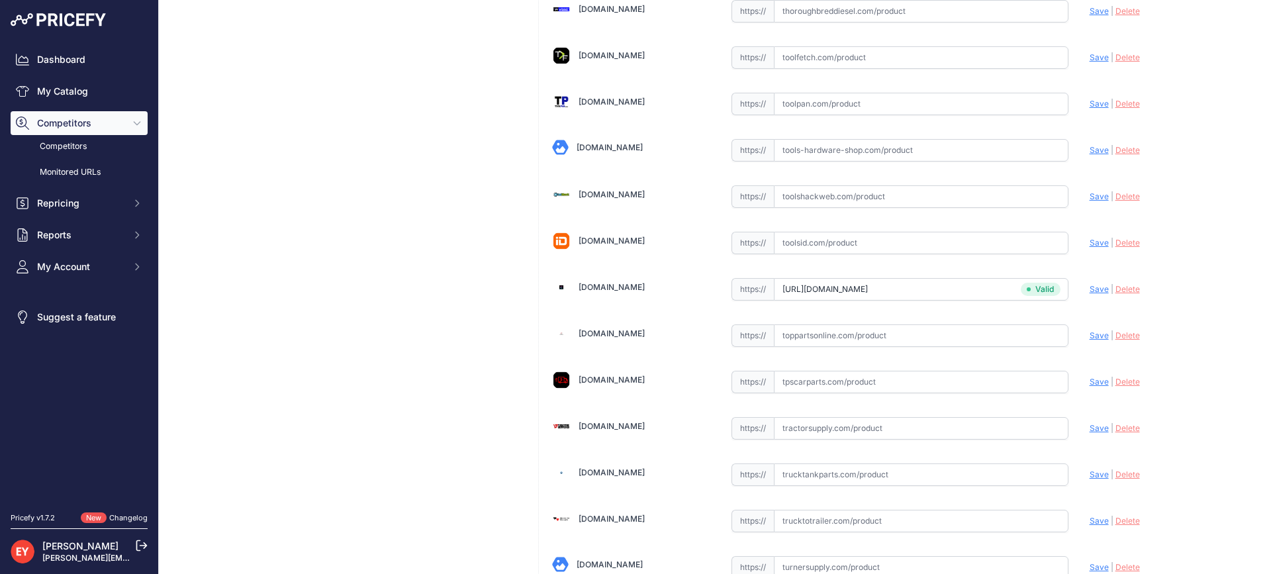
scroll to position [4635, 0]
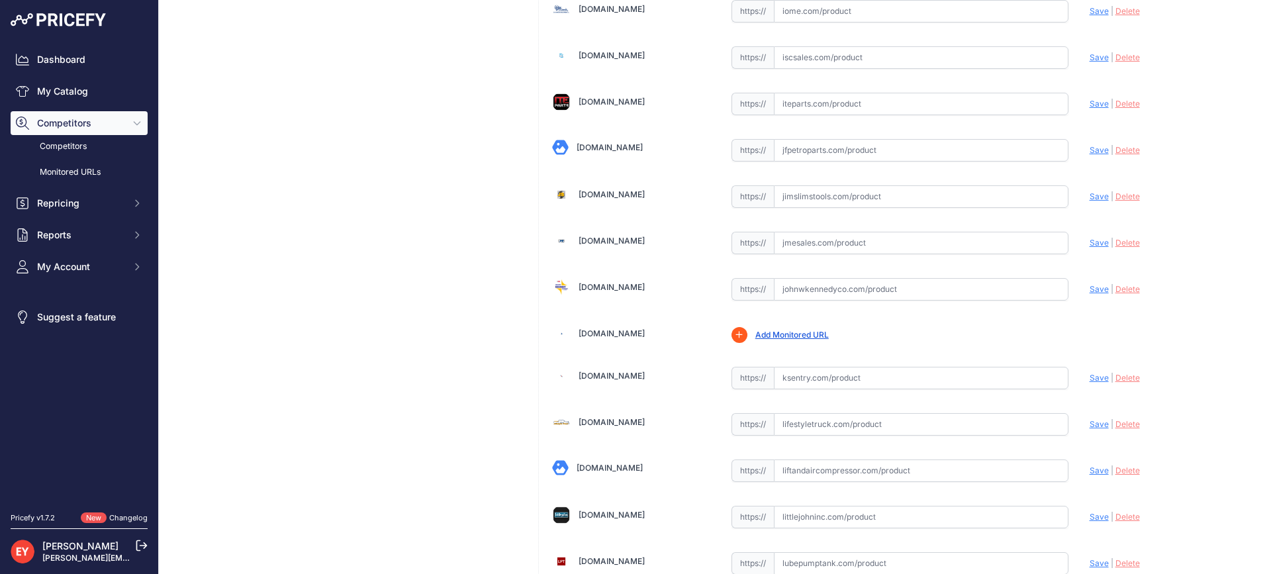
click at [863, 290] on input "text" at bounding box center [921, 289] width 295 height 23
paste input "[URL][DOMAIN_NAME]"
click at [1090, 295] on div "Update Profile Save | [GEOGRAPHIC_DATA] Analyzing" at bounding box center [1169, 285] width 158 height 21
click at [1090, 288] on span "Save" at bounding box center [1099, 289] width 19 height 10
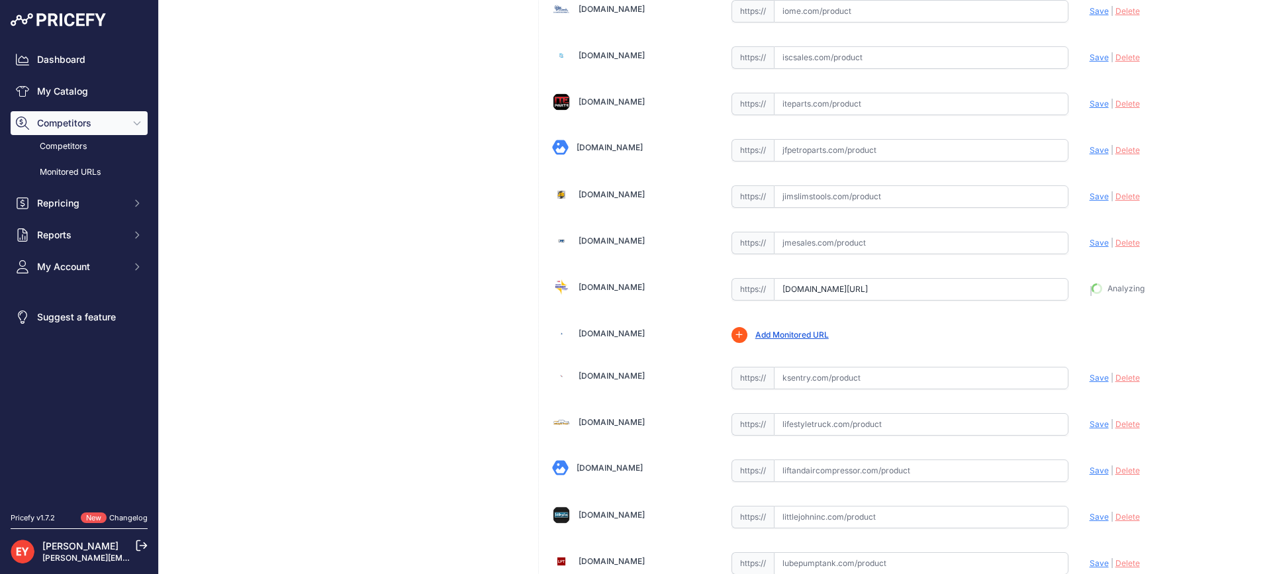
type input "[URL][DOMAIN_NAME]"
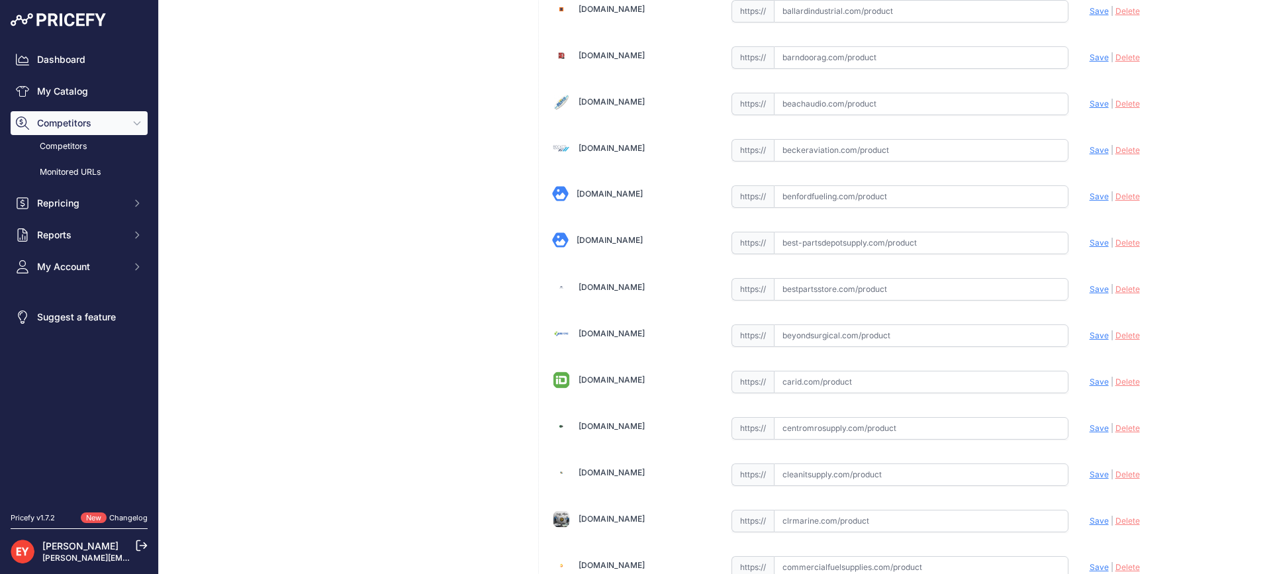
click at [794, 287] on input "text" at bounding box center [921, 289] width 295 height 23
paste input "[URL][DOMAIN_NAME]"
click at [1090, 294] on div "Update Profile Save | Delete Analyzing" at bounding box center [1169, 285] width 158 height 21
click at [1090, 289] on span "Save" at bounding box center [1099, 289] width 19 height 10
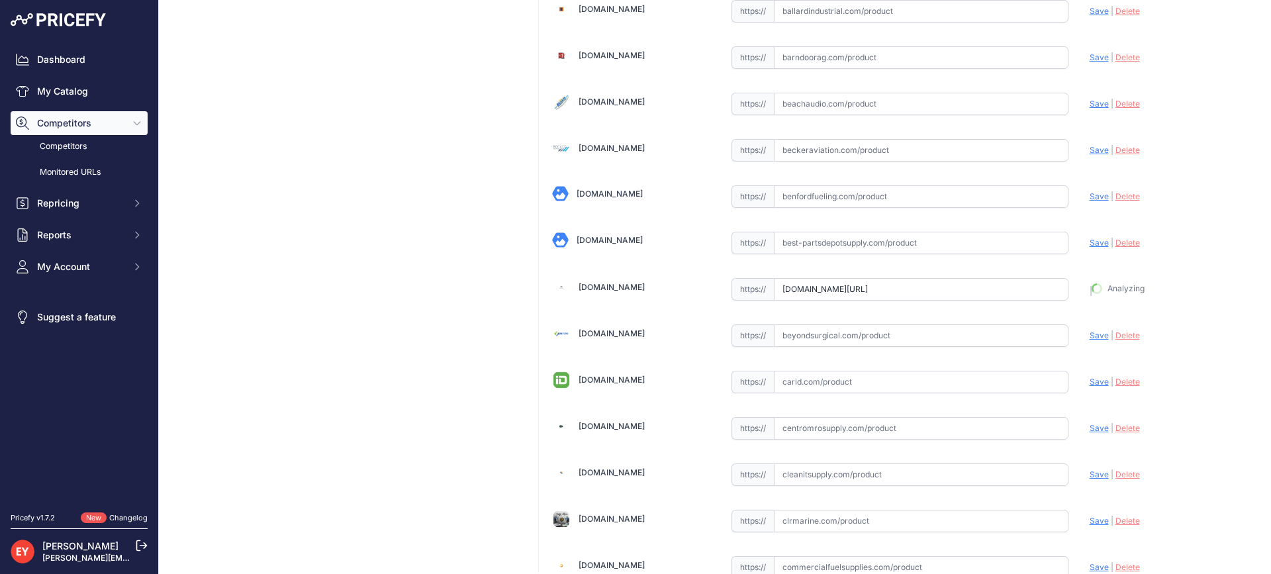
type input "https://www.bestpartsstore.com/product/opw-14bp-0400-3-4-black-dripless-gasolin…"
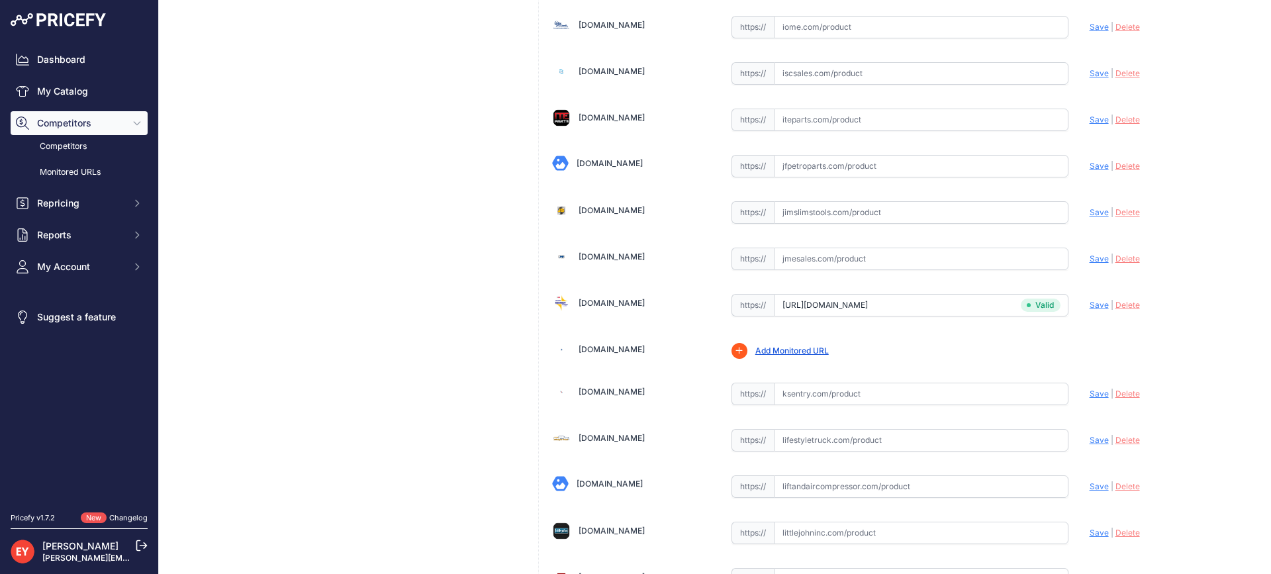
scroll to position [4589, 0]
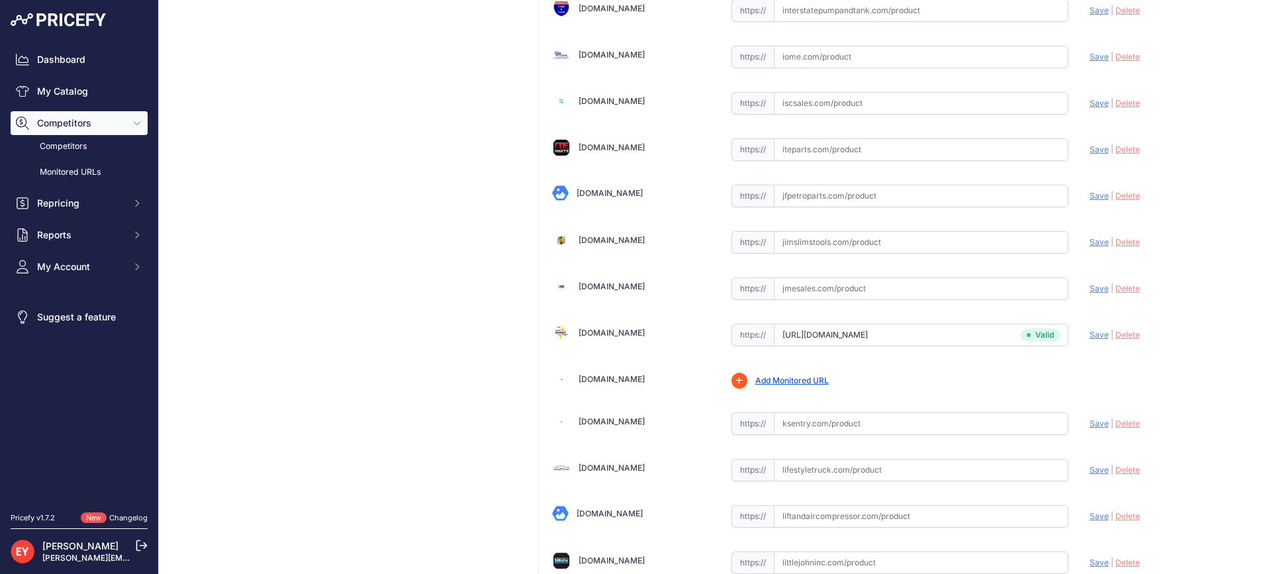
click at [799, 293] on input "text" at bounding box center [921, 288] width 295 height 23
paste input "https://www.jmesales.com/opw-14bp-prepay-unleaded-nozzle-ul-listed/"
click at [1090, 287] on span "Save" at bounding box center [1099, 288] width 19 height 10
type input "https://www.jmesales.com/opw-14bp-prepay-unleaded-nozzle-ul-listed/?prirule_jds…"
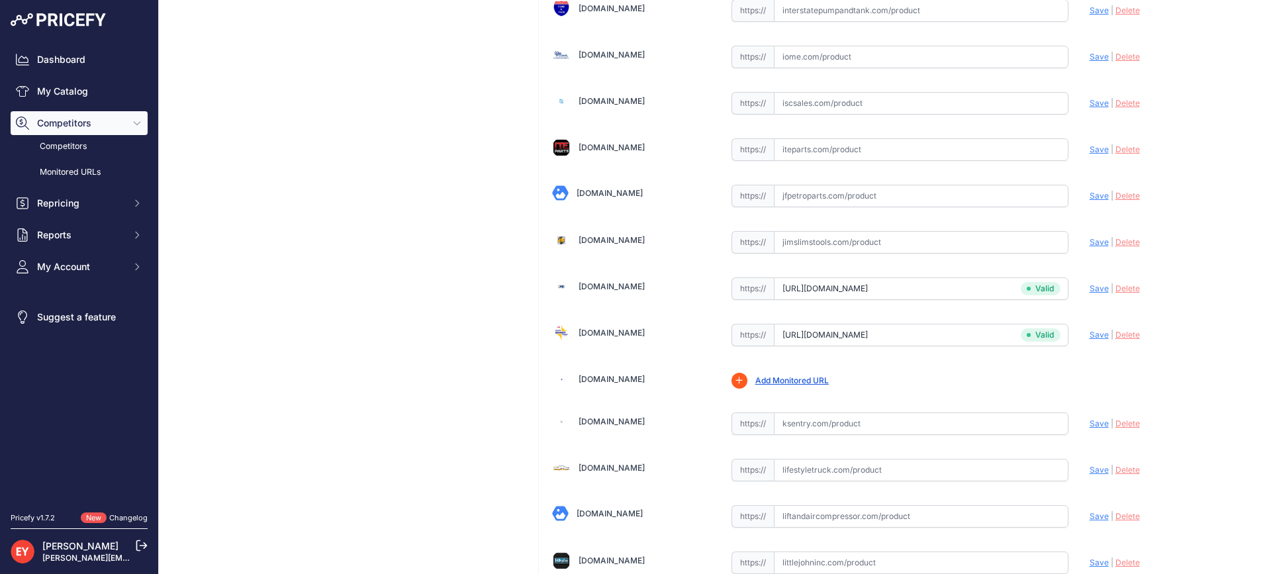
scroll to position [3986, 0]
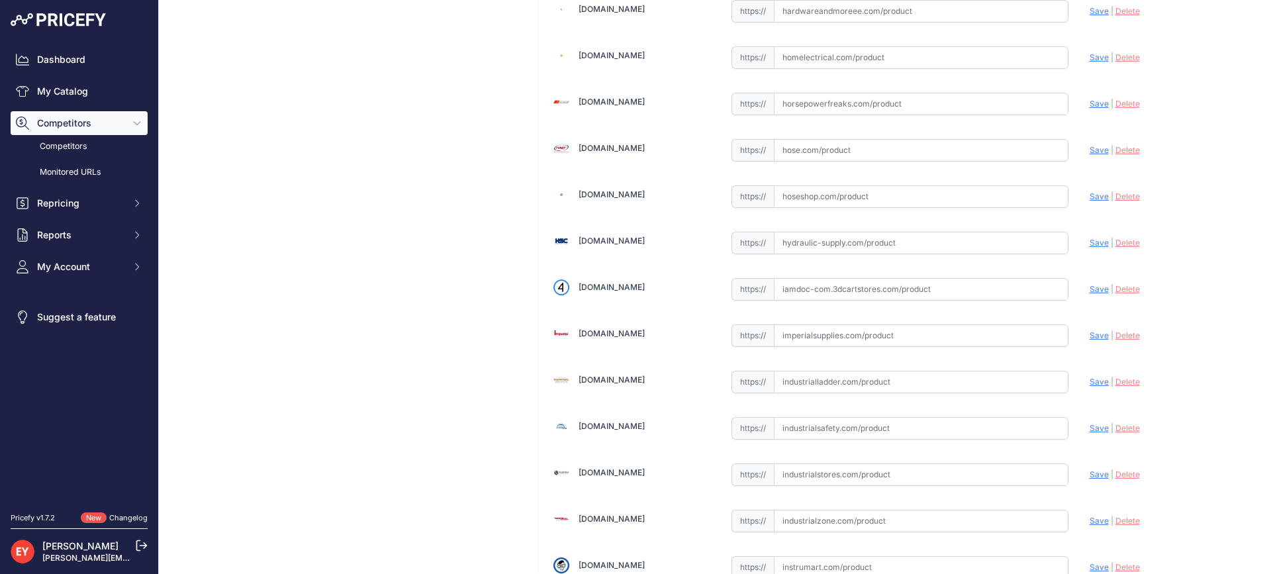
click at [797, 291] on input "text" at bounding box center [921, 289] width 295 height 23
paste input "https://iamdoc-com.3dcartstores.com/Nozzle-14Bp-34-Unleaded-Black-2Pchi-2Posrac…"
click at [1090, 286] on span "Save" at bounding box center [1099, 289] width 19 height 10
type input "https://iamdoc-com.3dcartstores.com/Nozzle-14Bp-34-Unleaded-Black-2Pchi-2Posrac…"
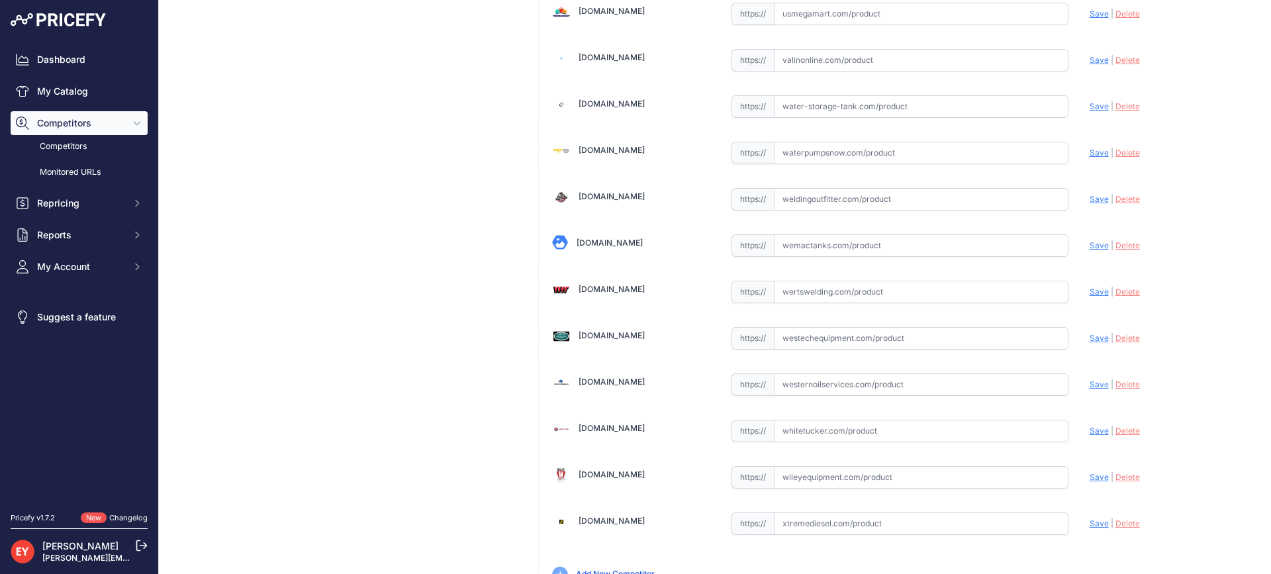
scroll to position [10045, 0]
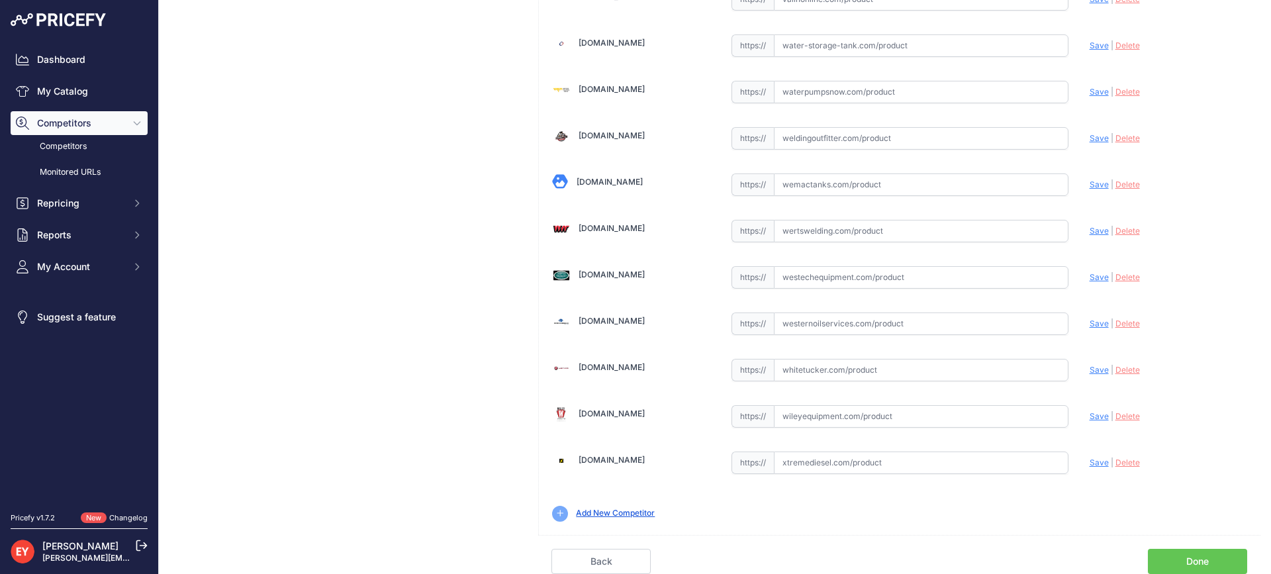
click at [1208, 555] on link "Done" at bounding box center [1197, 561] width 99 height 25
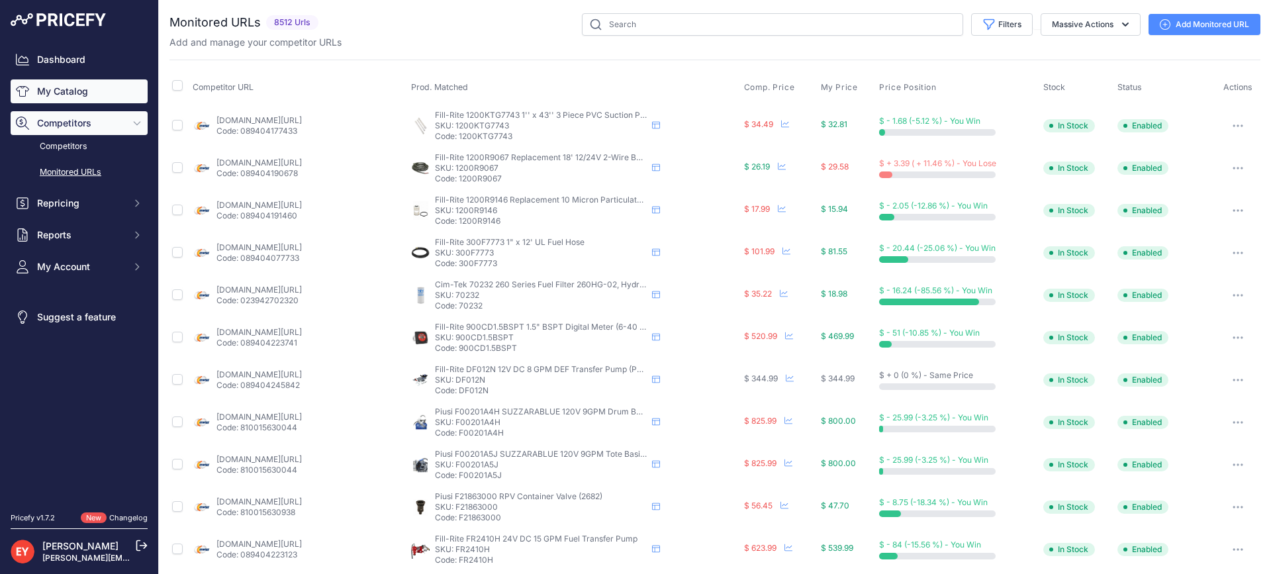
click at [80, 86] on link "My Catalog" at bounding box center [79, 91] width 137 height 24
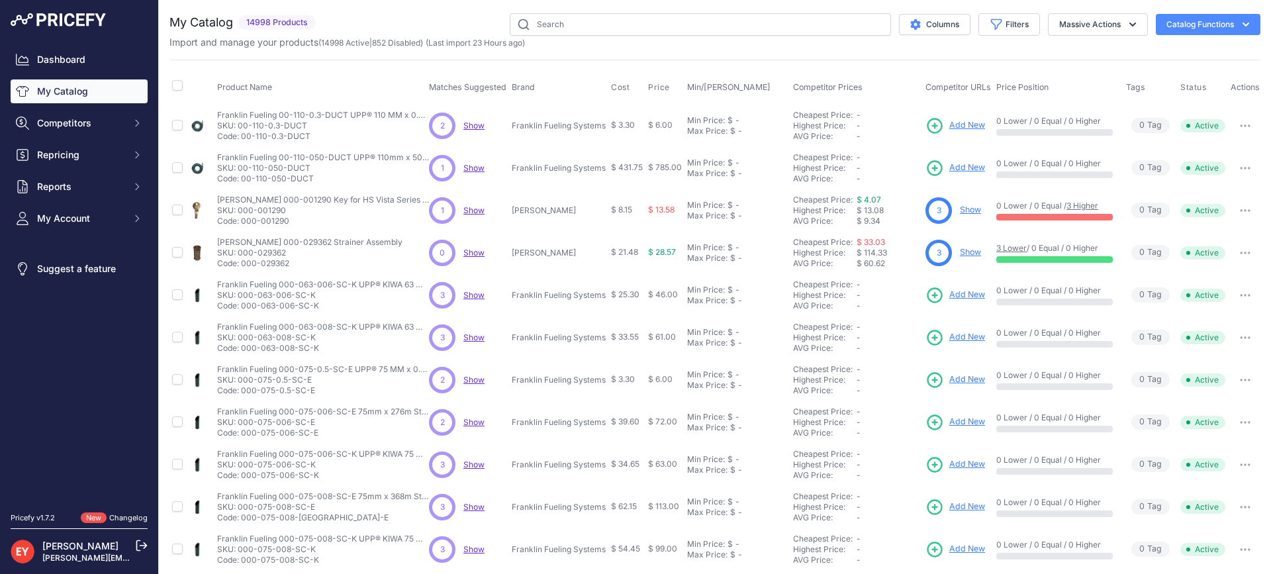
click at [589, 37] on div "Import and manage your products ( 14998 Active | 852 Disabled ) (Last import 23…" at bounding box center [714, 42] width 1091 height 13
click at [589, 34] on input "text" at bounding box center [700, 24] width 381 height 23
paste input "14BP-0500"
type input "14BP-0500"
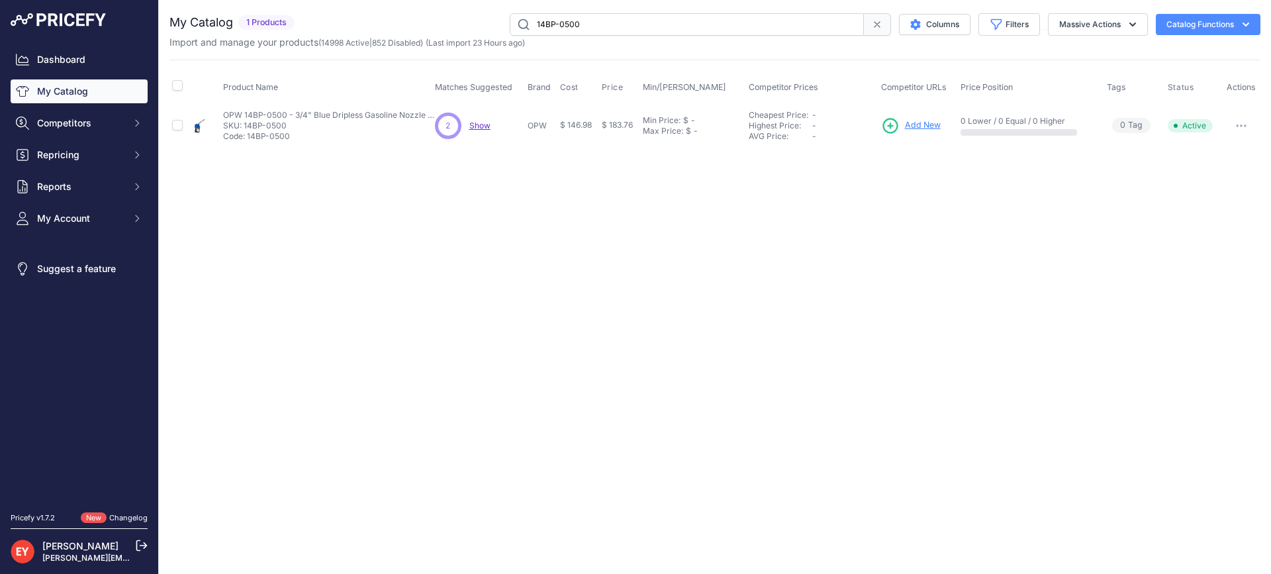
click at [908, 126] on span "Add New" at bounding box center [923, 125] width 36 height 13
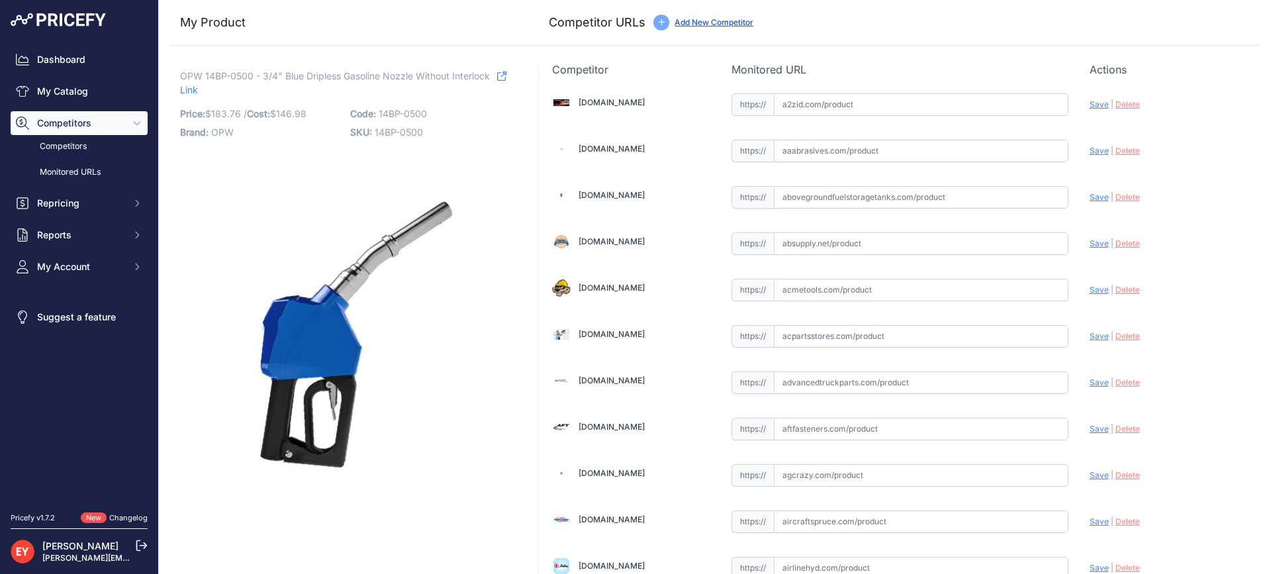
scroll to position [4589, 0]
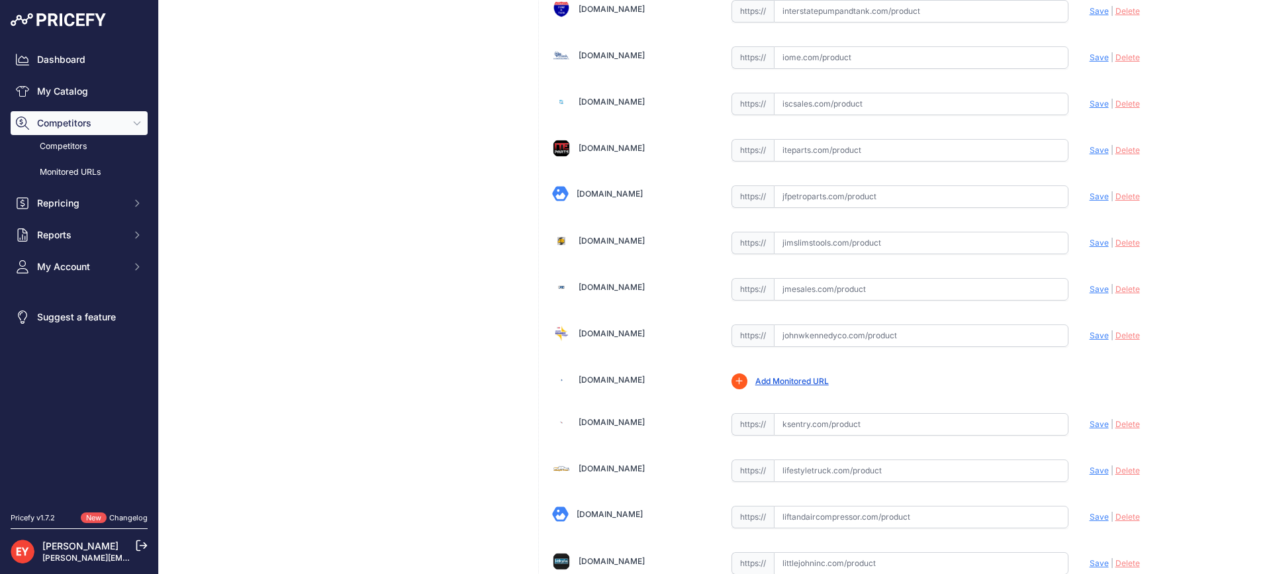
click at [812, 286] on input "text" at bounding box center [921, 289] width 295 height 23
paste input "https://www.jmesales.com/opw-14bp-prepay-unleaded-nozzle-ul-listed/"
click at [1090, 289] on span "Save" at bounding box center [1099, 289] width 19 height 10
type input "https://www.jmesales.com/opw-14bp-prepay-unleaded-nozzle-ul-listed/?prirule_jds…"
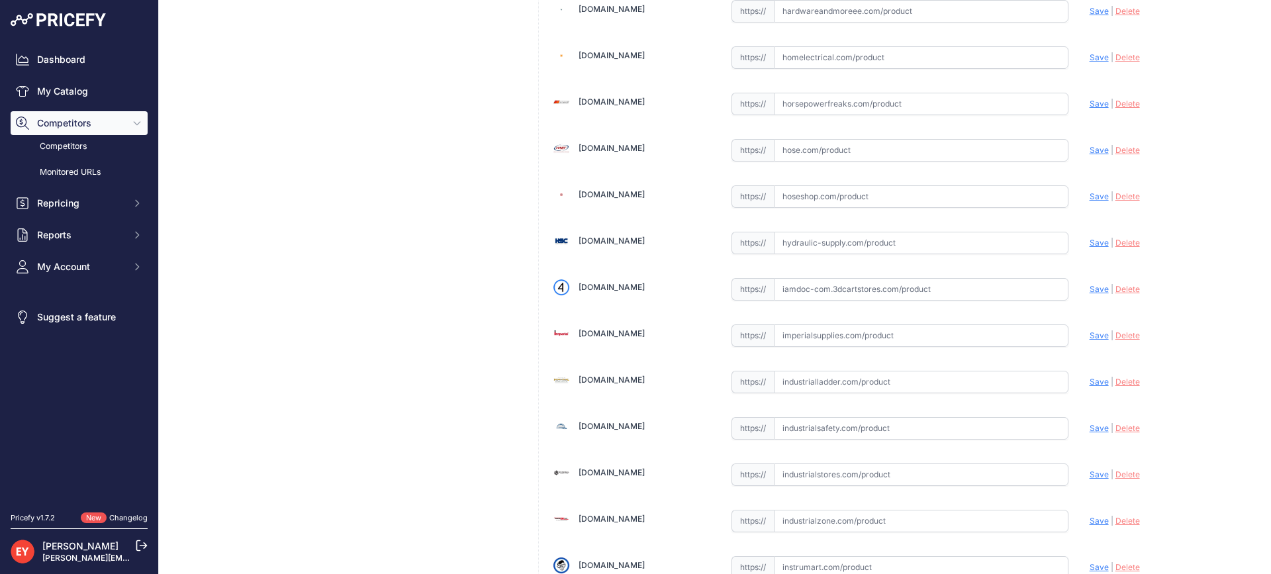
click at [782, 295] on input "text" at bounding box center [921, 289] width 295 height 23
paste input "https://iamdoc-com.3dcartstores.com/Nozzle-14Bp-34-Unleaded-Blue-2Pchi-2Posrack…"
click at [1095, 287] on span "Save" at bounding box center [1099, 289] width 19 height 10
type input "https://iamdoc-com.3dcartstores.com/Nozzle-14Bp-34-Unleaded-Blue-2Pchi-2Posrack…"
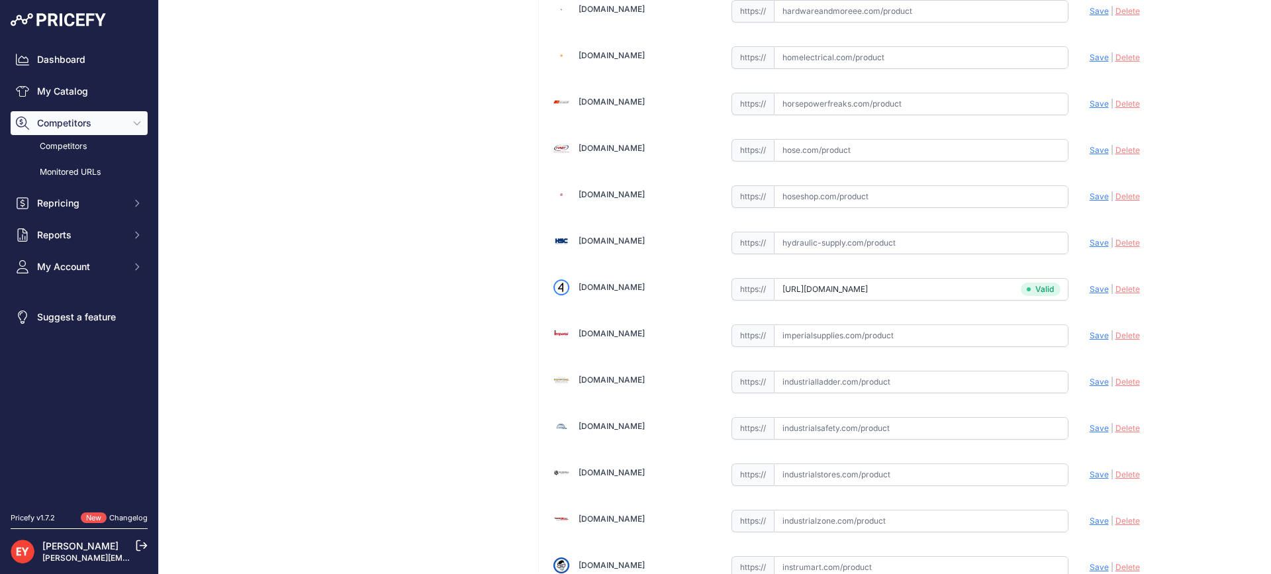
scroll to position [4635, 0]
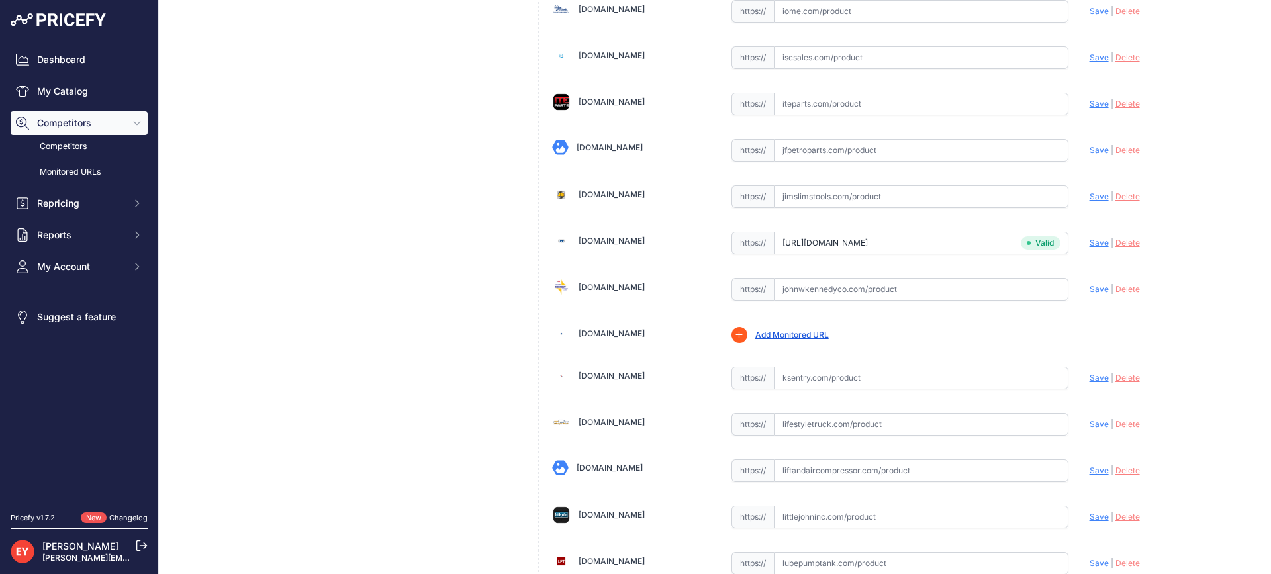
click at [794, 284] on input "text" at bounding box center [921, 289] width 295 height 23
paste input "https://www.johnwkennedyco.com/buy/product/14BP-0500-OPW/92105"
click at [1090, 293] on span "Save" at bounding box center [1099, 289] width 19 height 10
type input "https://www.johnwkennedyco.com/buy/product/14BP-0500-OPW/92105?prirule_jdsnikfk…"
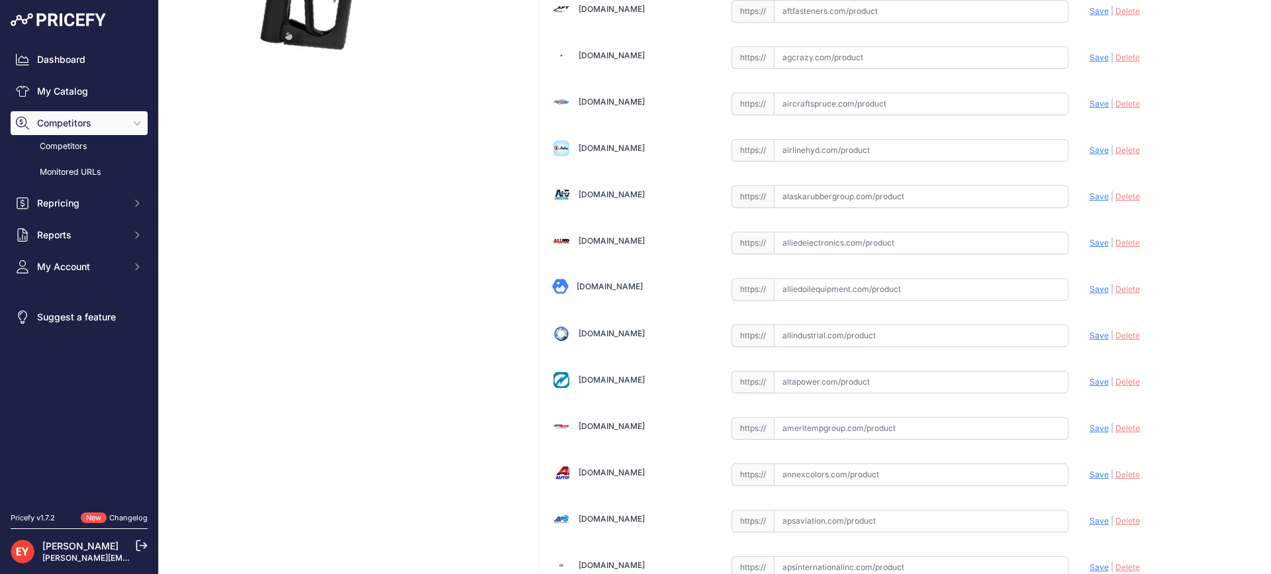
click at [828, 296] on input "text" at bounding box center [921, 289] width 295 height 23
paste input "https://alliedoilequipment.com/shop/opw-fueling-components/14bp-0500-nozzle-14b…"
drag, startPoint x: 1087, startPoint y: 291, endPoint x: 1067, endPoint y: 284, distance: 21.6
click at [1090, 290] on span "Save" at bounding box center [1099, 289] width 19 height 10
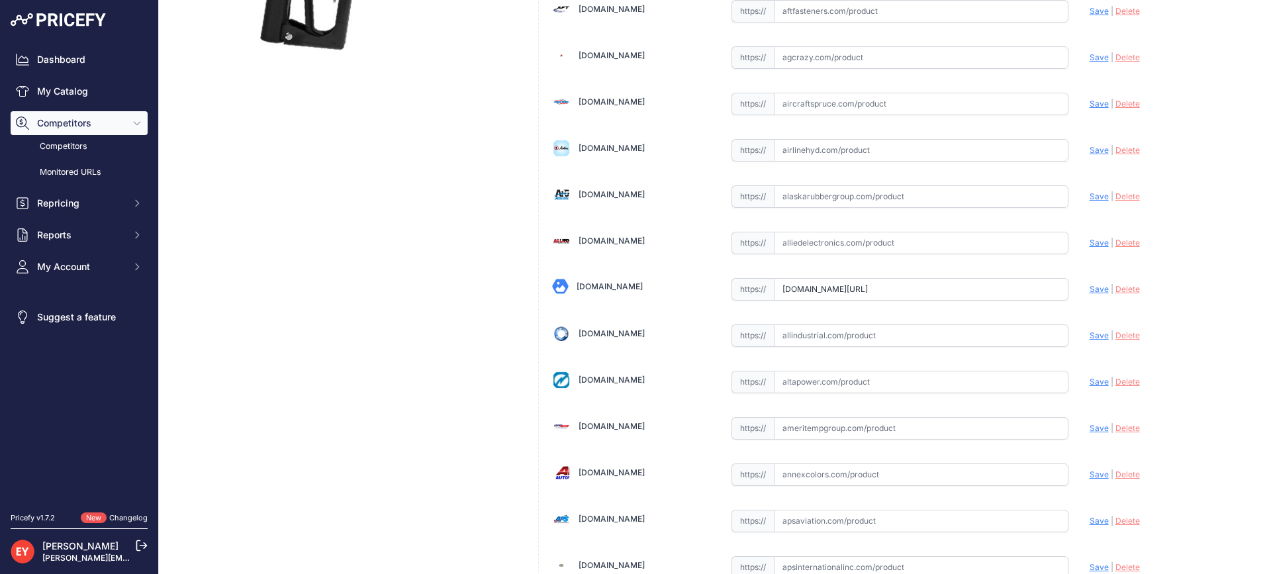
click at [0, 0] on icon at bounding box center [0, 0] width 0 height 0
type input "https://alliedoilequipment.com/shop/opw-fueling-components/14bp-0500-nozzle-14b…"
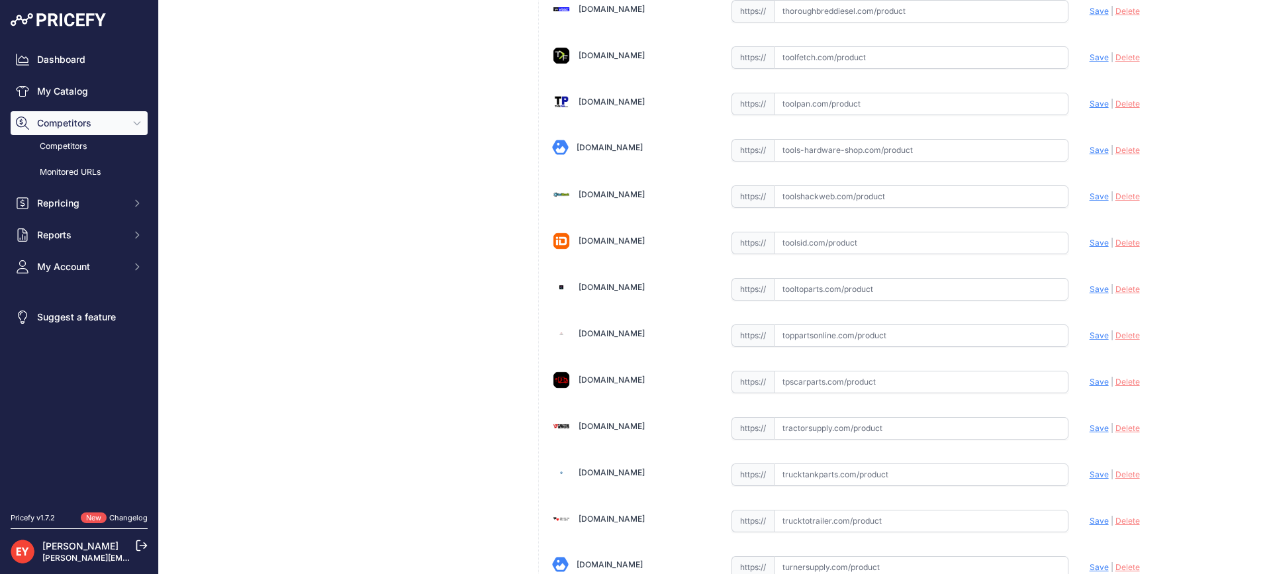
click at [837, 297] on input "text" at bounding box center [921, 289] width 295 height 23
paste input "https://www.tooltoparts.com/product/opw-14bp-0500-3-4-blue-dripless-gasoline-no…"
click at [1090, 288] on span "Save" at bounding box center [1099, 289] width 19 height 10
click at [0, 0] on icon at bounding box center [0, 0] width 0 height 0
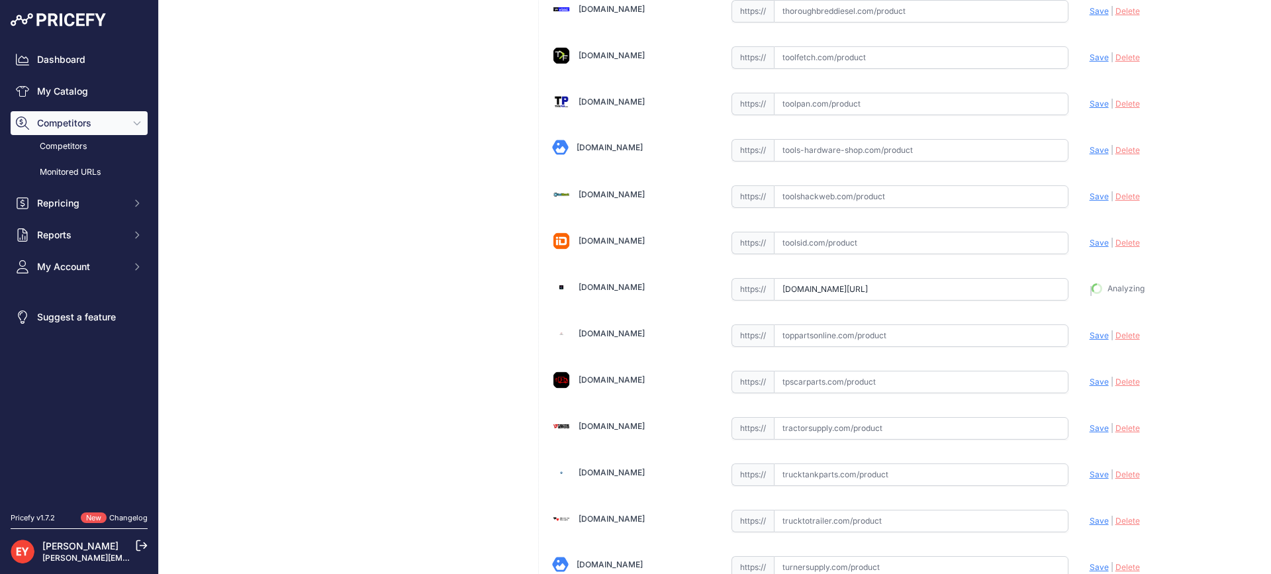
scroll to position [0, 0]
type input "https://www.tooltoparts.com/product/opw-14bp-0500-3-4-blue-dripless-gasoline-no…"
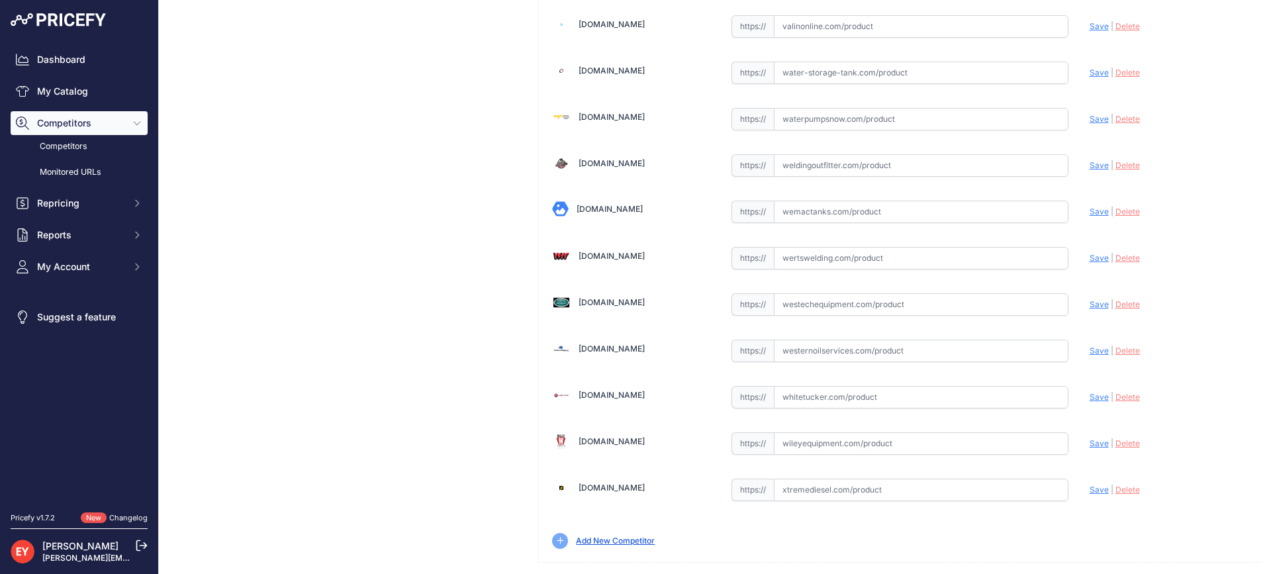
scroll to position [10015, 0]
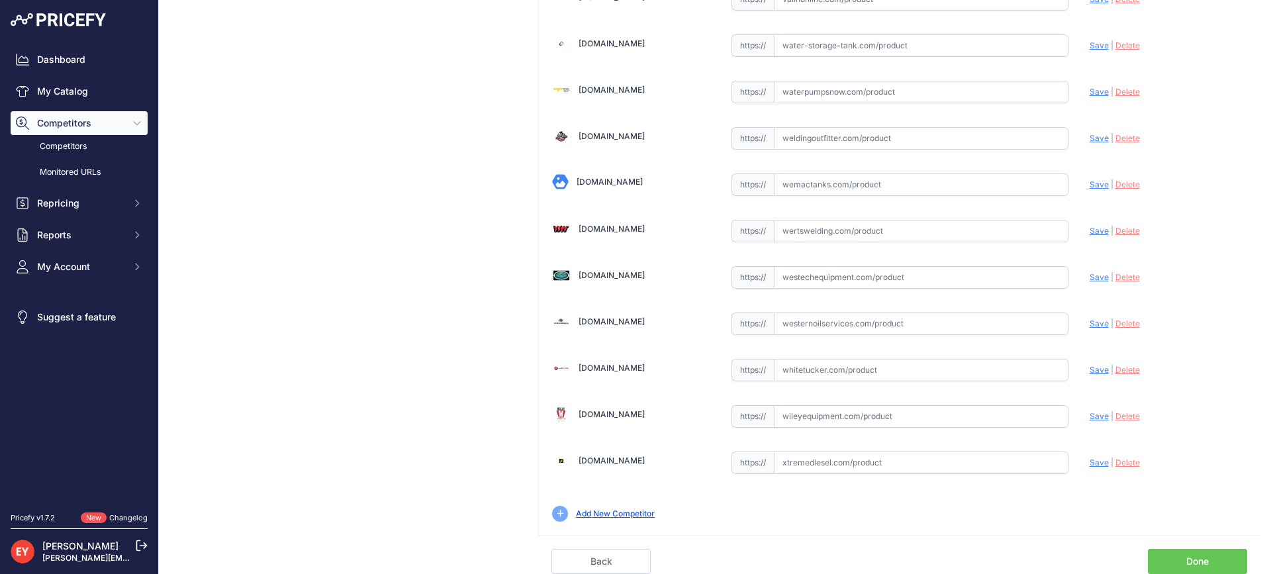
click at [1212, 558] on link "Done" at bounding box center [1197, 561] width 99 height 25
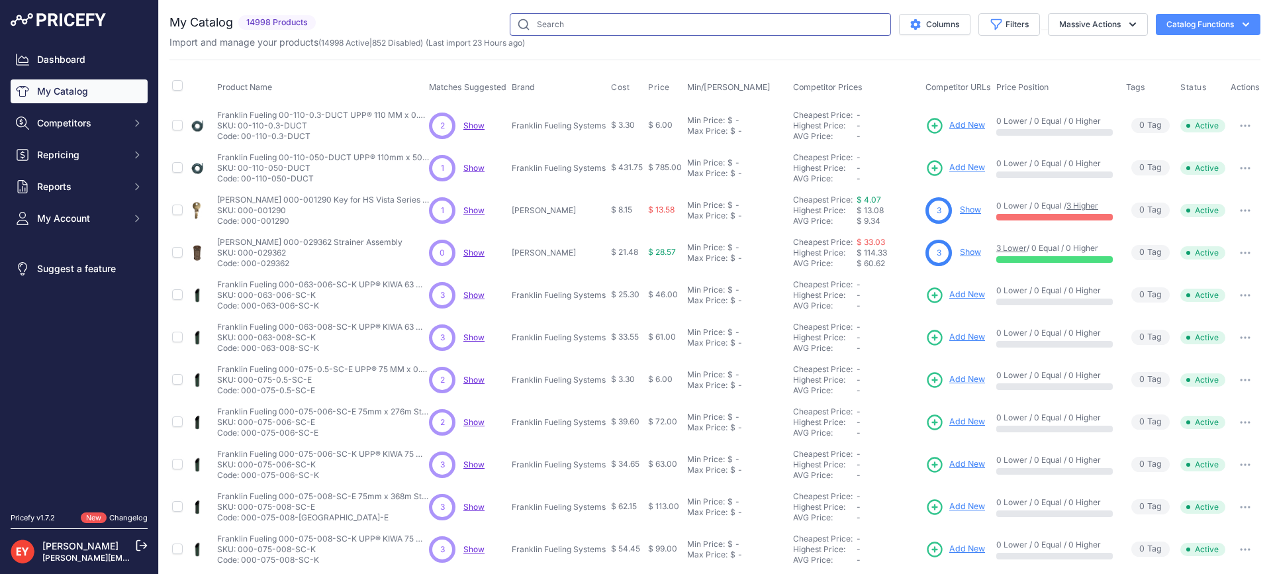
click at [542, 32] on input "text" at bounding box center [700, 24] width 381 height 23
paste input "14BP-0900"
type input "14BP-0900"
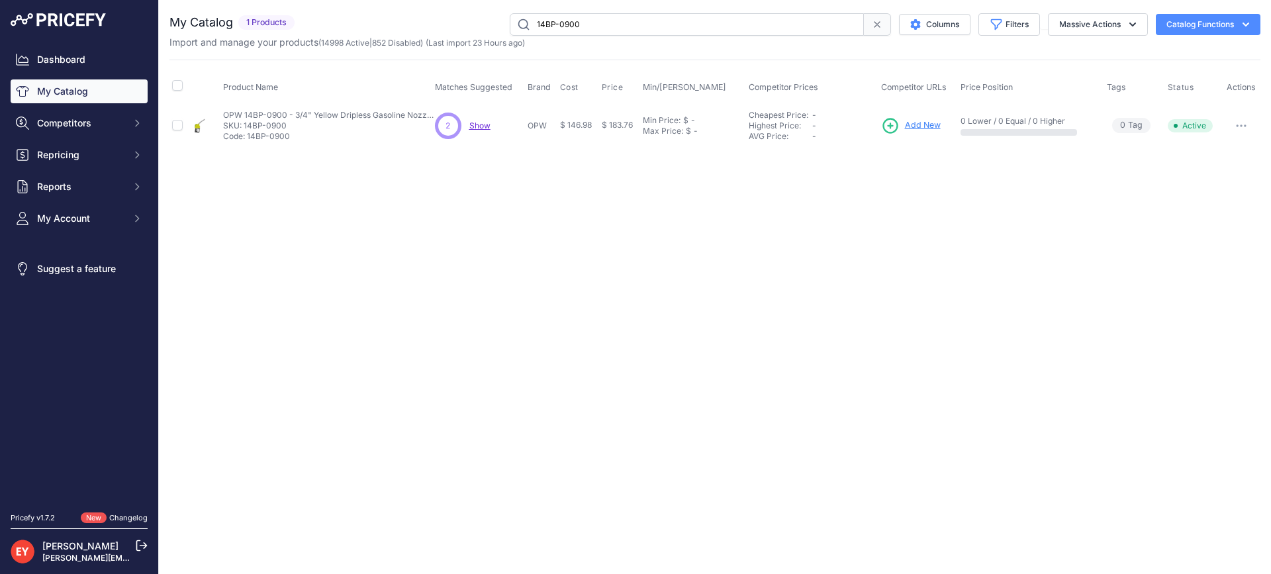
click at [929, 126] on span "Add New" at bounding box center [923, 125] width 36 height 13
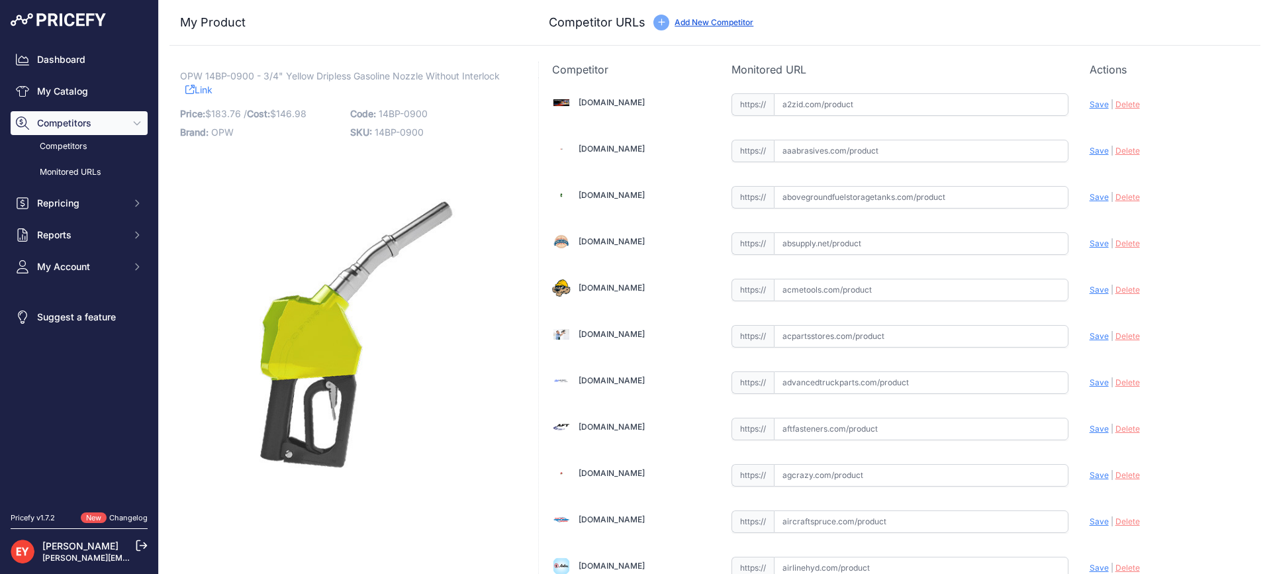
scroll to position [1252, 0]
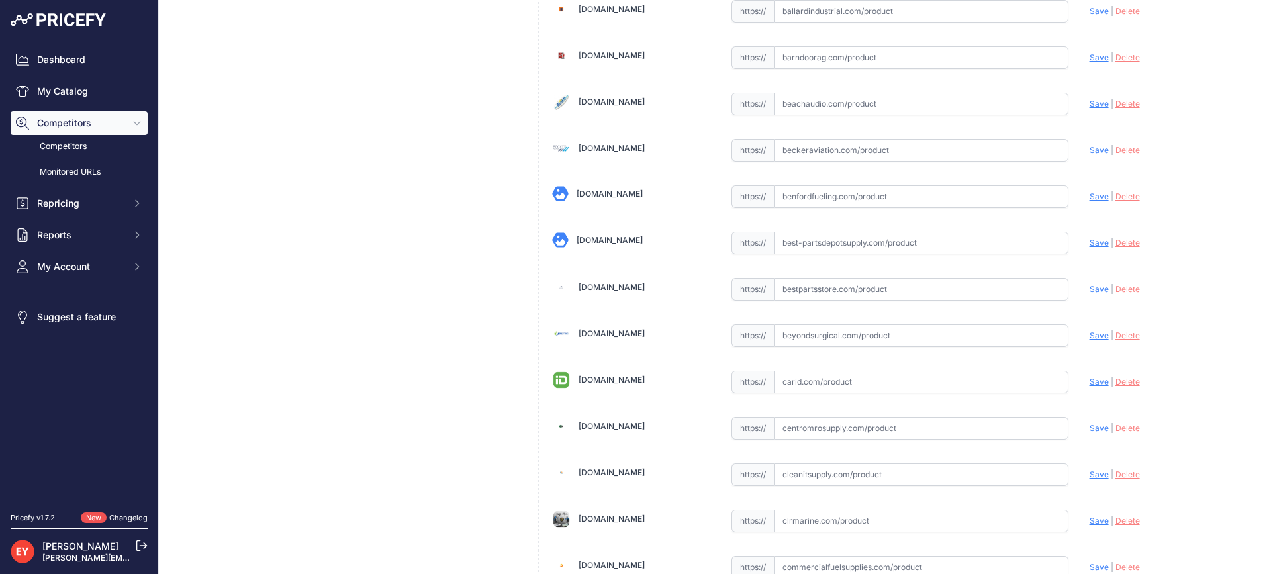
click at [812, 297] on input "text" at bounding box center [921, 289] width 295 height 23
paste input "https://www.bestpartsstore.com/product/opw-14bp-0900-3-4-yellow-dripless-gasoli…"
click at [1090, 285] on span "Save" at bounding box center [1099, 289] width 19 height 10
type input "https://www.bestpartsstore.com/product/opw-14bp-0900-3-4-yellow-dripless-gasoli…"
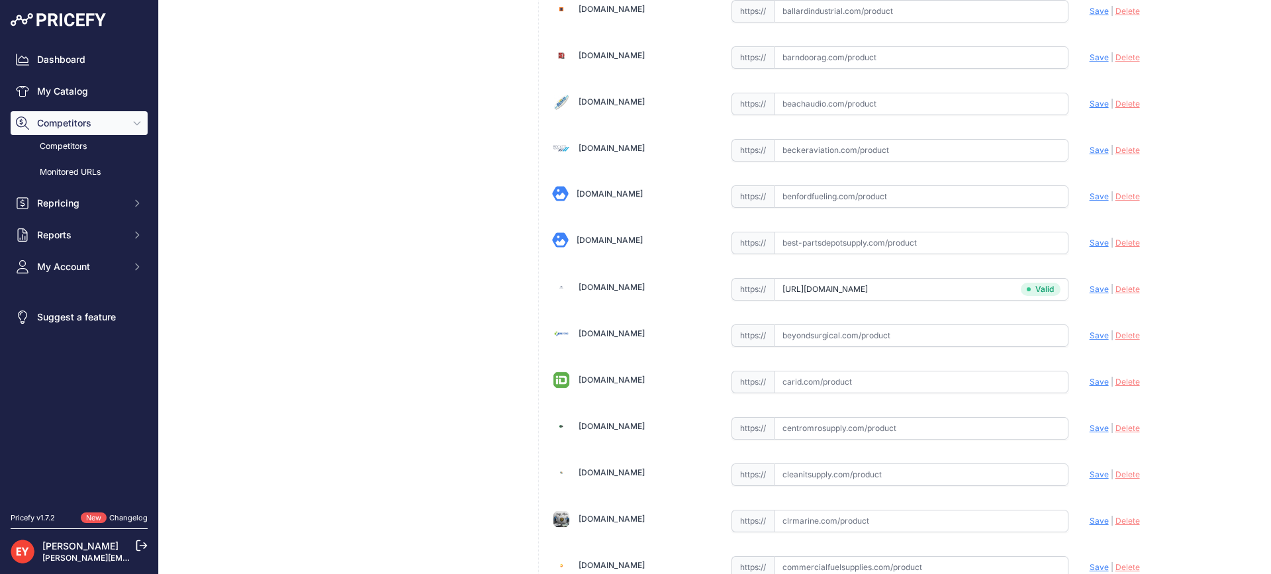
scroll to position [4589, 0]
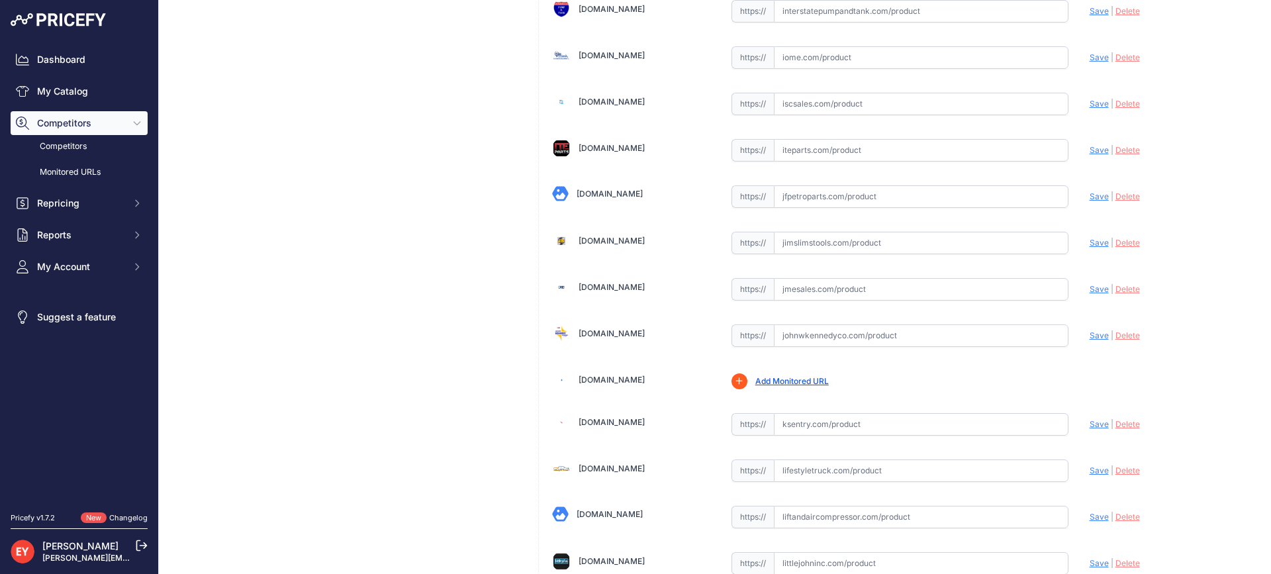
click at [787, 291] on input "text" at bounding box center [921, 289] width 295 height 23
paste input "https://www.jmesales.com/opw-14bp-prepay-unleaded-nozzle-ul-listed/"
click at [1090, 289] on span "Save" at bounding box center [1099, 289] width 19 height 10
click at [1090, 289] on div "Update Profile Save | Delete Analyzing" at bounding box center [1169, 285] width 158 height 21
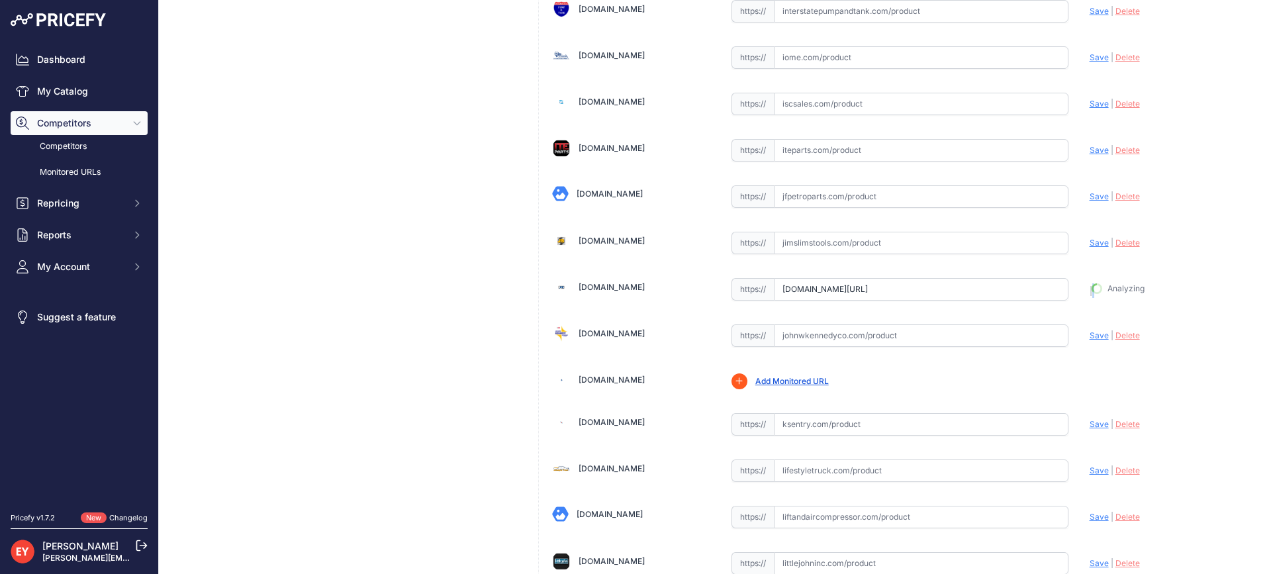
type input "https://www.jmesales.com/opw-14bp-prepay-unleaded-nozzle-ul-listed/?prirule_jds…"
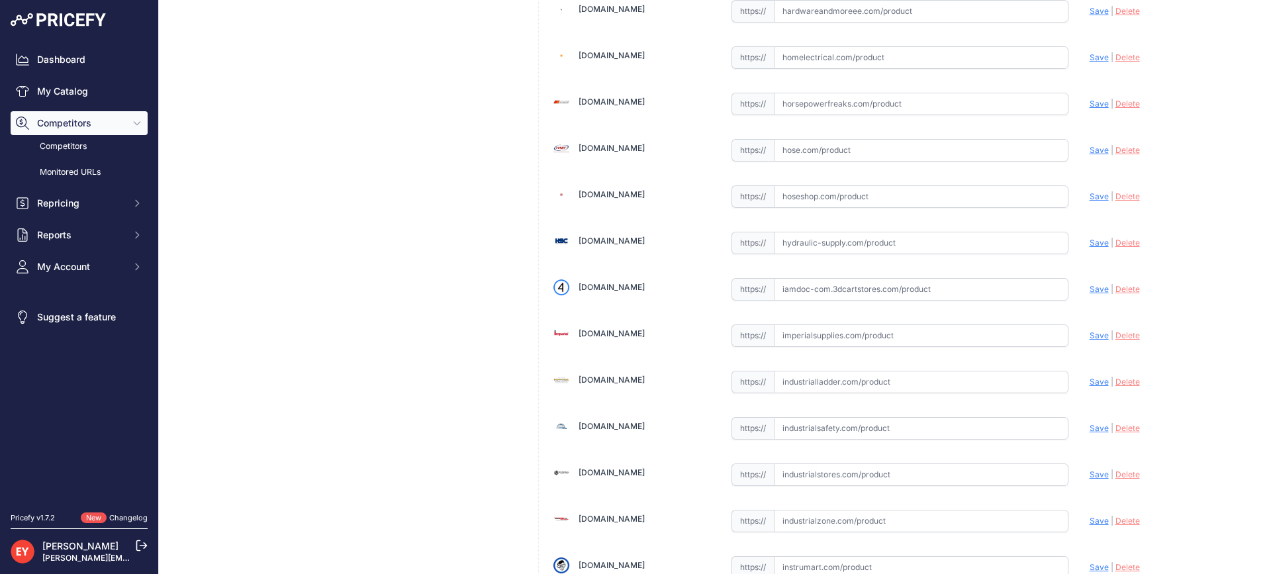
click at [837, 297] on input "text" at bounding box center [921, 289] width 295 height 23
paste input "https://iamdoc-com.3dcartstores.com/Nozzle-14Bp-34-Unleaded-Yellow-2Pchi-2Posra…"
click at [1090, 290] on span "Save" at bounding box center [1099, 289] width 19 height 10
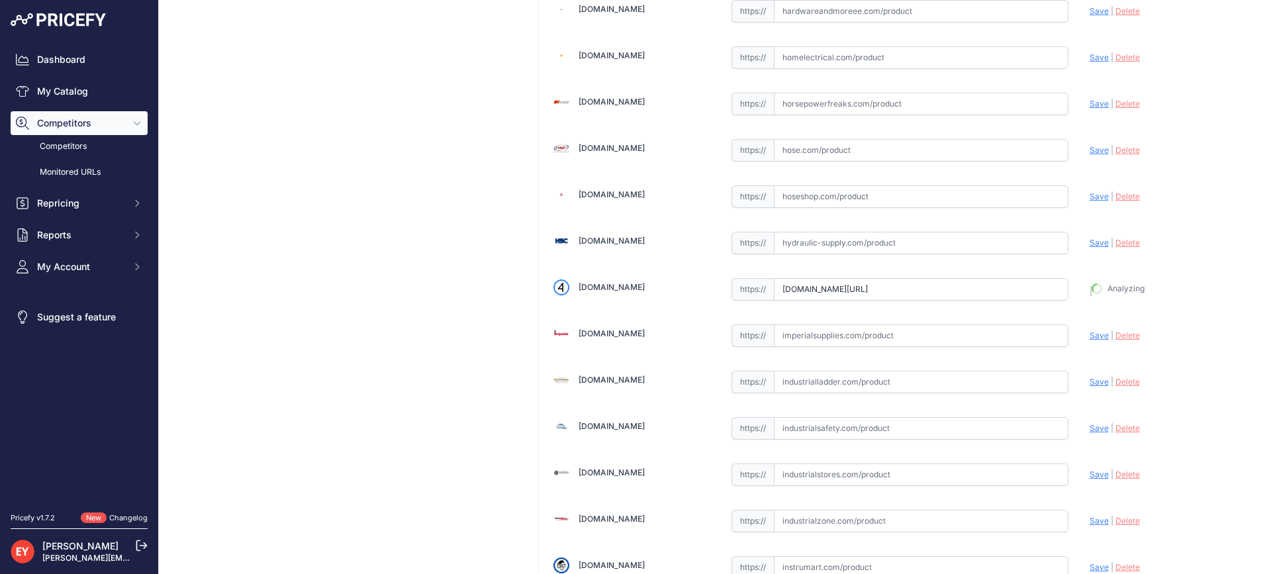
type input "https://iamdoc-com.3dcartstores.com/Nozzle-14Bp-34-Unleaded-Yellow-2Pchi-2Posra…"
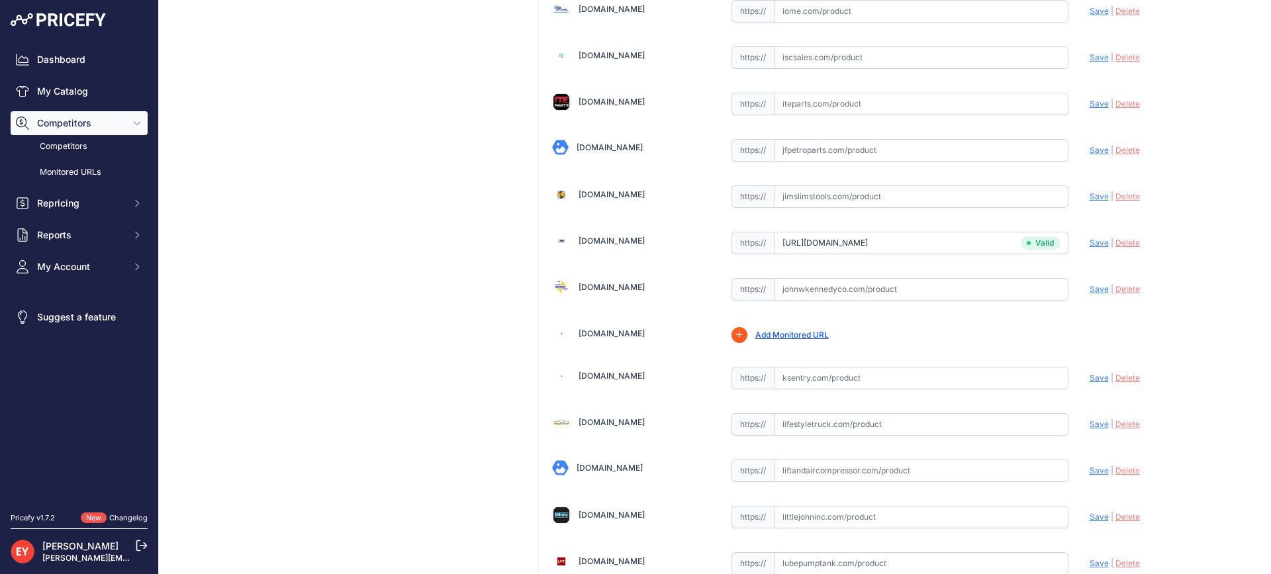
click at [881, 289] on input "text" at bounding box center [921, 289] width 295 height 23
paste input "https://www.johnwkennedyco.com/buy/product/14BP-0900-OPW/92114"
click at [1090, 291] on span "Save" at bounding box center [1099, 289] width 19 height 10
drag, startPoint x: 1082, startPoint y: 291, endPoint x: 1040, endPoint y: 285, distance: 42.7
click at [1111, 291] on span "|" at bounding box center [1112, 289] width 3 height 10
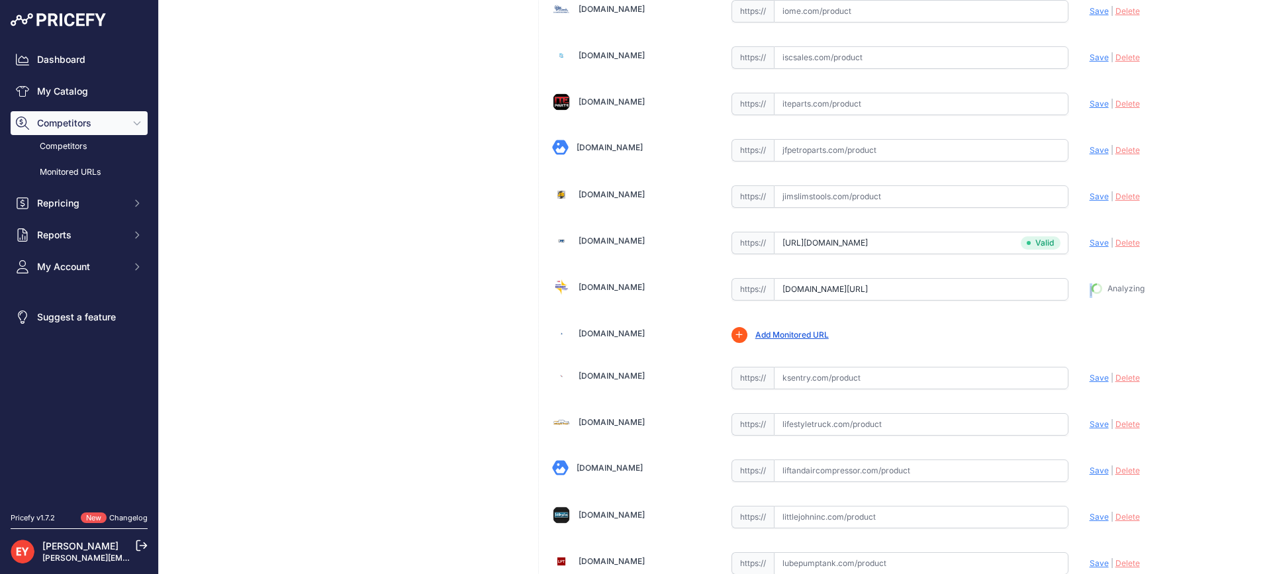
type input "https://www.johnwkennedyco.com/buy/product/14BP-0900-OPW/92114?prirule_jdsnikfk…"
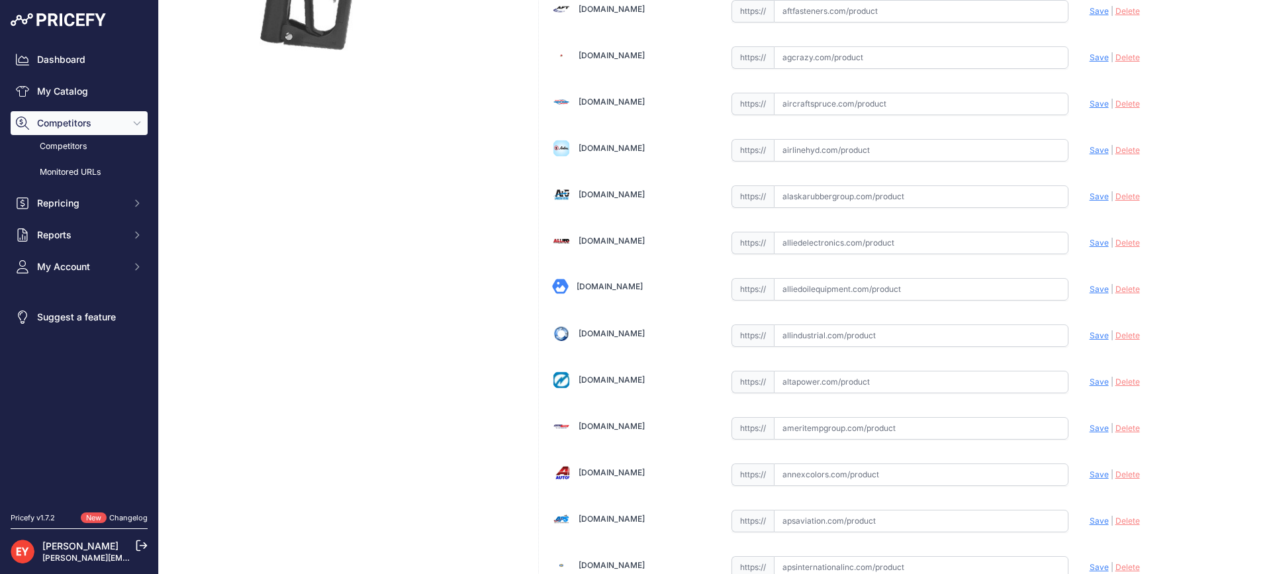
drag, startPoint x: 853, startPoint y: 291, endPoint x: 845, endPoint y: 289, distance: 7.4
click at [851, 291] on input "text" at bounding box center [921, 289] width 295 height 23
paste input "https://alliedoilequipment.com/shop/opw-fueling-components/14bp-0900-nozzle-14b…"
click at [1093, 289] on span "Save" at bounding box center [1099, 289] width 19 height 10
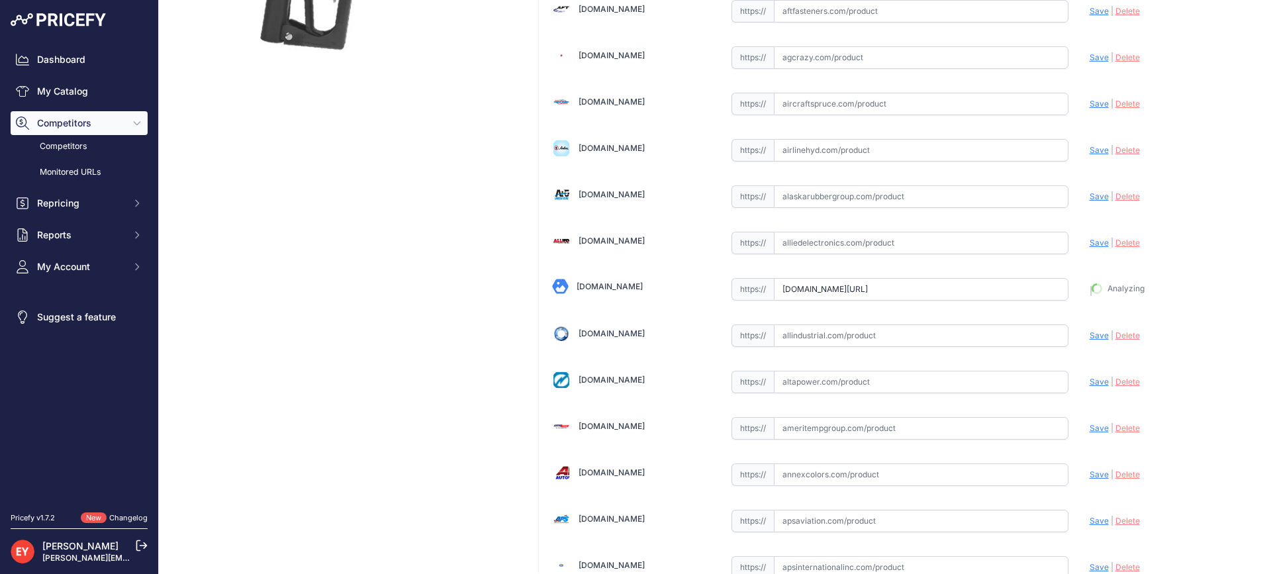
type input "https://alliedoilequipment.com/shop/opw-fueling-components/14bp-0900-nozzle-14b…"
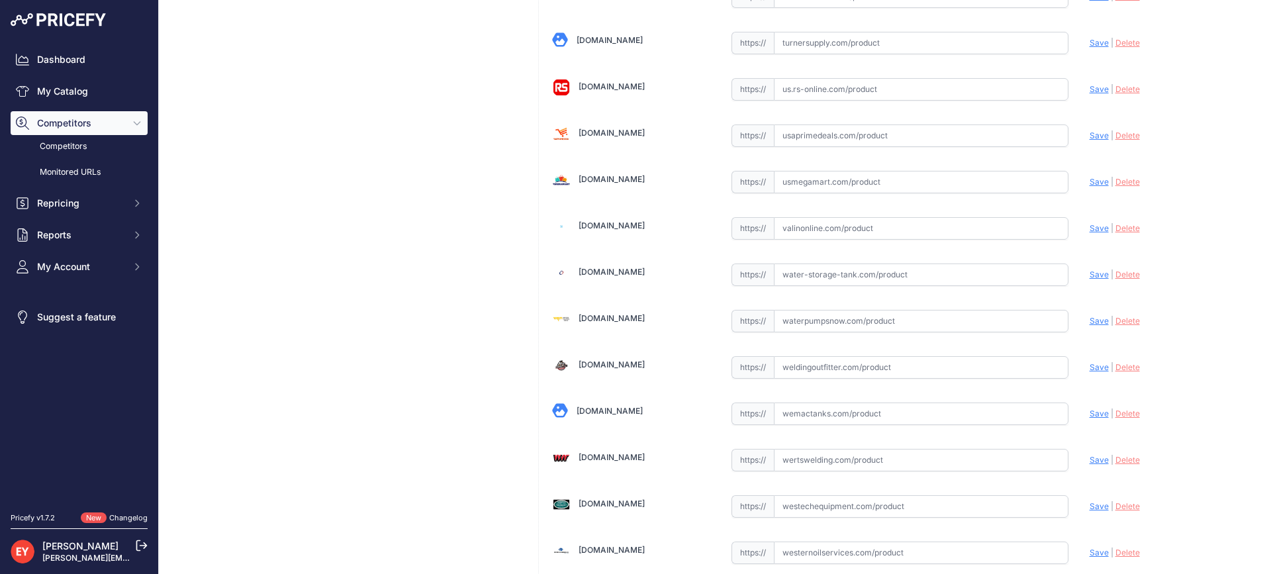
scroll to position [10045, 0]
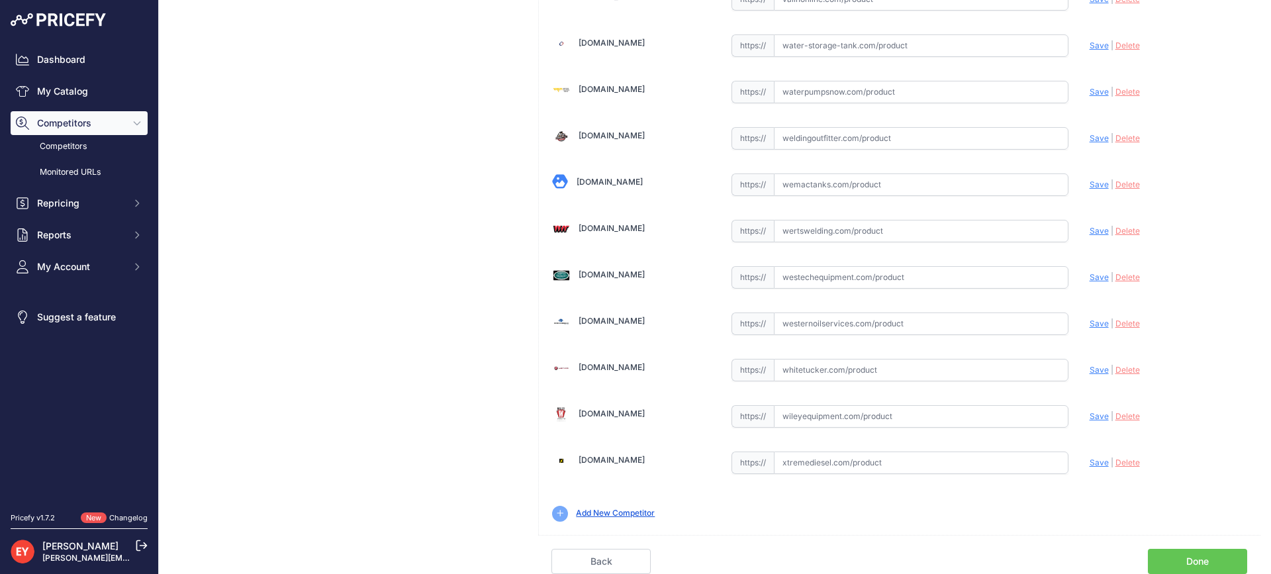
click at [1204, 553] on link "Done" at bounding box center [1197, 561] width 99 height 25
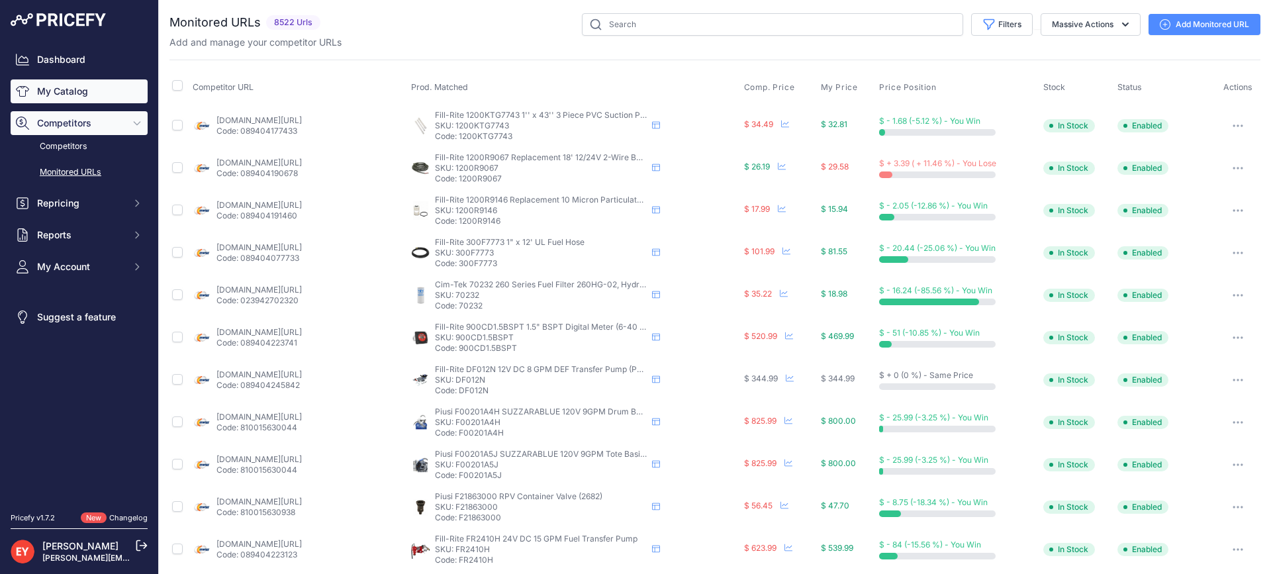
click at [67, 85] on link "My Catalog" at bounding box center [79, 91] width 137 height 24
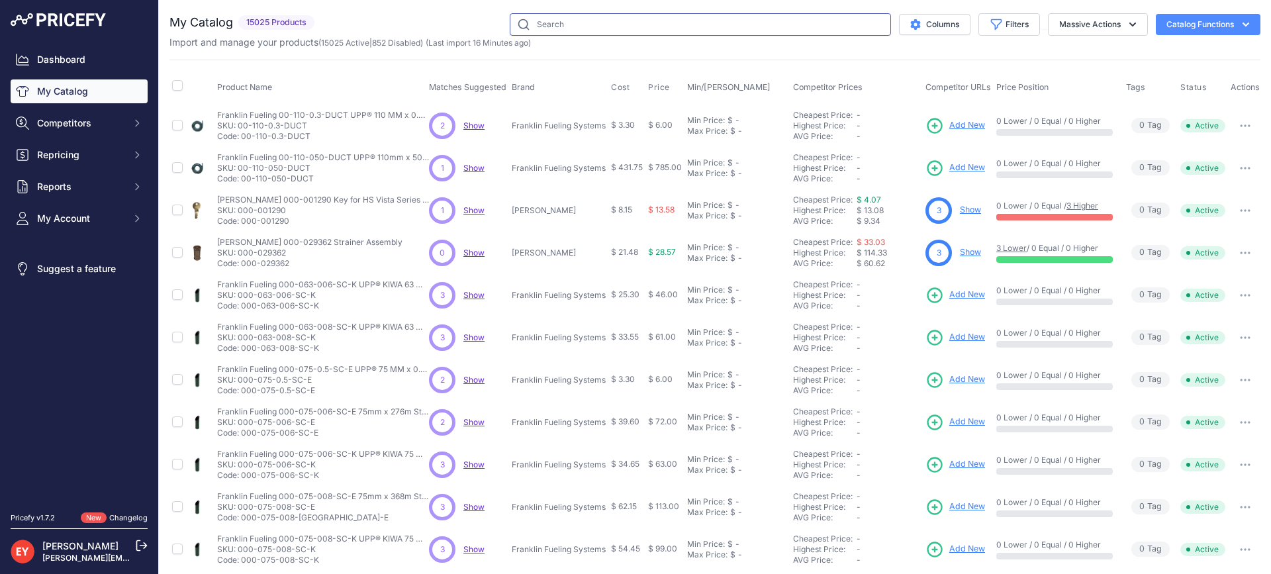
click at [575, 23] on input "text" at bounding box center [700, 24] width 381 height 23
paste input "1-2100-DSH"
type input "1-2100-DSH"
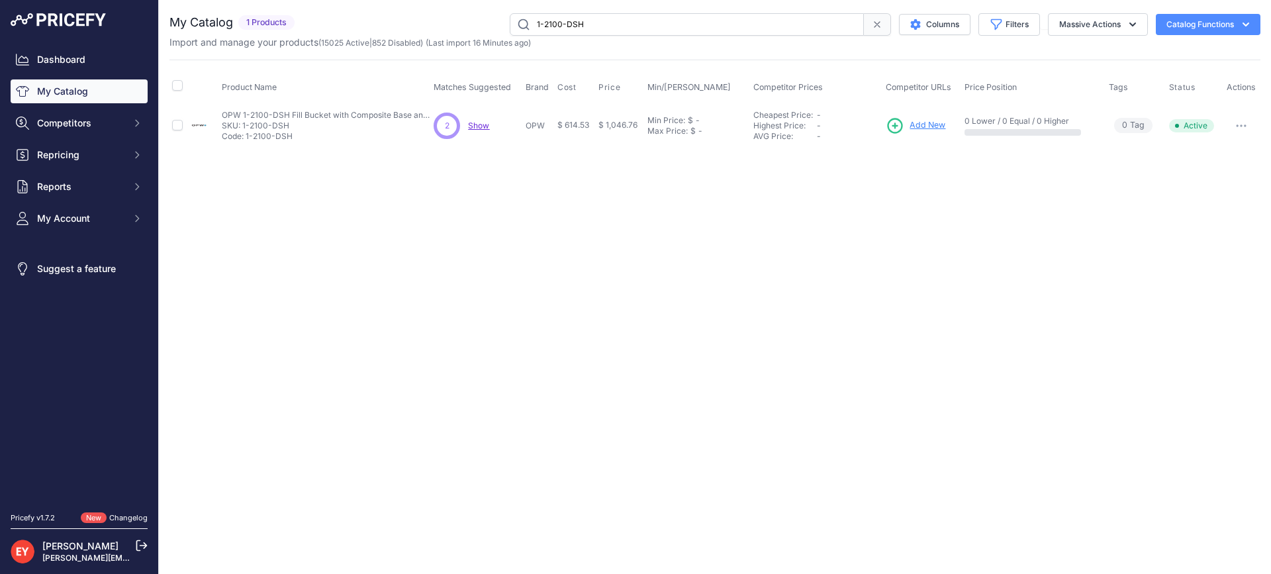
click at [920, 125] on span "Add New" at bounding box center [928, 125] width 36 height 13
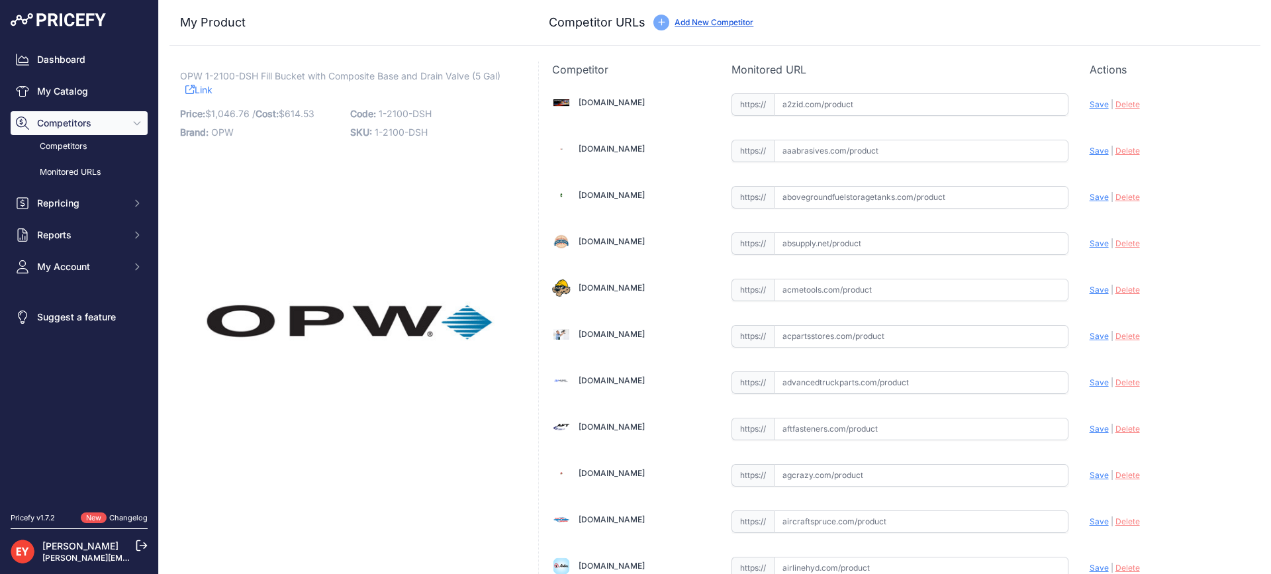
scroll to position [3986, 0]
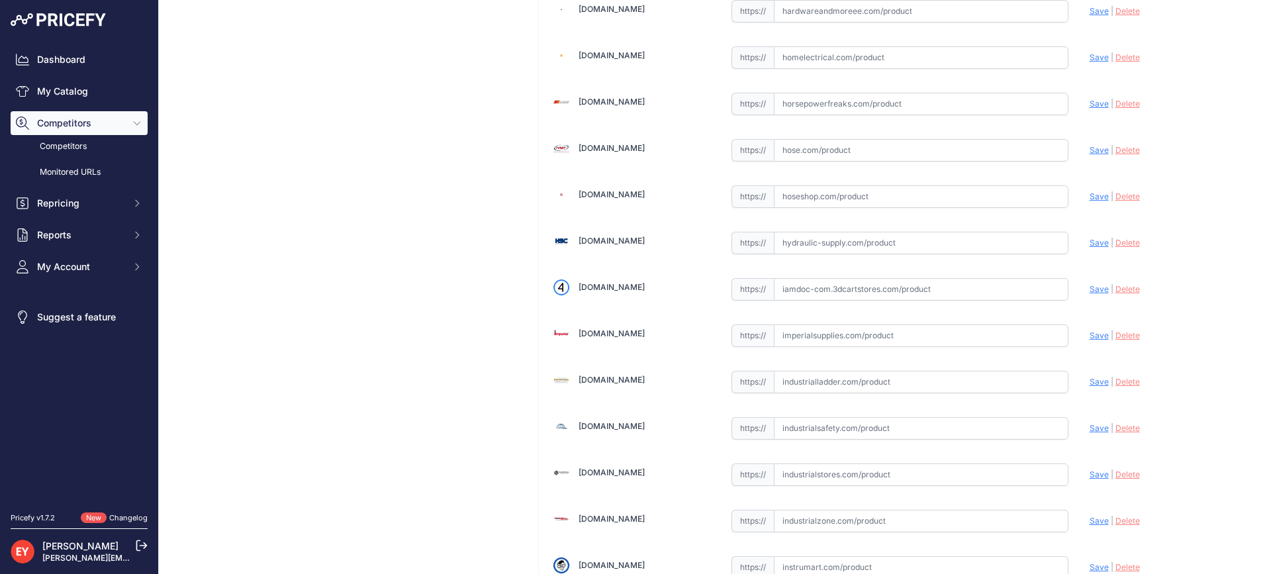
click at [859, 296] on input "text" at bounding box center [921, 289] width 295 height 23
paste input "[URL][DOMAIN_NAME]"
click at [1090, 287] on span "Save" at bounding box center [1099, 289] width 19 height 10
type input "[URL][DOMAIN_NAME]"
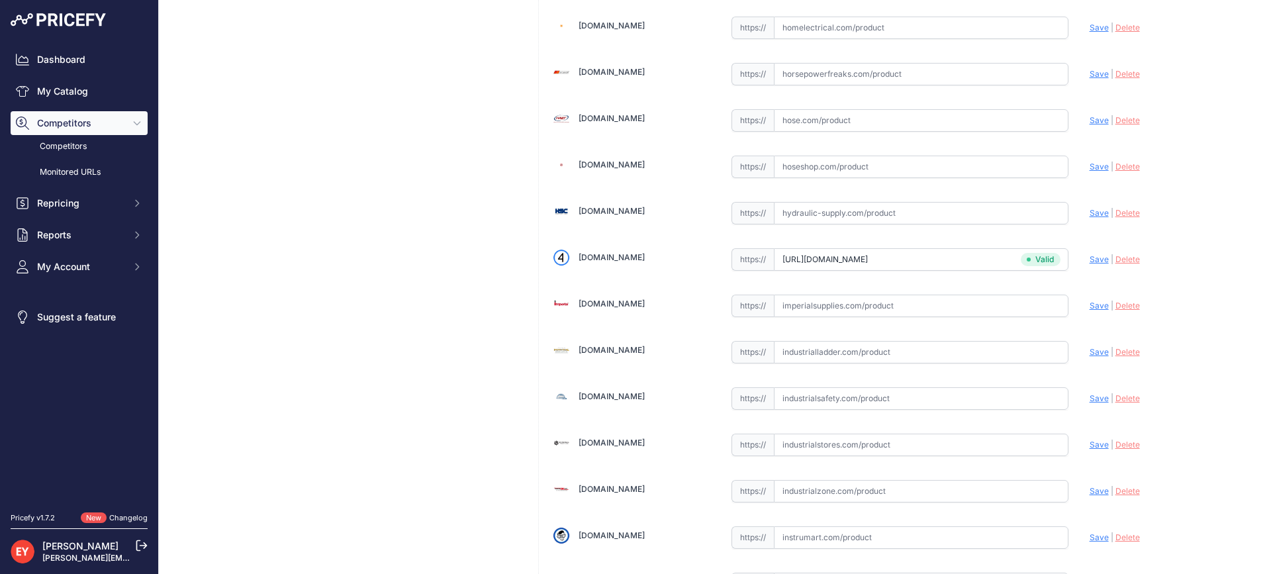
scroll to position [3986, 0]
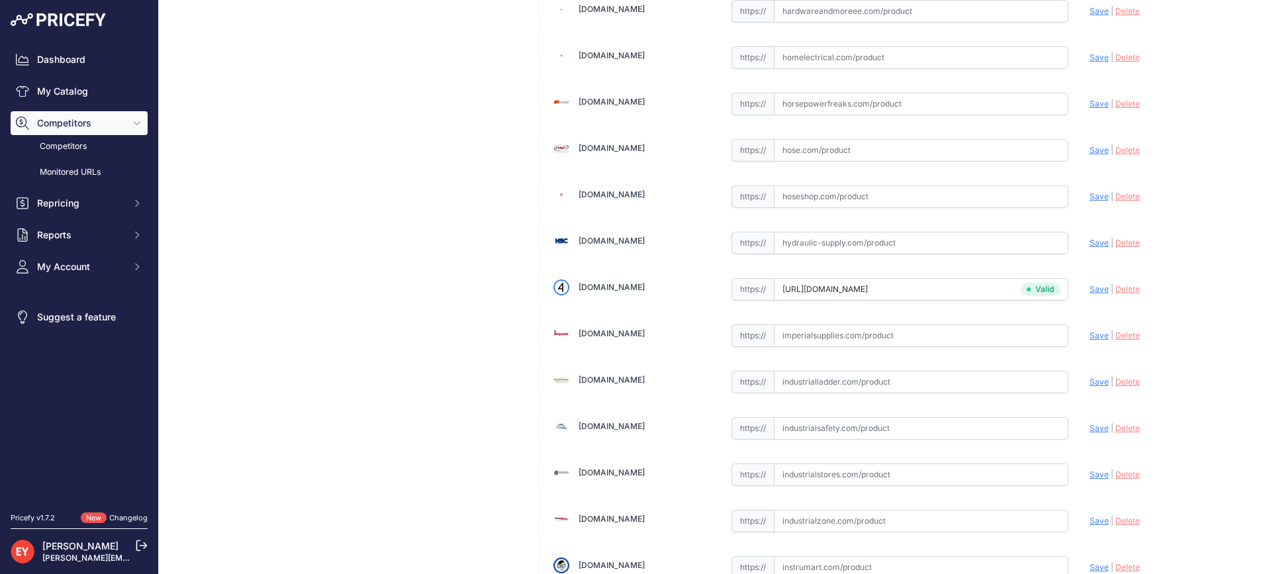
click at [825, 530] on input "text" at bounding box center [921, 521] width 295 height 23
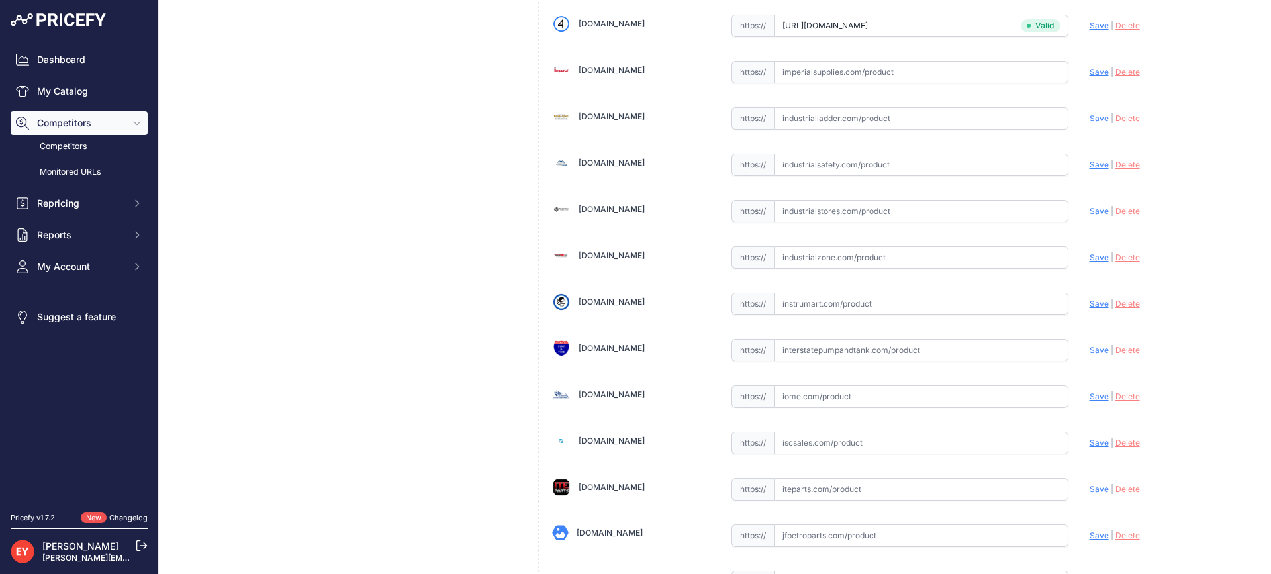
scroll to position [4251, 0]
paste input "[URL][DOMAIN_NAME]"
click at [1090, 255] on span "Save" at bounding box center [1099, 256] width 19 height 10
click at [0, 0] on icon at bounding box center [0, 0] width 0 height 0
type input "[URL][DOMAIN_NAME]"
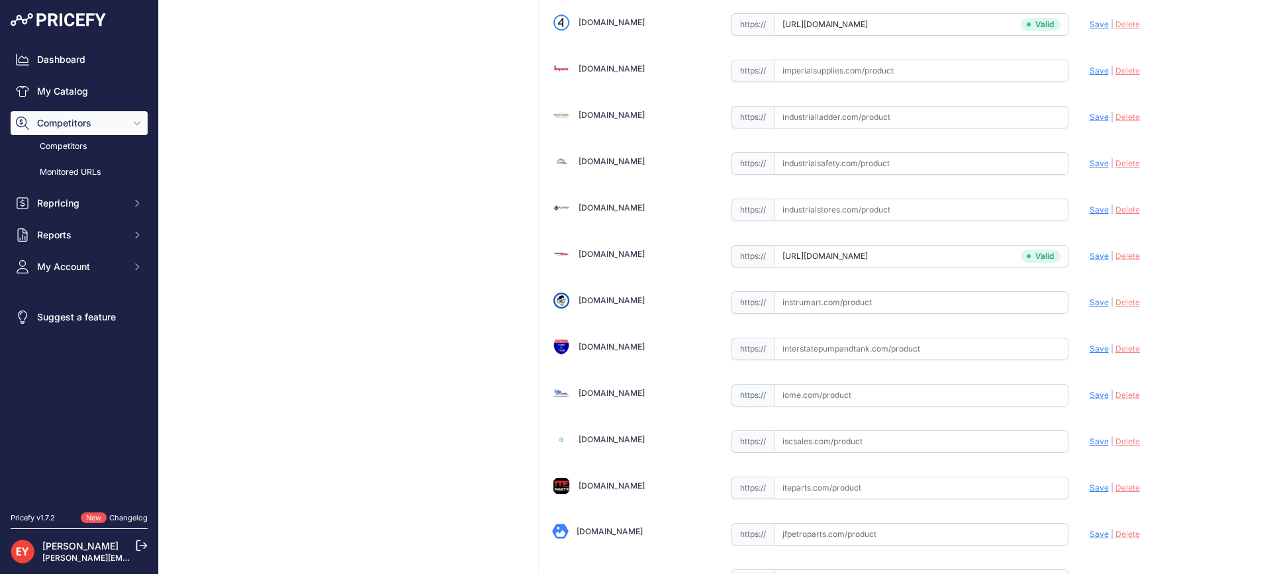
scroll to position [418, 0]
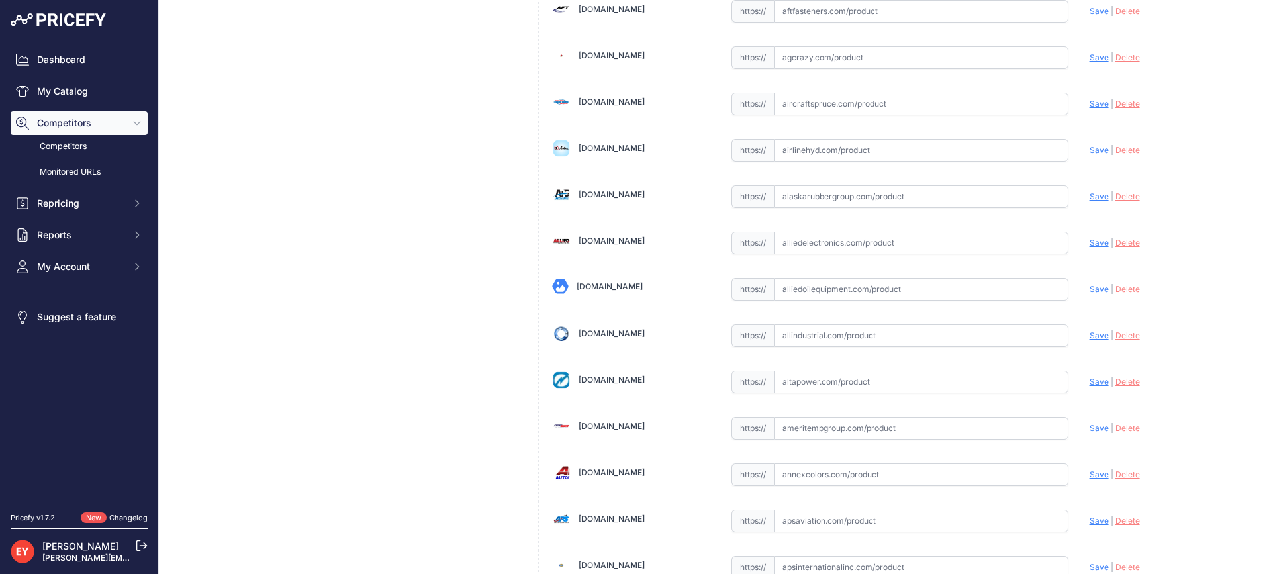
click at [818, 293] on input "text" at bounding box center [921, 289] width 295 height 23
paste input "[URL][DOMAIN_NAME]"
click at [1090, 287] on span "Save" at bounding box center [1099, 289] width 19 height 10
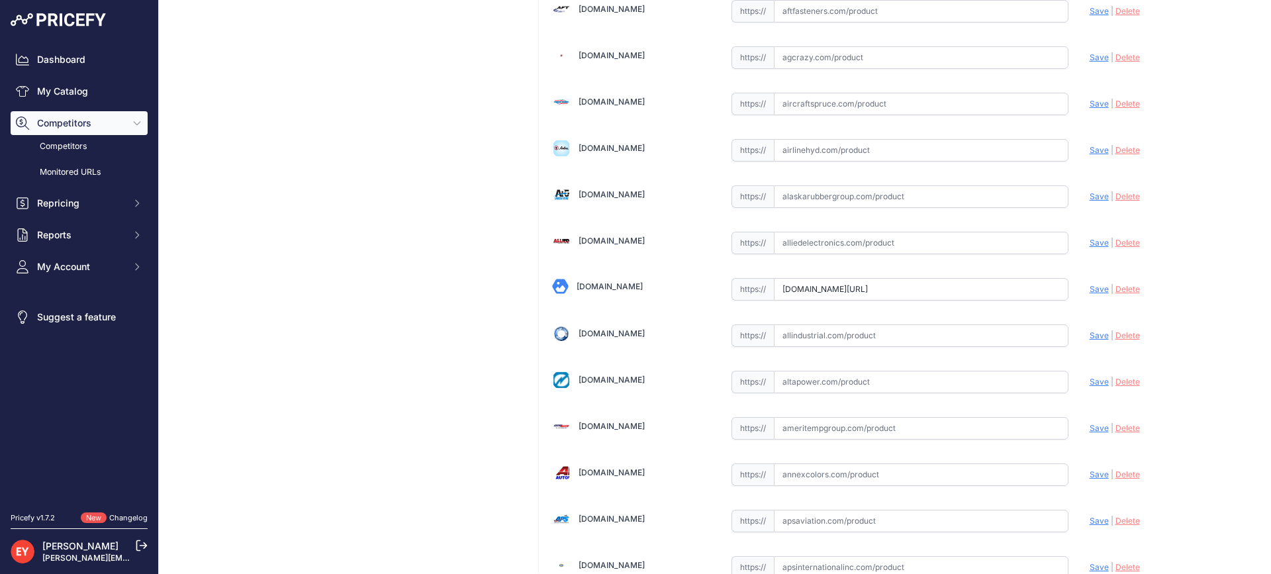
drag, startPoint x: 1085, startPoint y: 287, endPoint x: 1028, endPoint y: 289, distance: 57.6
click at [0, 0] on icon at bounding box center [0, 0] width 0 height 0
type input "[URL][DOMAIN_NAME]"
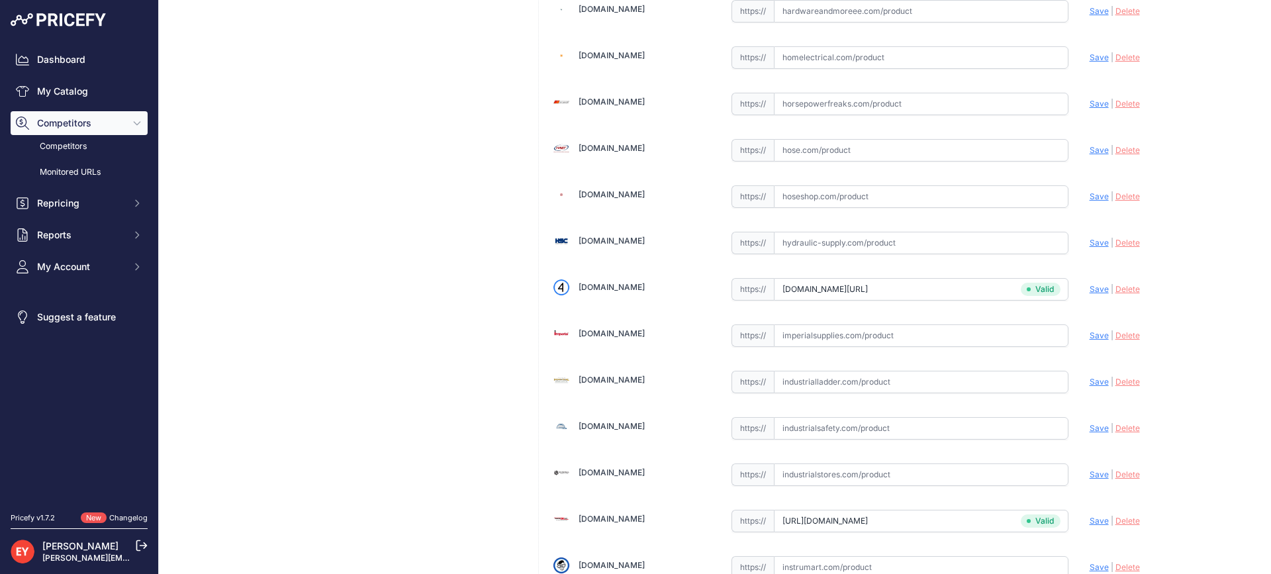
click at [843, 295] on input "[DOMAIN_NAME][URL]" at bounding box center [921, 289] width 295 height 23
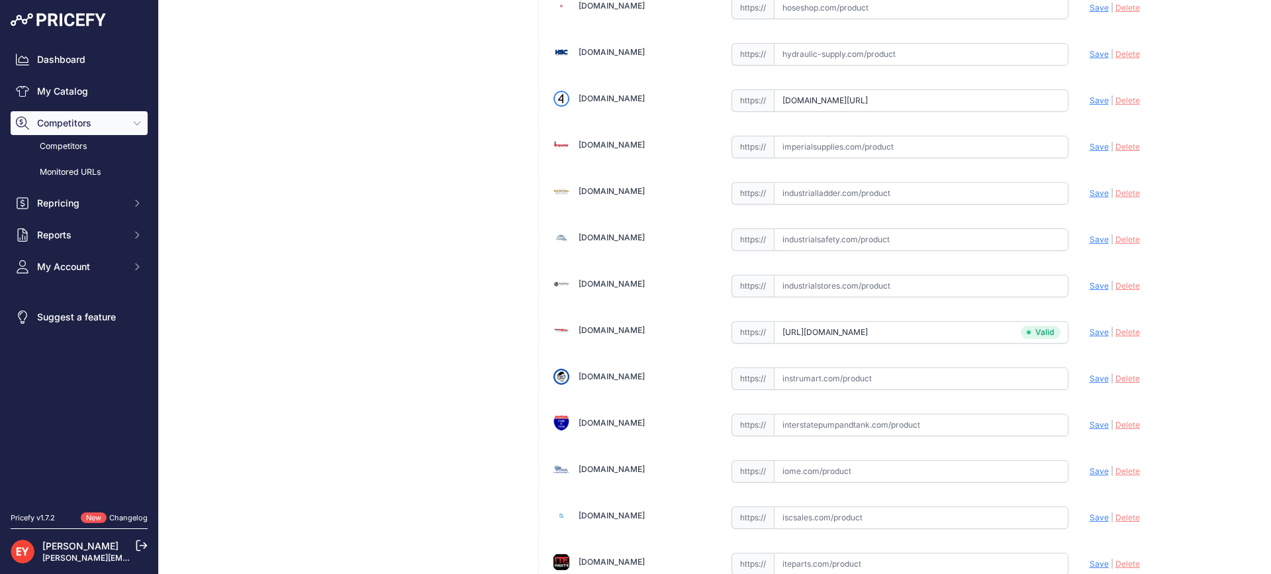
scroll to position [4124, 0]
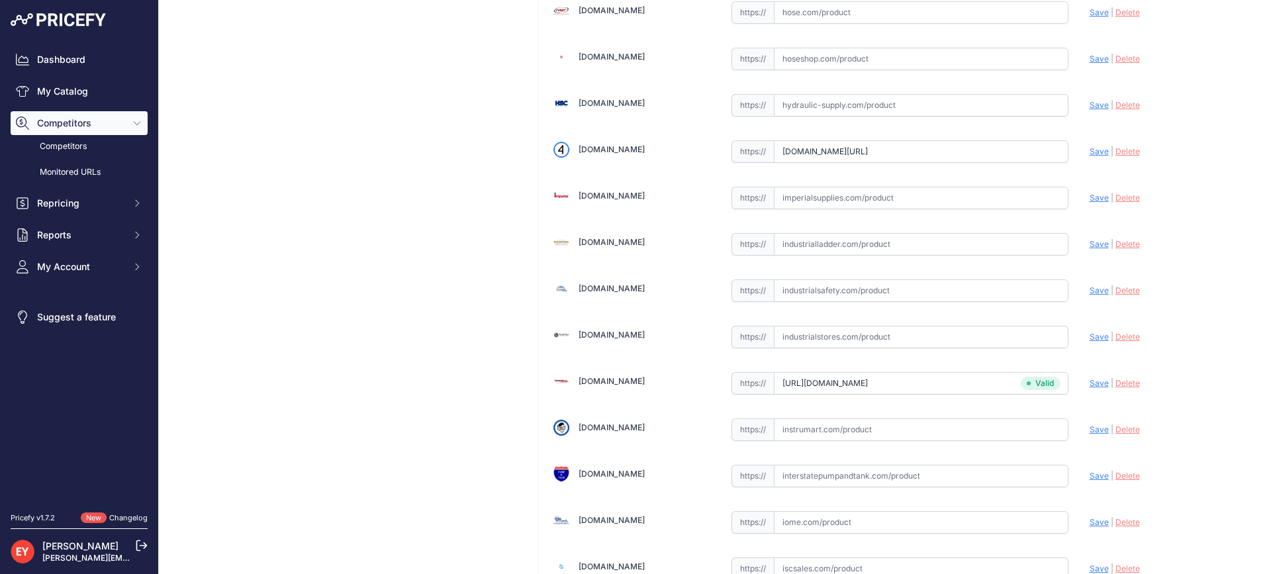
click at [1090, 147] on span "Save" at bounding box center [1099, 151] width 19 height 10
click at [0, 0] on icon at bounding box center [0, 0] width 0 height 0
type input "https://iamdoc-com.3dcartstores.com/5-Gallon-Spill-W-Dv-Support_p_10574152.html…"
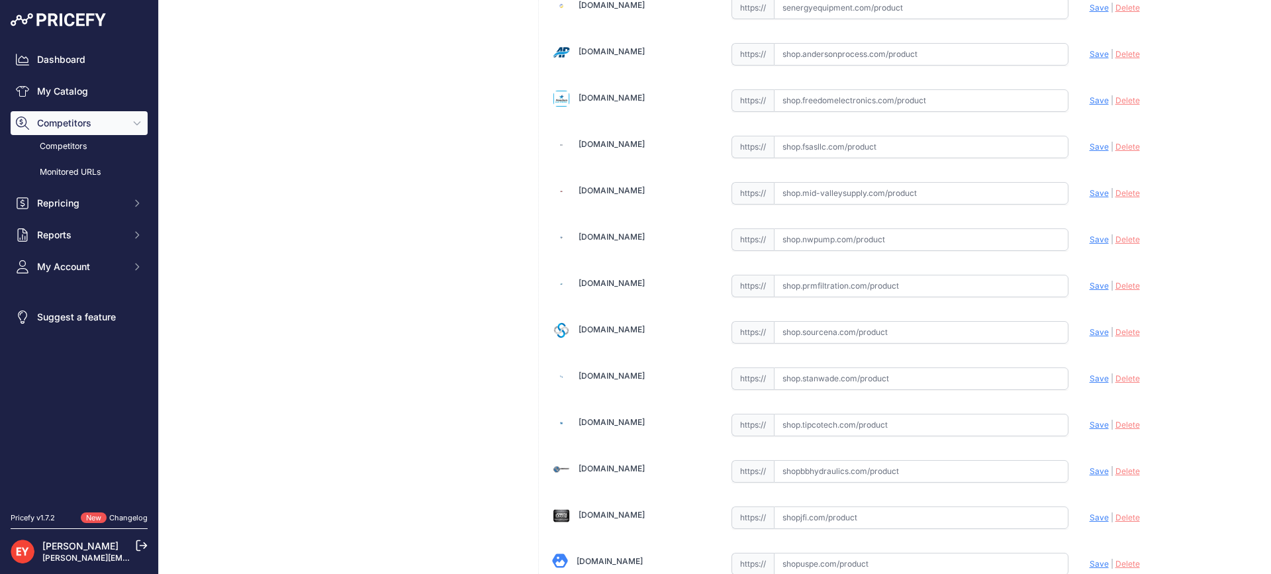
scroll to position [10045, 0]
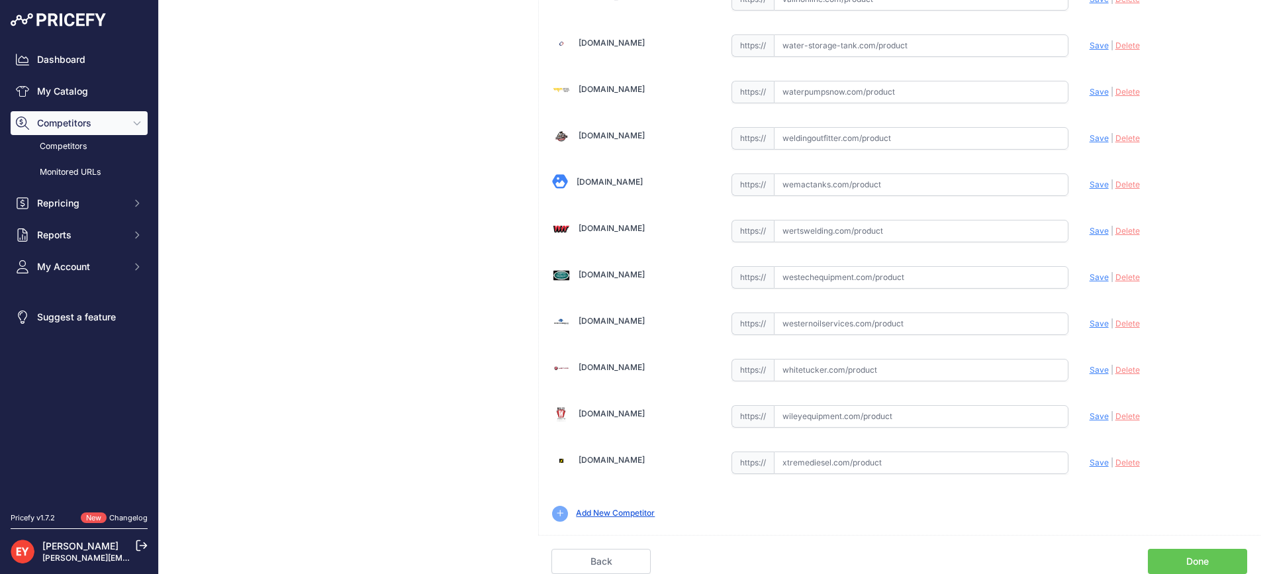
click at [1194, 553] on link "Done" at bounding box center [1197, 561] width 99 height 25
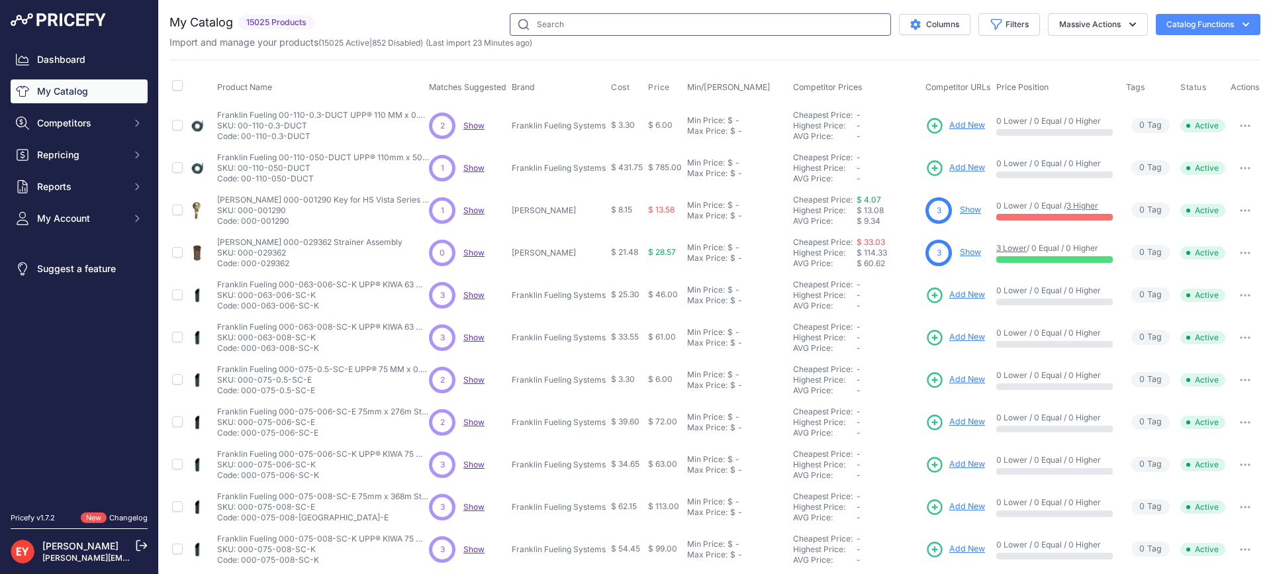
click at [573, 30] on input "text" at bounding box center [700, 24] width 381 height 23
paste input "1-2100-PSH"
type input "1-2100-PSH"
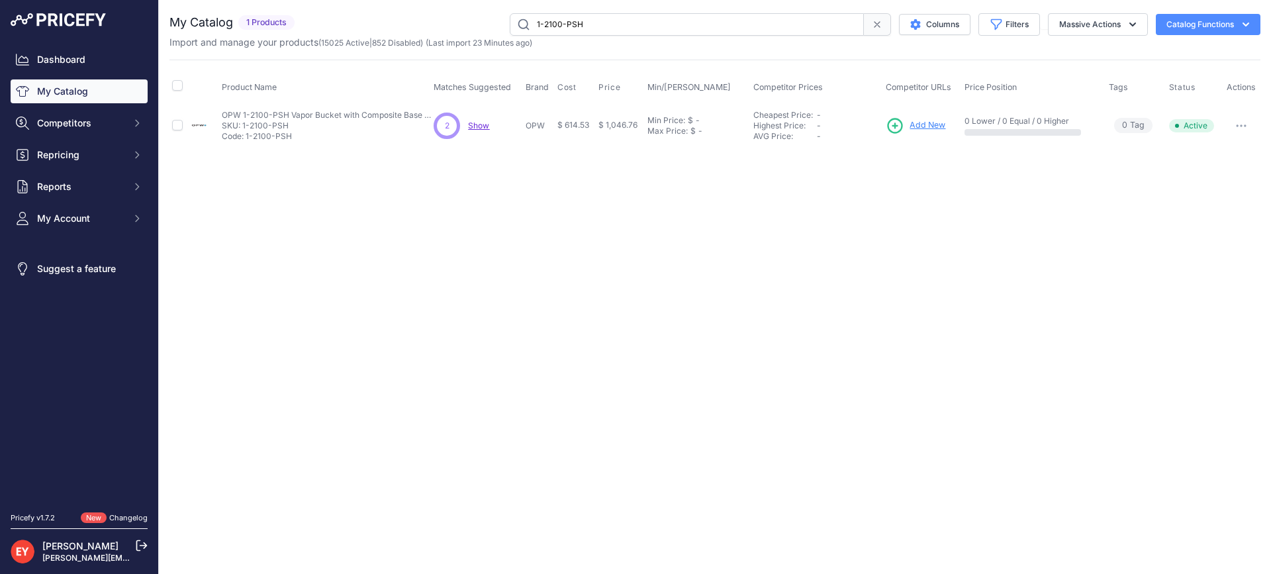
click at [928, 122] on span "Add New" at bounding box center [928, 125] width 36 height 13
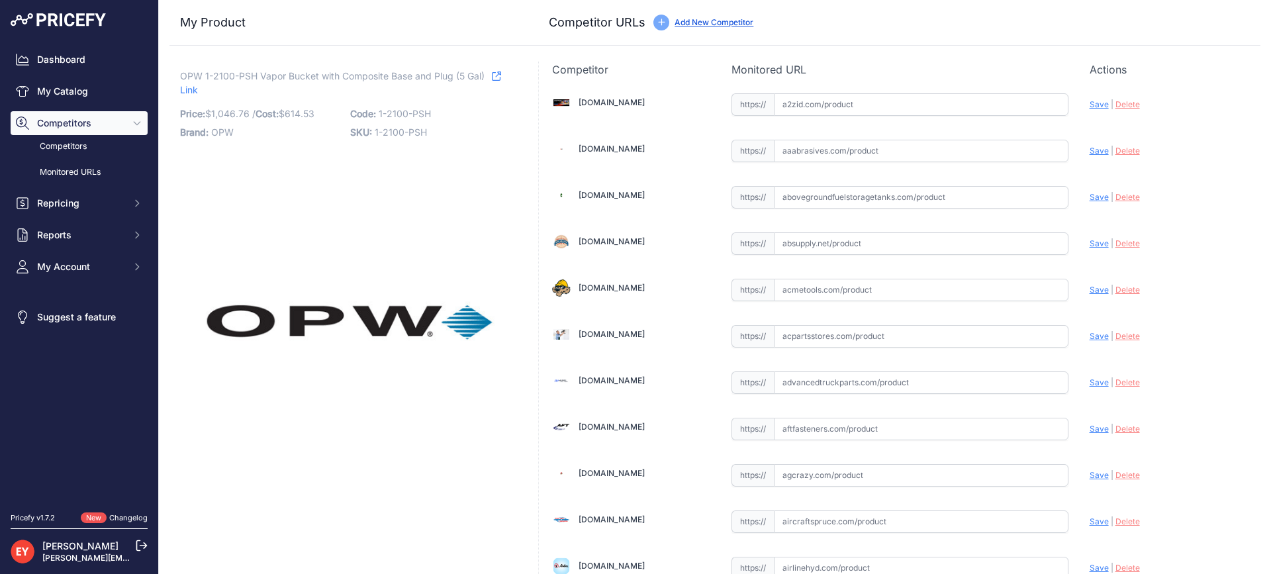
scroll to position [418, 0]
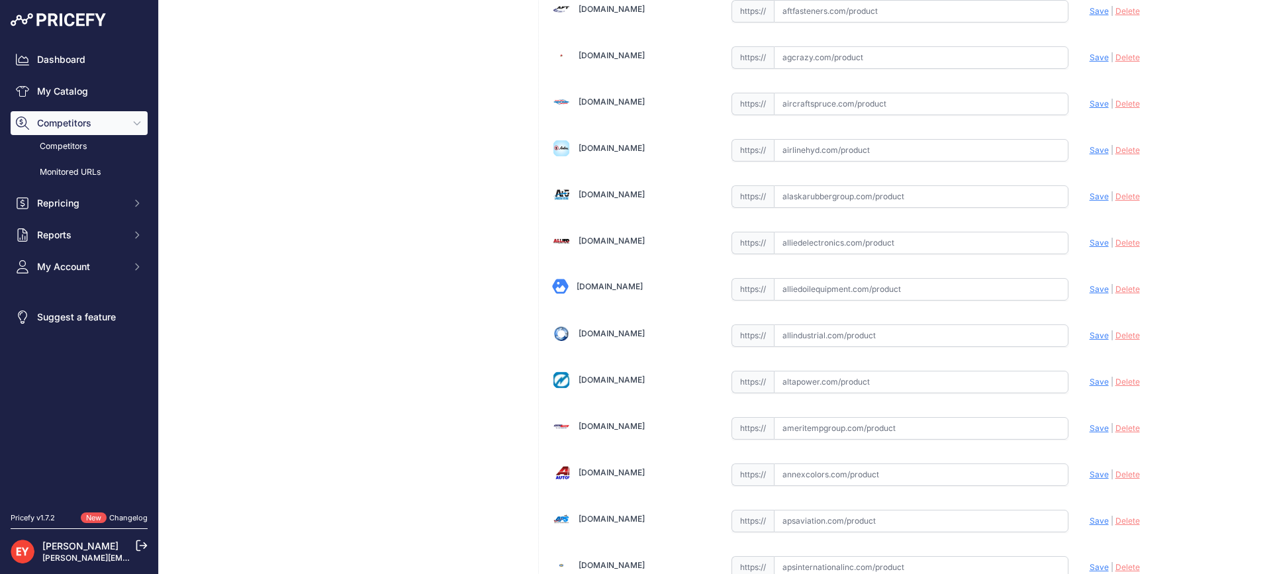
click at [837, 289] on input "text" at bounding box center [921, 289] width 295 height 23
paste input "[URL][DOMAIN_NAME]"
click at [1090, 280] on div "Update Profile Save | [GEOGRAPHIC_DATA] Analyzing" at bounding box center [1169, 285] width 158 height 21
click at [1090, 290] on span "Save" at bounding box center [1099, 289] width 19 height 10
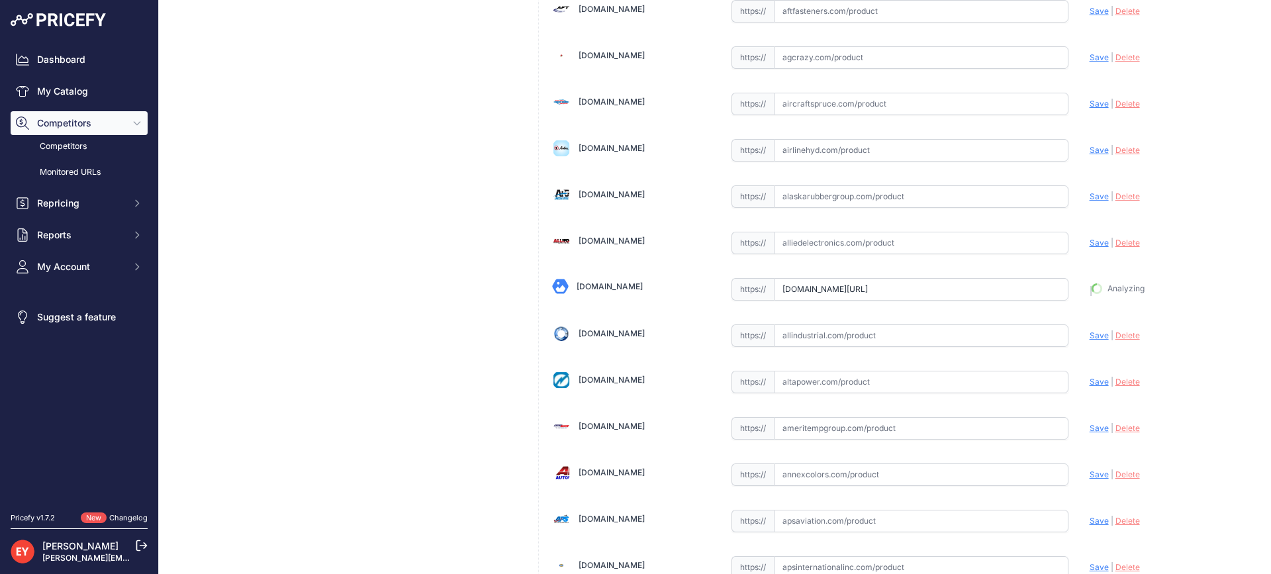
type input "[URL][DOMAIN_NAME]"
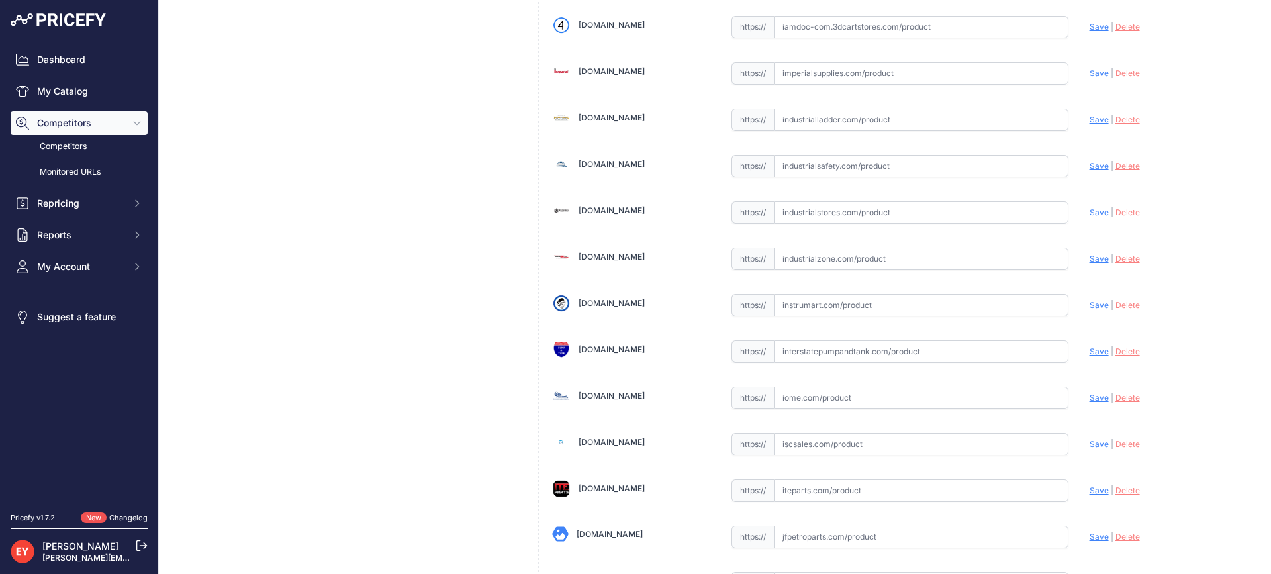
scroll to position [4219, 0]
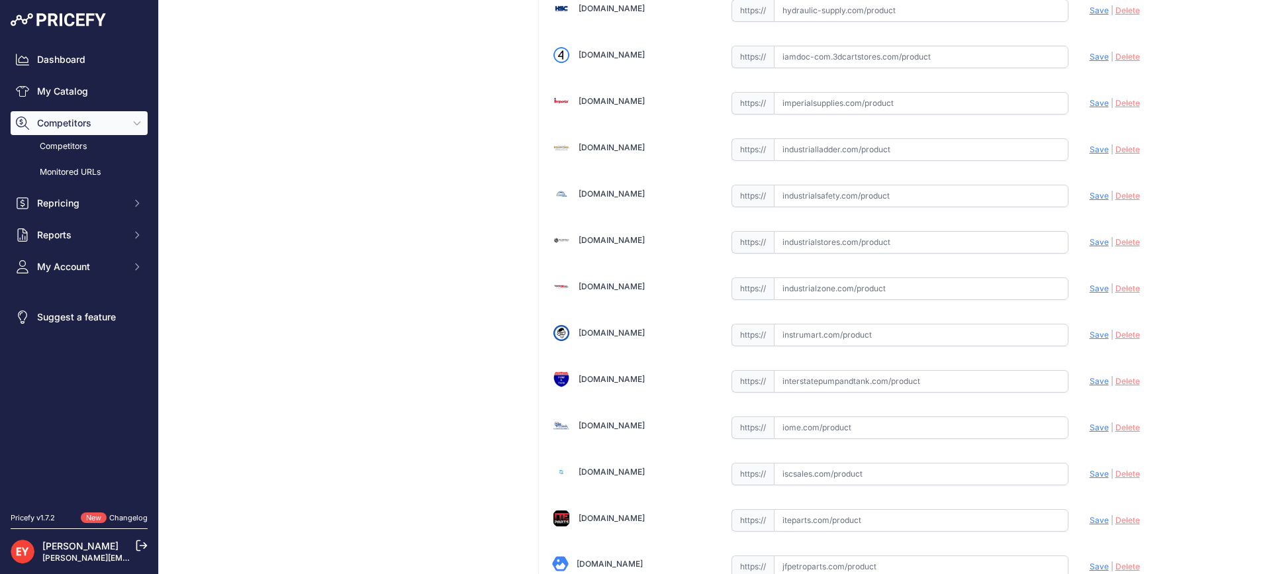
click at [818, 291] on input "text" at bounding box center [921, 288] width 295 height 23
paste input "[URL][DOMAIN_NAME]"
click at [1090, 291] on span "Save" at bounding box center [1099, 288] width 19 height 10
type input "[URL][DOMAIN_NAME]"
click at [826, 52] on input "text" at bounding box center [921, 57] width 295 height 23
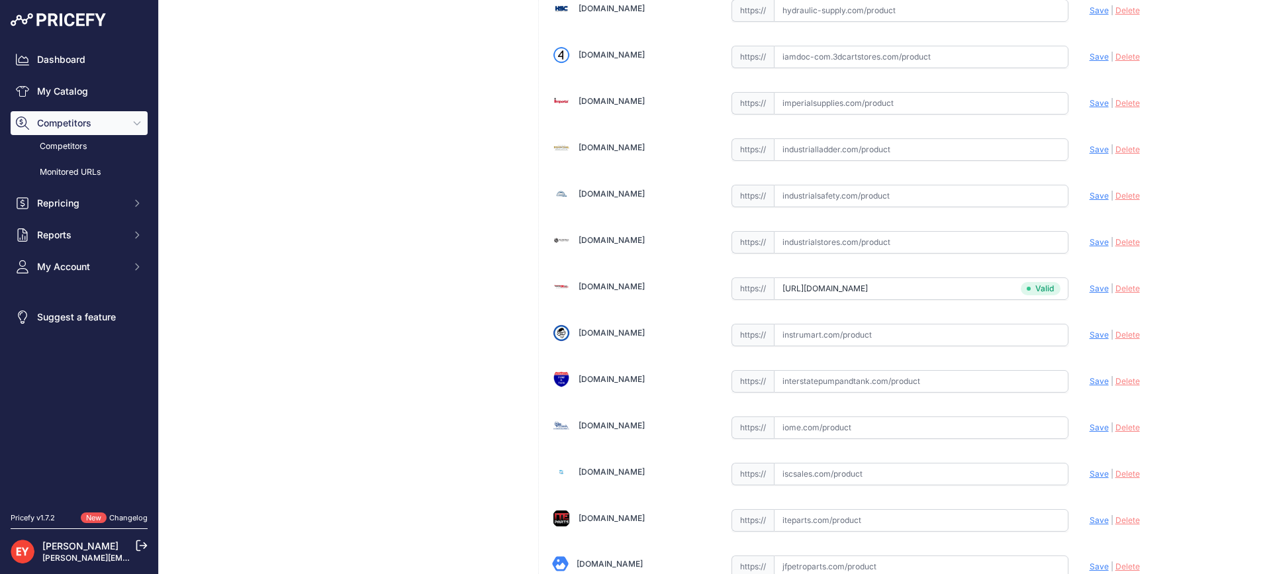
drag, startPoint x: 826, startPoint y: 52, endPoint x: 787, endPoint y: 60, distance: 39.7
click at [826, 52] on input "text" at bounding box center [921, 57] width 295 height 23
paste input "[URL][DOMAIN_NAME]"
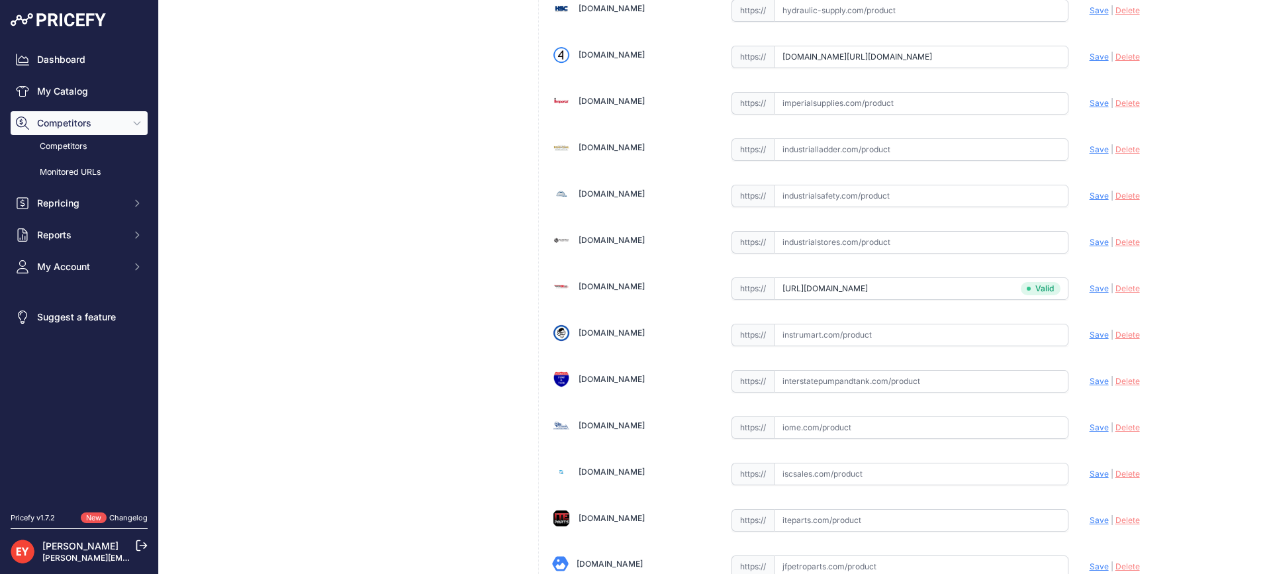
click at [1095, 53] on span "Save" at bounding box center [1099, 57] width 19 height 10
type input "https://iamdoc-com.3dcartstores.com/5-Gallon-Spill-W-Plug-Support_p_10574154.ht…"
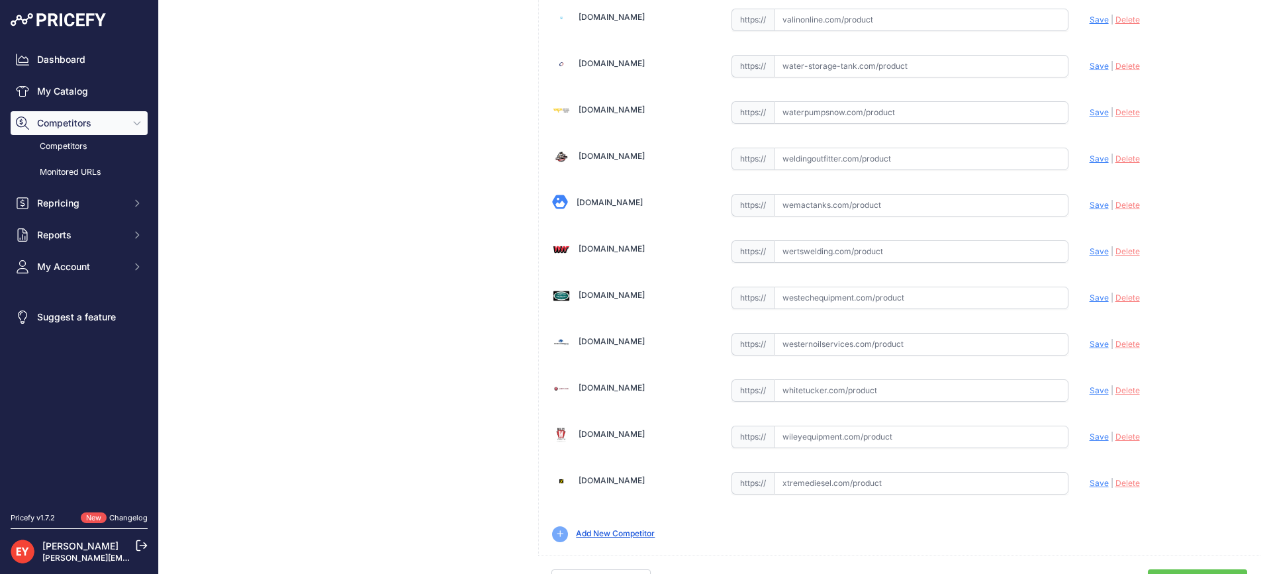
scroll to position [10045, 0]
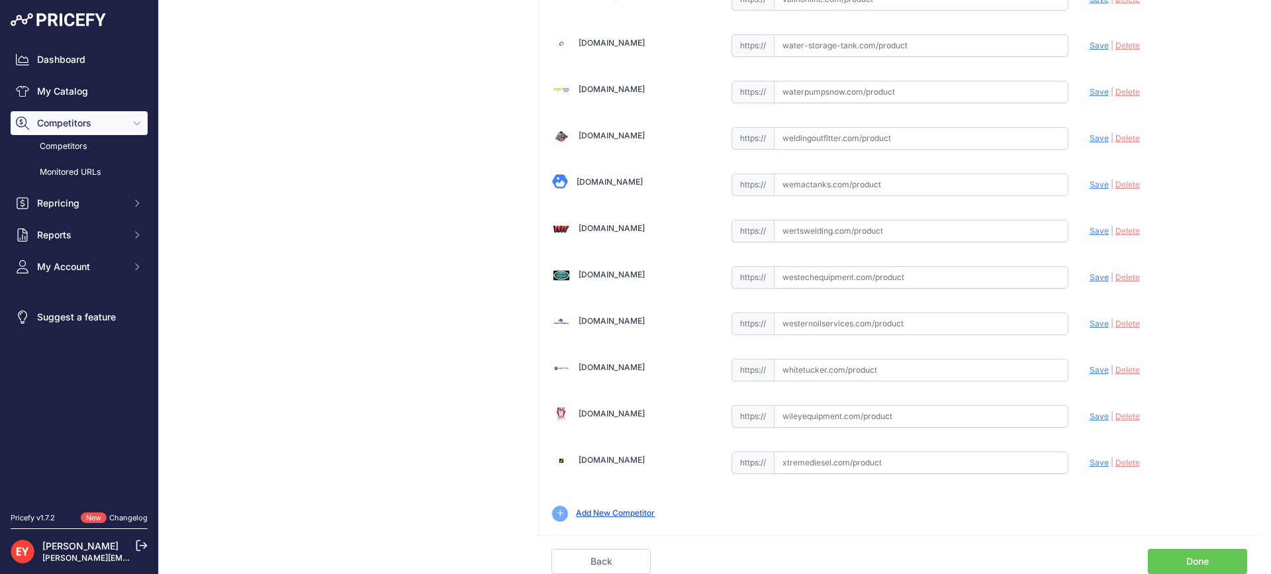
click at [1175, 558] on link "Done" at bounding box center [1197, 561] width 99 height 25
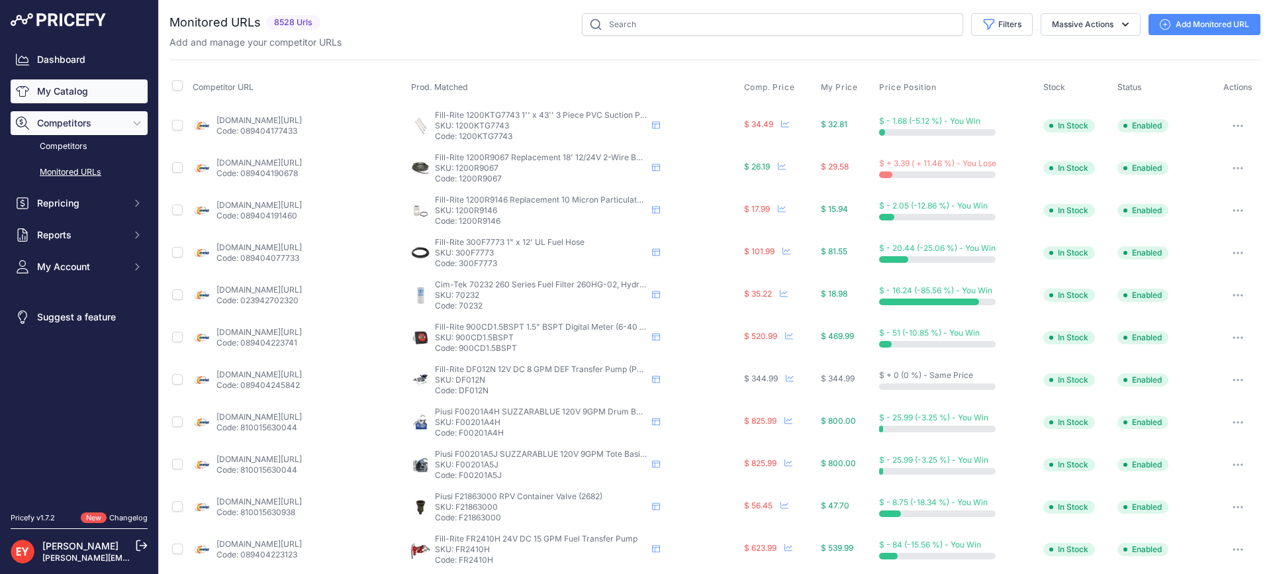
click at [92, 96] on link "My Catalog" at bounding box center [79, 91] width 137 height 24
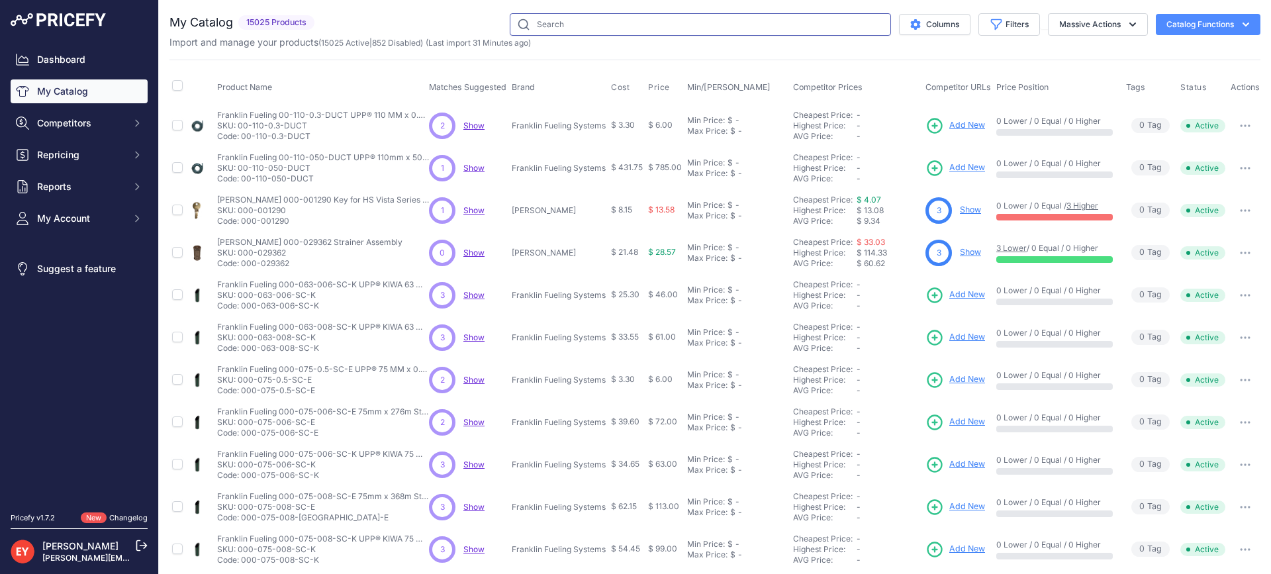
click at [567, 17] on input "text" at bounding box center [700, 24] width 381 height 23
paste input "1-2155"
type input "1-2155"
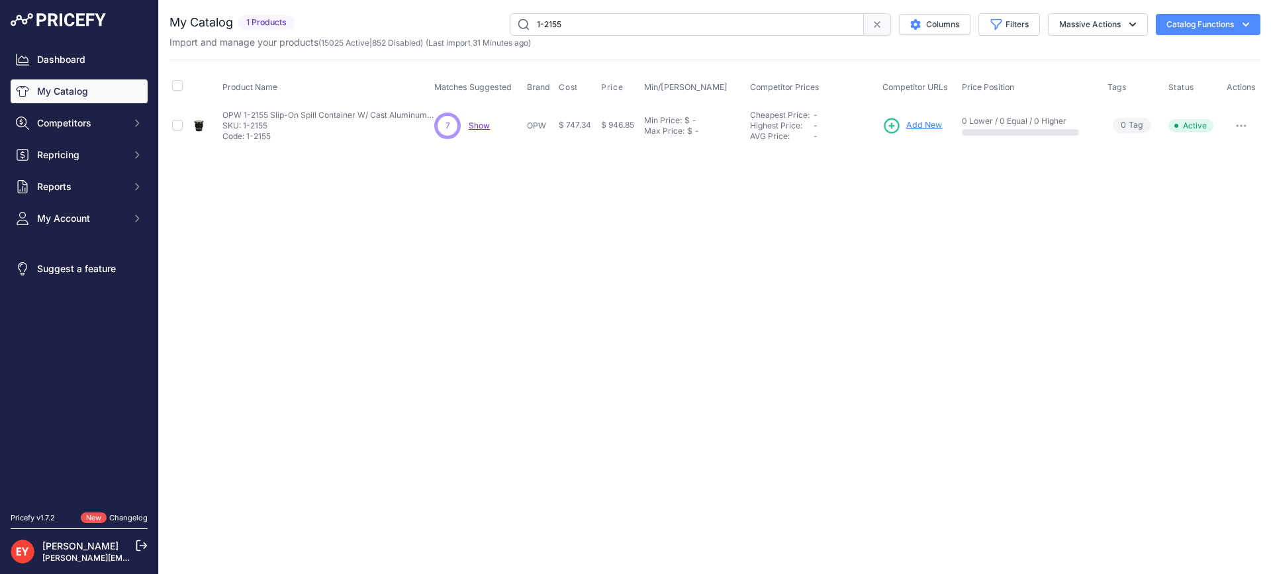
click at [926, 122] on span "Add New" at bounding box center [924, 125] width 36 height 13
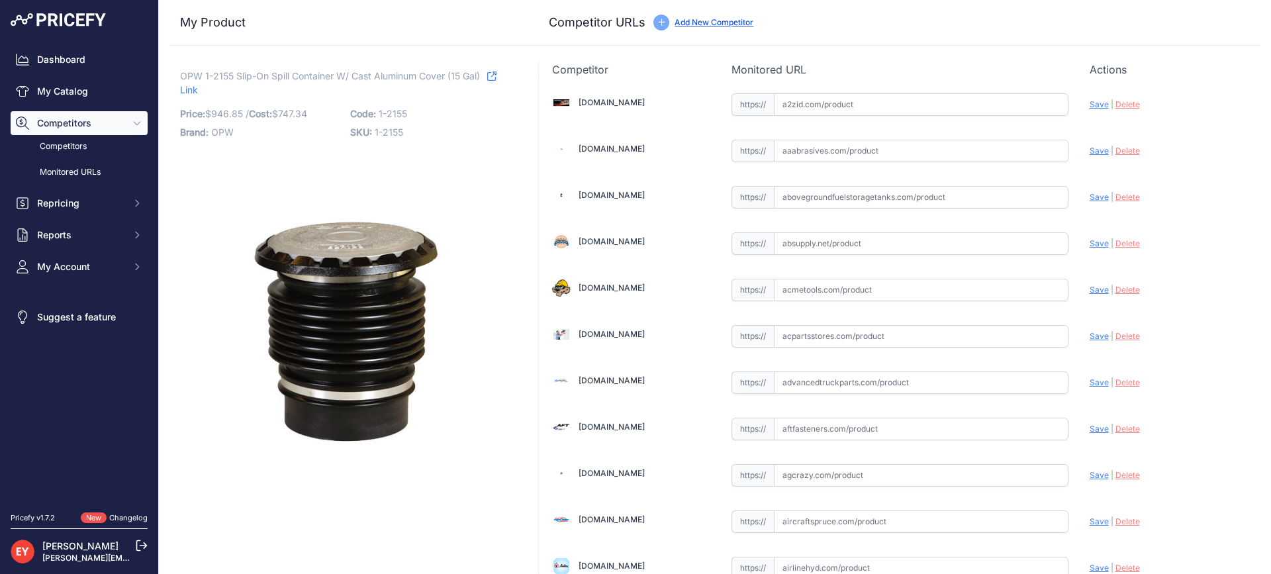
scroll to position [10003, 0]
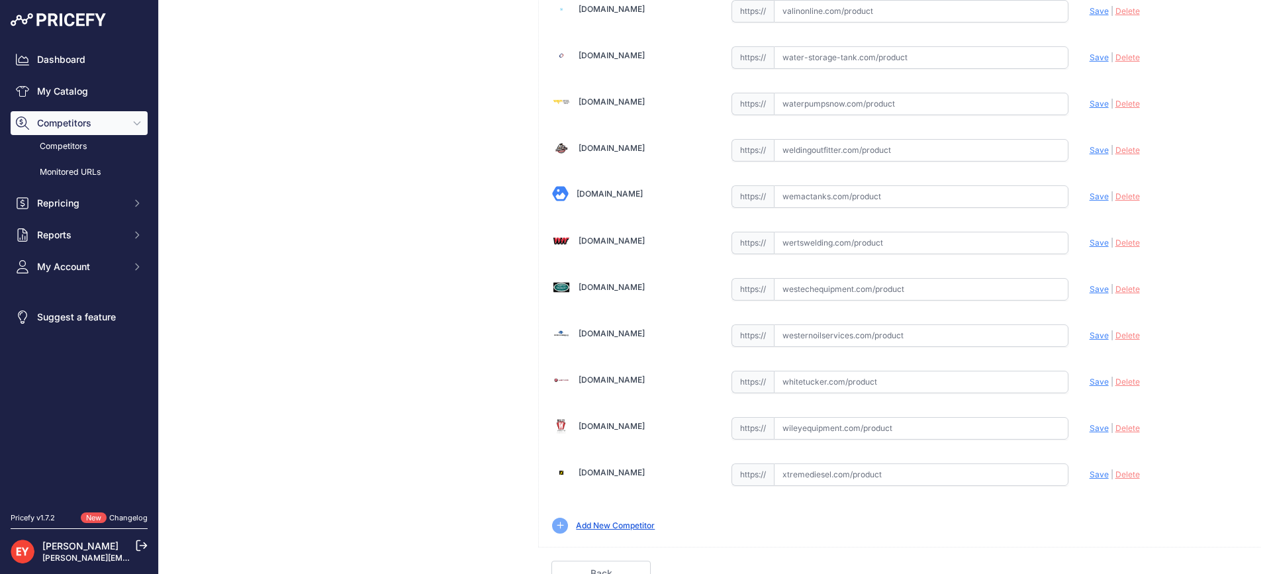
click at [810, 295] on input "text" at bounding box center [921, 289] width 295 height 23
paste input "https://westechequipment.com/product/1-2155-slip-on-spill-container"
click at [1090, 287] on span "Save" at bounding box center [1099, 289] width 19 height 10
type input "https://westechequipment.com/product/1-2155-slip-on-spill-container?prirule_jds…"
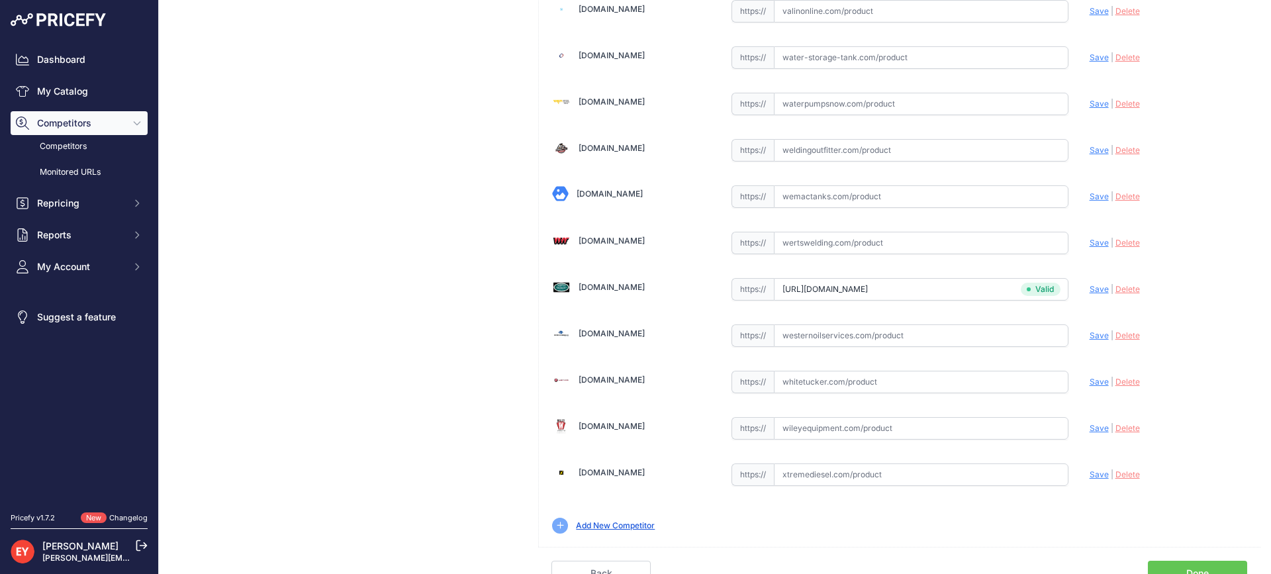
scroll to position [3986, 0]
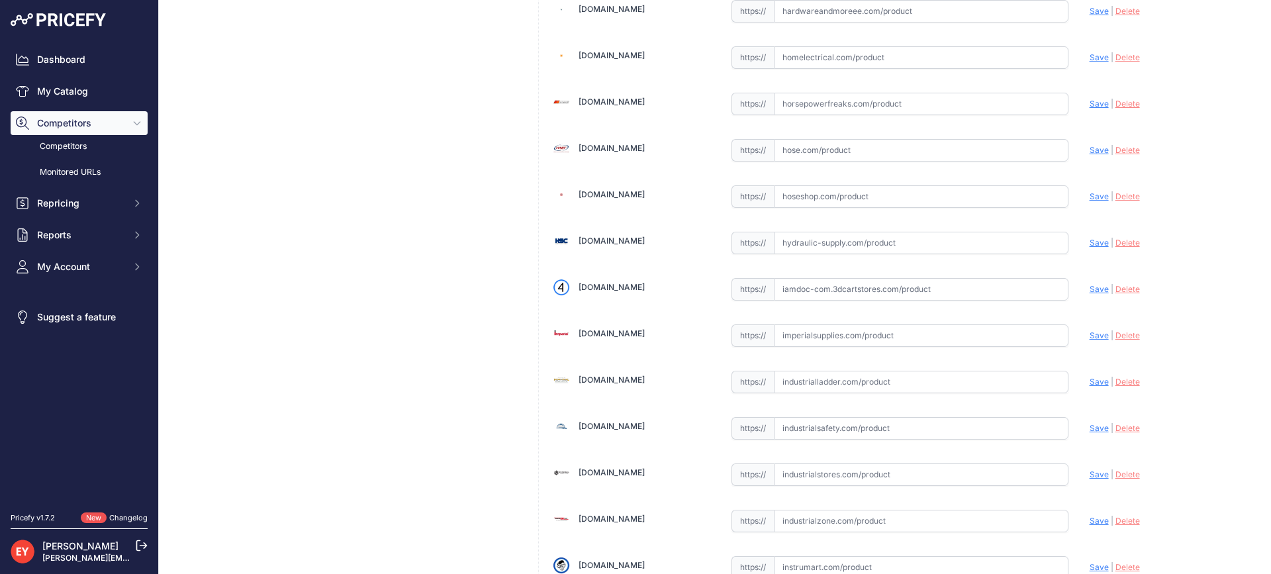
click at [797, 279] on input "text" at bounding box center [921, 289] width 295 height 23
paste input "https://iamdoc-com.3dcartstores.com/15-Gallon-Slip-On-Spill-Cont-W-Cast-Aluminu…"
click at [1090, 290] on span "Save" at bounding box center [1099, 289] width 19 height 10
type input "https://iamdoc-com.3dcartstores.com/15-Gallon-Slip-On-Spill-Cont-W-Cast-Aluminu…"
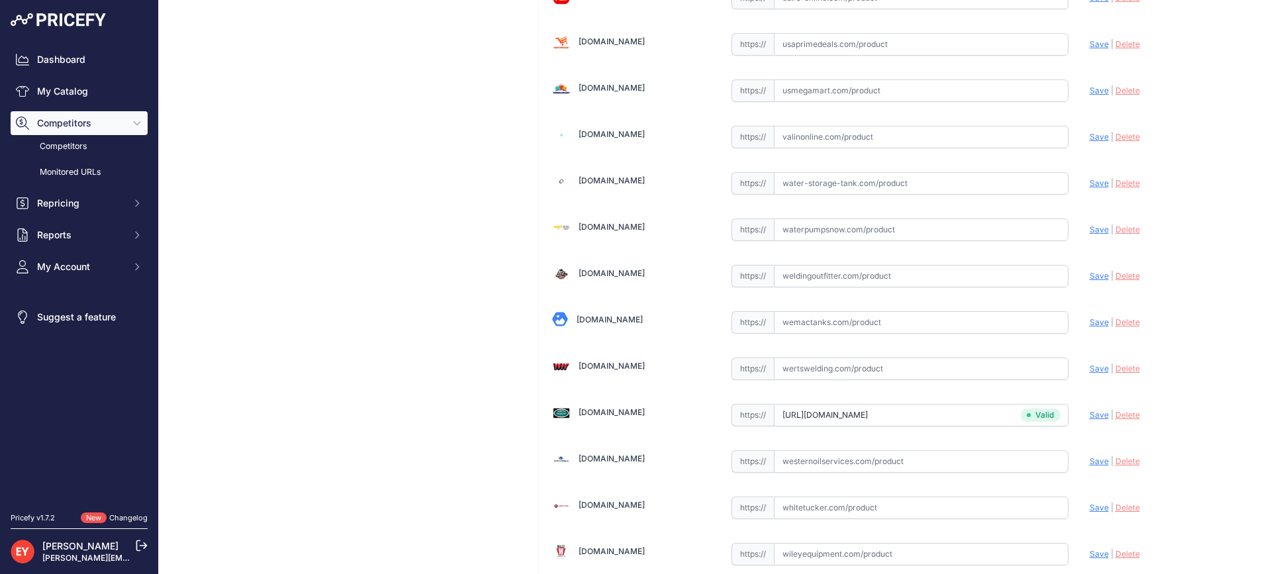
scroll to position [10045, 0]
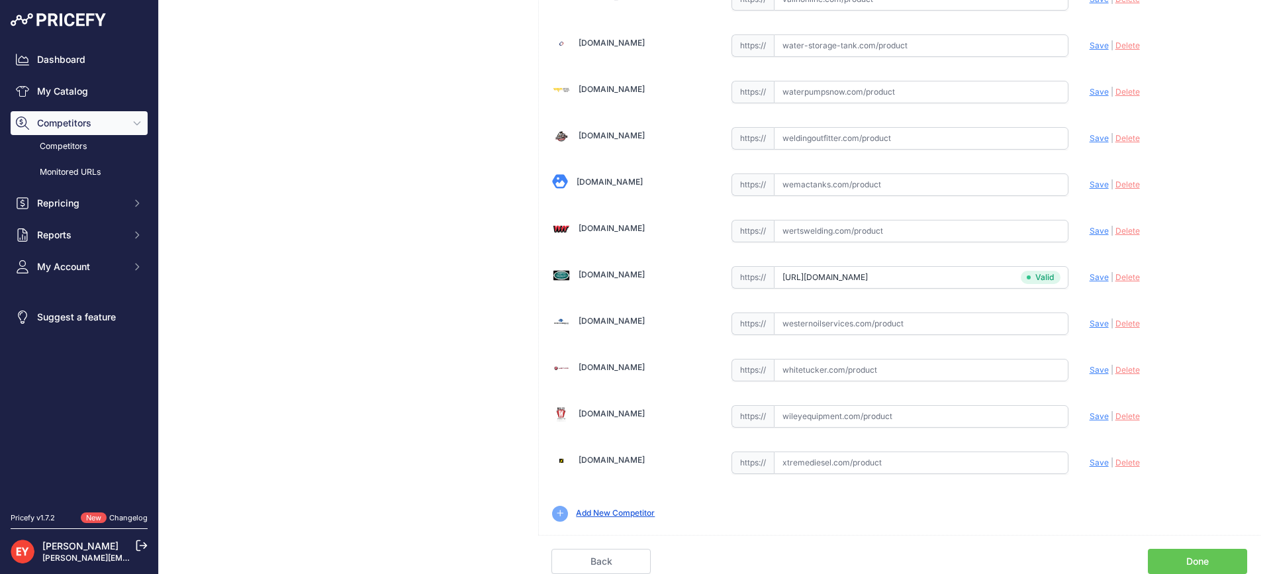
click at [1206, 559] on link "Done" at bounding box center [1197, 561] width 99 height 25
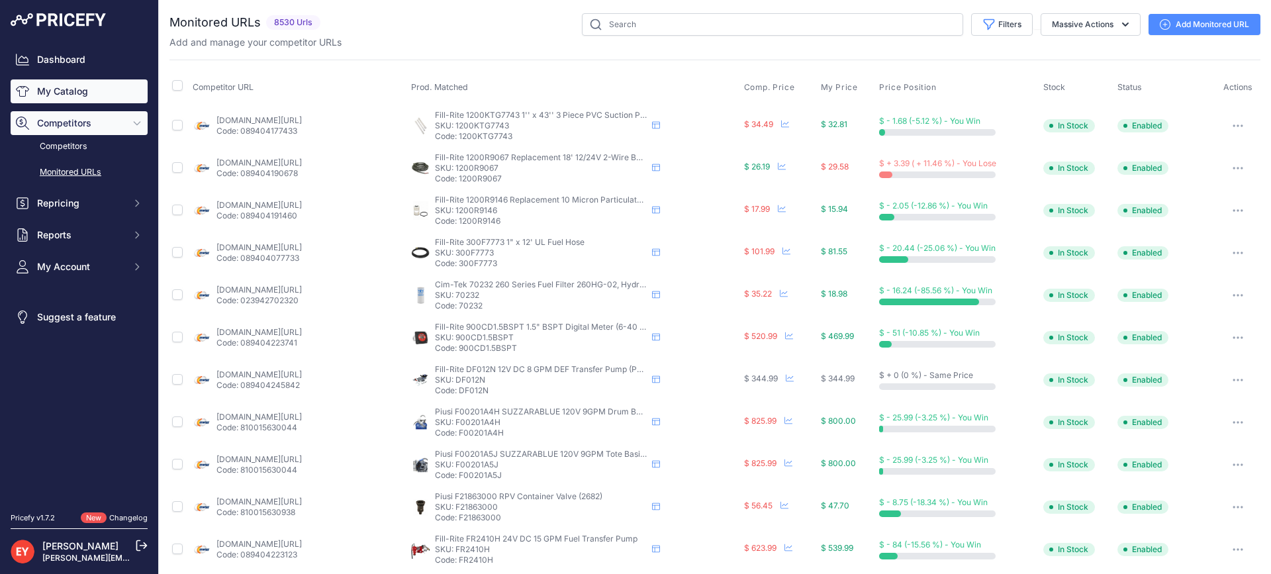
click at [81, 99] on link "My Catalog" at bounding box center [79, 91] width 137 height 24
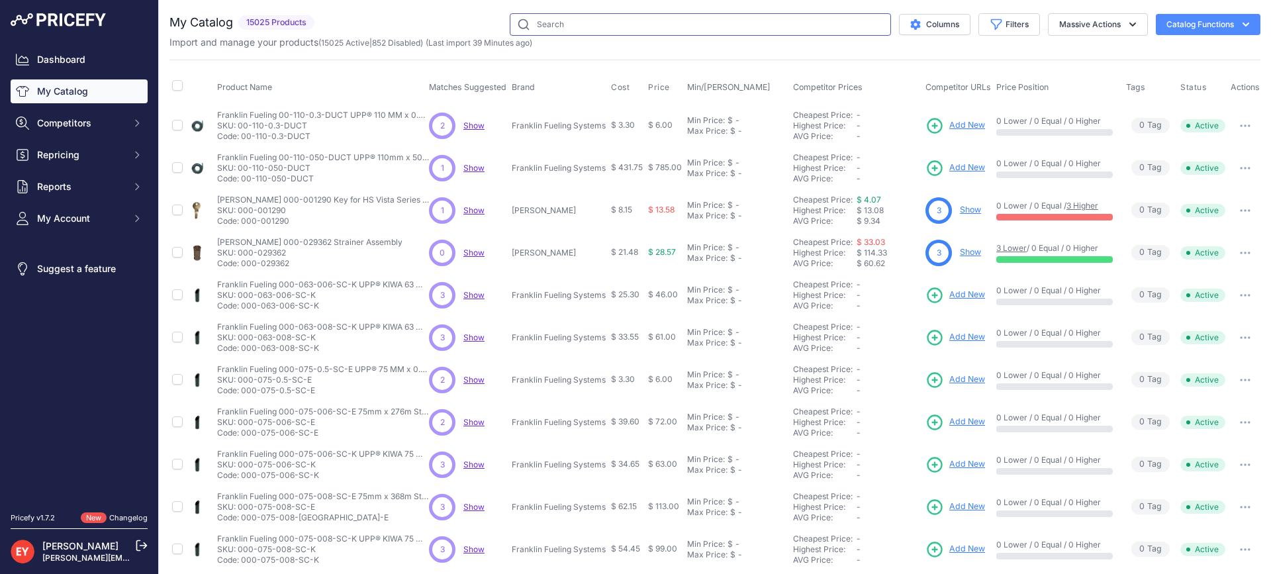
click at [559, 32] on input "text" at bounding box center [700, 24] width 381 height 23
paste input "1-21CC-BU"
type input "1-21CC-BU"
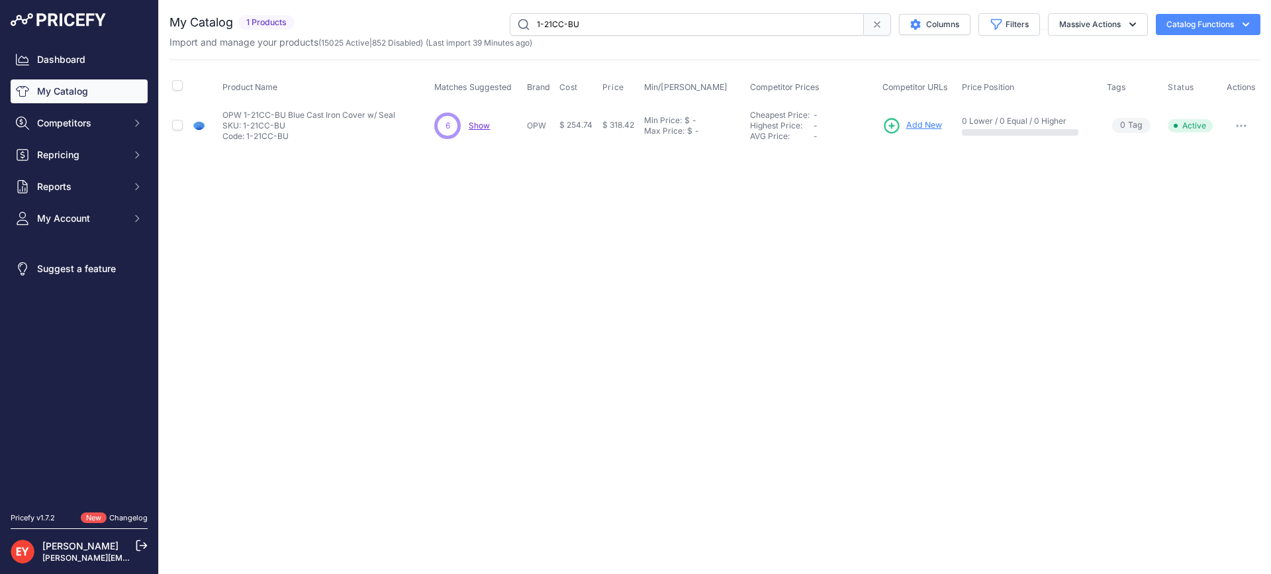
click at [938, 123] on span "Add New" at bounding box center [924, 125] width 36 height 13
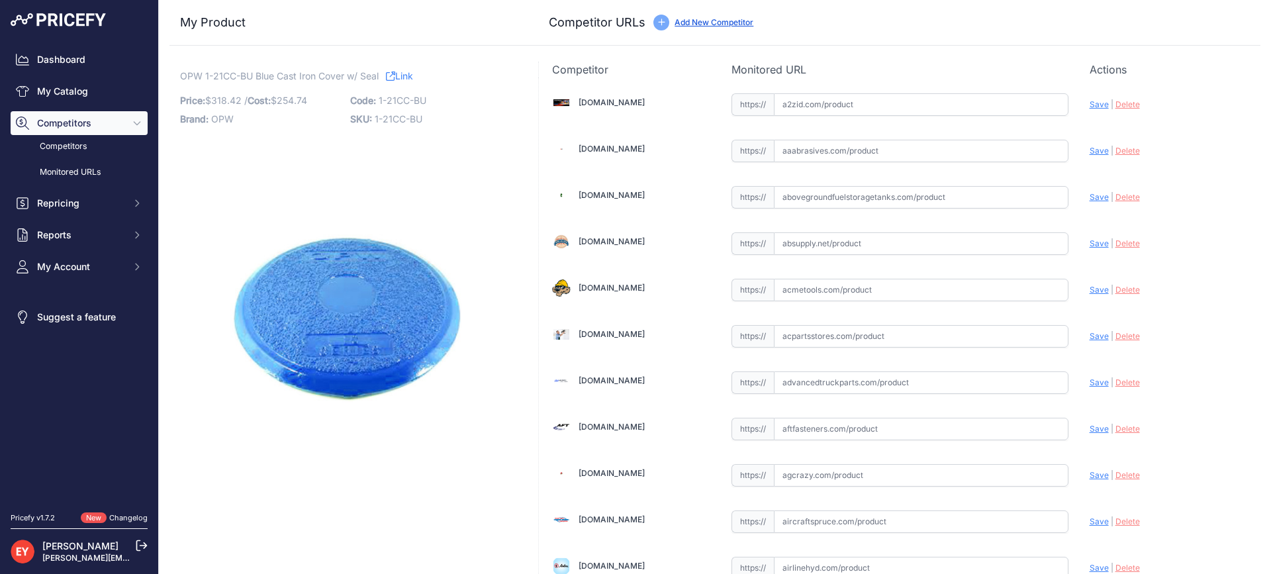
scroll to position [418, 0]
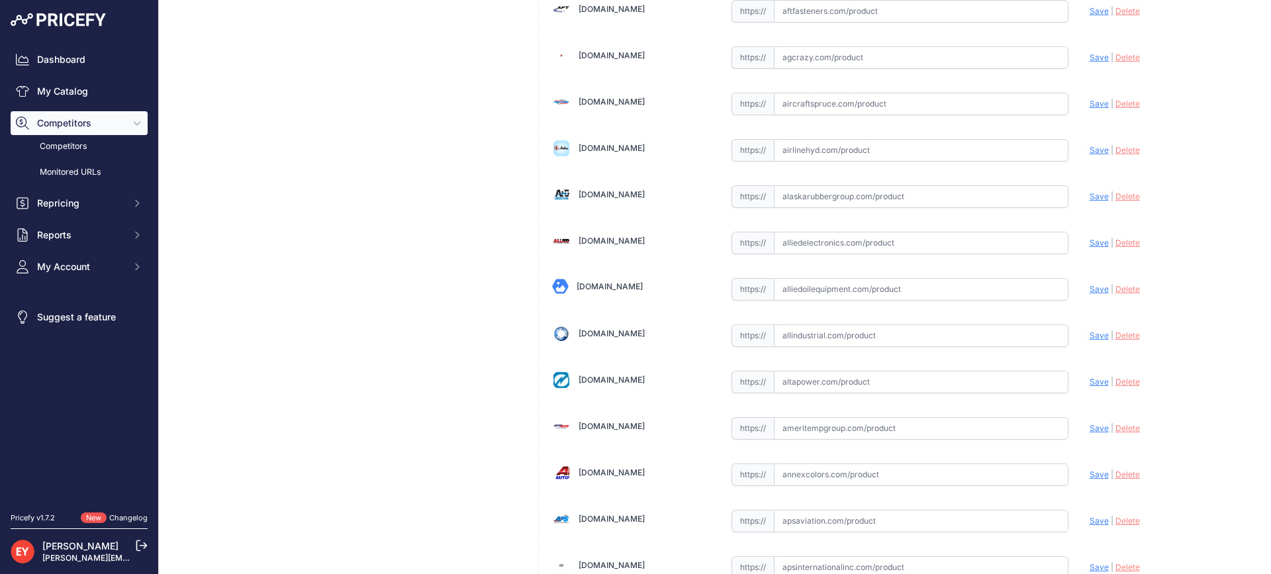
click at [824, 283] on input "text" at bounding box center [921, 289] width 295 height 23
paste input "https://alliedoilequipment.com/shop/opw-fueling-components/1-21cc-bu-cast-iron-…"
click at [1090, 286] on span "Save" at bounding box center [1099, 289] width 19 height 10
click at [1111, 286] on span "|" at bounding box center [1112, 289] width 3 height 10
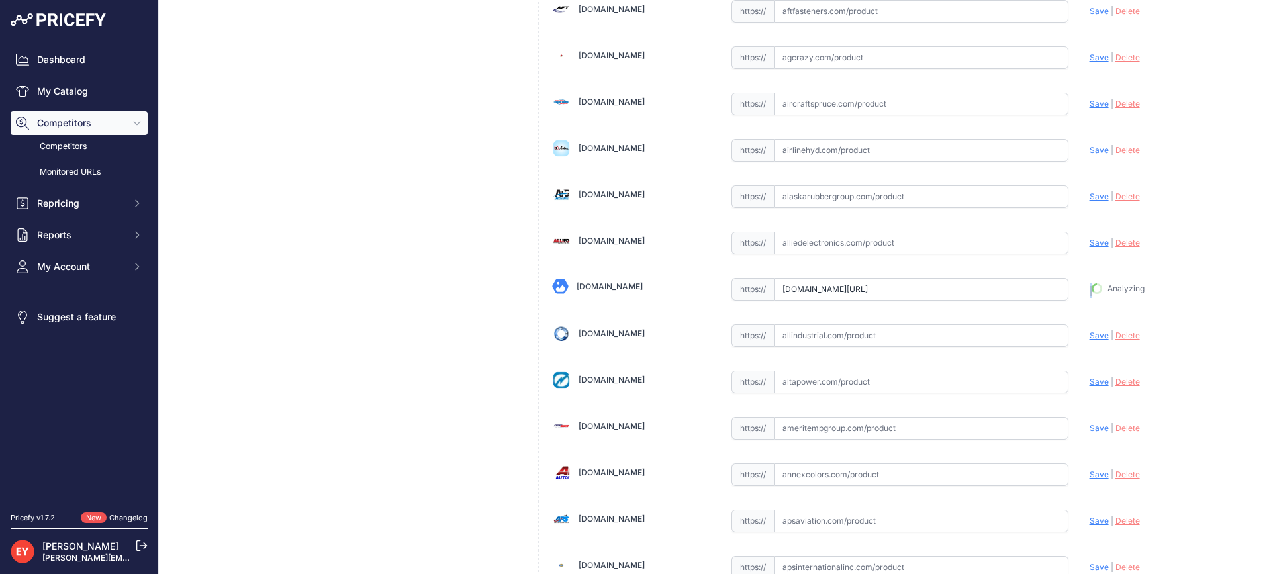
type input "https://alliedoilequipment.com/shop/opw-fueling-components/1-21cc-bu-cast-iron-…"
click at [868, 299] on input "text" at bounding box center [921, 289] width 295 height 23
paste input "https://iamdoc-com.3dcartstores.com/Cast-Iron-Cover-And-Seal-Replacement-Kit-Bl…"
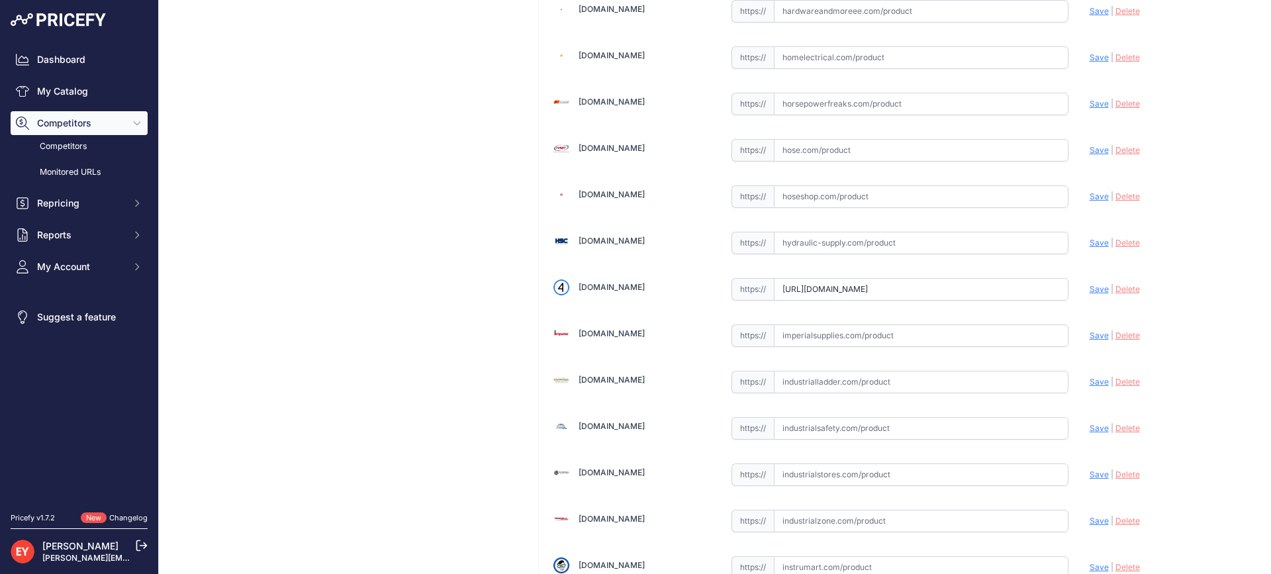
scroll to position [0, 122]
click at [1090, 289] on span "Save" at bounding box center [1099, 289] width 19 height 10
type input "https://iamdoc-com.3dcartstores.com/Cast-Iron-Cover-And-Seal-Replacement-Kit-Bl…"
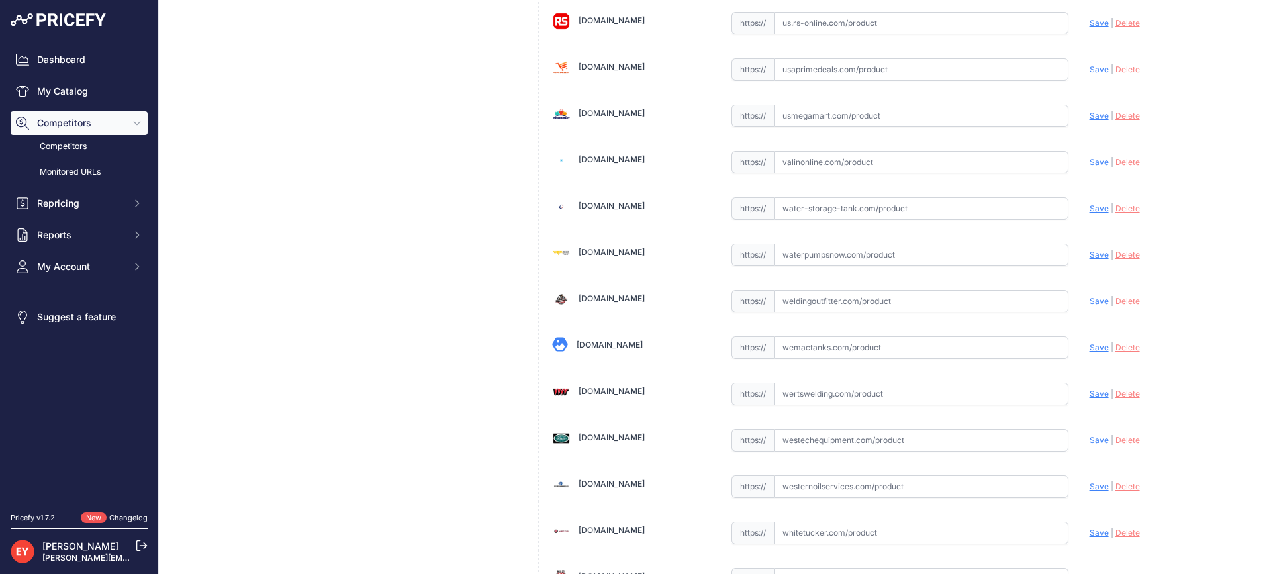
scroll to position [10045, 0]
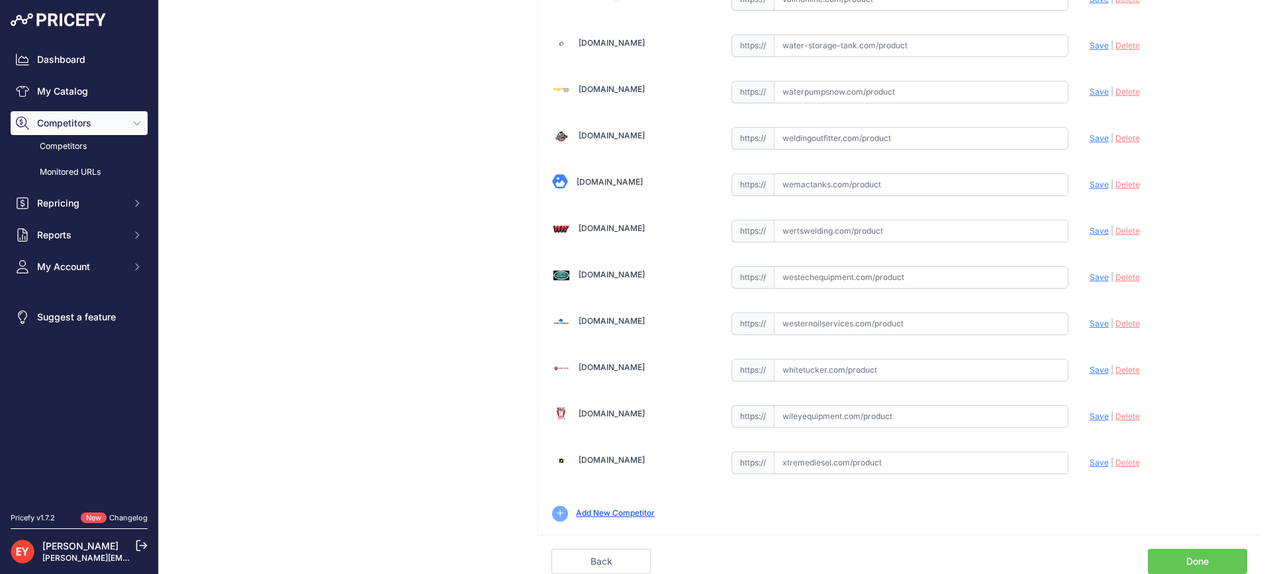
click at [1180, 556] on link "Done" at bounding box center [1197, 561] width 99 height 25
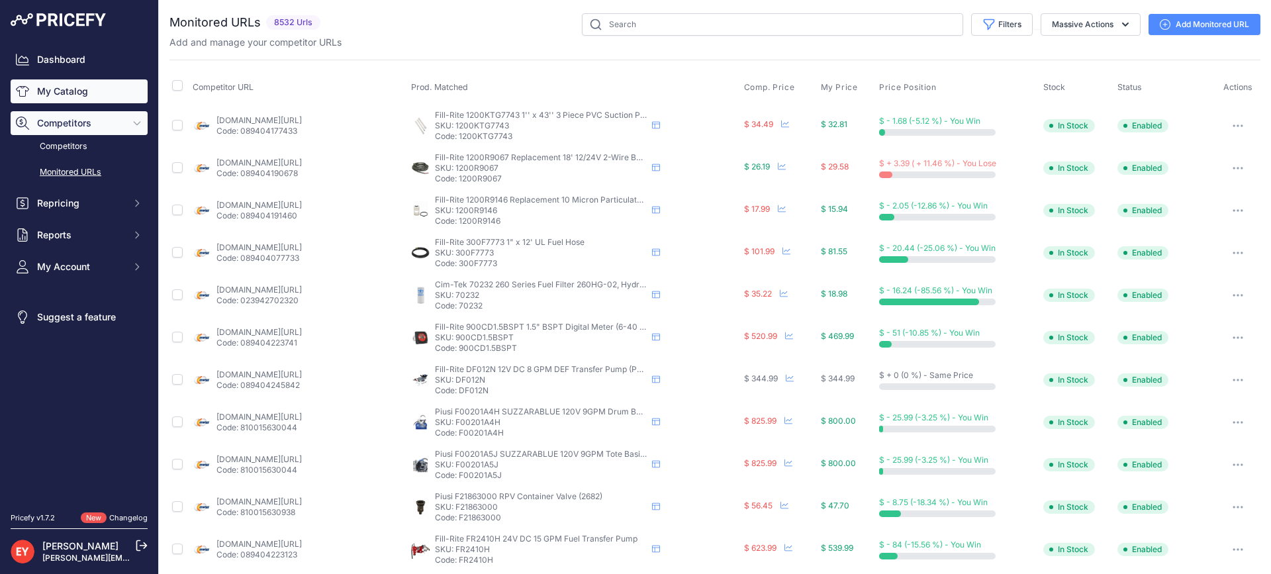
click at [62, 83] on link "My Catalog" at bounding box center [79, 91] width 137 height 24
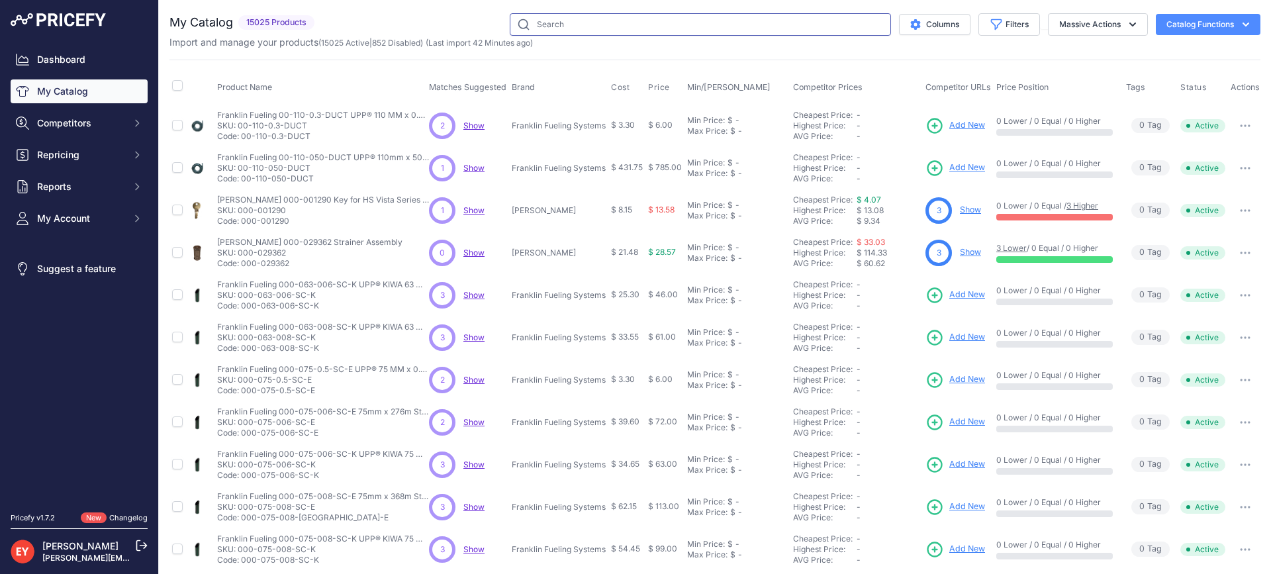
click at [556, 29] on input "text" at bounding box center [700, 24] width 381 height 23
paste input "1-21CC-BZ"
type input "1-21CC-BZ"
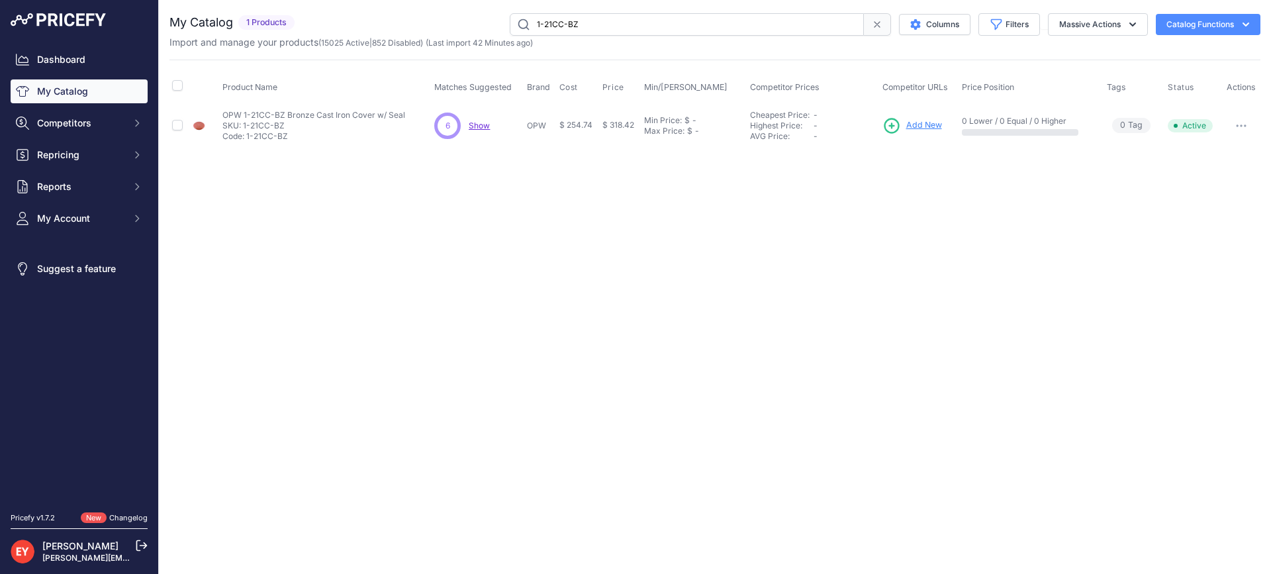
click at [933, 120] on span "Add New" at bounding box center [924, 125] width 36 height 13
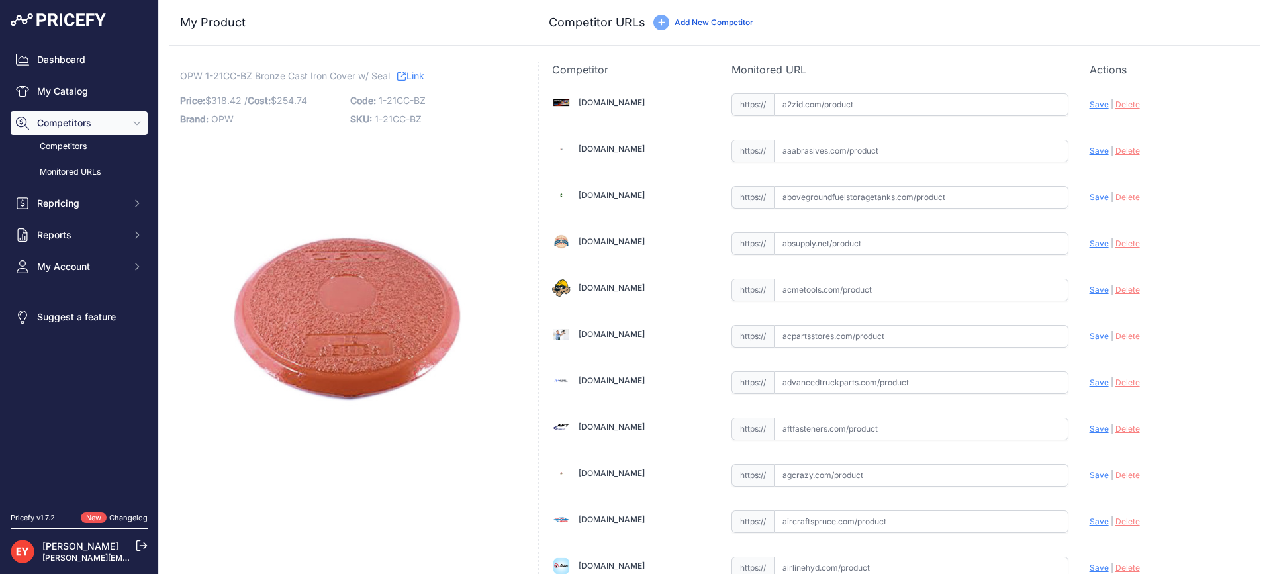
scroll to position [3986, 0]
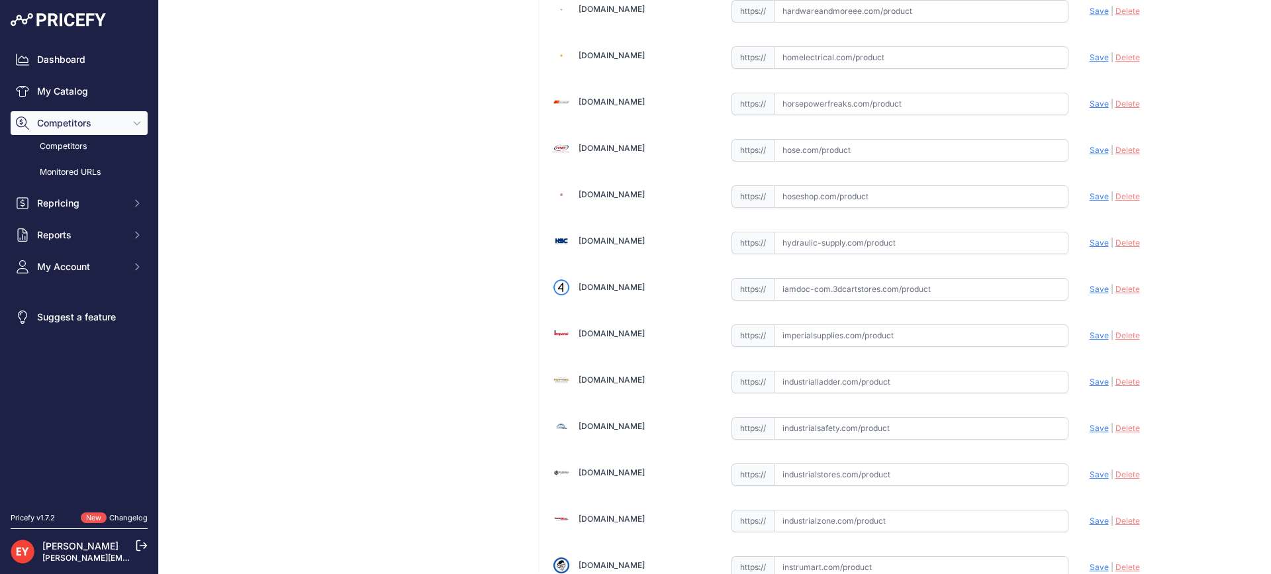
click at [848, 296] on input "text" at bounding box center [921, 289] width 295 height 23
paste input "[URL][DOMAIN_NAME]"
click at [1091, 290] on span "Save" at bounding box center [1099, 289] width 19 height 10
type input "https://iamdoc-com.3dcartstores.com/Cast-Iron-Cover-And-Seal-Replacement-Kit-Br…"
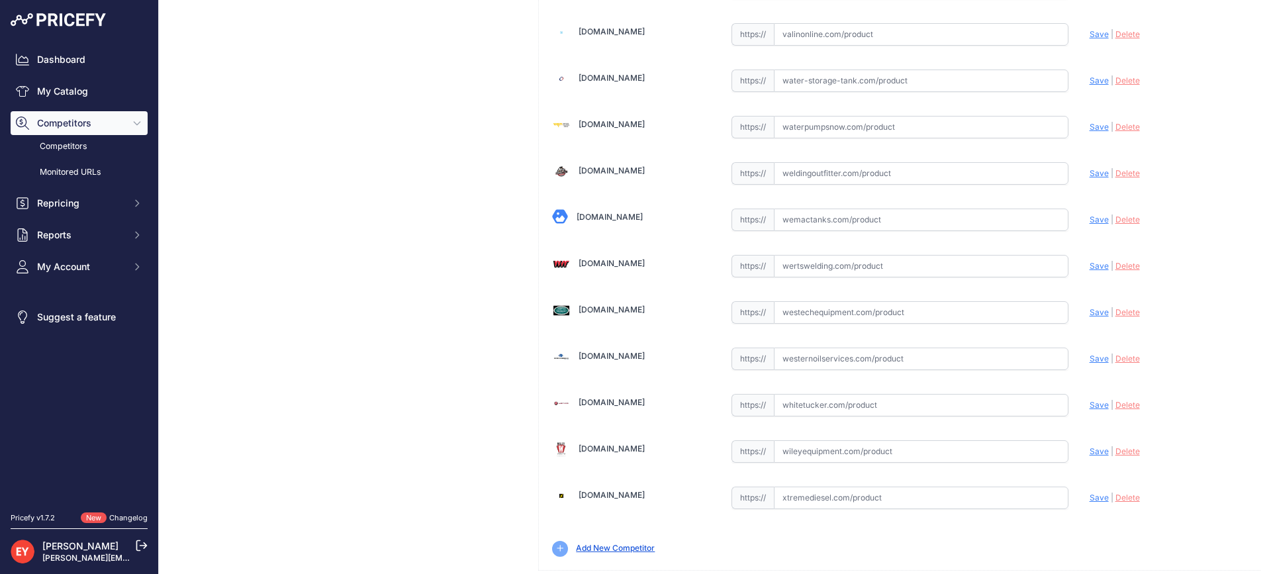
scroll to position [10035, 0]
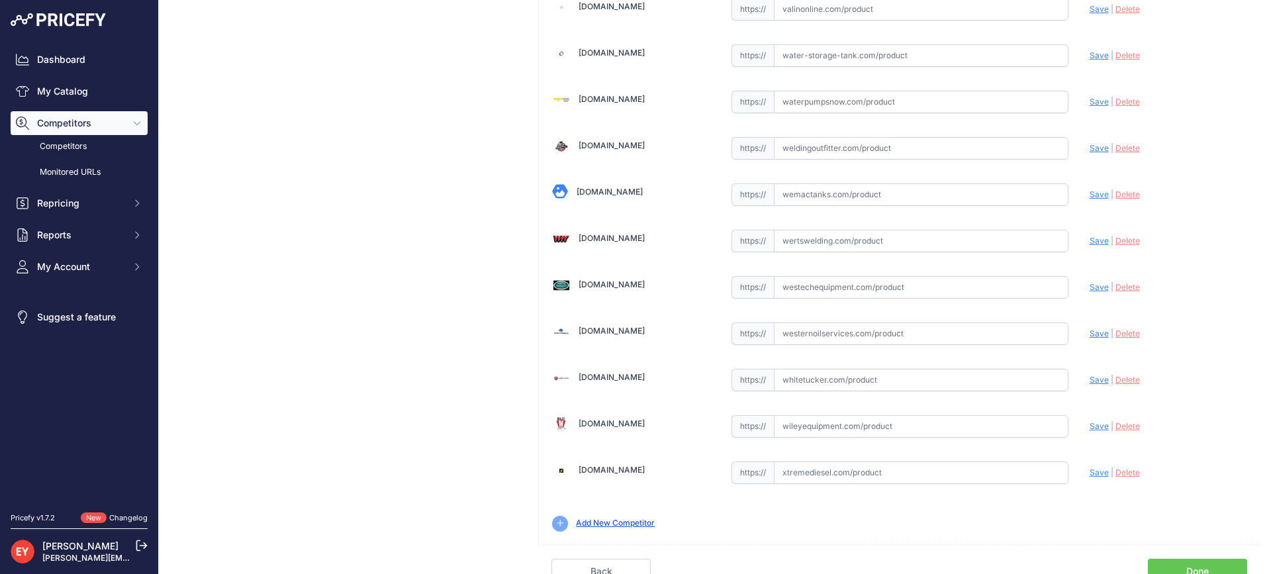
click at [1214, 562] on link "Done" at bounding box center [1197, 571] width 99 height 25
drag, startPoint x: 1214, startPoint y: 562, endPoint x: 1195, endPoint y: 556, distance: 19.5
click at [1214, 562] on link "Done" at bounding box center [1197, 571] width 99 height 25
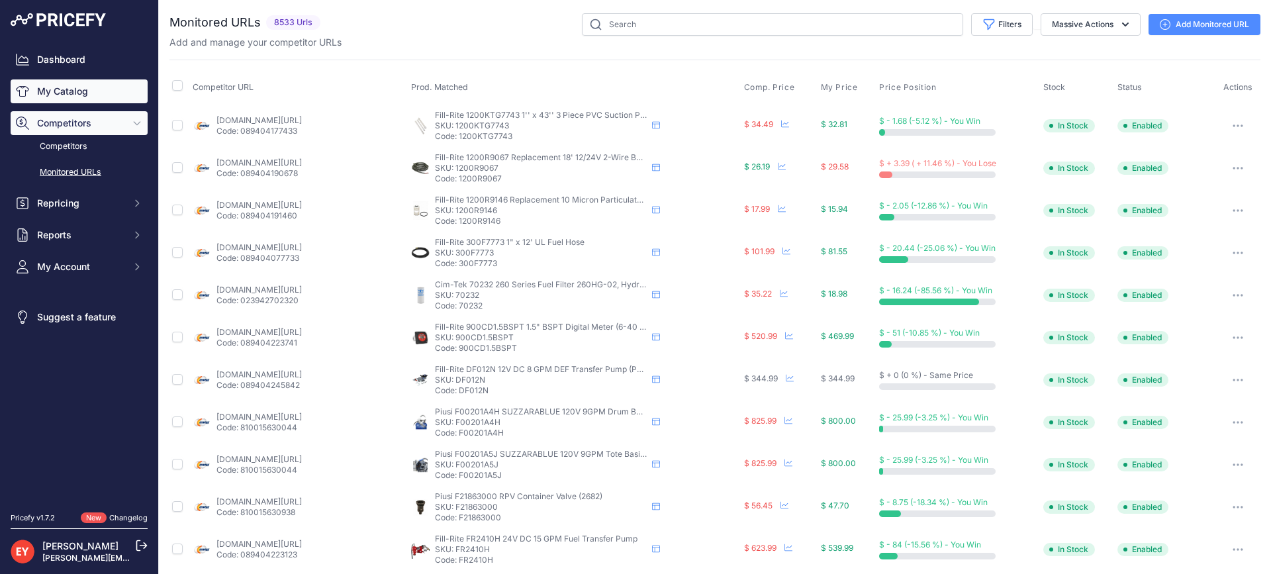
click at [72, 89] on link "My Catalog" at bounding box center [79, 91] width 137 height 24
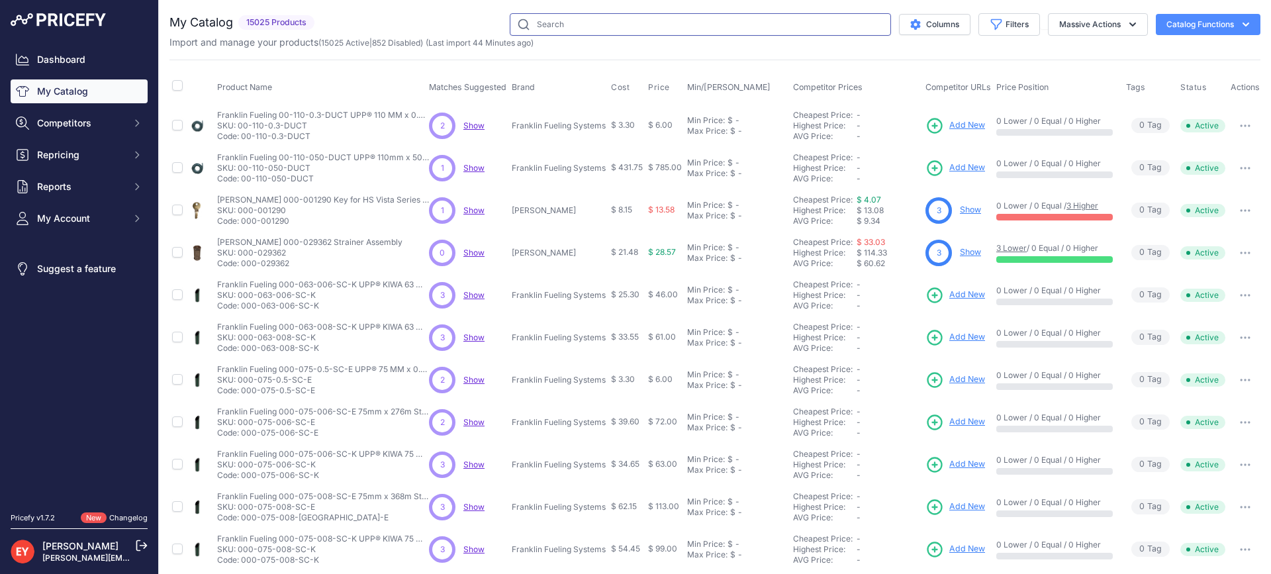
click at [557, 27] on input "text" at bounding box center [700, 24] width 381 height 23
paste input "1-21CC-W"
type input "1-21CC-W"
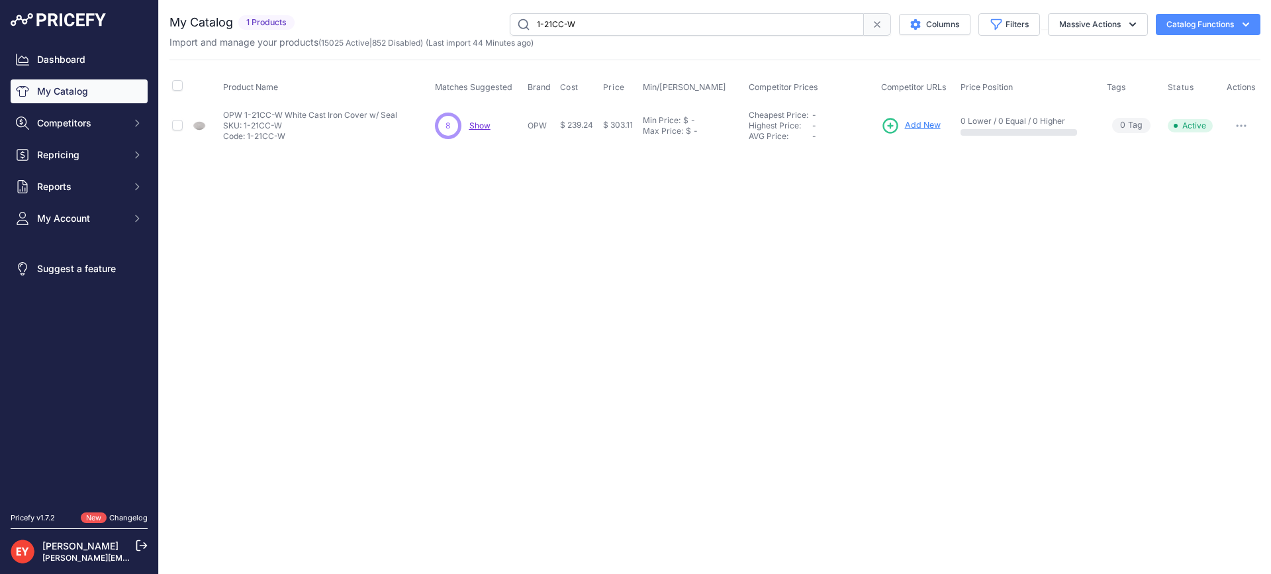
click at [908, 120] on span "Add New" at bounding box center [923, 125] width 36 height 13
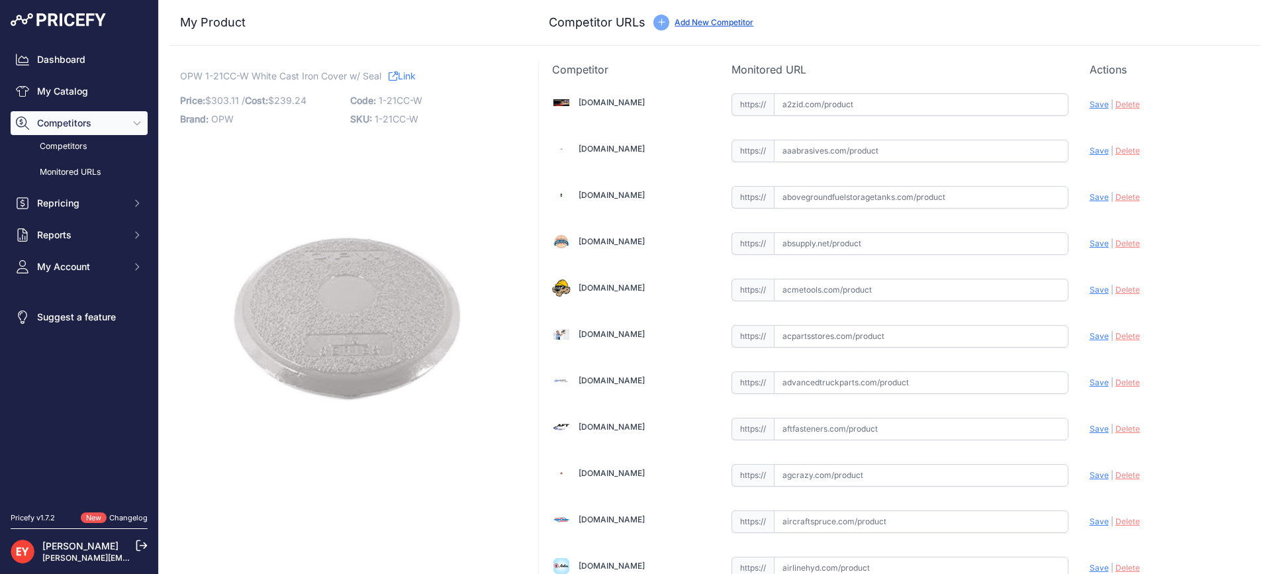
scroll to position [418, 0]
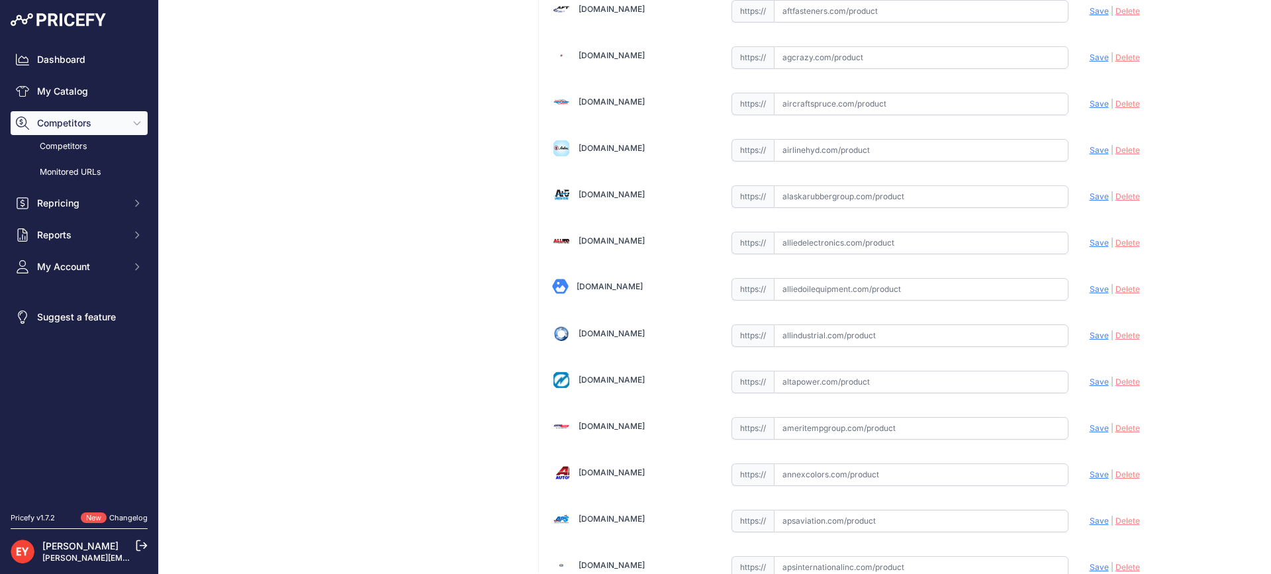
click at [811, 285] on input "text" at bounding box center [921, 289] width 295 height 23
drag, startPoint x: 811, startPoint y: 285, endPoint x: 822, endPoint y: 259, distance: 28.2
click at [812, 285] on input "text" at bounding box center [921, 289] width 295 height 23
paste input "[URL][DOMAIN_NAME]"
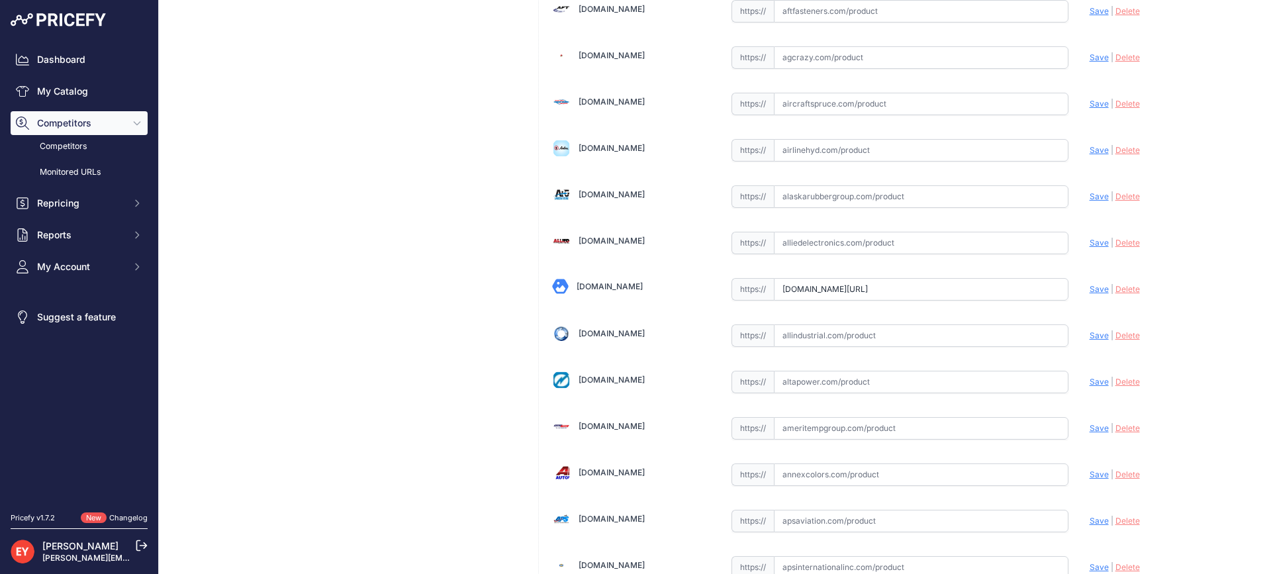
click at [1099, 288] on span "Save" at bounding box center [1099, 289] width 19 height 10
type input "https://alliedoilequipment.com/shop/opw-fueling-components/1-21cc-w-replacement…"
click at [841, 287] on input "text" at bounding box center [921, 289] width 295 height 23
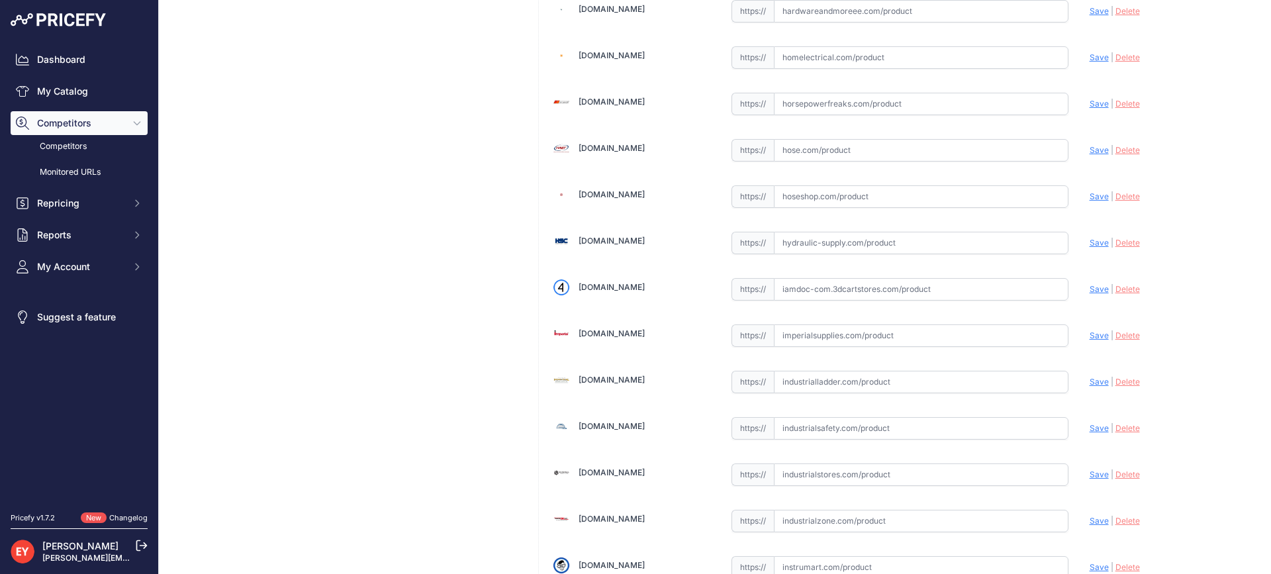
paste input "https://iamdoc-com.3dcartstores.com/Replacement-Cover-Seal-White_p_10574187.html"
click at [1090, 289] on span "Save" at bounding box center [1099, 289] width 19 height 10
type input "https://iamdoc-com.3dcartstores.com/Replacement-Cover-Seal-White_p_10574187.htm…"
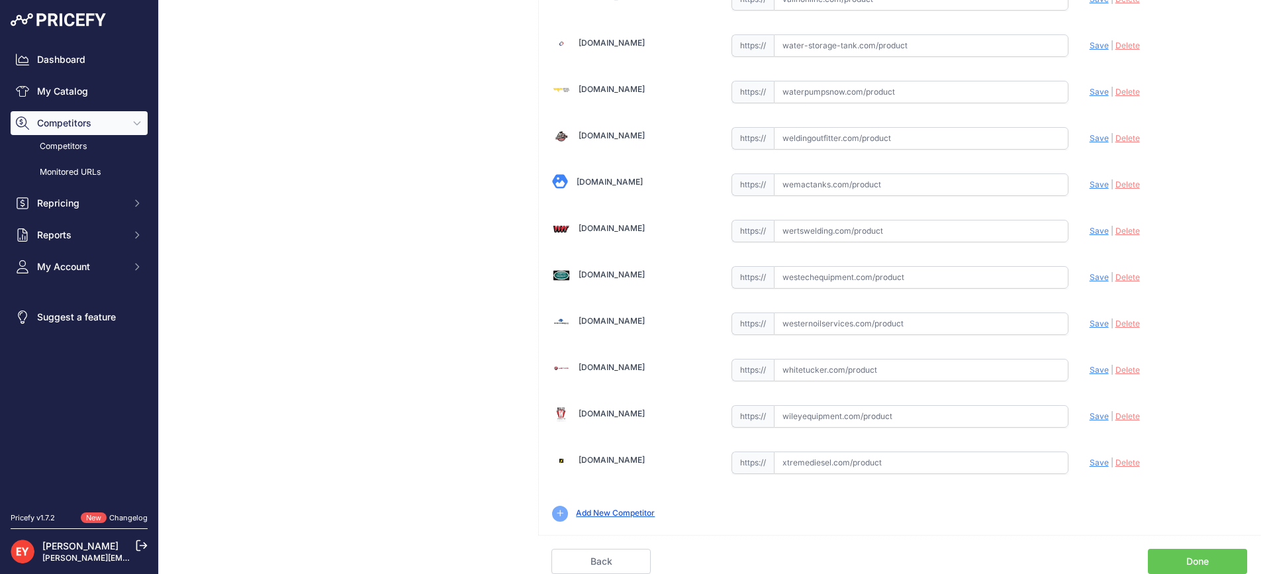
click at [1192, 557] on link "Done" at bounding box center [1197, 561] width 99 height 25
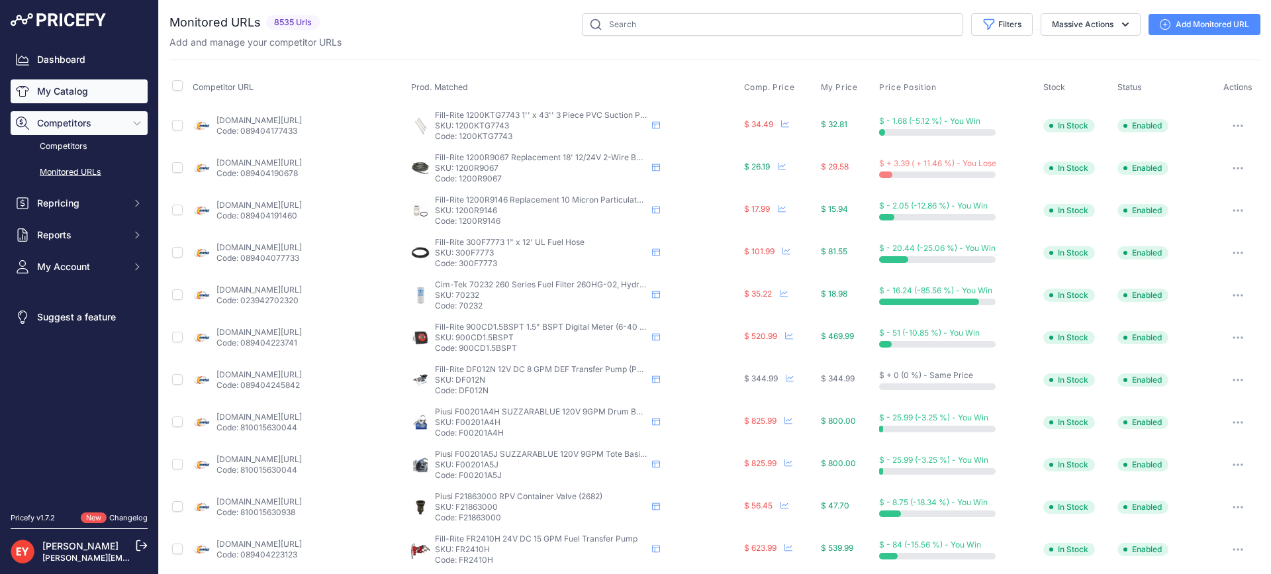
click at [95, 83] on link "My Catalog" at bounding box center [79, 91] width 137 height 24
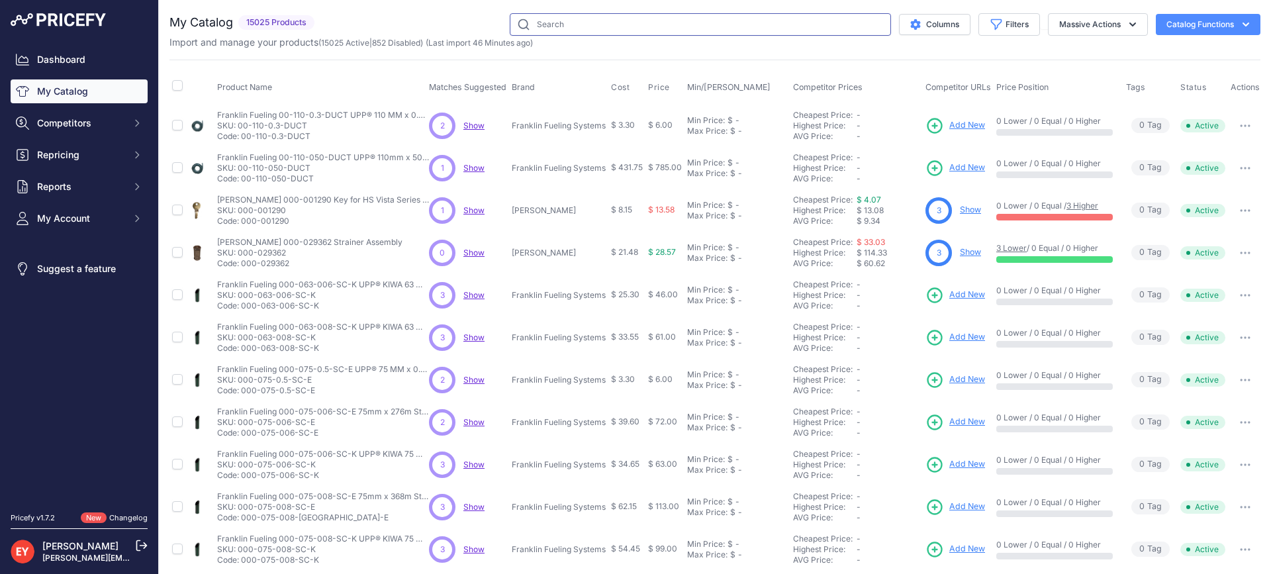
drag, startPoint x: 0, startPoint y: 0, endPoint x: 556, endPoint y: 23, distance: 556.6
click at [556, 23] on input "text" at bounding box center [700, 24] width 381 height 23
paste input "1PPK-2100"
type input "1PPK-2100"
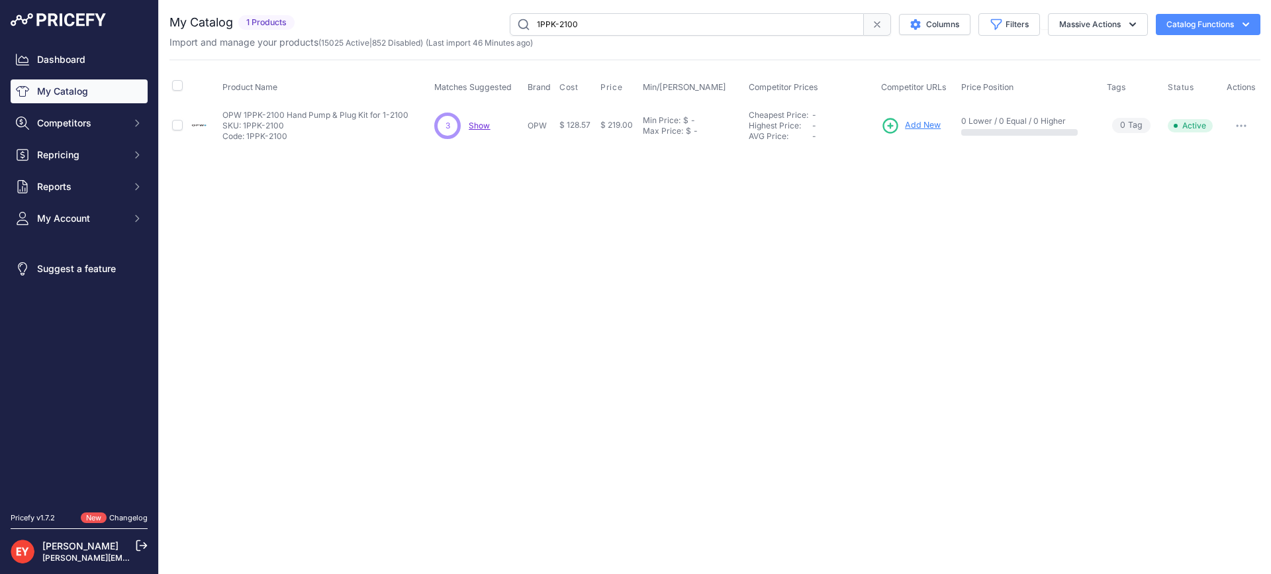
click at [918, 119] on span "Add New" at bounding box center [923, 125] width 36 height 13
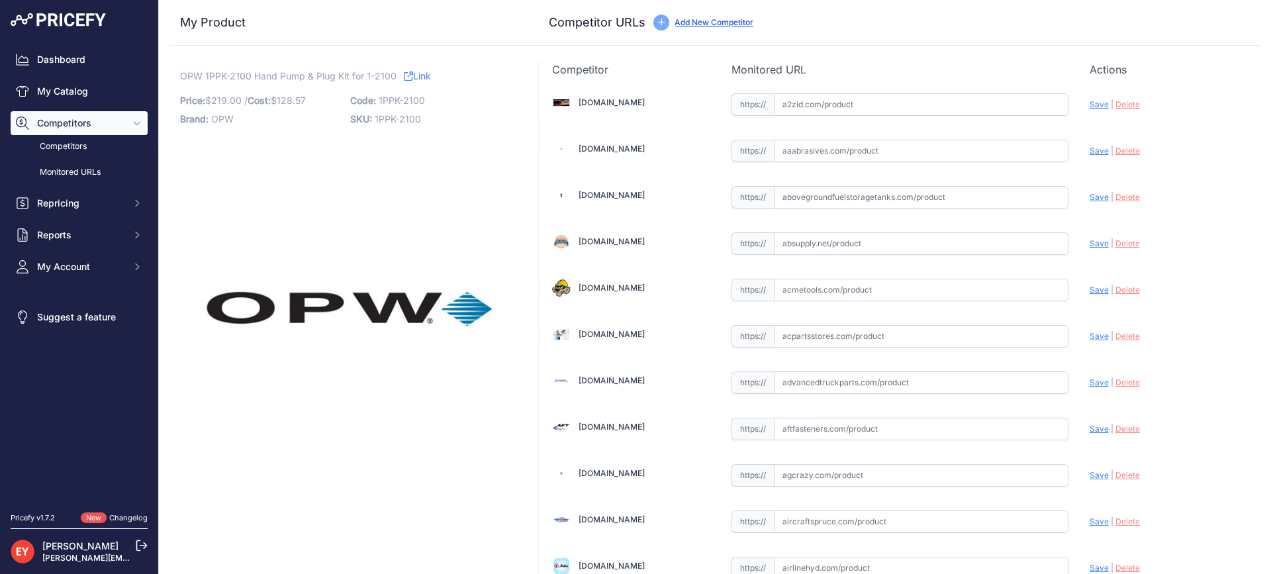
scroll to position [418, 0]
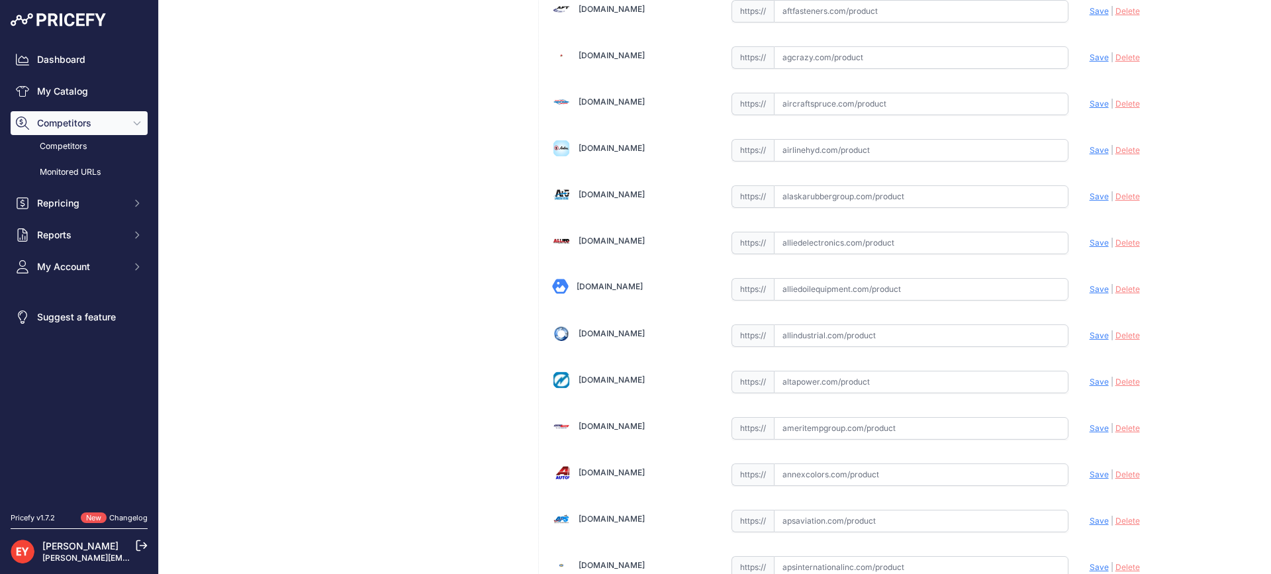
drag, startPoint x: 828, startPoint y: 296, endPoint x: 834, endPoint y: 285, distance: 11.8
click at [828, 295] on input "text" at bounding box center [921, 289] width 295 height 23
paste input "[URL][DOMAIN_NAME]"
click at [1090, 294] on div "Update Profile Save | [GEOGRAPHIC_DATA] Analyzing" at bounding box center [1169, 285] width 158 height 21
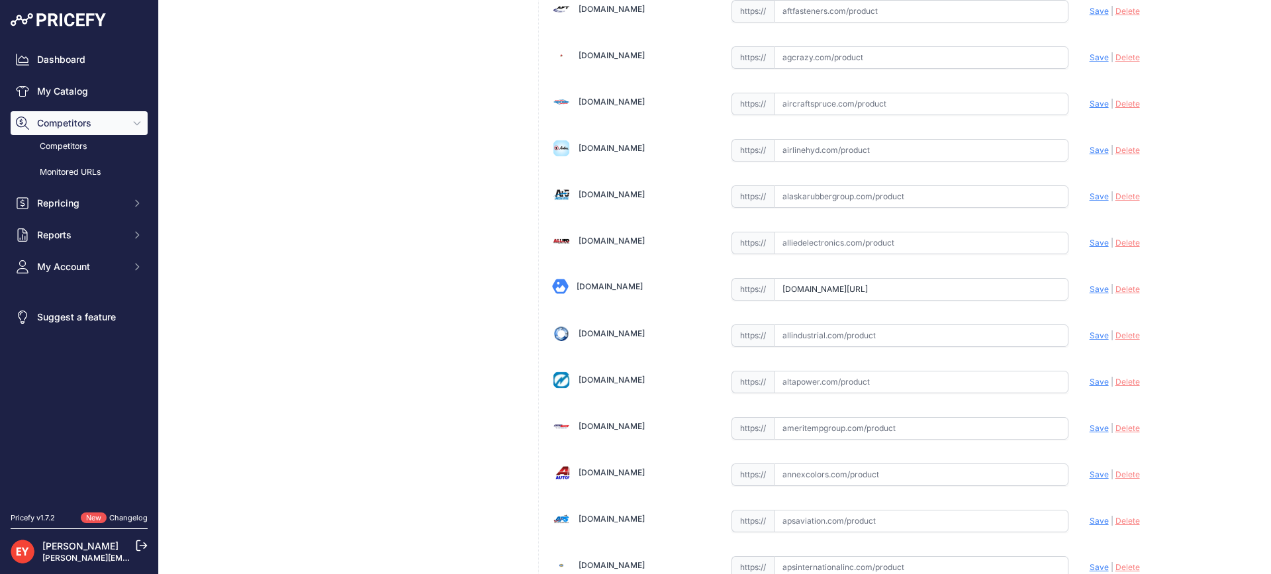
scroll to position [0, 0]
click at [1090, 291] on span "Save" at bounding box center [1099, 289] width 19 height 10
type input "[URL][DOMAIN_NAME]"
click at [857, 283] on input "text" at bounding box center [921, 289] width 295 height 23
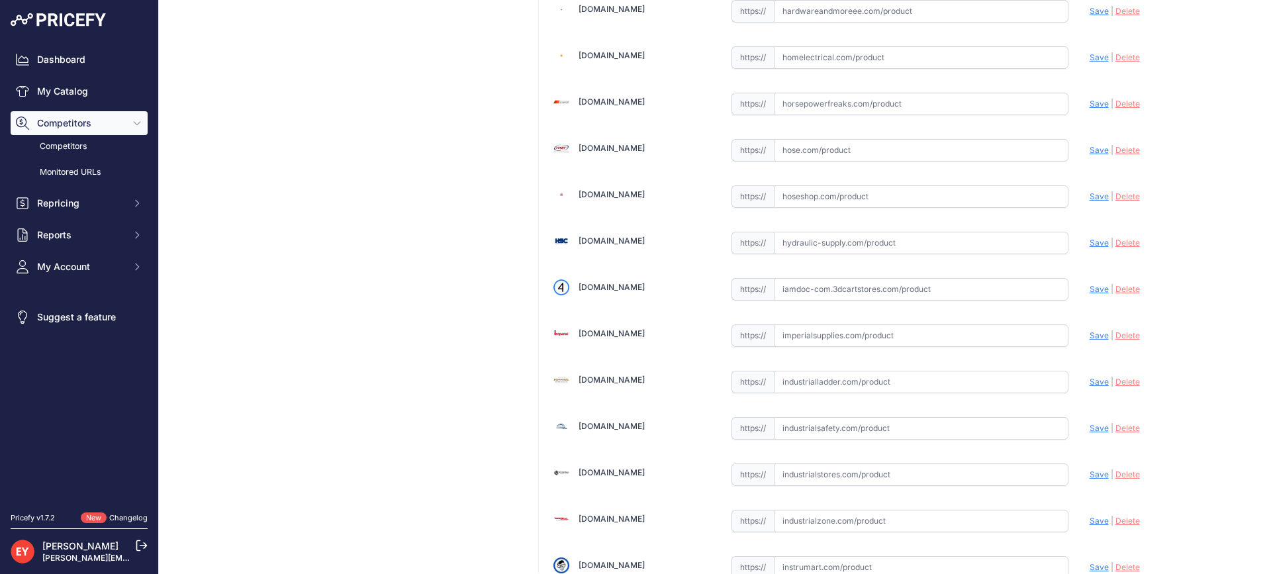
paste input "[URL][DOMAIN_NAME]"
click at [1090, 293] on span "Save" at bounding box center [1099, 289] width 19 height 10
type input "[URL][DOMAIN_NAME]"
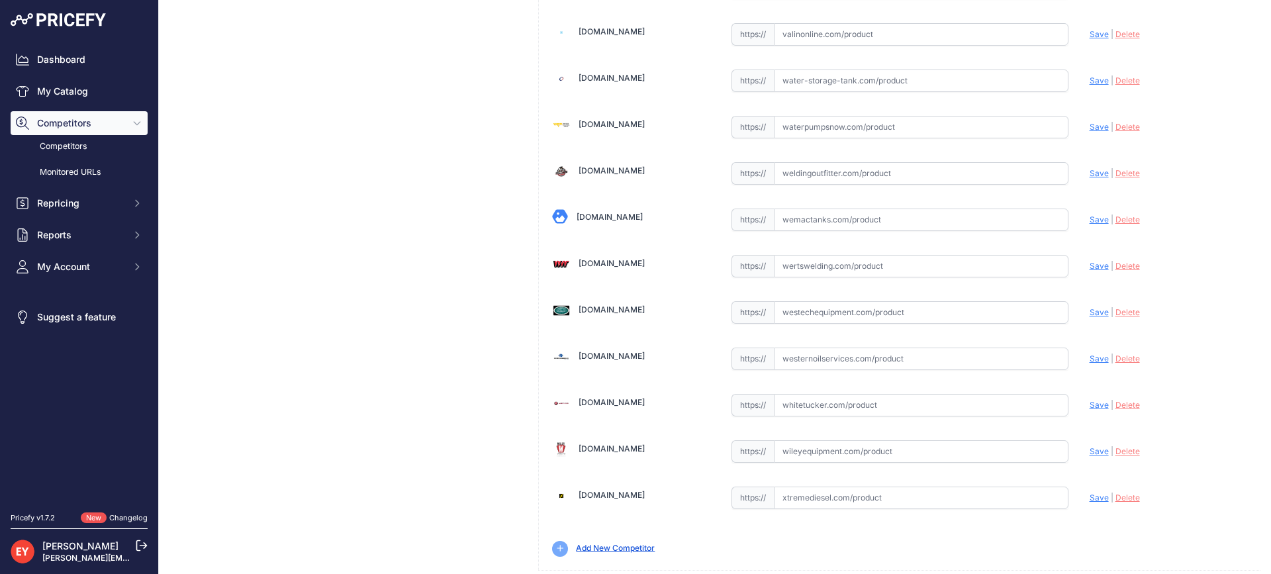
scroll to position [10015, 0]
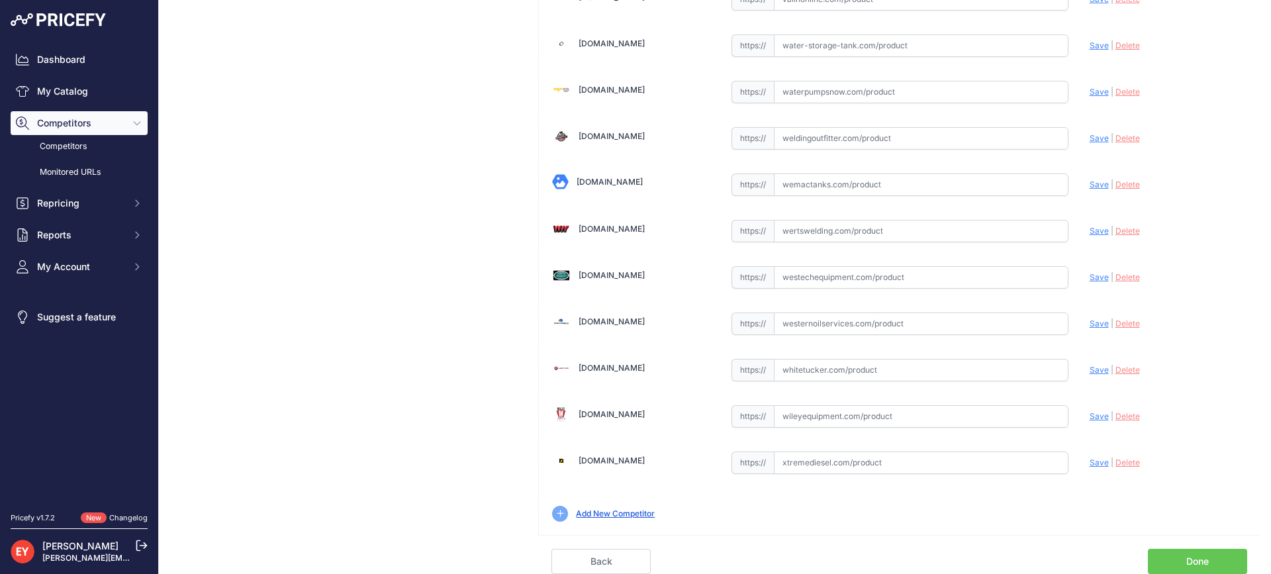
click at [1215, 560] on link "Done" at bounding box center [1197, 561] width 99 height 25
